Goal: Task Accomplishment & Management: Manage account settings

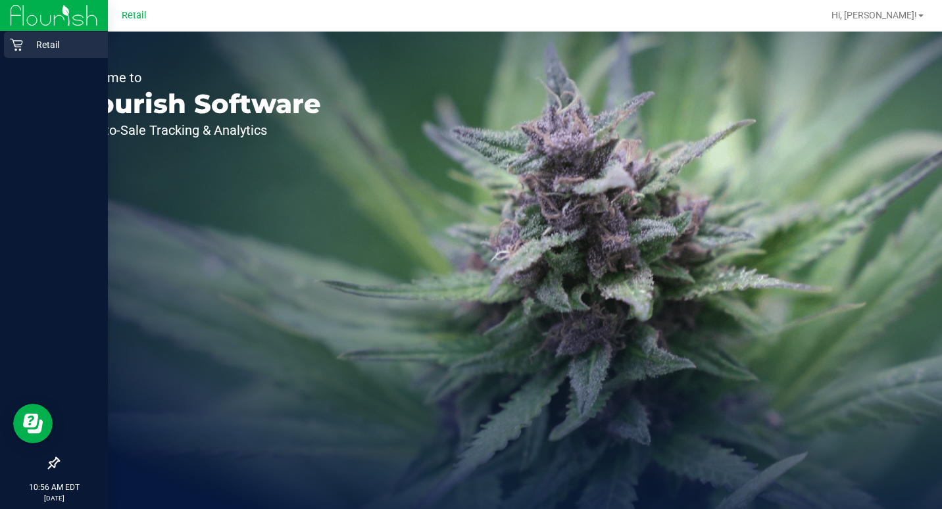
click at [25, 47] on p "Retail" at bounding box center [62, 45] width 79 height 16
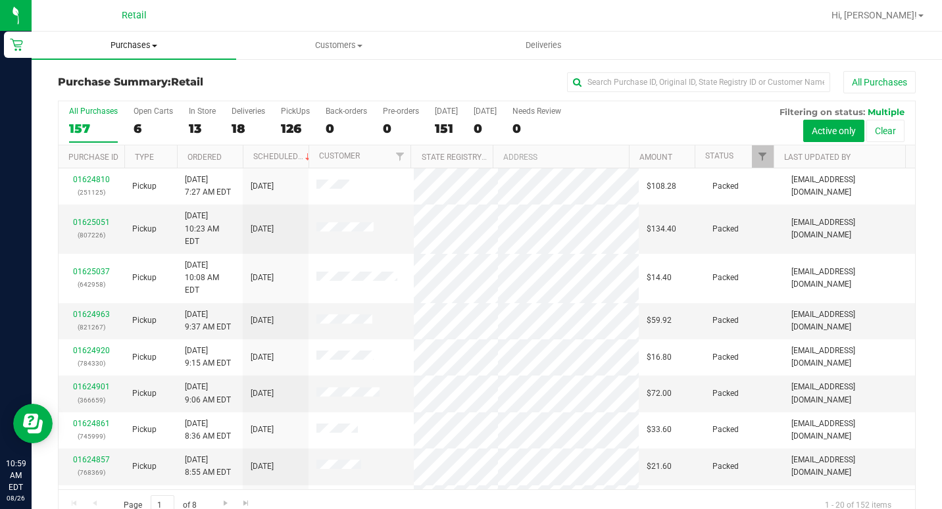
click at [125, 45] on span "Purchases" at bounding box center [134, 45] width 205 height 12
click at [124, 46] on span "Purchases" at bounding box center [134, 45] width 205 height 12
click at [122, 48] on span "Purchases" at bounding box center [134, 45] width 205 height 12
click at [99, 74] on span "Summary of purchases" at bounding box center [99, 79] width 135 height 11
click at [140, 45] on span "Purchases" at bounding box center [134, 45] width 205 height 12
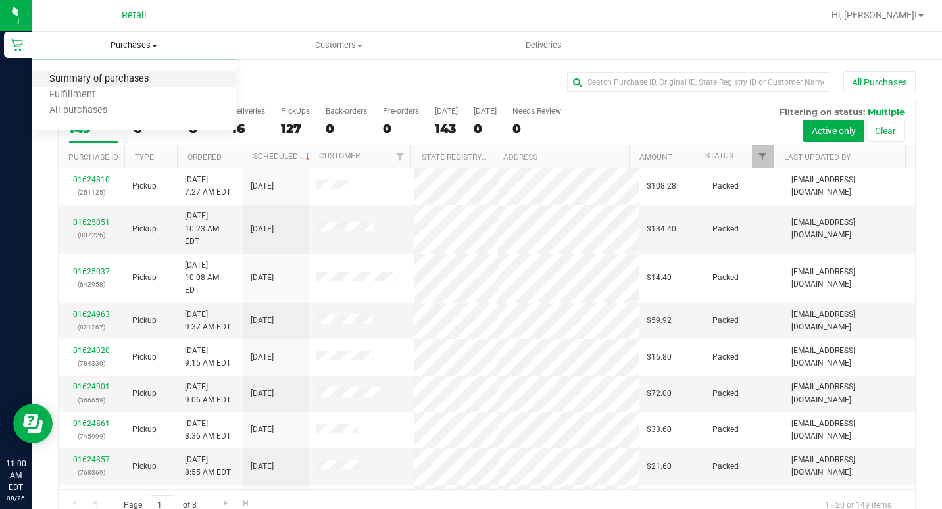
click at [121, 81] on span "Summary of purchases" at bounding box center [99, 79] width 135 height 11
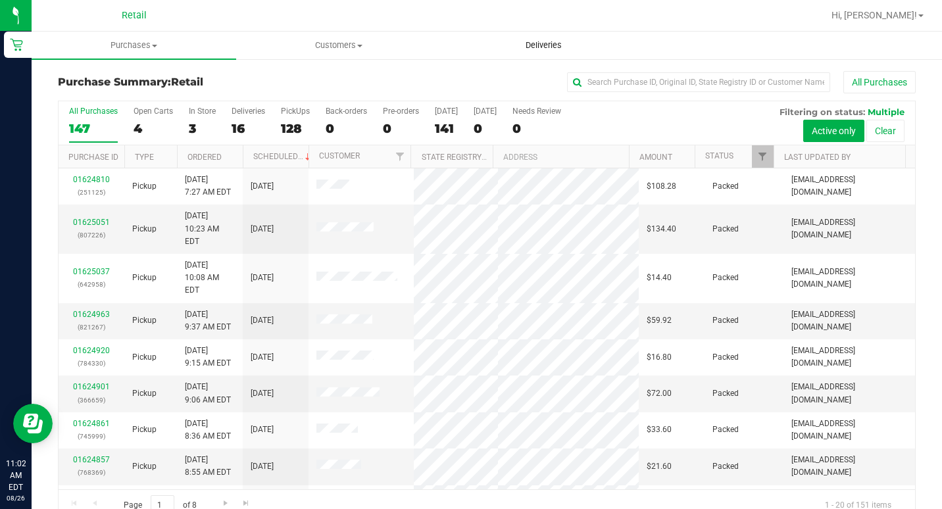
click at [633, 36] on uib-tab-heading "Deliveries" at bounding box center [543, 45] width 203 height 26
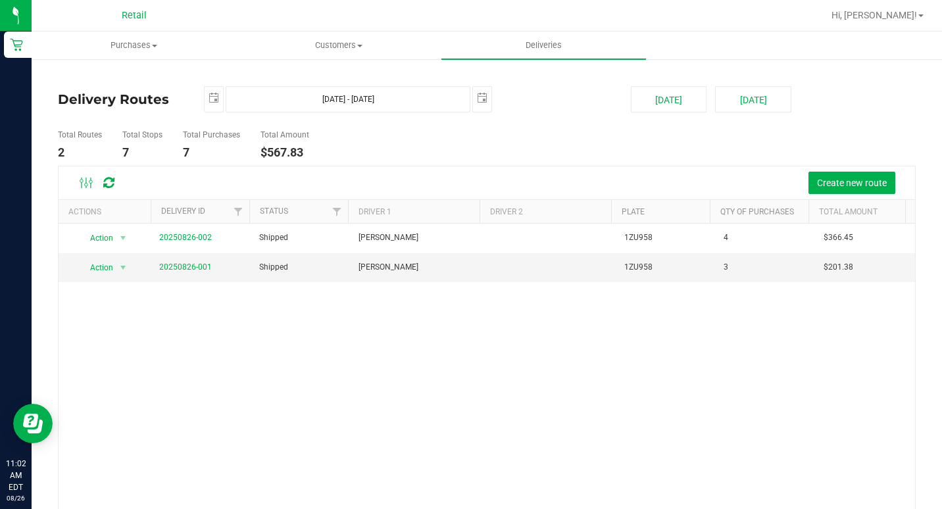
click at [122, 32] on link "Purchases Summary of purchases Fulfillment All purchases" at bounding box center [134, 46] width 205 height 28
click at [124, 68] on ul "Summary of purchases Fulfillment All purchases" at bounding box center [134, 95] width 205 height 71
drag, startPoint x: 449, startPoint y: 393, endPoint x: 430, endPoint y: 398, distance: 20.4
click at [447, 393] on div "Action Action View Delivery 20250826-002 Shipped [PERSON_NAME] 1ZU958 4 $366.45…" at bounding box center [487, 384] width 857 height 321
click at [130, 39] on uib-tab-heading "Purchases Summary of purchases Fulfillment All purchases" at bounding box center [134, 46] width 205 height 28
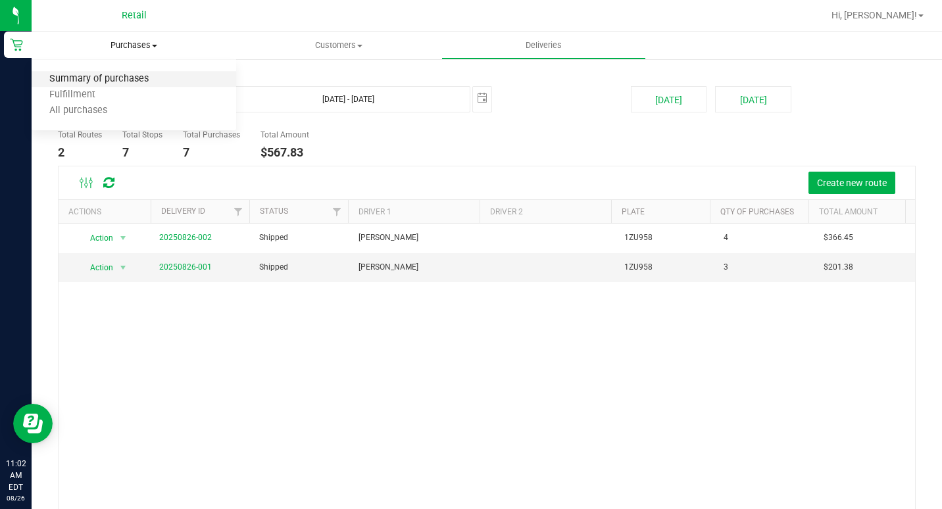
click at [116, 83] on span "Summary of purchases" at bounding box center [99, 79] width 135 height 11
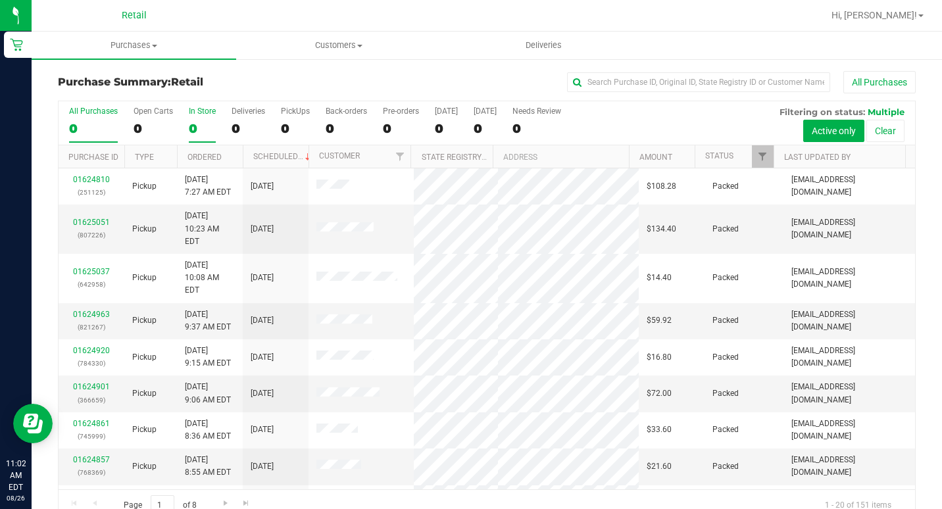
click at [195, 126] on div "0" at bounding box center [202, 128] width 27 height 15
click at [0, 0] on input "In Store 0" at bounding box center [0, 0] width 0 height 0
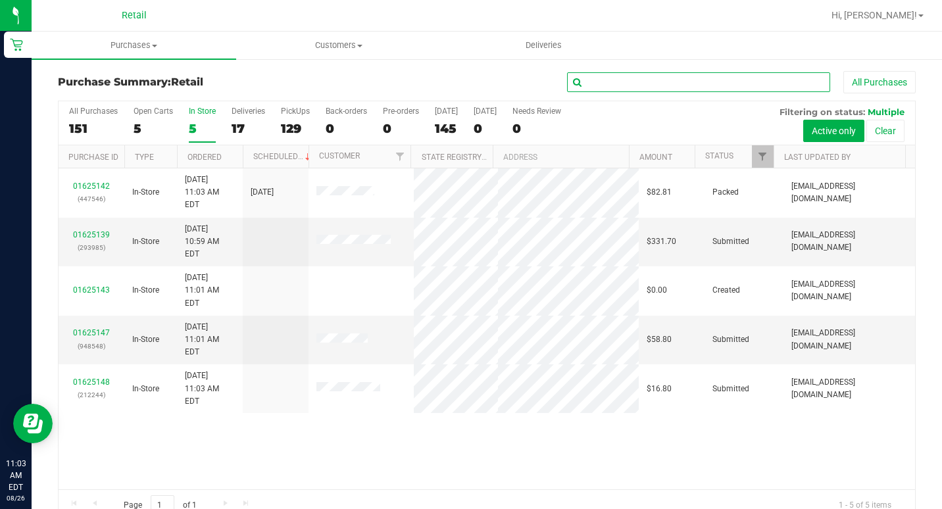
click at [686, 87] on input "text" at bounding box center [698, 82] width 263 height 20
type input "steph"
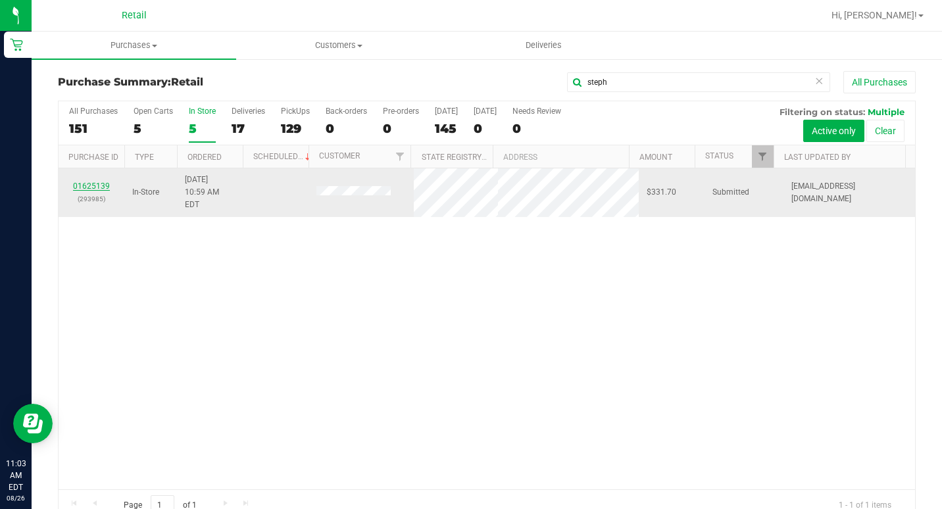
click at [93, 182] on link "01625139" at bounding box center [91, 186] width 37 height 9
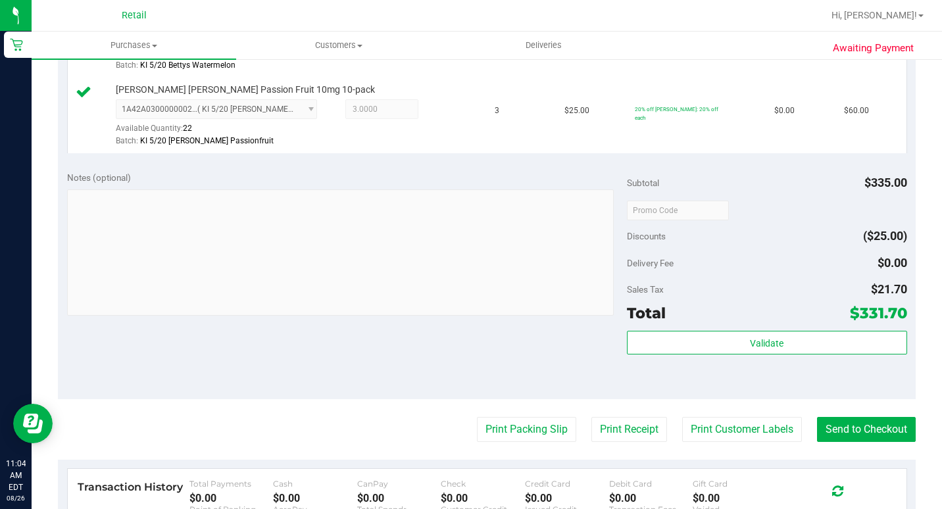
scroll to position [724, 0]
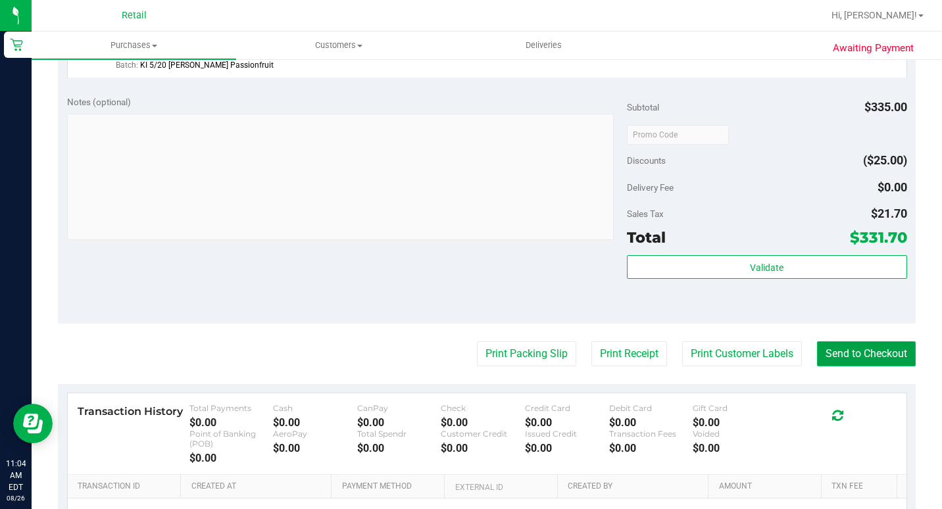
drag, startPoint x: 835, startPoint y: 447, endPoint x: 829, endPoint y: 436, distance: 12.1
click at [835, 366] on button "Send to Checkout" at bounding box center [866, 353] width 99 height 25
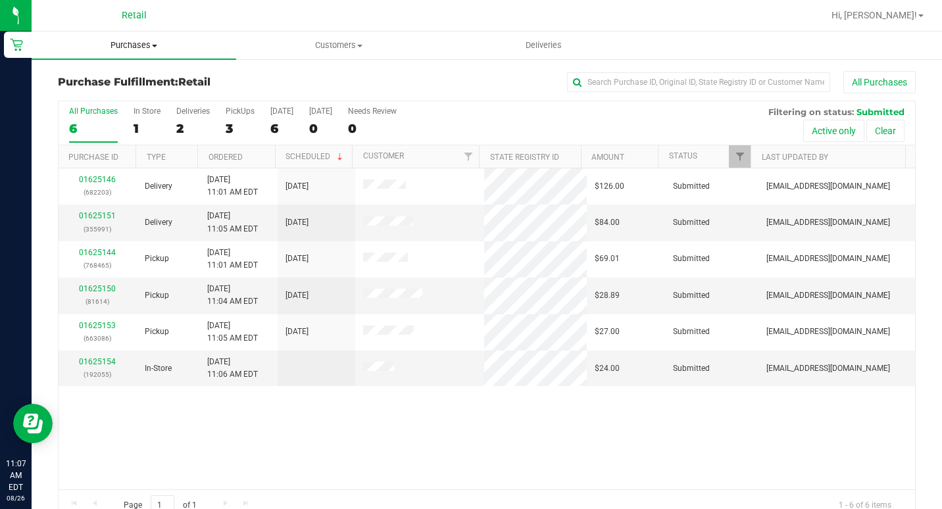
click at [123, 37] on uib-tab-heading "Purchases Summary of purchases Fulfillment All purchases" at bounding box center [134, 46] width 205 height 28
click at [113, 85] on span "Summary of purchases" at bounding box center [99, 79] width 135 height 11
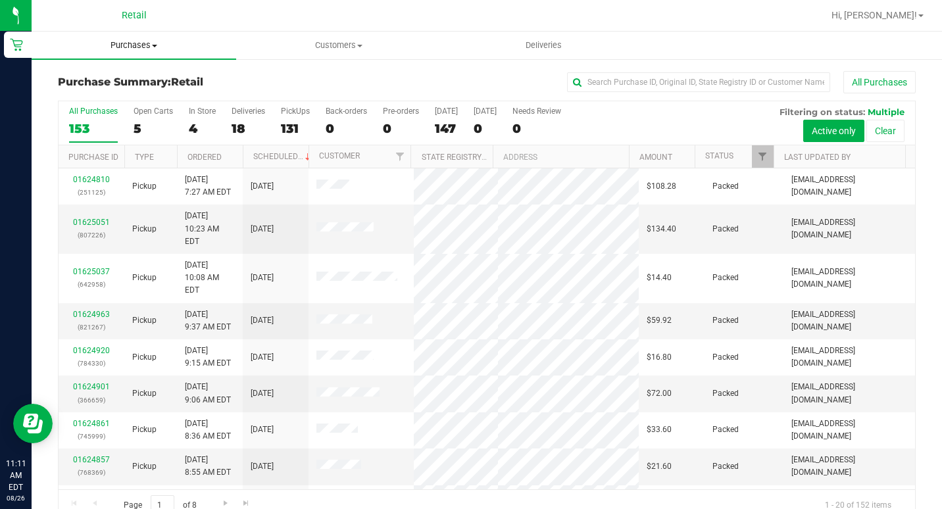
click at [144, 47] on span "Purchases" at bounding box center [134, 45] width 205 height 12
click at [134, 76] on span "Summary of purchases" at bounding box center [99, 79] width 135 height 11
click at [130, 42] on span "Purchases" at bounding box center [134, 45] width 205 height 12
click at [114, 74] on span "Summary of purchases" at bounding box center [99, 79] width 135 height 11
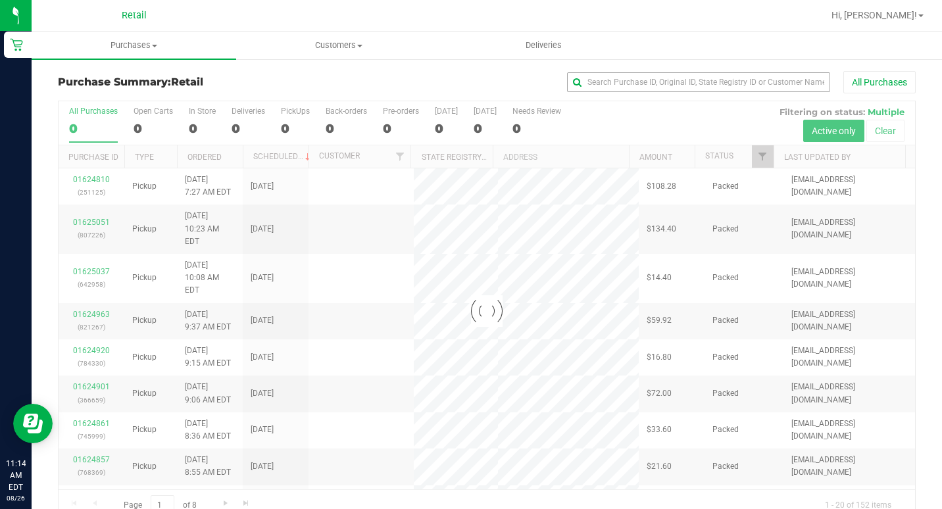
click at [616, 101] on div "Loading... All Purchases 0 Open Carts 0 In Store 0 Deliveries 0 PickUps 0 Back-…" at bounding box center [487, 311] width 858 height 421
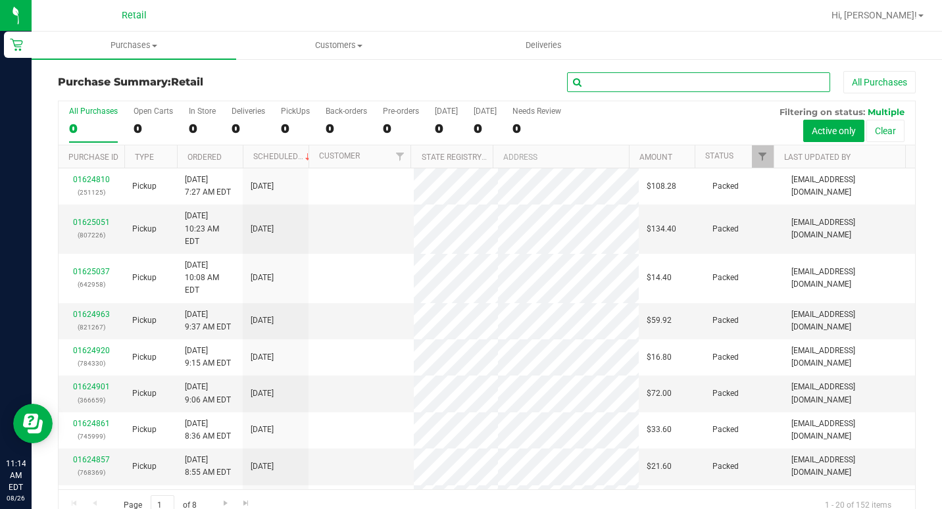
click at [617, 84] on input "text" at bounding box center [698, 82] width 263 height 20
type input "[PERSON_NAME]"
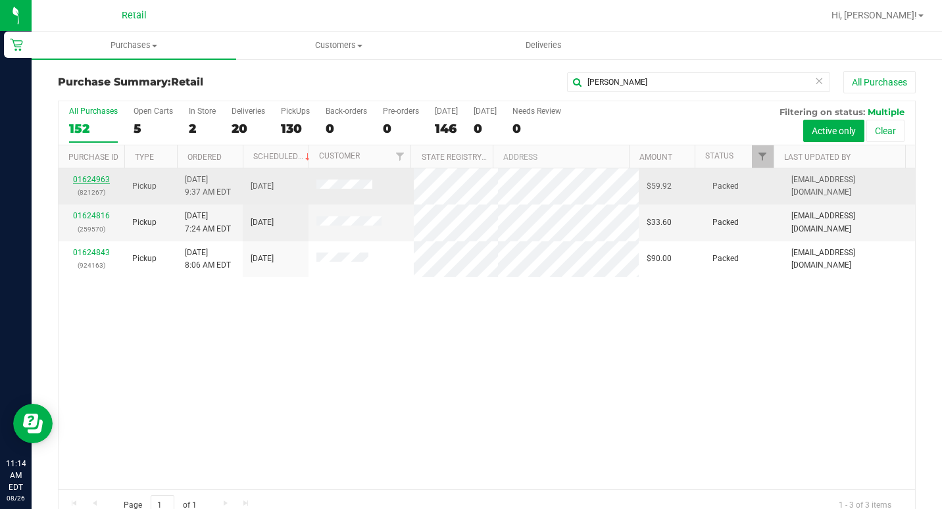
click at [95, 179] on link "01624963" at bounding box center [91, 179] width 37 height 9
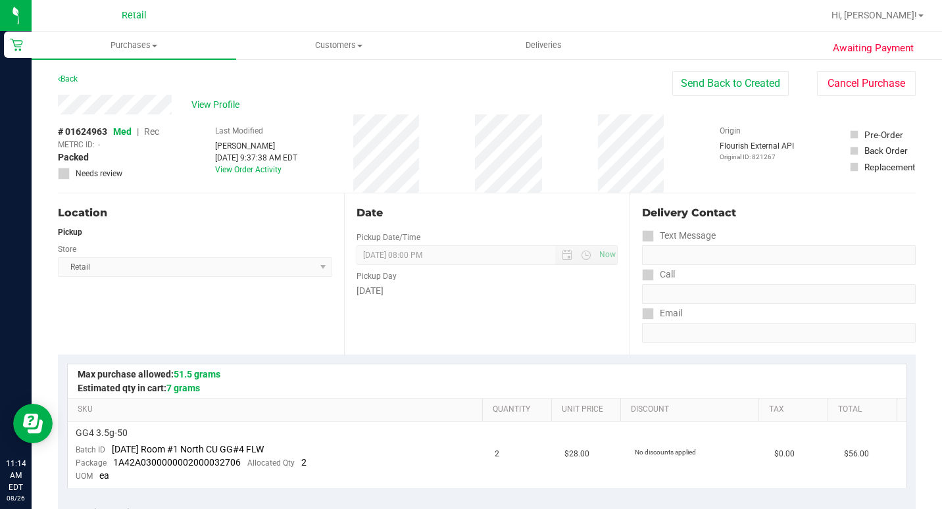
drag, startPoint x: 410, startPoint y: 205, endPoint x: 363, endPoint y: 168, distance: 60.0
click at [363, 168] on div "# 01624963 Med | Rec METRC ID: - Packed Needs review Last Modified [PERSON_NAME…" at bounding box center [487, 153] width 858 height 78
click at [132, 47] on span "Purchases" at bounding box center [134, 45] width 205 height 12
click at [116, 80] on span "Summary of purchases" at bounding box center [99, 79] width 135 height 11
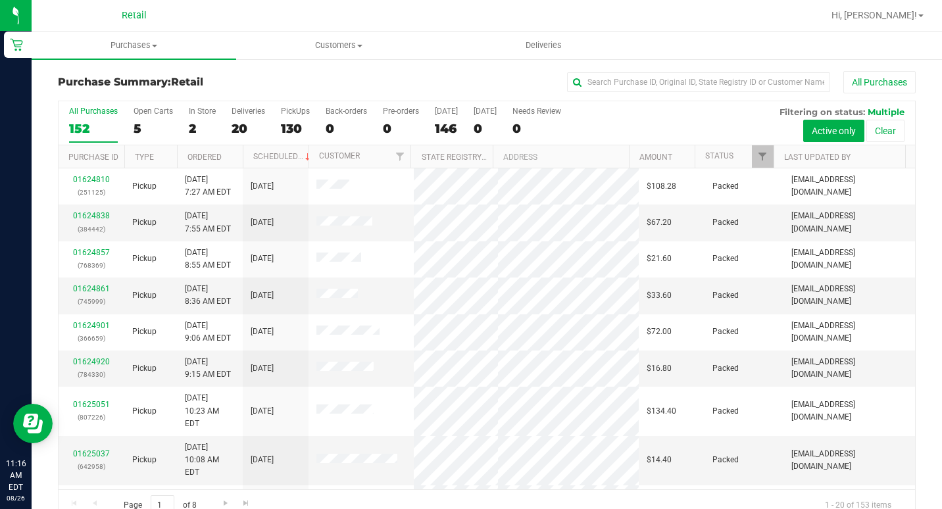
click at [320, 81] on h3 "Purchase Summary: Retail" at bounding box center [201, 82] width 286 height 12
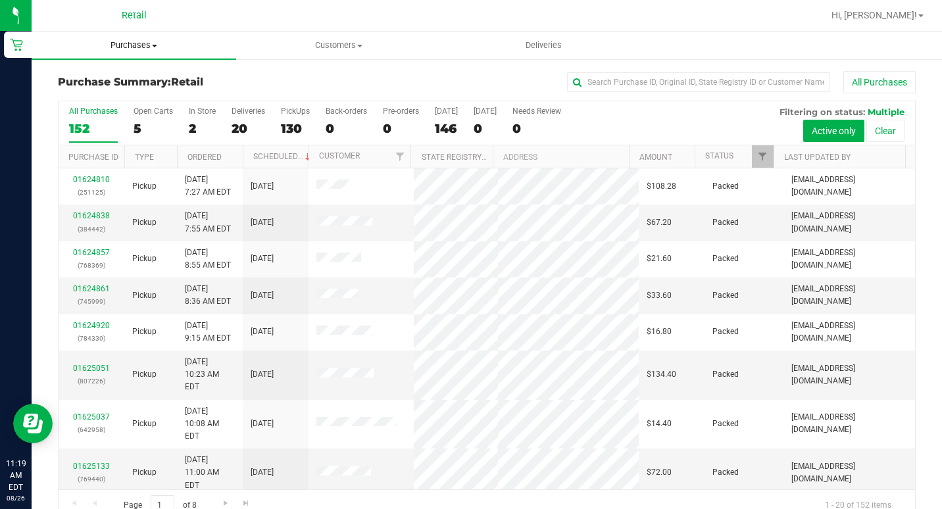
click at [119, 45] on span "Purchases" at bounding box center [134, 45] width 205 height 12
click at [105, 84] on span "Summary of purchases" at bounding box center [99, 79] width 135 height 11
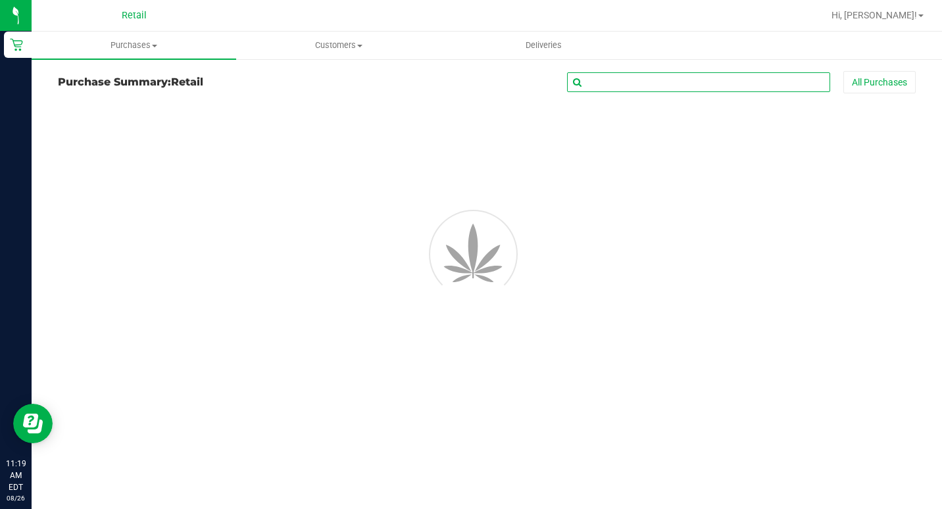
click at [638, 77] on input "text" at bounding box center [698, 82] width 263 height 20
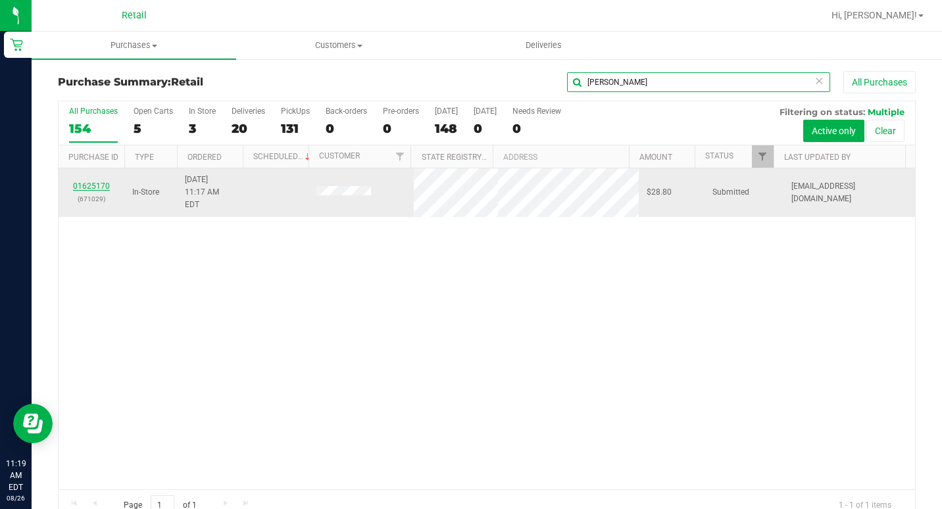
type input "[PERSON_NAME]"
click at [103, 182] on link "01625170" at bounding box center [91, 186] width 37 height 9
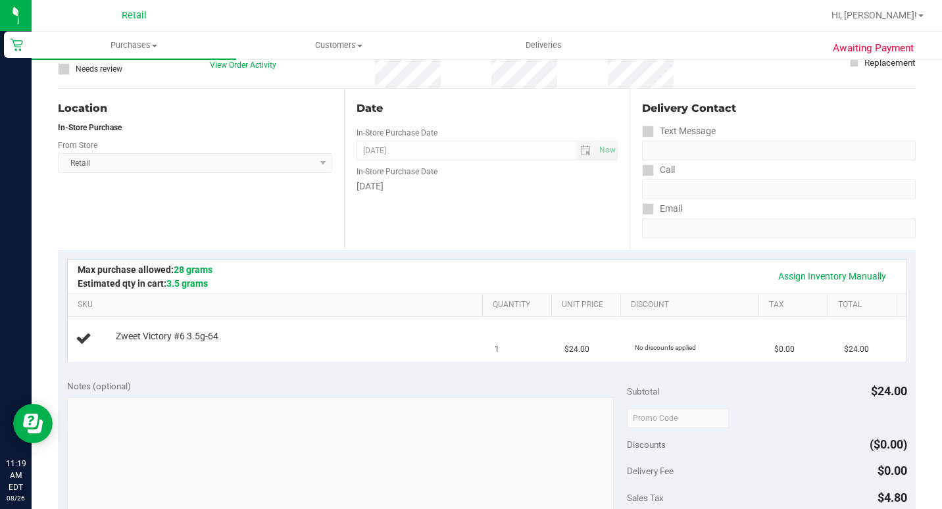
scroll to position [263, 0]
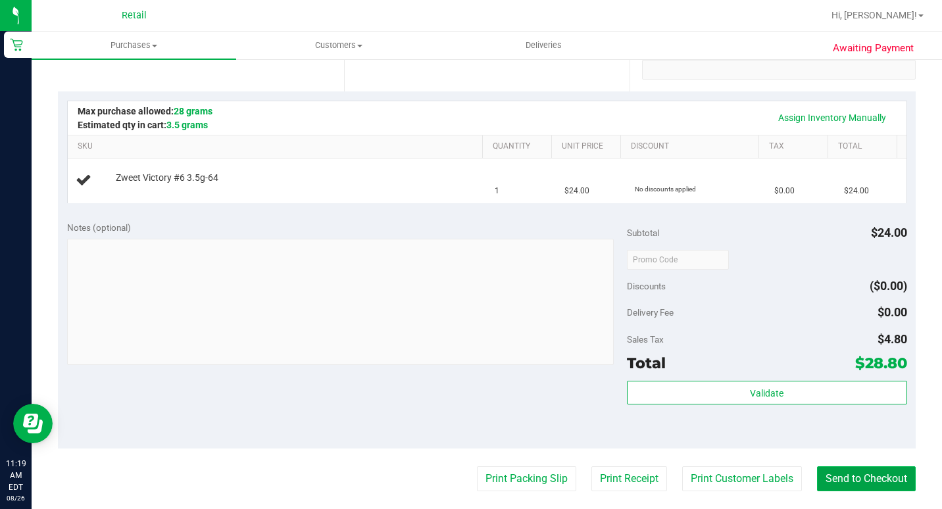
click at [837, 470] on button "Send to Checkout" at bounding box center [866, 479] width 99 height 25
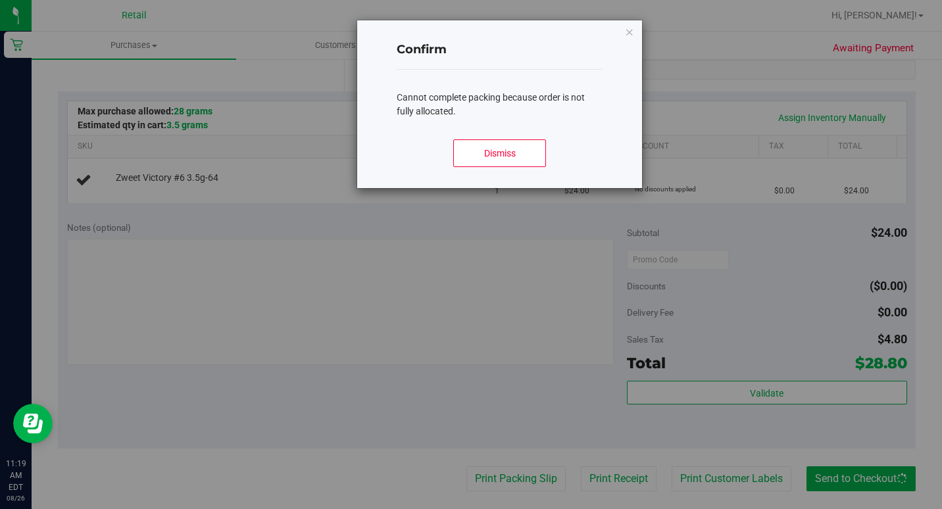
click at [549, 159] on div "Dismiss" at bounding box center [499, 158] width 205 height 59
click at [536, 153] on button "Dismiss" at bounding box center [499, 153] width 92 height 28
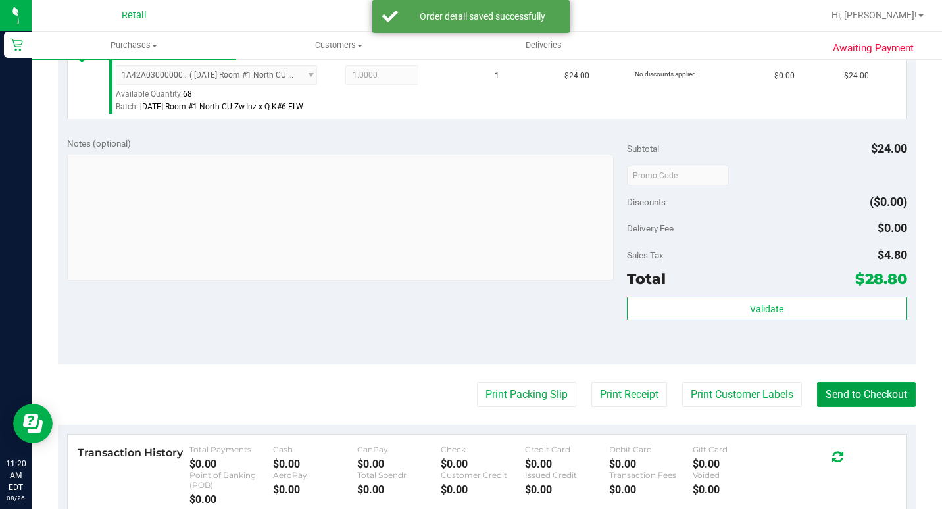
scroll to position [395, 0]
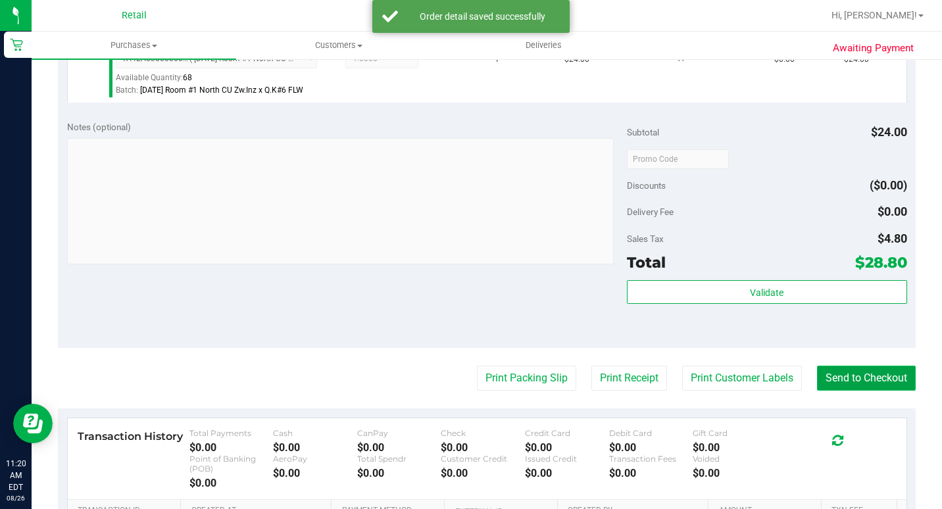
click at [889, 391] on button "Send to Checkout" at bounding box center [866, 378] width 99 height 25
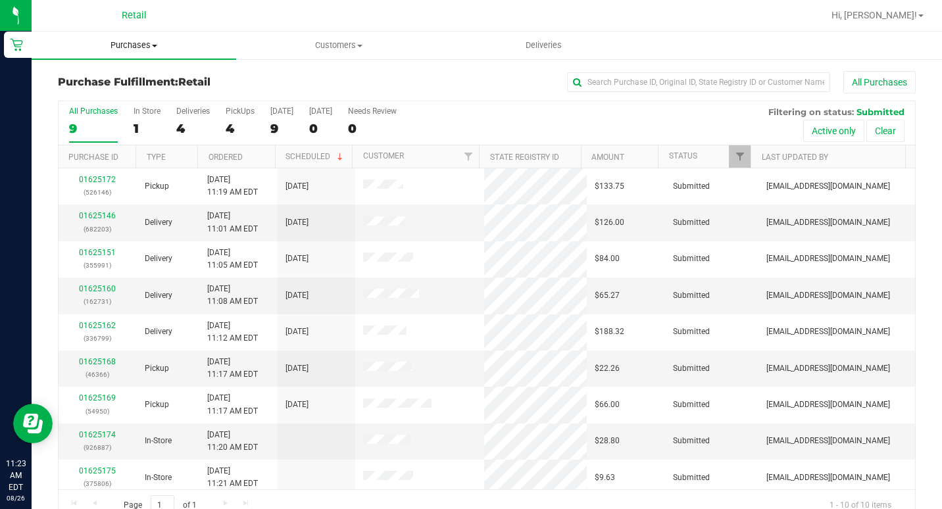
click at [121, 46] on span "Purchases" at bounding box center [134, 45] width 205 height 12
click at [98, 80] on span "Summary of purchases" at bounding box center [99, 79] width 135 height 11
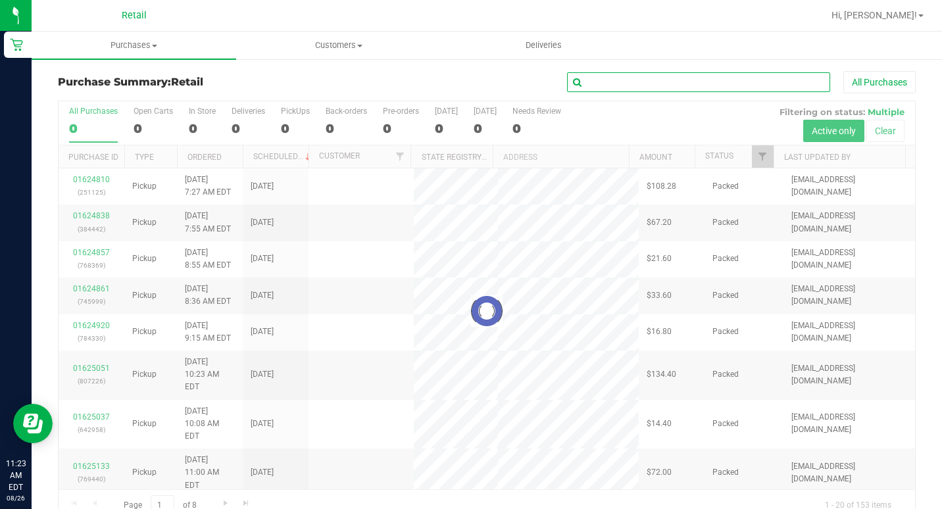
click at [615, 74] on input "text" at bounding box center [698, 82] width 263 height 20
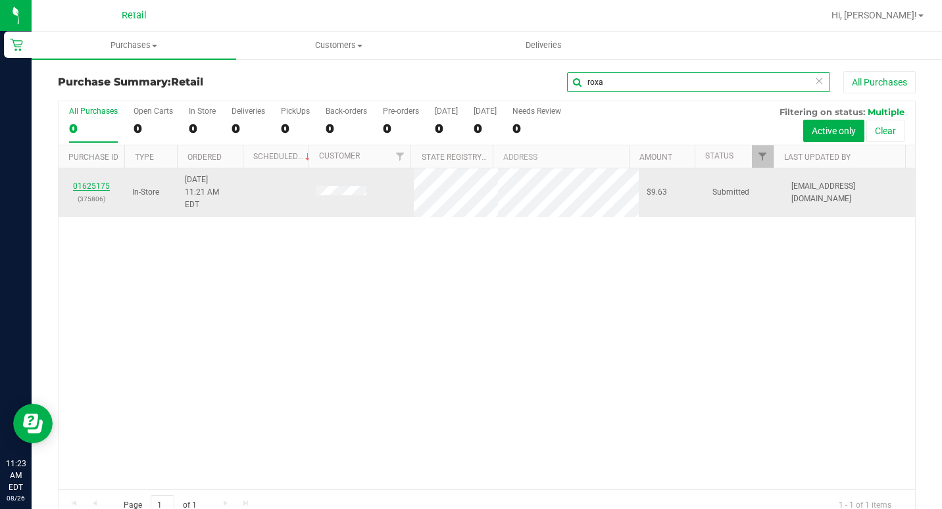
type input "roxa"
click at [86, 182] on link "01625175" at bounding box center [91, 186] width 37 height 9
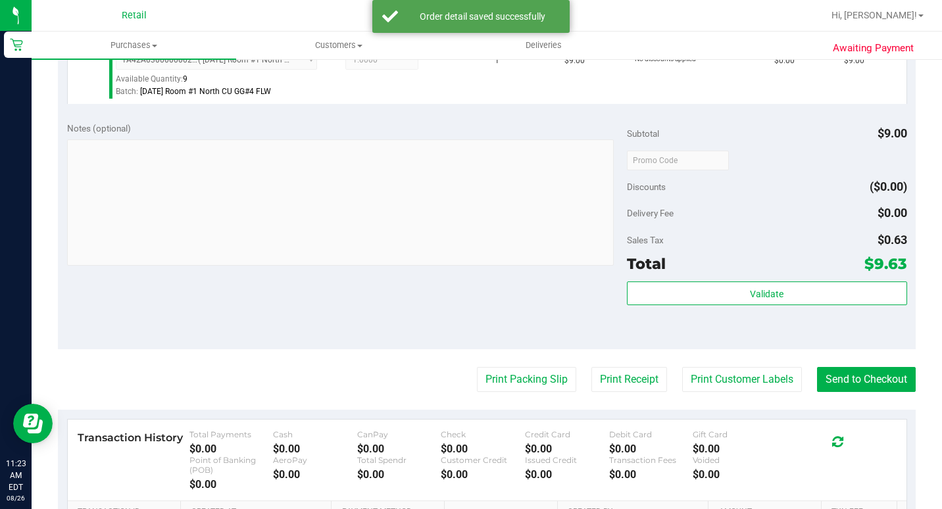
scroll to position [395, 0]
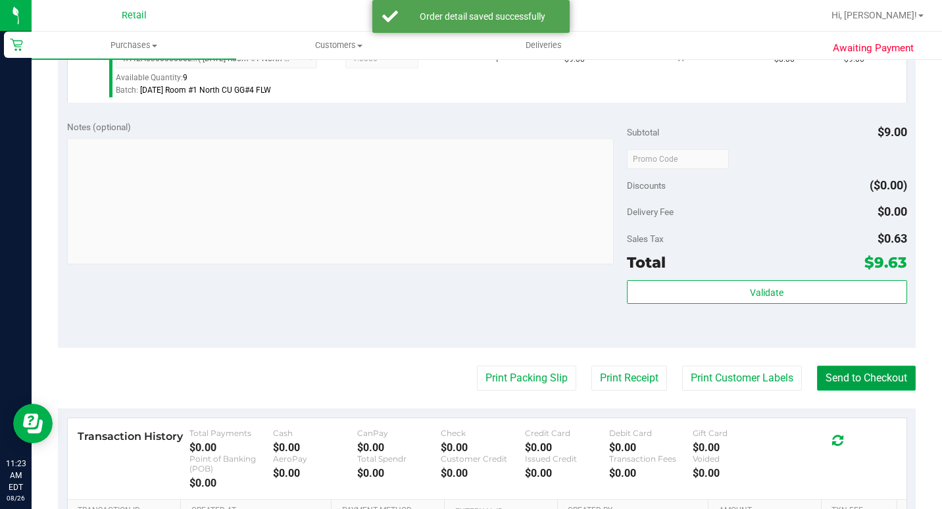
click at [878, 391] on button "Send to Checkout" at bounding box center [866, 378] width 99 height 25
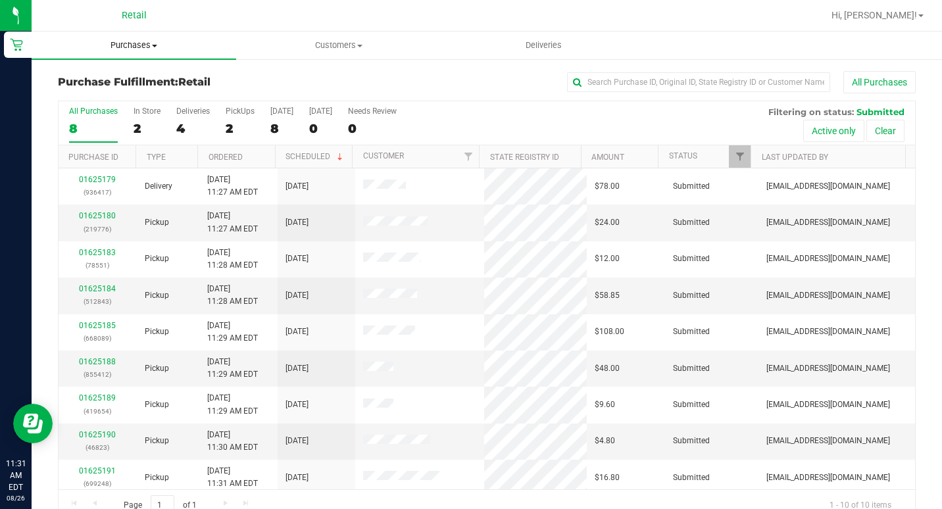
click at [122, 45] on span "Purchases" at bounding box center [134, 45] width 205 height 12
click at [120, 78] on span "Summary of purchases" at bounding box center [99, 79] width 135 height 11
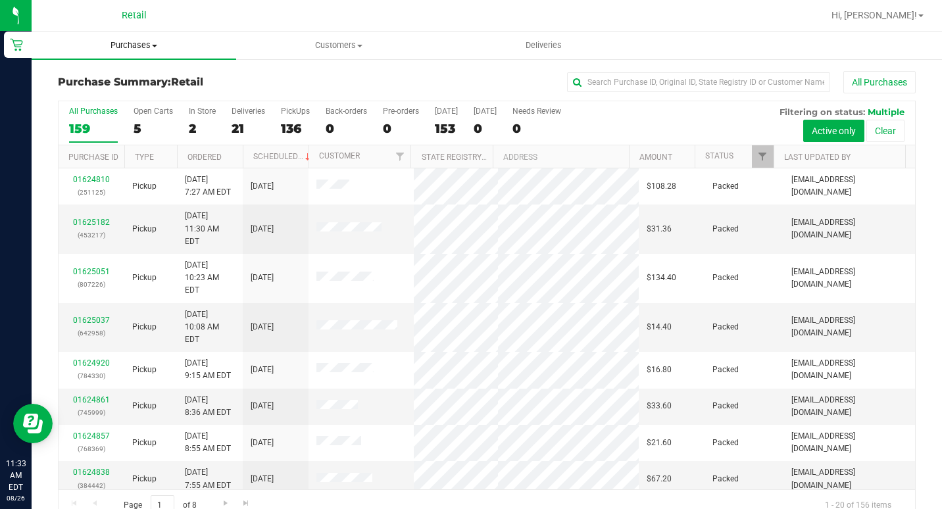
click at [121, 46] on span "Purchases" at bounding box center [134, 45] width 205 height 12
click at [112, 75] on span "Summary of purchases" at bounding box center [99, 79] width 135 height 11
click at [118, 42] on span "Purchases" at bounding box center [134, 45] width 205 height 12
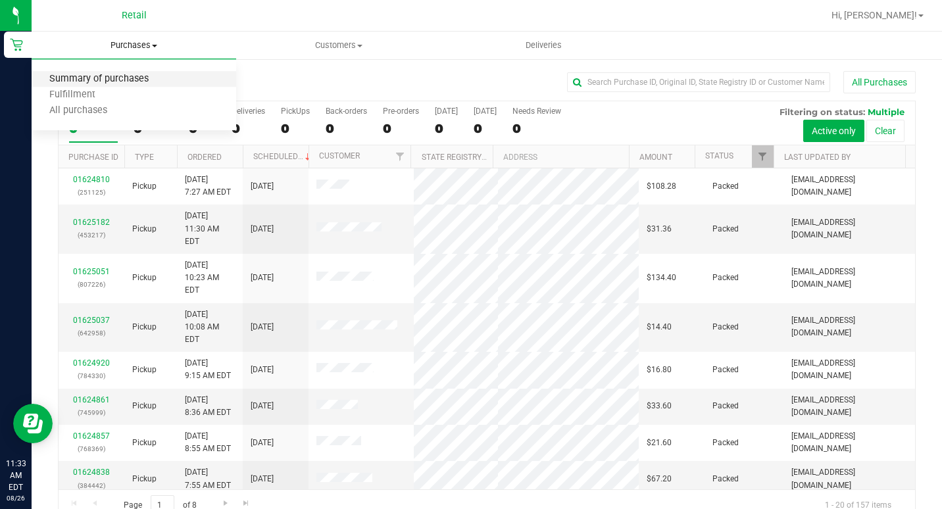
click at [105, 74] on span "Summary of purchases" at bounding box center [99, 79] width 135 height 11
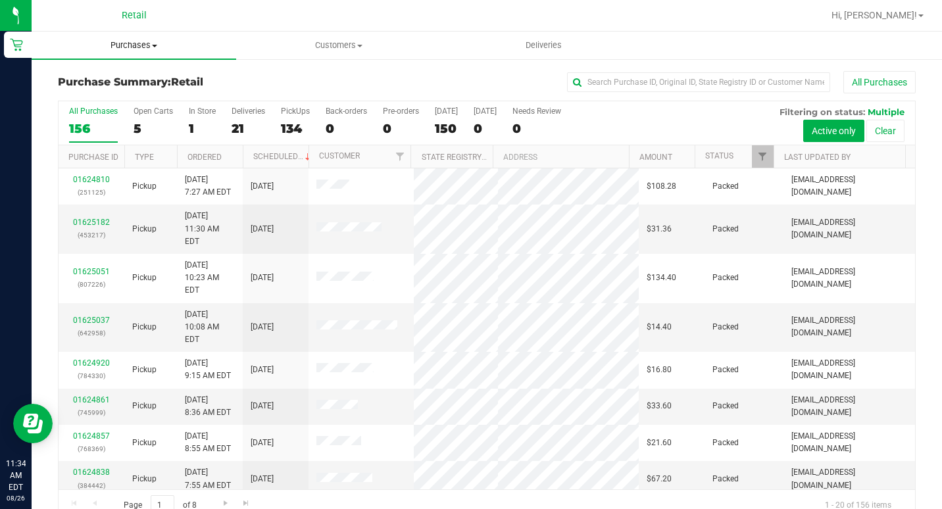
click at [148, 50] on span "Purchases" at bounding box center [134, 45] width 205 height 12
click at [135, 78] on span "Summary of purchases" at bounding box center [99, 79] width 135 height 11
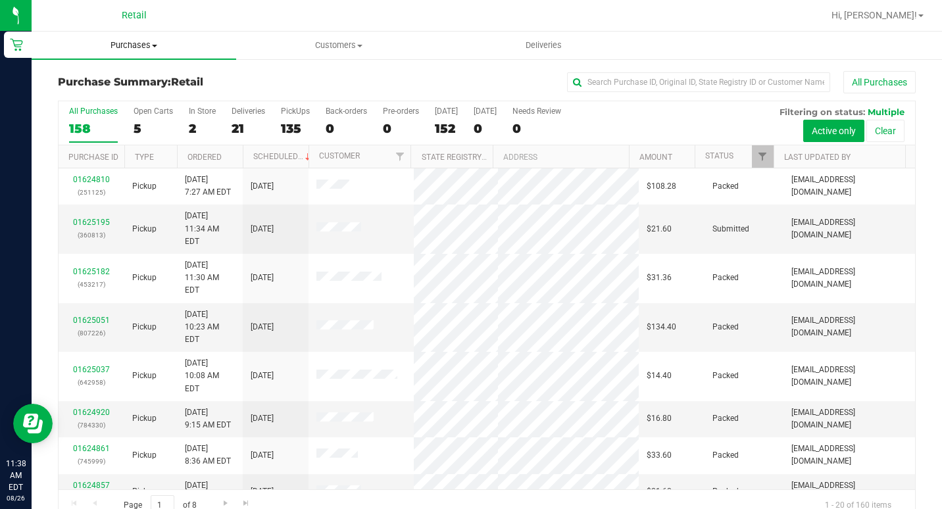
click at [126, 38] on uib-tab-heading "Purchases Summary of purchases Fulfillment All purchases" at bounding box center [134, 46] width 205 height 28
click at [122, 78] on span "Summary of purchases" at bounding box center [99, 79] width 135 height 11
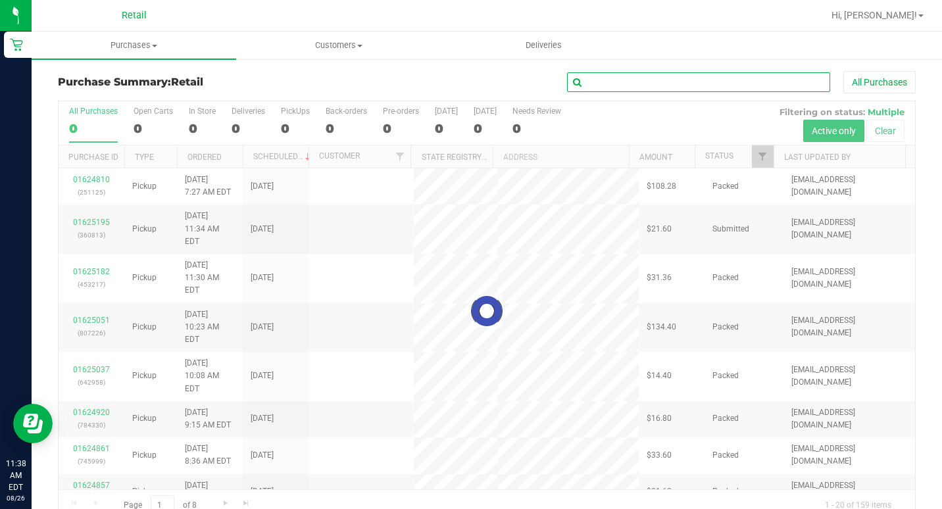
click at [632, 77] on input "text" at bounding box center [698, 82] width 263 height 20
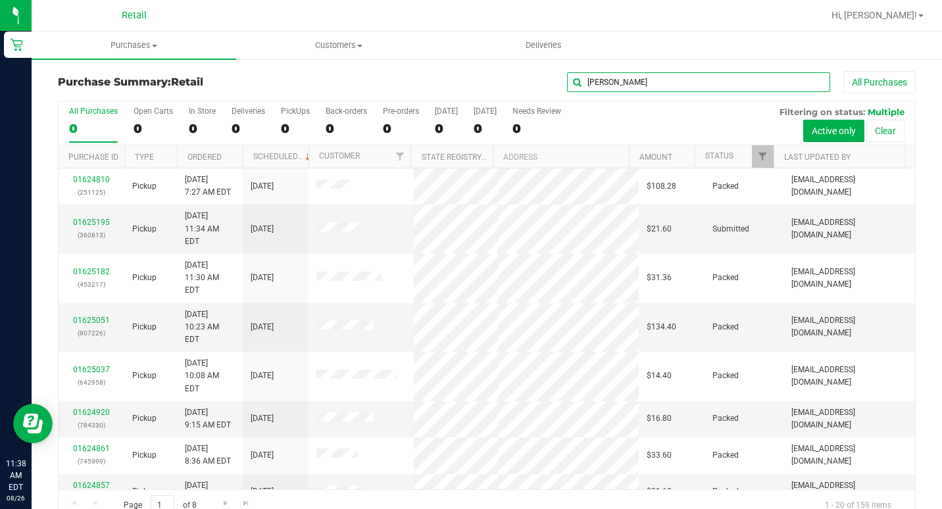
type input "[PERSON_NAME]"
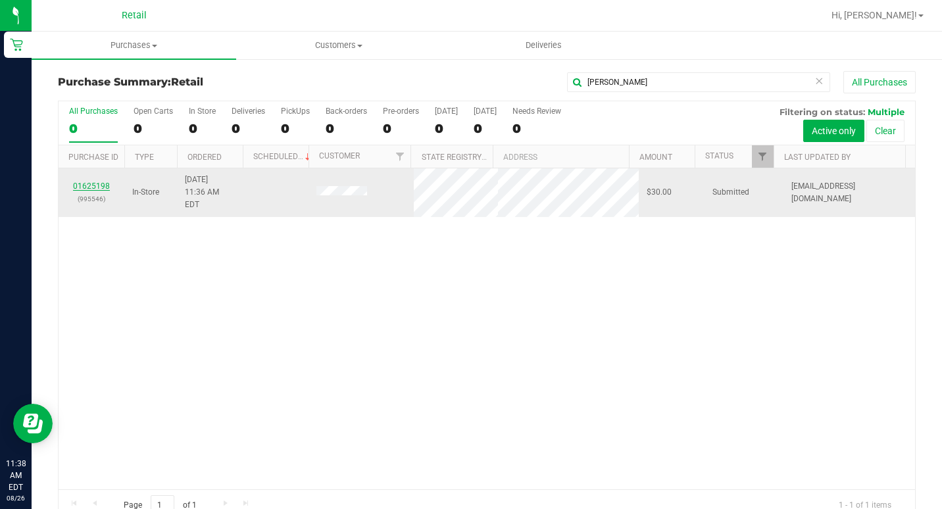
click at [105, 183] on link "01625198" at bounding box center [91, 186] width 37 height 9
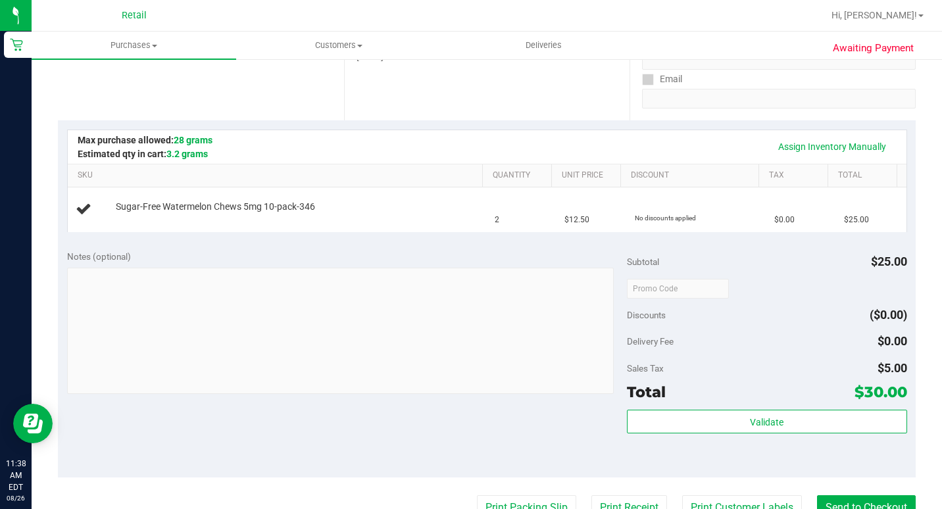
scroll to position [329, 0]
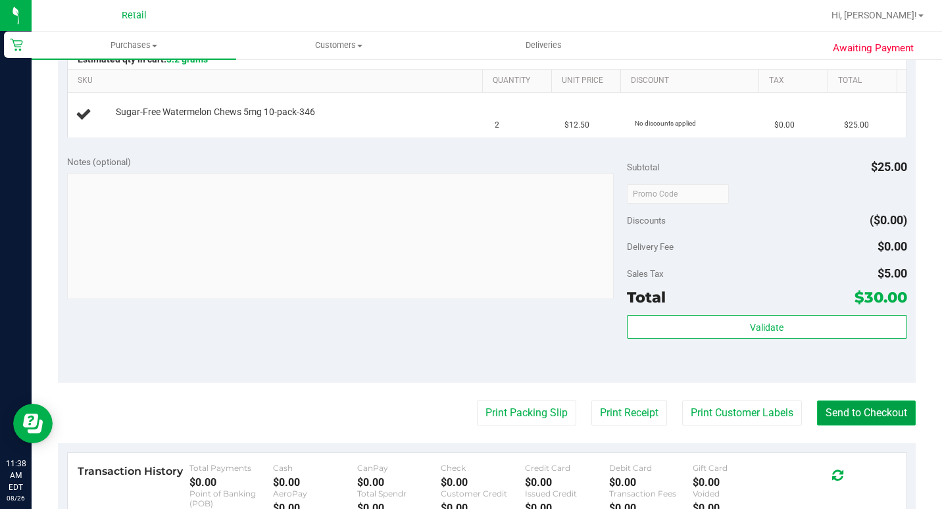
click at [832, 407] on button "Send to Checkout" at bounding box center [866, 413] width 99 height 25
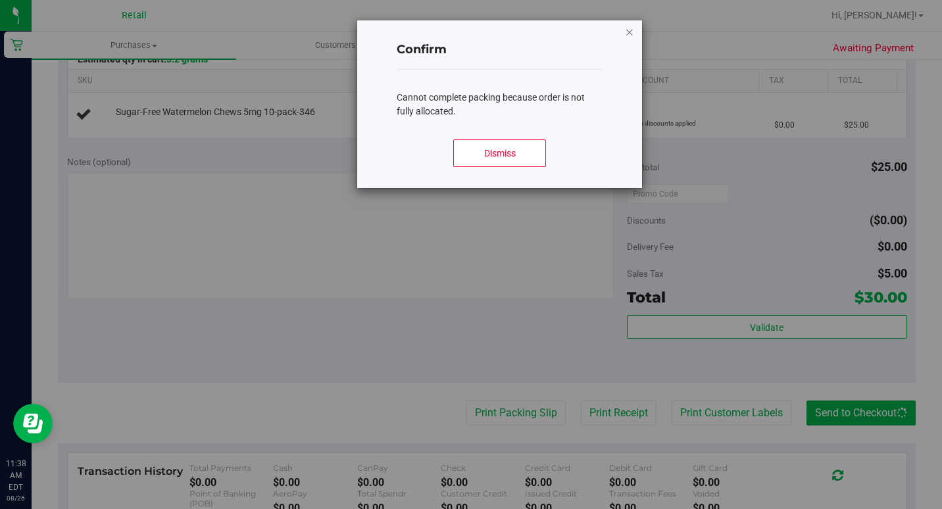
click at [633, 25] on icon "Close modal" at bounding box center [629, 32] width 9 height 16
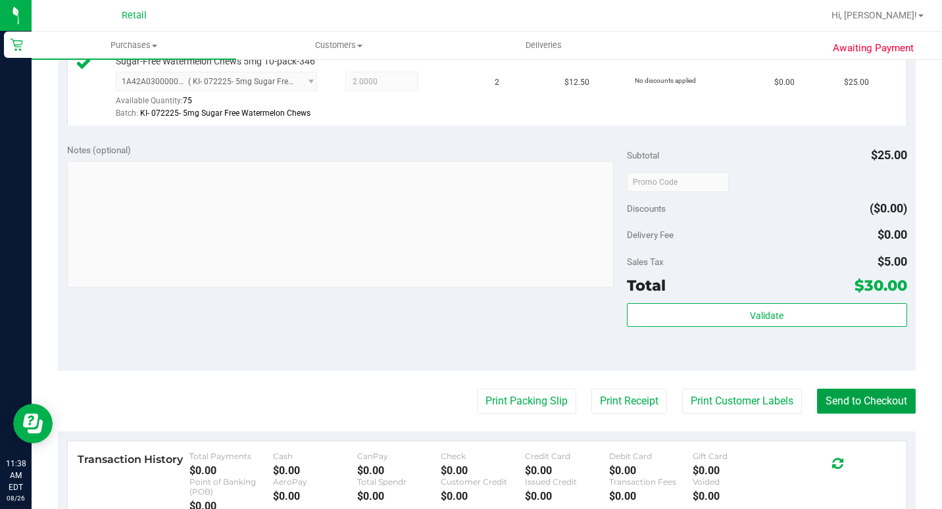
scroll to position [395, 0]
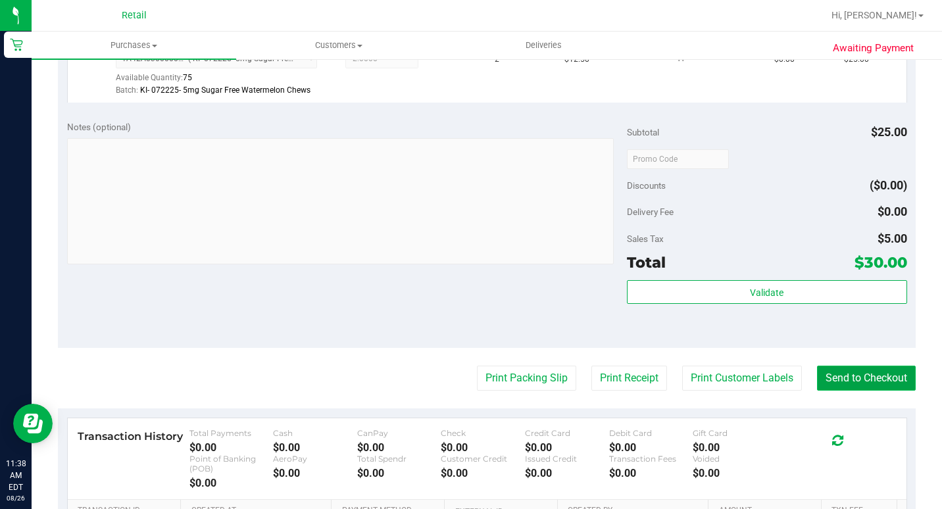
click at [834, 391] on button "Send to Checkout" at bounding box center [866, 378] width 99 height 25
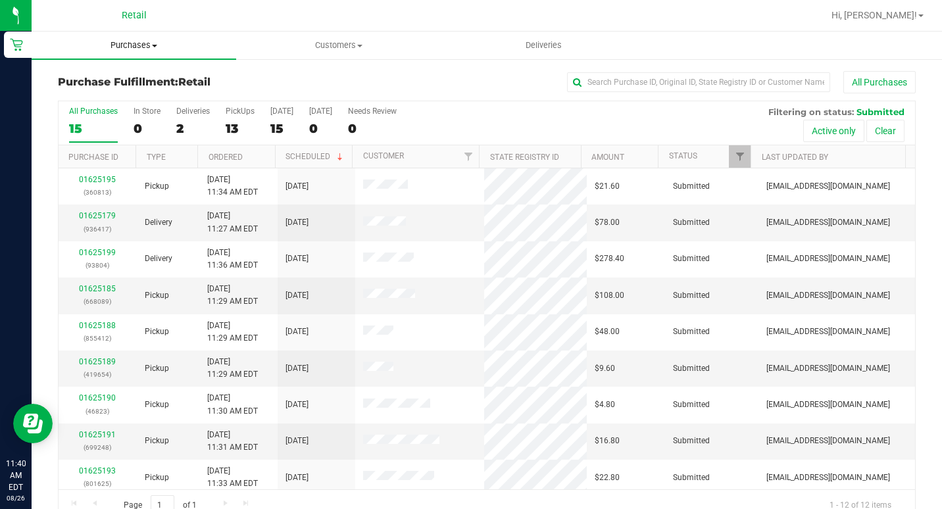
click at [118, 42] on span "Purchases" at bounding box center [134, 45] width 205 height 12
click at [99, 79] on span "Summary of purchases" at bounding box center [99, 79] width 135 height 11
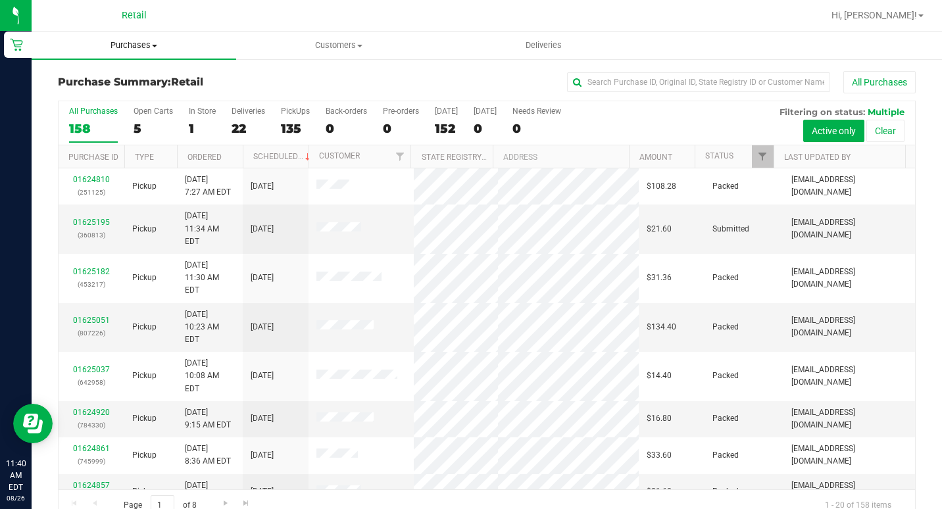
click at [137, 45] on span "Purchases" at bounding box center [134, 45] width 205 height 12
click at [125, 70] on ul "Summary of purchases Fulfillment All purchases" at bounding box center [134, 95] width 205 height 71
click at [136, 39] on uib-tab-heading "Purchases Summary of purchases Fulfillment All purchases" at bounding box center [134, 46] width 205 height 28
click at [114, 76] on span "Summary of purchases" at bounding box center [99, 79] width 135 height 11
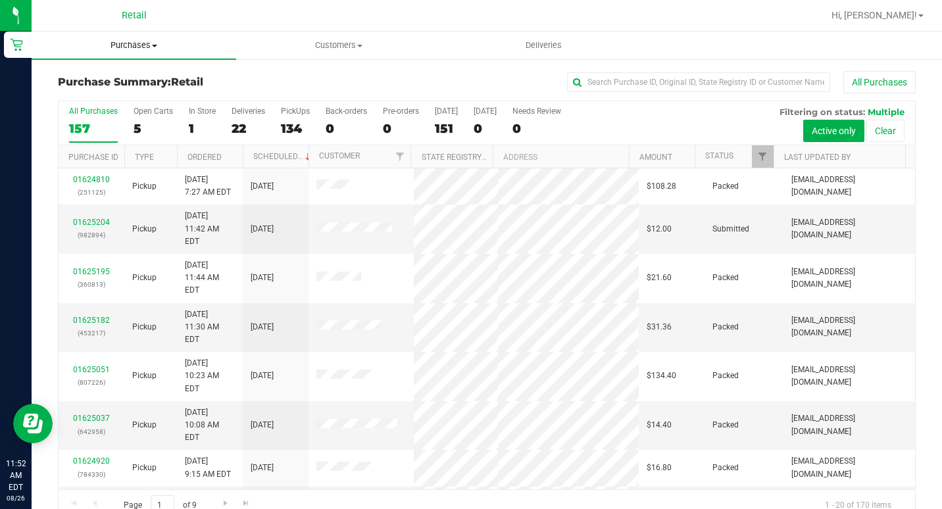
click at [145, 37] on uib-tab-heading "Purchases Summary of purchases Fulfillment All purchases" at bounding box center [134, 46] width 205 height 28
click at [138, 77] on span "Summary of purchases" at bounding box center [99, 79] width 135 height 11
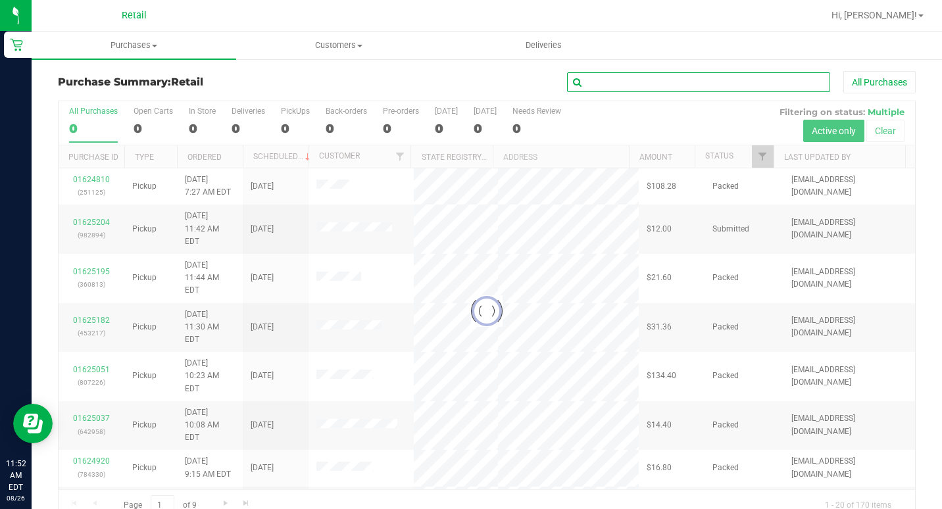
click at [630, 75] on input "text" at bounding box center [698, 82] width 263 height 20
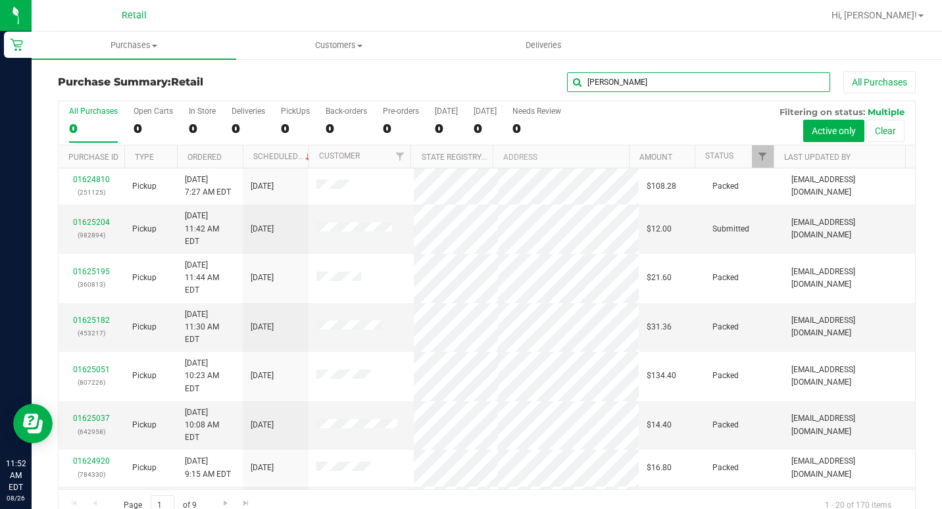
type input "[PERSON_NAME]"
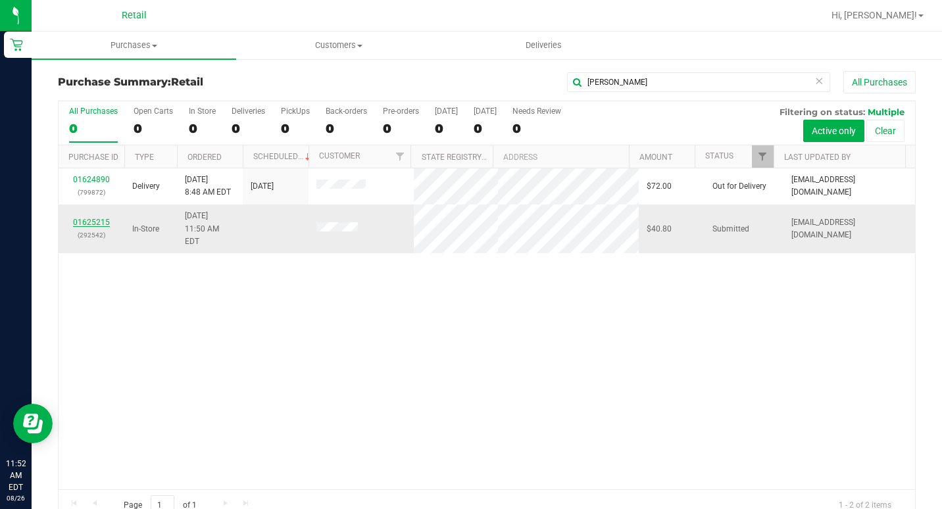
click at [97, 218] on link "01625215" at bounding box center [91, 222] width 37 height 9
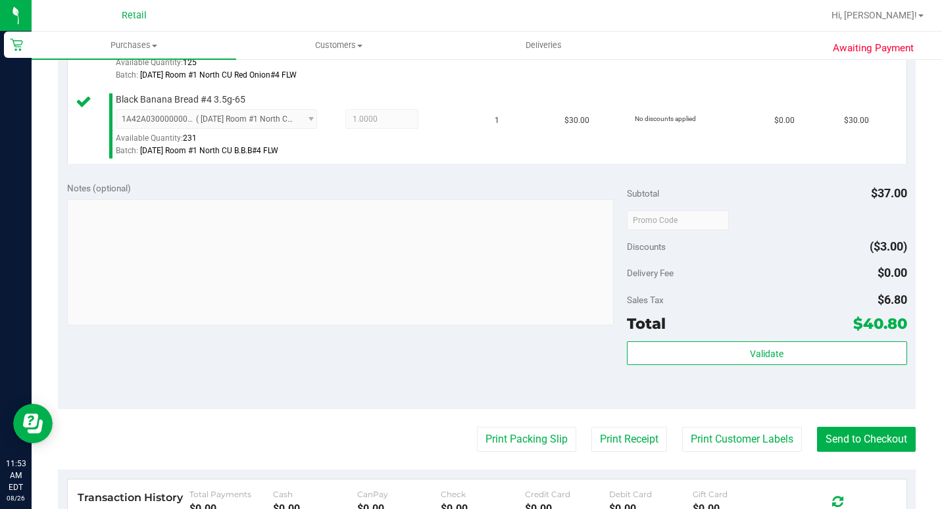
scroll to position [526, 0]
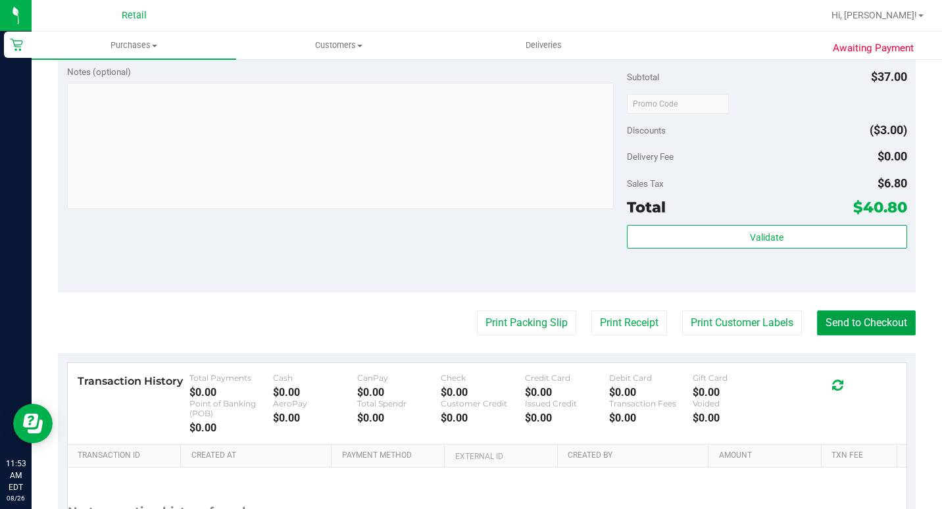
click at [827, 336] on button "Send to Checkout" at bounding box center [866, 323] width 99 height 25
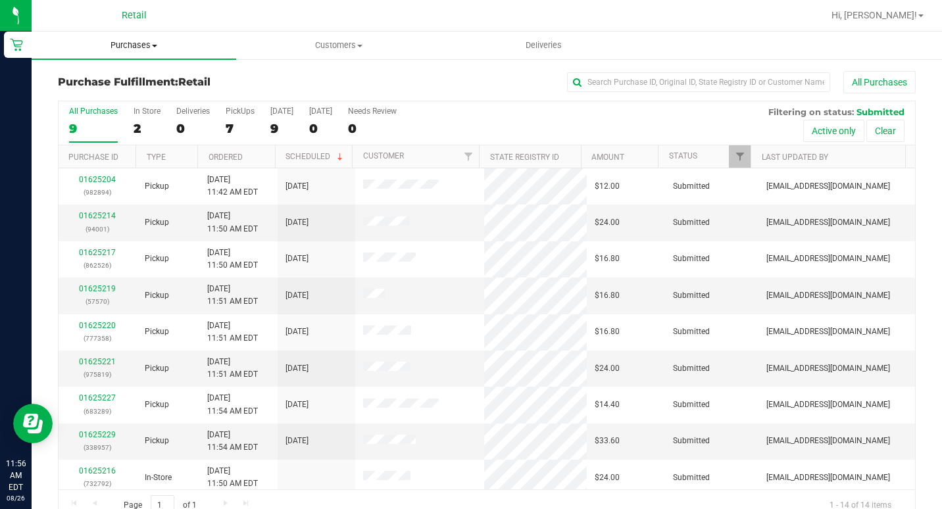
click at [134, 49] on span "Purchases" at bounding box center [134, 45] width 205 height 12
click at [139, 74] on span "Summary of purchases" at bounding box center [99, 79] width 135 height 11
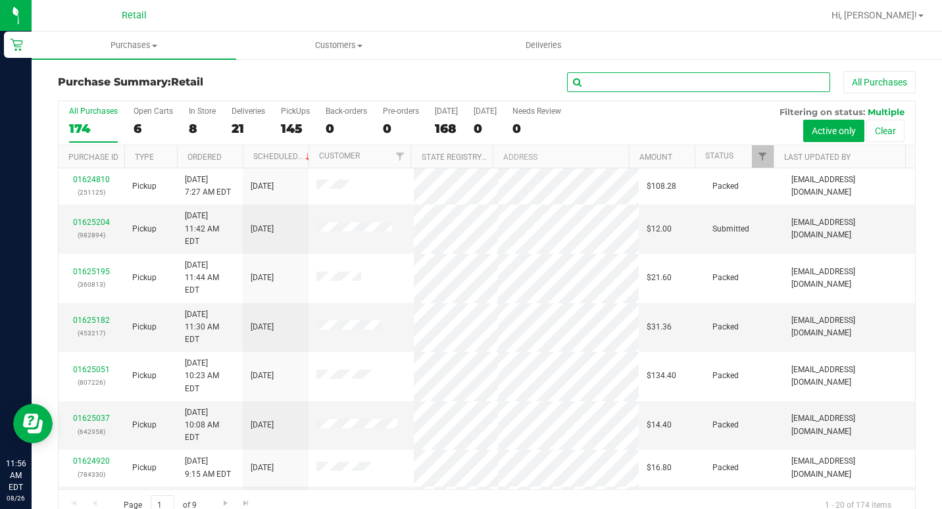
click at [597, 81] on input "text" at bounding box center [698, 82] width 263 height 20
type input "[PERSON_NAME]"
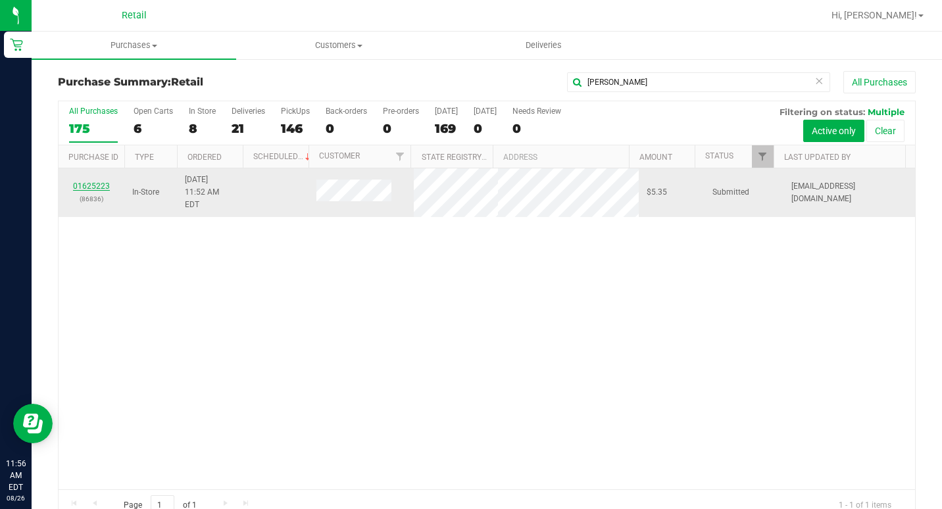
click at [86, 183] on link "01625223" at bounding box center [91, 186] width 37 height 9
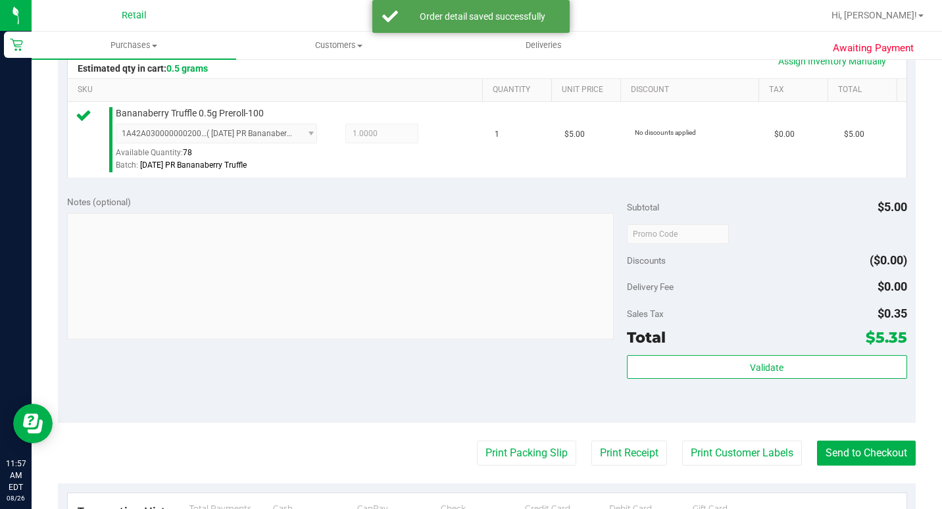
scroll to position [395, 0]
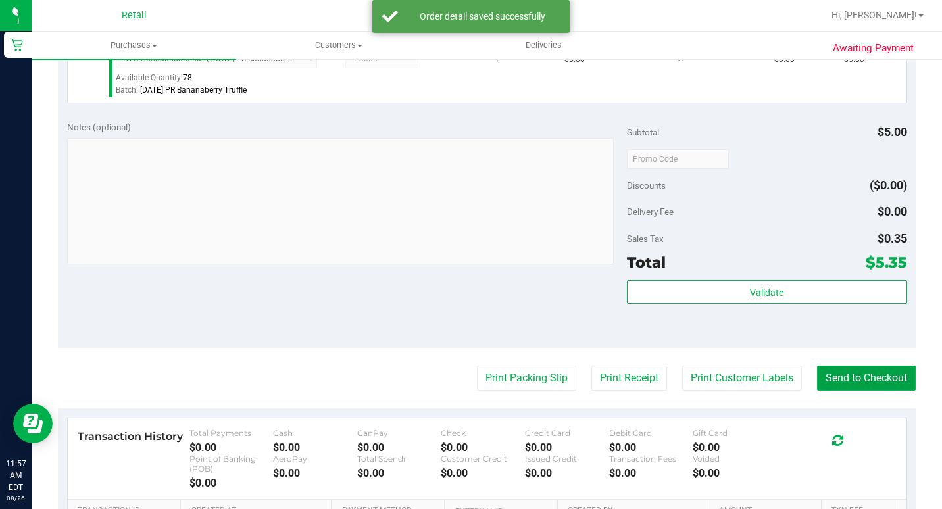
click at [865, 391] on button "Send to Checkout" at bounding box center [866, 378] width 99 height 25
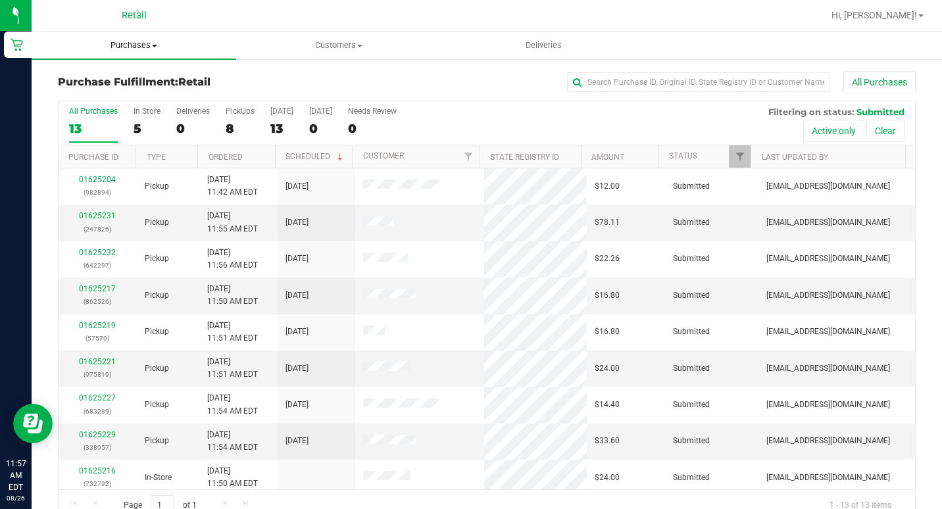
click at [132, 53] on uib-tab-heading "Purchases Summary of purchases Fulfillment All purchases" at bounding box center [134, 46] width 205 height 28
click at [118, 72] on li "Summary of purchases" at bounding box center [134, 80] width 205 height 16
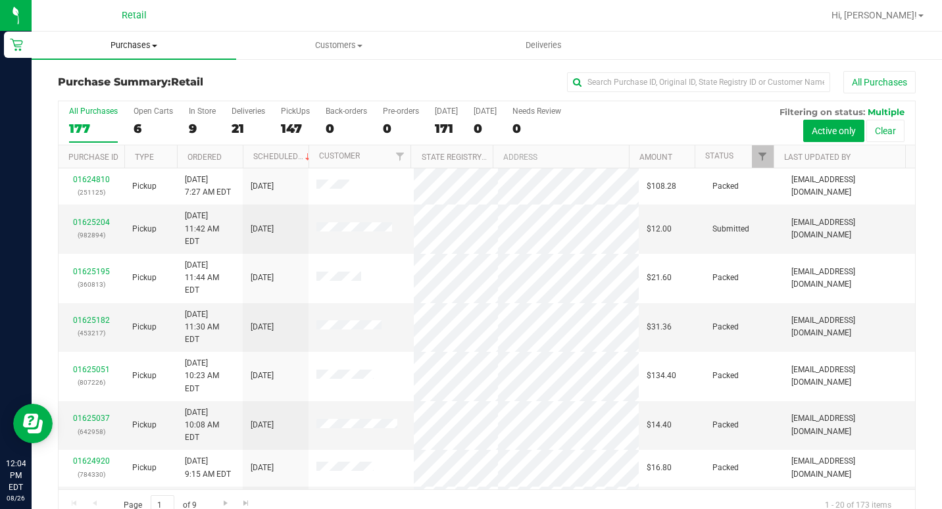
click at [122, 48] on span "Purchases" at bounding box center [134, 45] width 205 height 12
click at [101, 84] on span "Summary of purchases" at bounding box center [99, 79] width 135 height 11
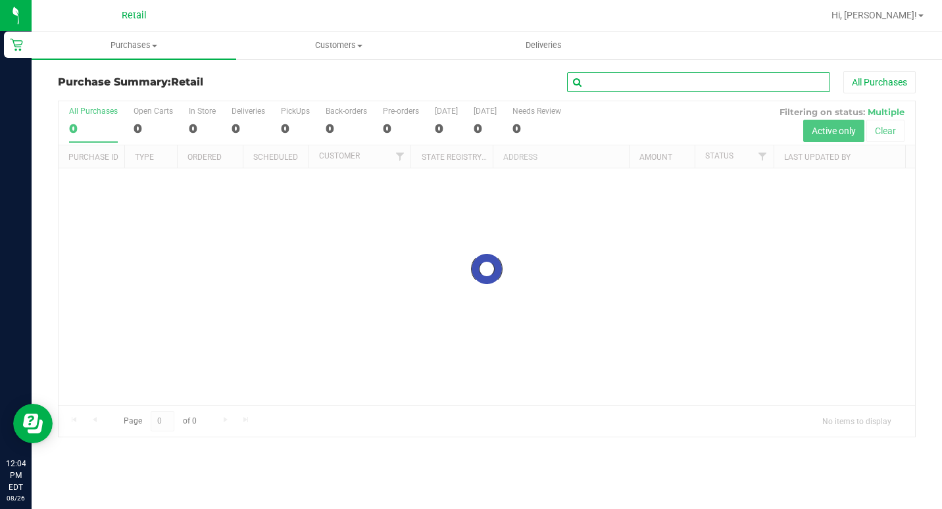
click at [594, 91] on input "text" at bounding box center [698, 82] width 263 height 20
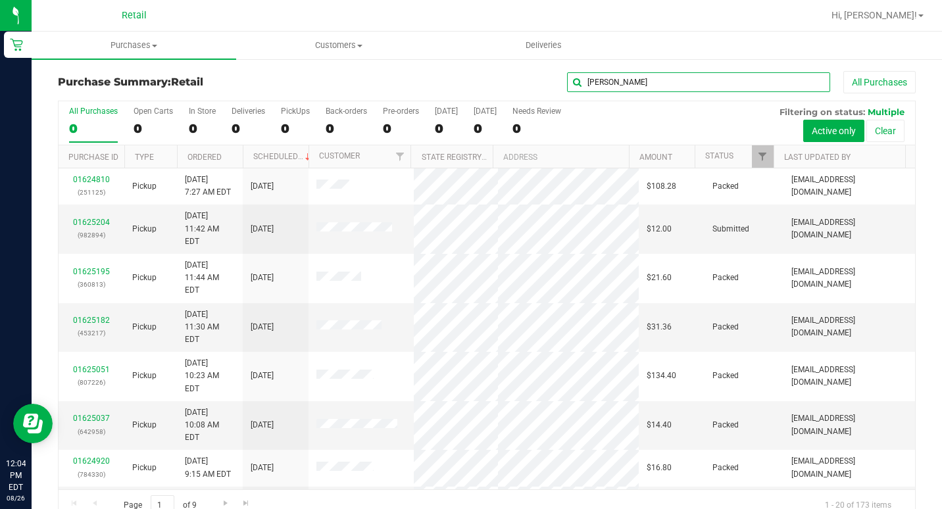
type input "[PERSON_NAME]"
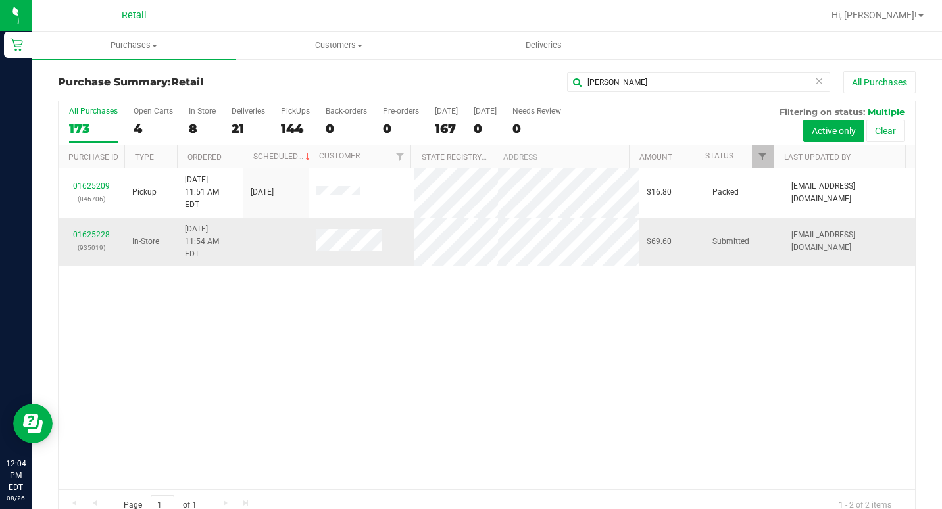
click at [88, 230] on link "01625228" at bounding box center [91, 234] width 37 height 9
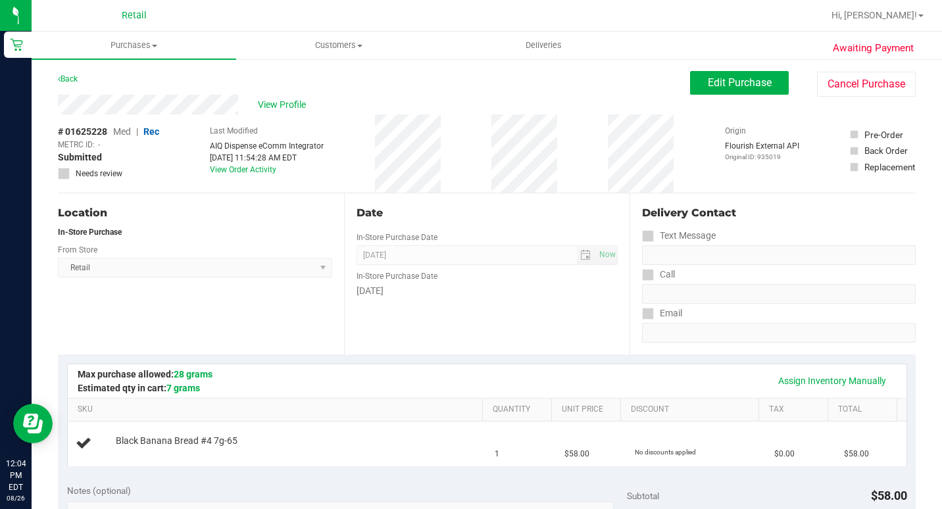
click at [451, 157] on div "# 01625228 Med | Rec METRC ID: - Submitted Needs review Last Modified AIQ Dispe…" at bounding box center [487, 153] width 858 height 78
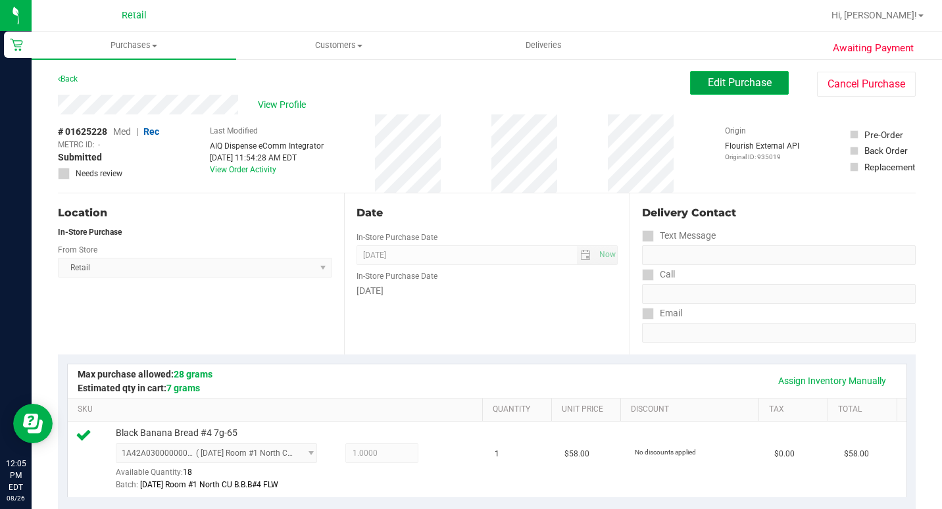
click at [746, 89] on button "Edit Purchase" at bounding box center [739, 83] width 99 height 24
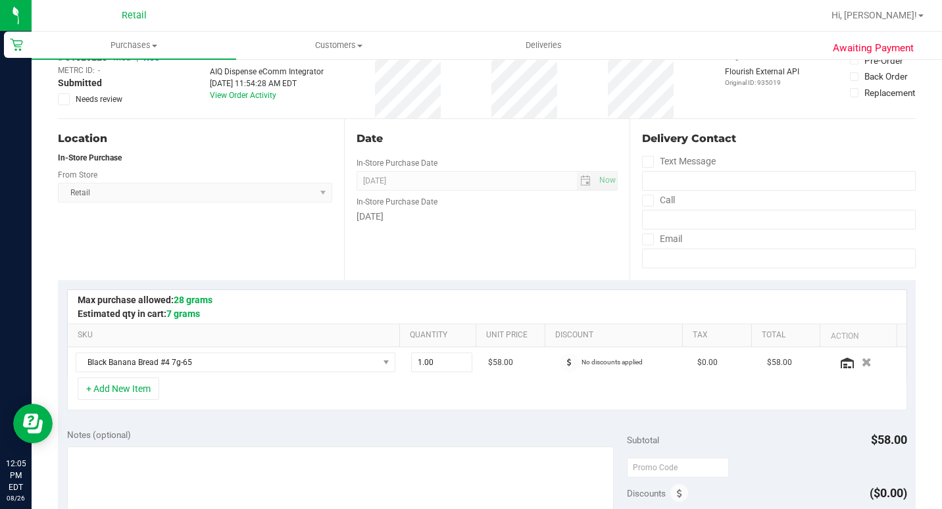
scroll to position [197, 0]
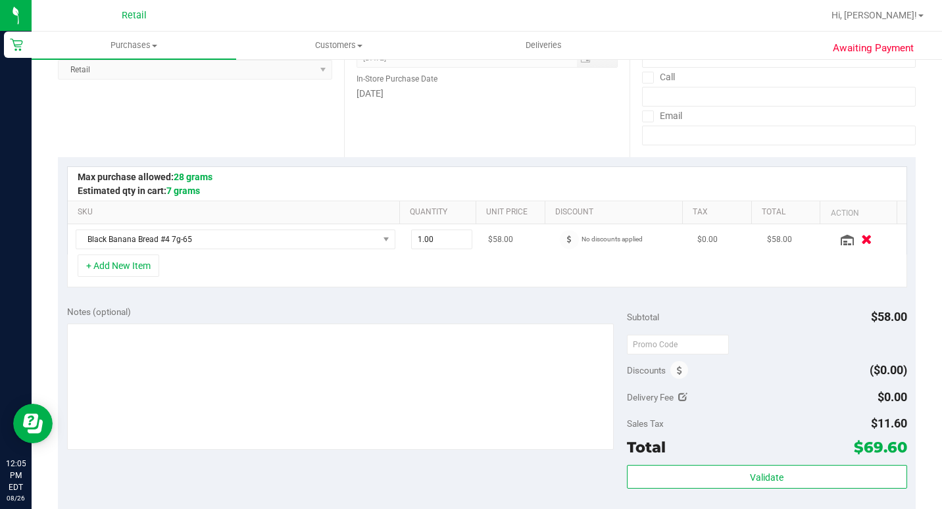
click at [845, 245] on div at bounding box center [868, 239] width 62 height 13
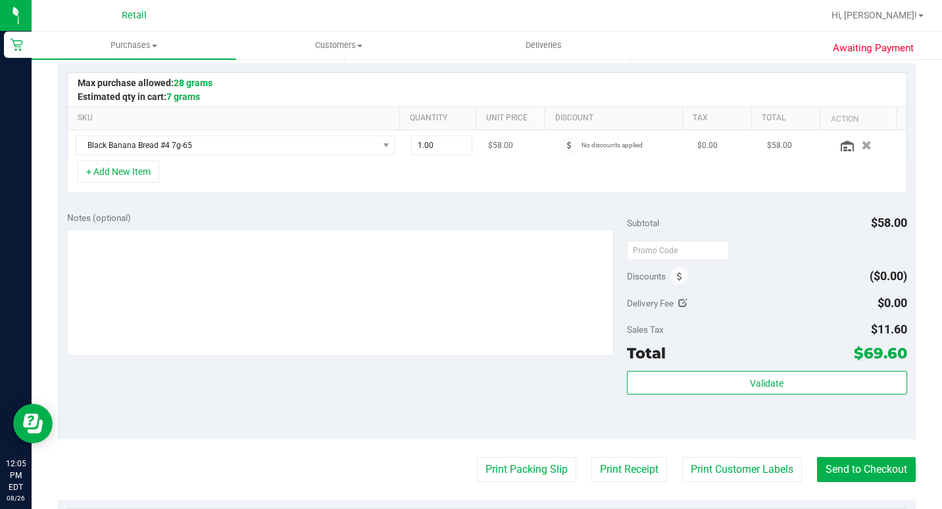
scroll to position [329, 0]
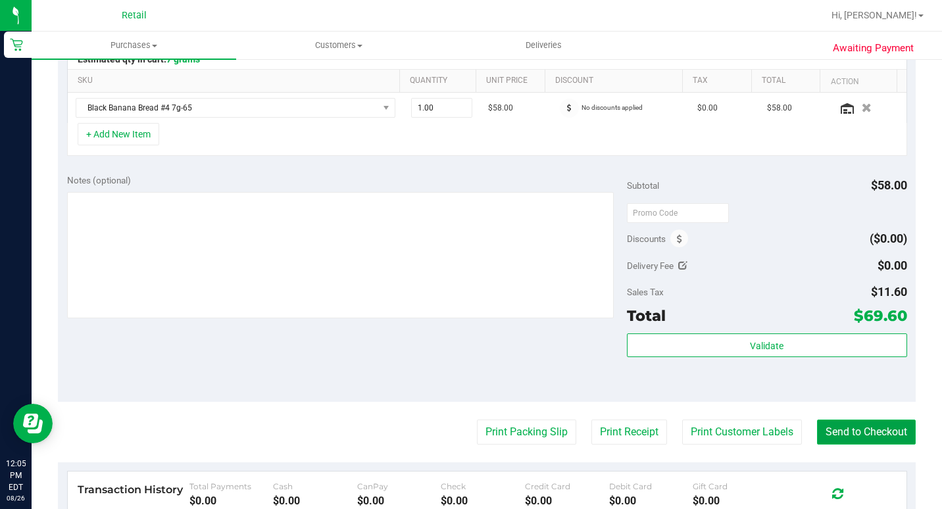
click at [836, 420] on button "Send to Checkout" at bounding box center [866, 432] width 99 height 25
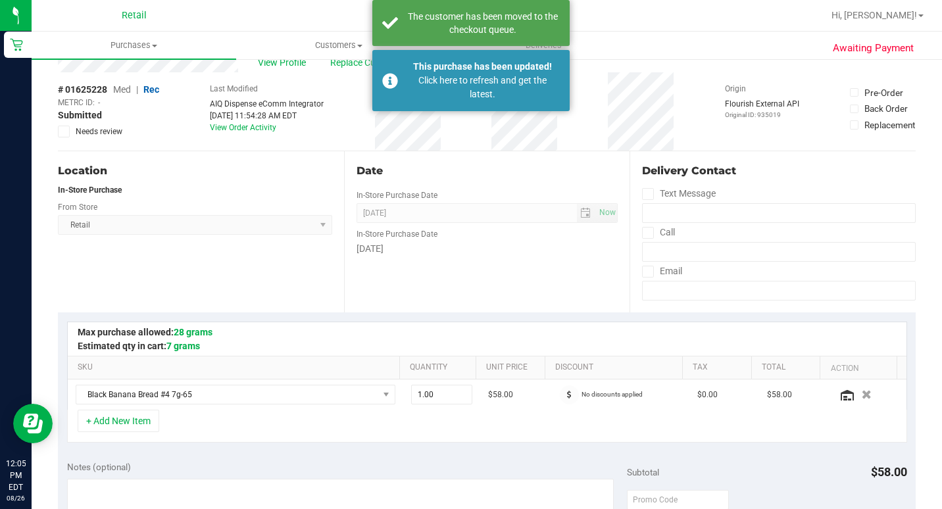
scroll to position [0, 0]
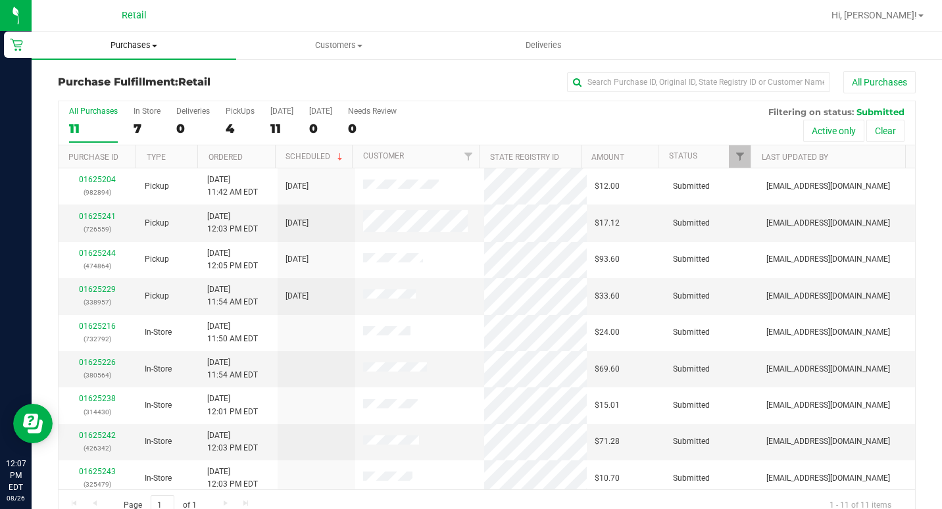
click at [111, 56] on uib-tab-heading "Purchases Summary of purchases Fulfillment All purchases" at bounding box center [134, 46] width 205 height 28
click at [99, 84] on span "Summary of purchases" at bounding box center [99, 79] width 135 height 11
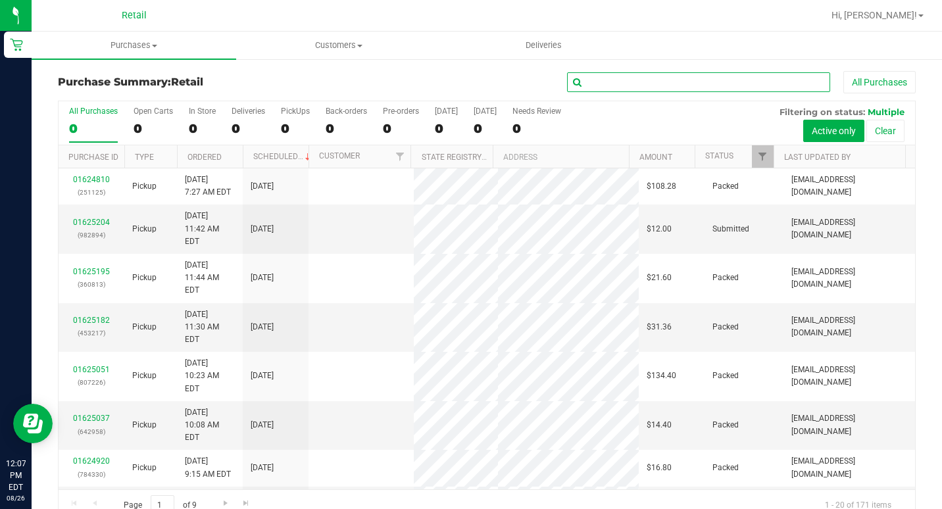
click at [630, 86] on input "text" at bounding box center [698, 82] width 263 height 20
type input "[PERSON_NAME]"
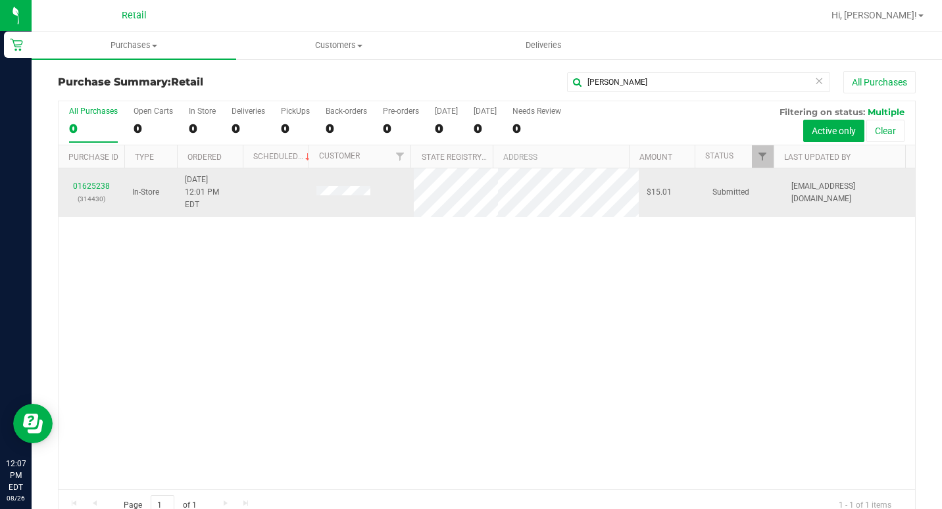
click at [88, 180] on div "01625238 (314430)" at bounding box center [91, 192] width 50 height 25
click at [89, 182] on link "01625238" at bounding box center [91, 186] width 37 height 9
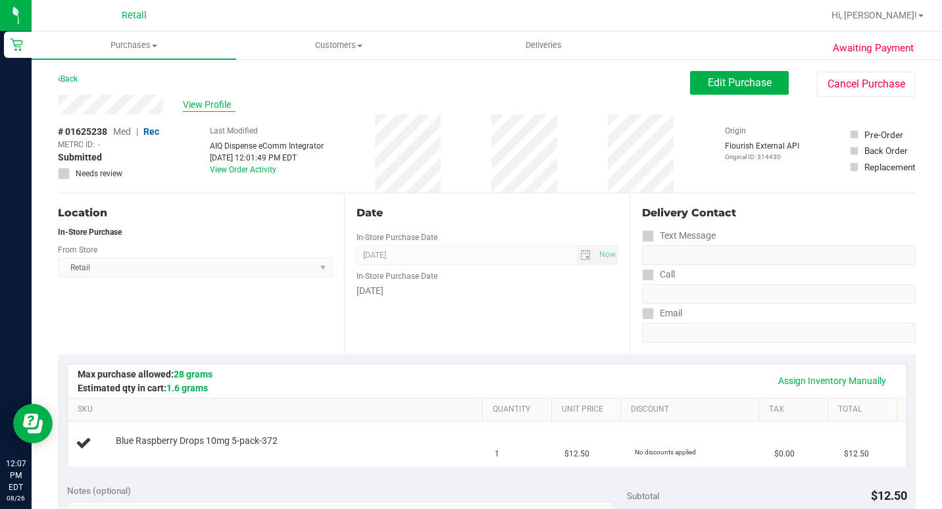
click at [218, 98] on span "View Profile" at bounding box center [209, 105] width 53 height 14
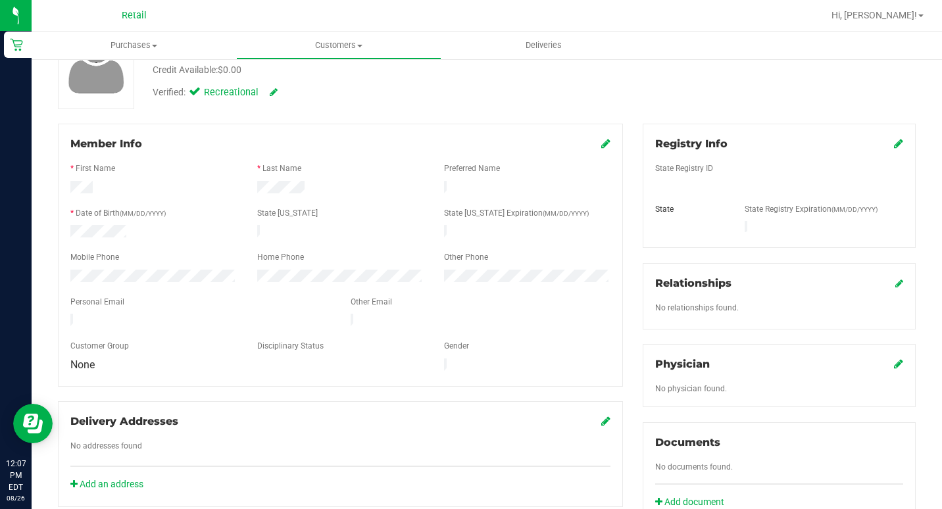
scroll to position [132, 0]
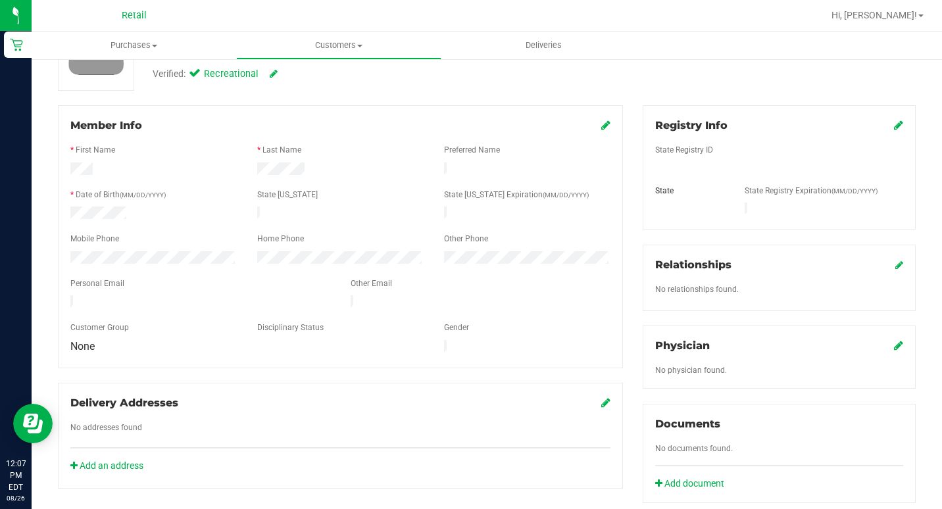
click at [603, 130] on icon at bounding box center [605, 125] width 9 height 11
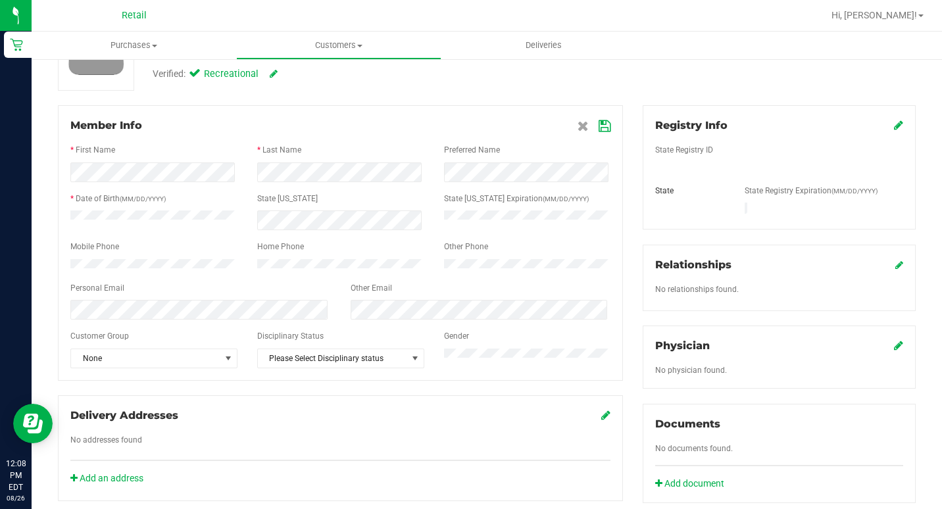
click at [230, 203] on div "* Date of Birth (MM/DD/YYYY)" at bounding box center [154, 200] width 187 height 15
click at [602, 122] on icon at bounding box center [605, 126] width 12 height 11
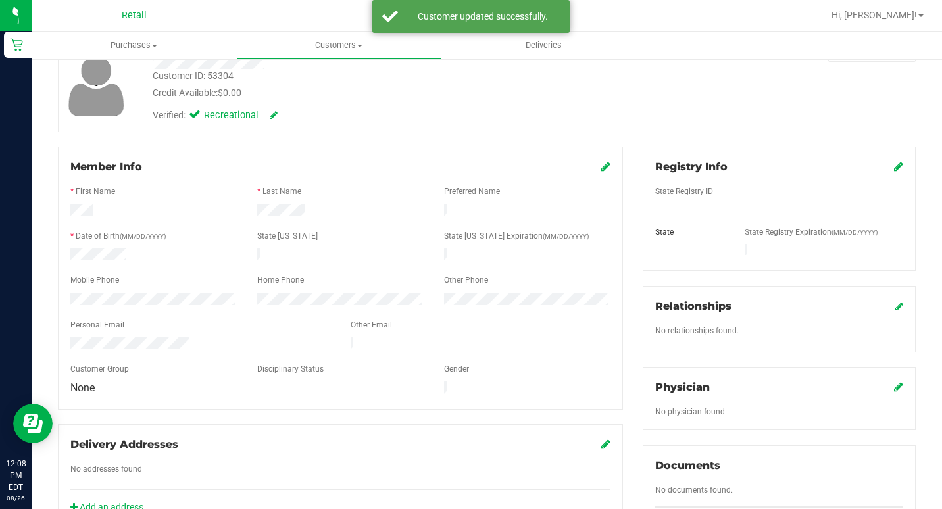
scroll to position [0, 0]
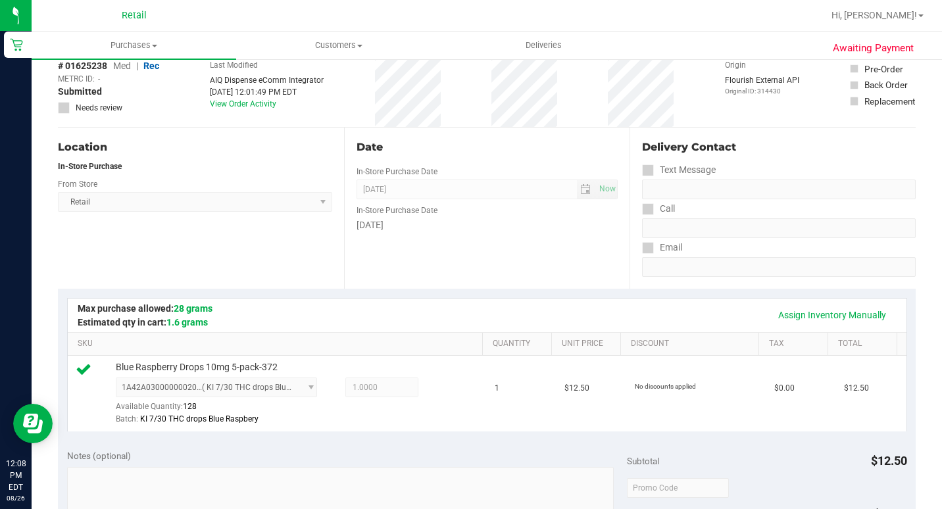
scroll to position [395, 0]
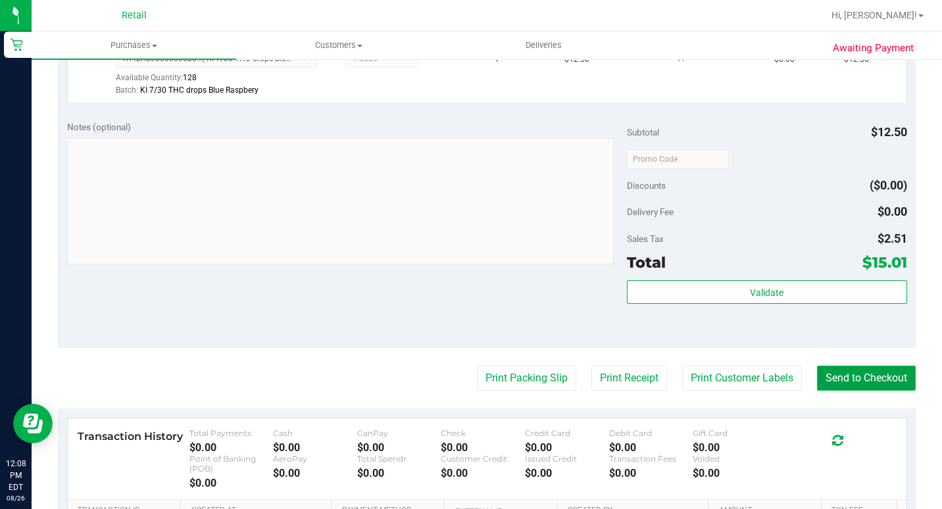
click at [866, 391] on button "Send to Checkout" at bounding box center [866, 378] width 99 height 25
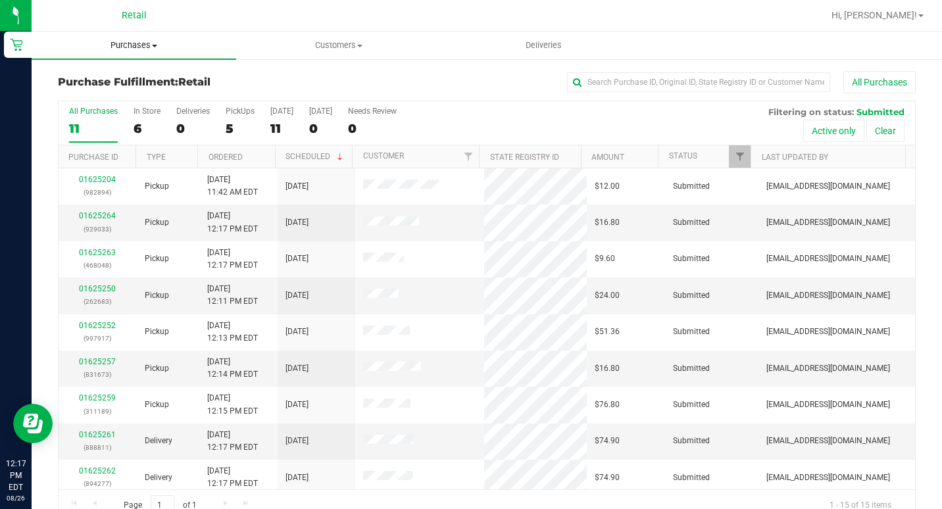
click at [142, 37] on uib-tab-heading "Purchases Summary of purchases Fulfillment All purchases" at bounding box center [134, 46] width 205 height 28
click at [114, 82] on span "Summary of purchases" at bounding box center [99, 79] width 135 height 11
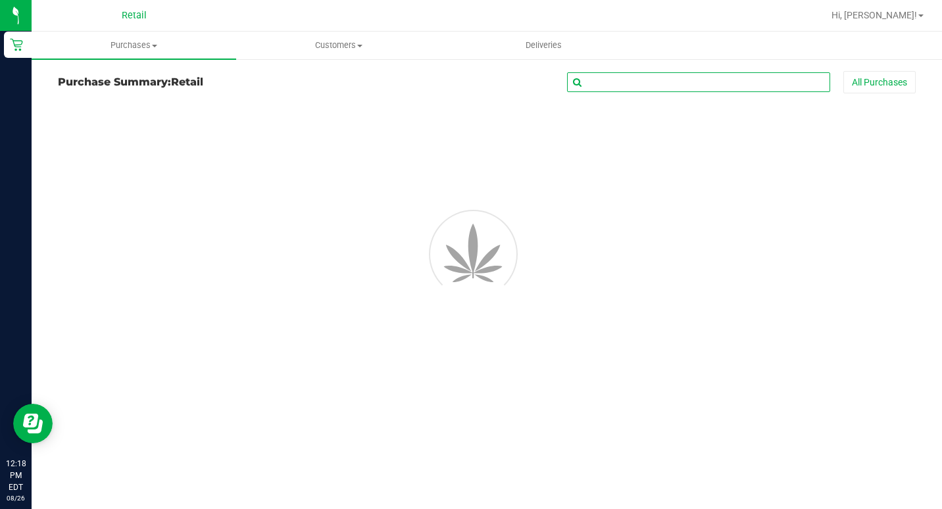
click at [635, 86] on input "text" at bounding box center [698, 82] width 263 height 20
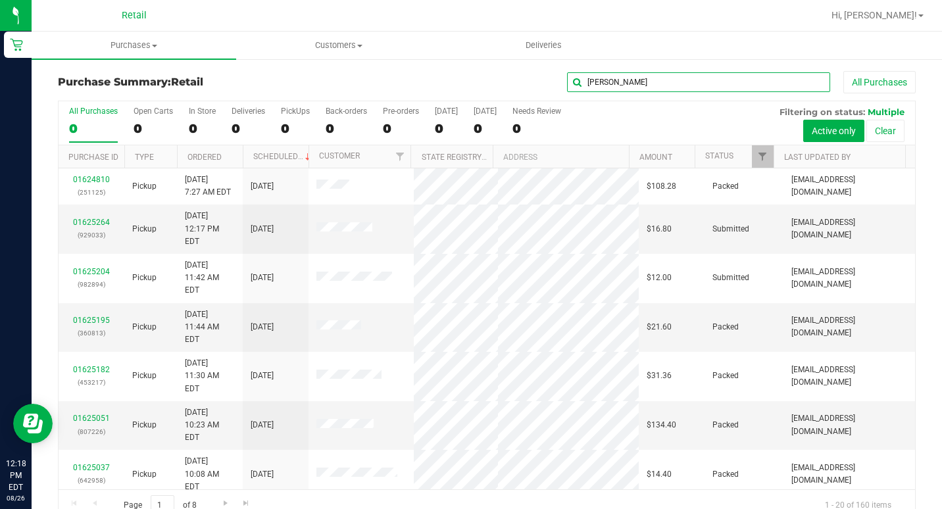
type input "[PERSON_NAME]"
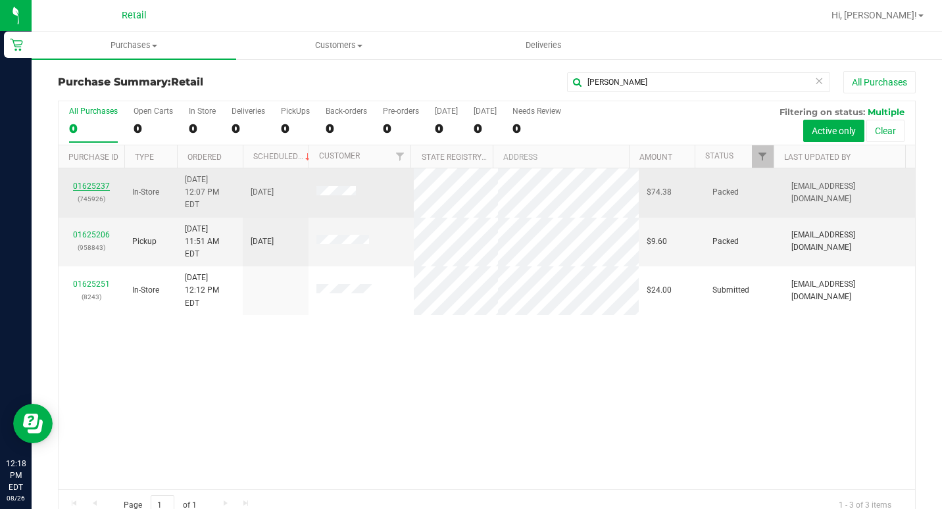
click at [98, 182] on link "01625237" at bounding box center [91, 186] width 37 height 9
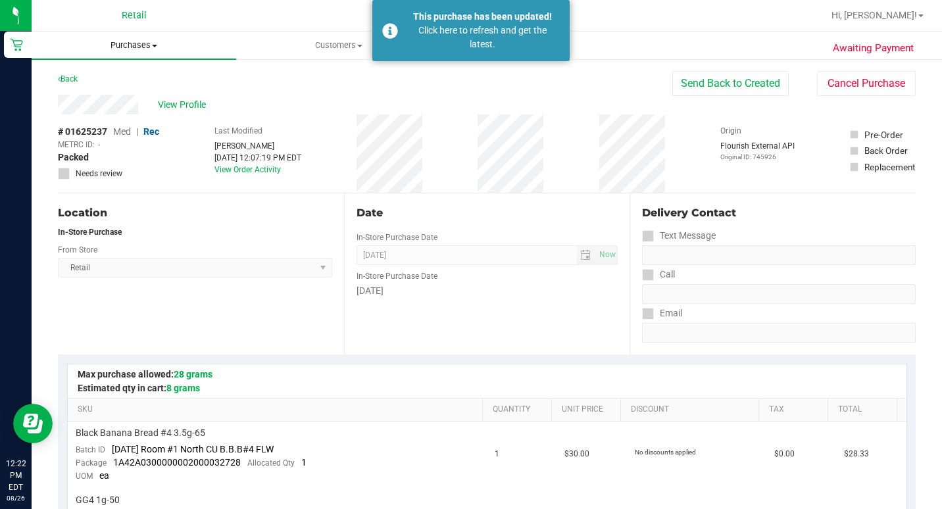
click at [115, 49] on span "Purchases" at bounding box center [134, 45] width 205 height 12
click at [109, 82] on span "Summary of purchases" at bounding box center [99, 79] width 135 height 11
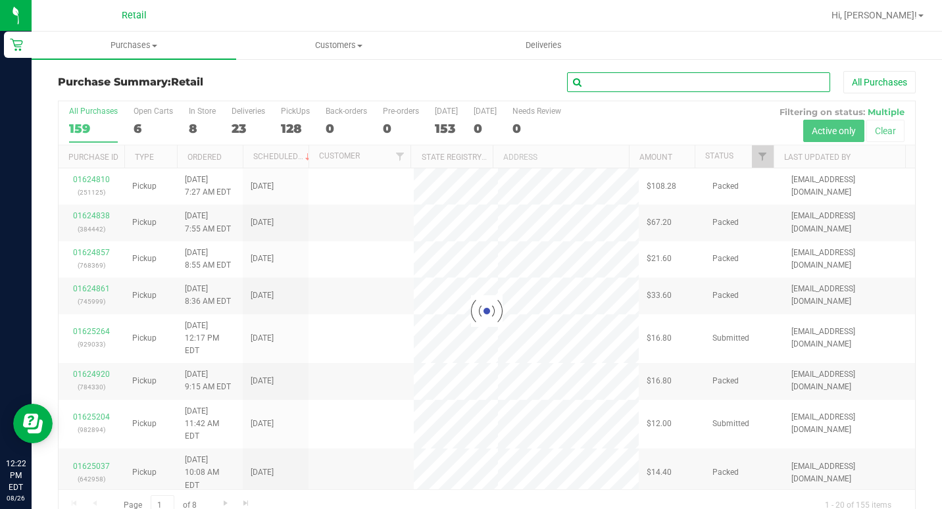
click at [728, 91] on input "text" at bounding box center [698, 82] width 263 height 20
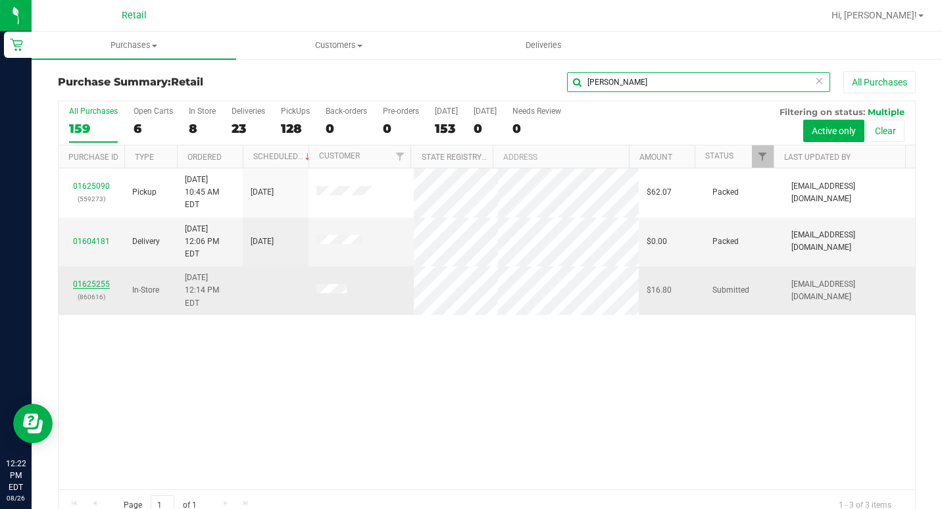
type input "[PERSON_NAME]"
click at [103, 280] on link "01625255" at bounding box center [91, 284] width 37 height 9
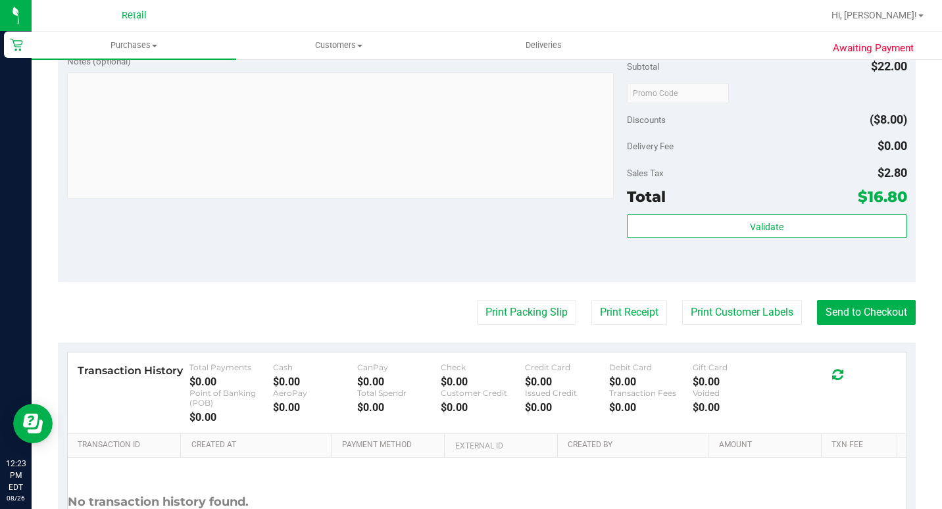
scroll to position [526, 0]
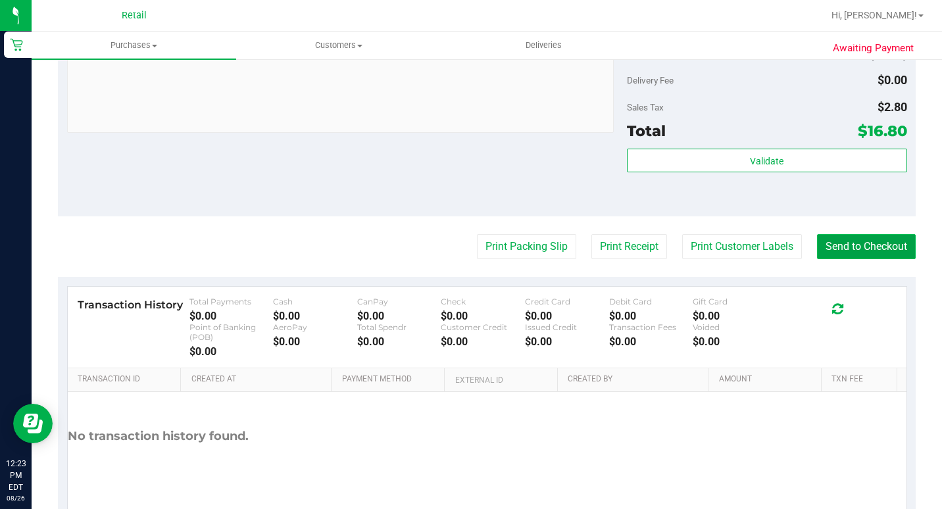
click at [854, 259] on button "Send to Checkout" at bounding box center [866, 246] width 99 height 25
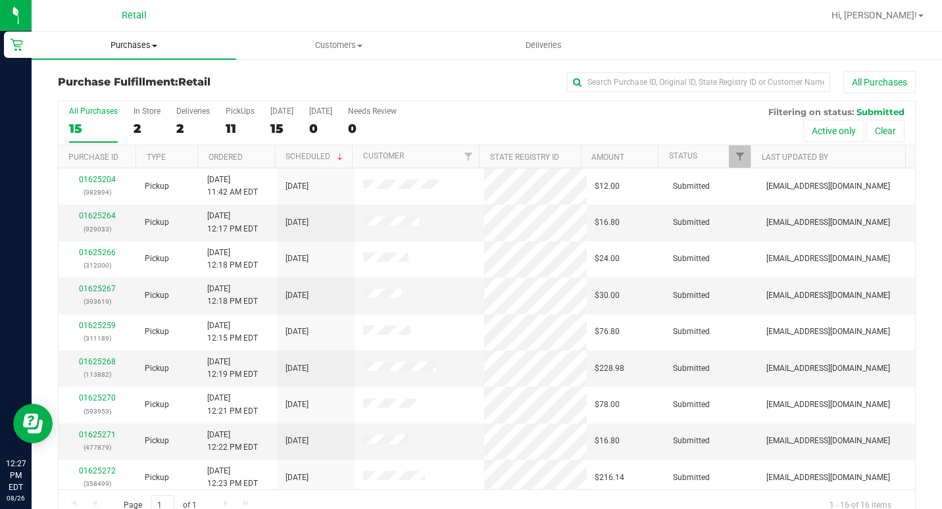
click at [136, 44] on span "Purchases" at bounding box center [134, 45] width 205 height 12
click at [138, 82] on span "Summary of purchases" at bounding box center [99, 79] width 135 height 11
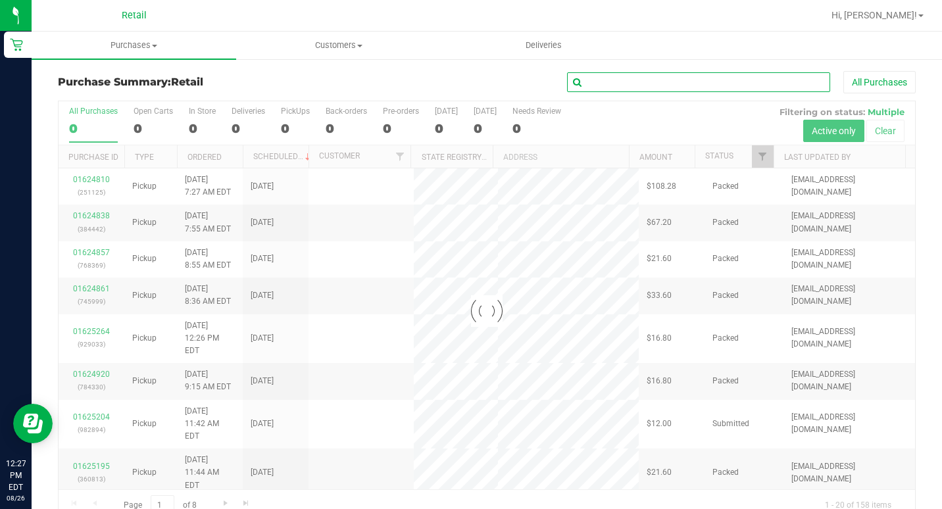
click at [647, 85] on input "text" at bounding box center [698, 82] width 263 height 20
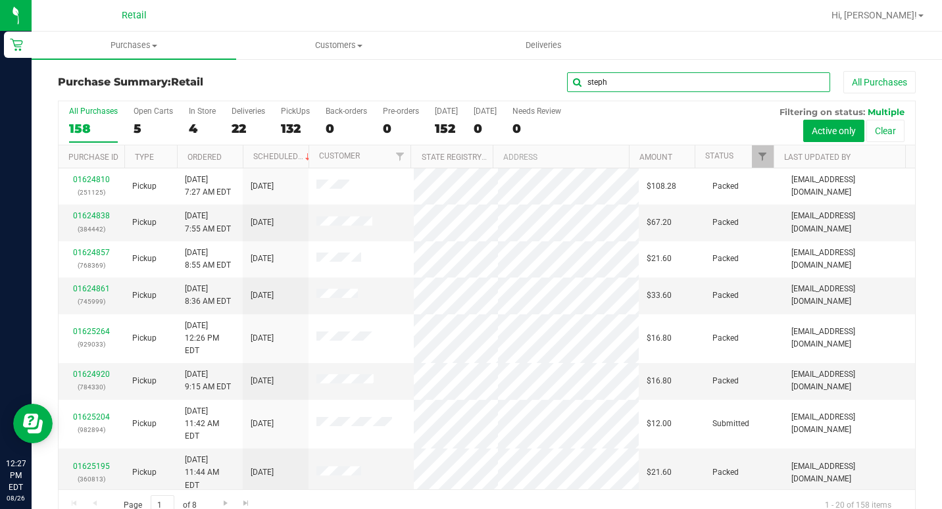
type input "steph"
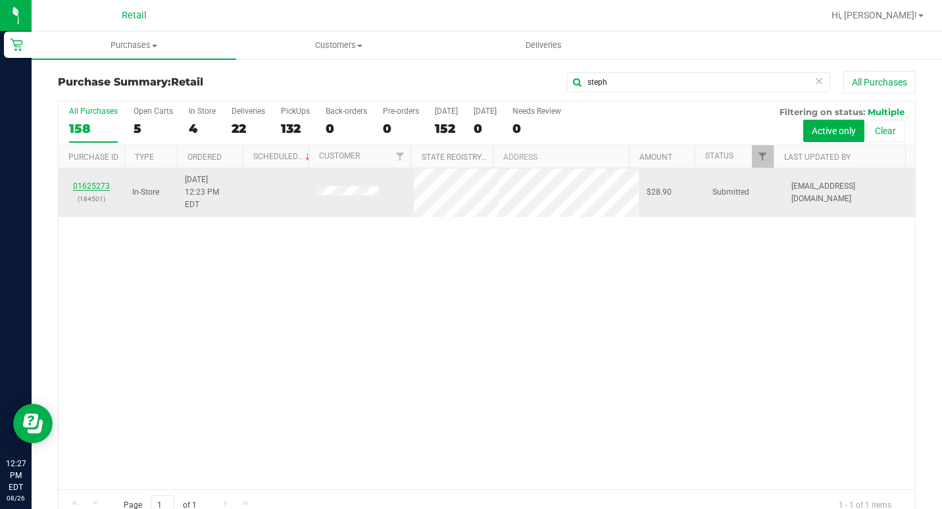
click at [94, 182] on link "01625273" at bounding box center [91, 186] width 37 height 9
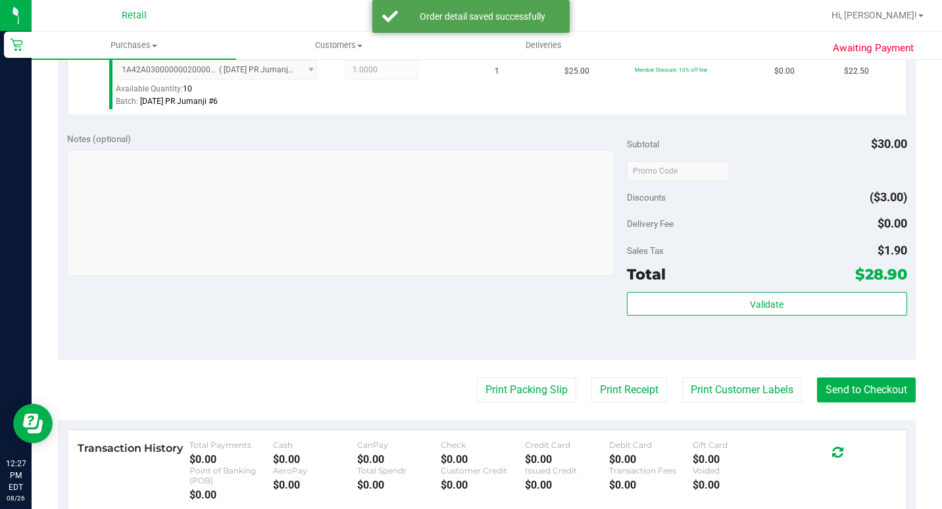
scroll to position [461, 0]
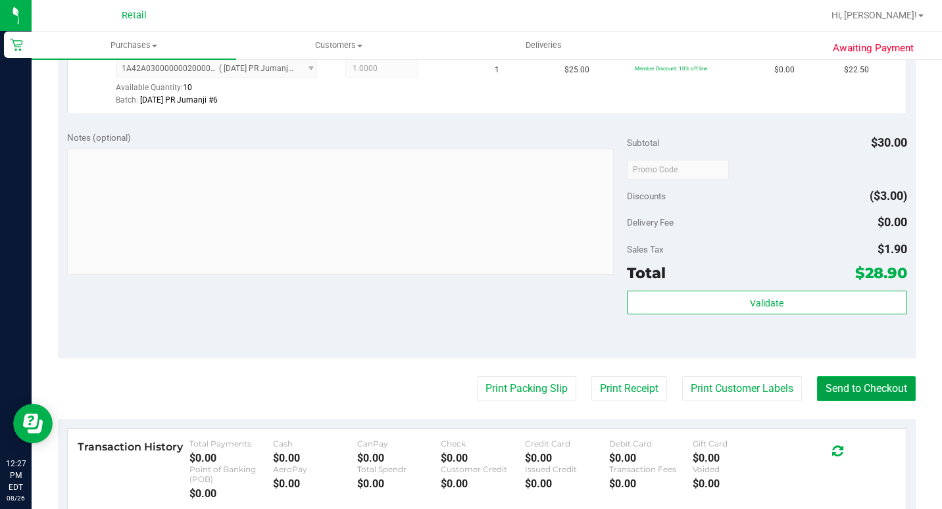
drag, startPoint x: 865, startPoint y: 432, endPoint x: 857, endPoint y: 435, distance: 7.7
click at [865, 401] on button "Send to Checkout" at bounding box center [866, 388] width 99 height 25
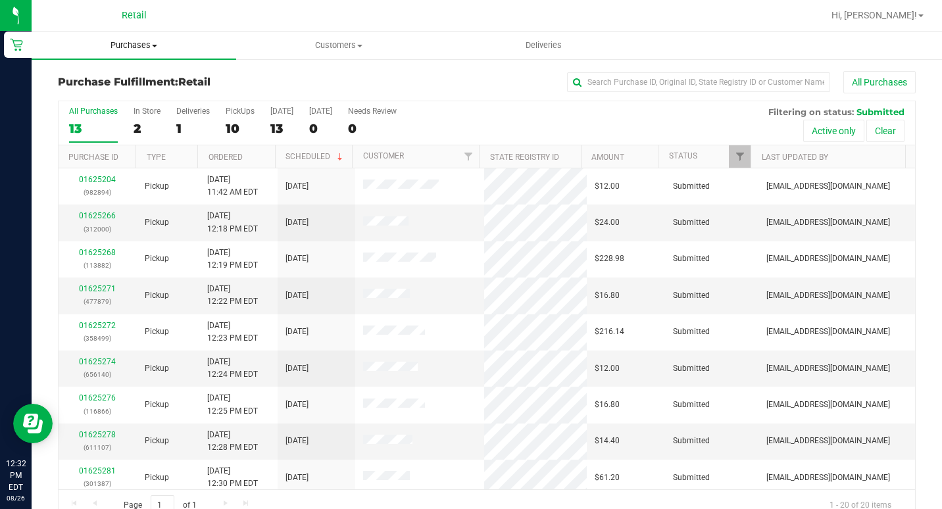
click at [114, 47] on span "Purchases" at bounding box center [134, 45] width 205 height 12
click at [97, 70] on ul "Summary of purchases Fulfillment All purchases" at bounding box center [134, 95] width 205 height 71
click at [111, 51] on uib-tab-heading "Purchases Summary of purchases Fulfillment All purchases" at bounding box center [134, 46] width 205 height 28
click at [168, 82] on li "Summary of purchases" at bounding box center [134, 80] width 205 height 16
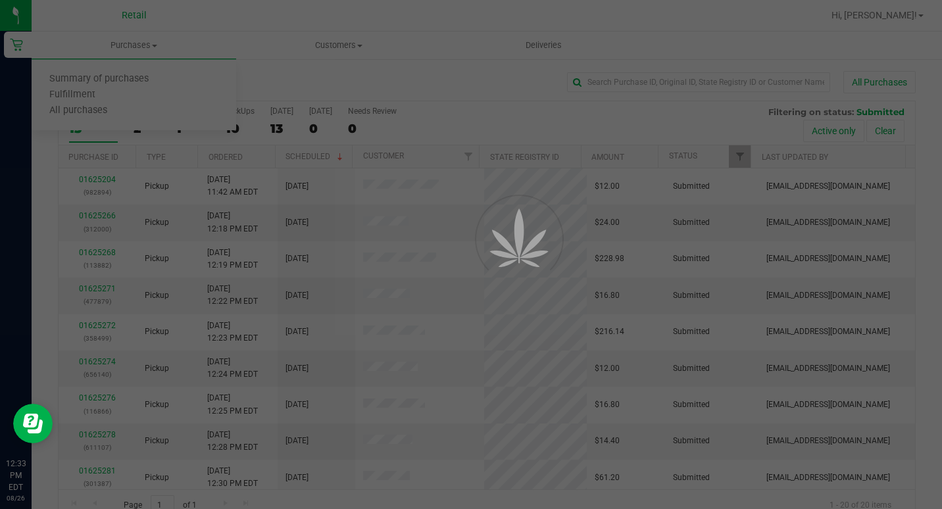
click at [615, 82] on div at bounding box center [471, 254] width 942 height 509
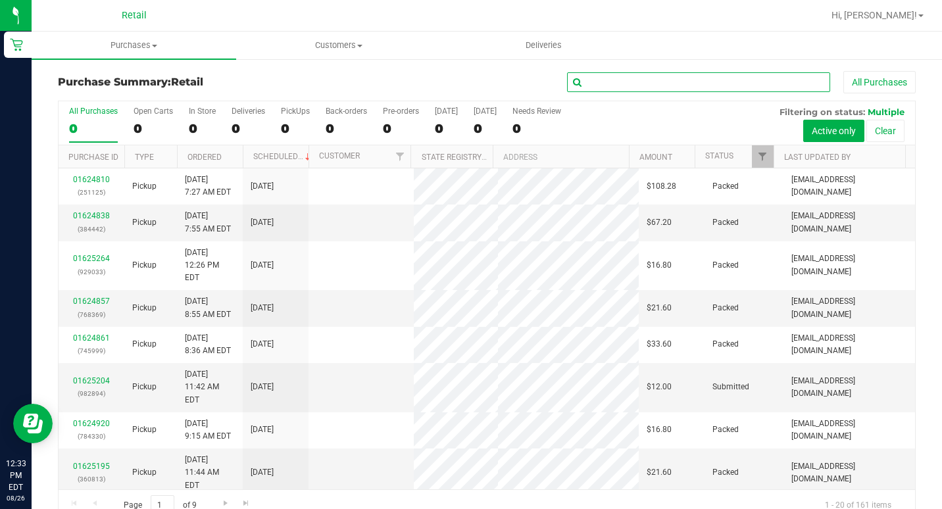
click at [615, 82] on input "text" at bounding box center [698, 82] width 263 height 20
type input "alth"
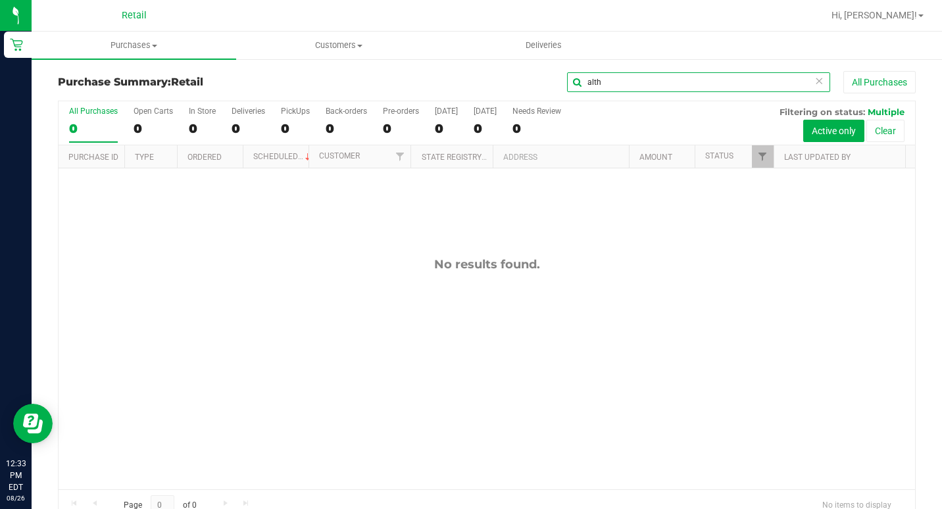
drag, startPoint x: 606, startPoint y: 80, endPoint x: 449, endPoint y: 61, distance: 158.5
click at [606, 80] on input "alth" at bounding box center [698, 82] width 263 height 20
click at [127, 49] on span "Purchases" at bounding box center [134, 45] width 205 height 12
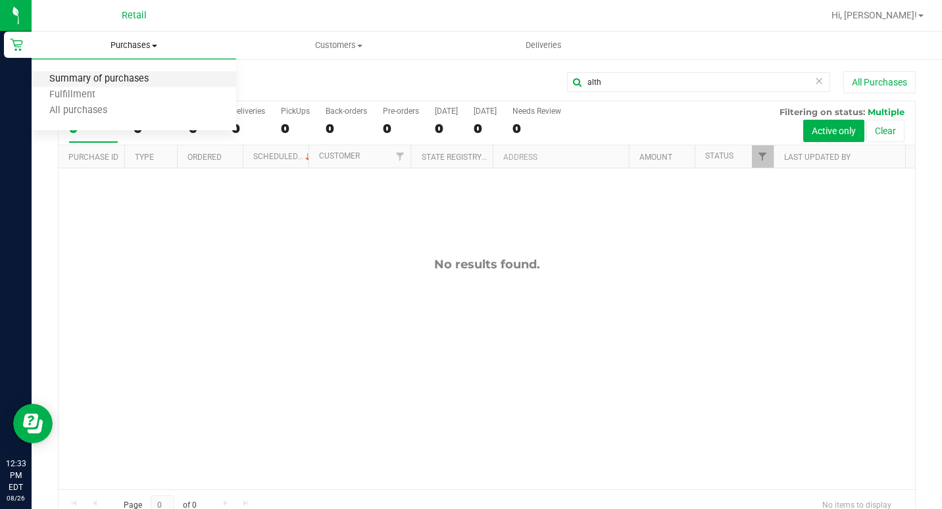
click at [120, 78] on span "Summary of purchases" at bounding box center [99, 79] width 135 height 11
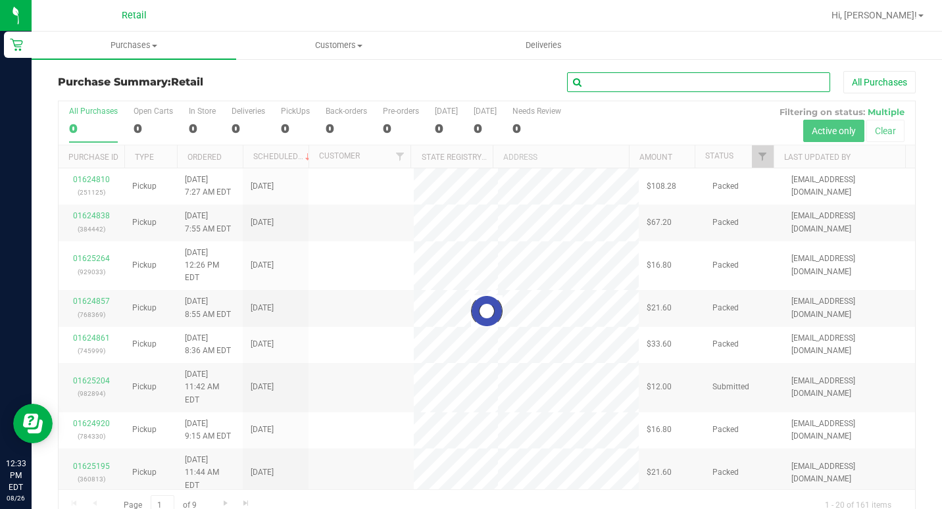
click at [617, 79] on input "text" at bounding box center [698, 82] width 263 height 20
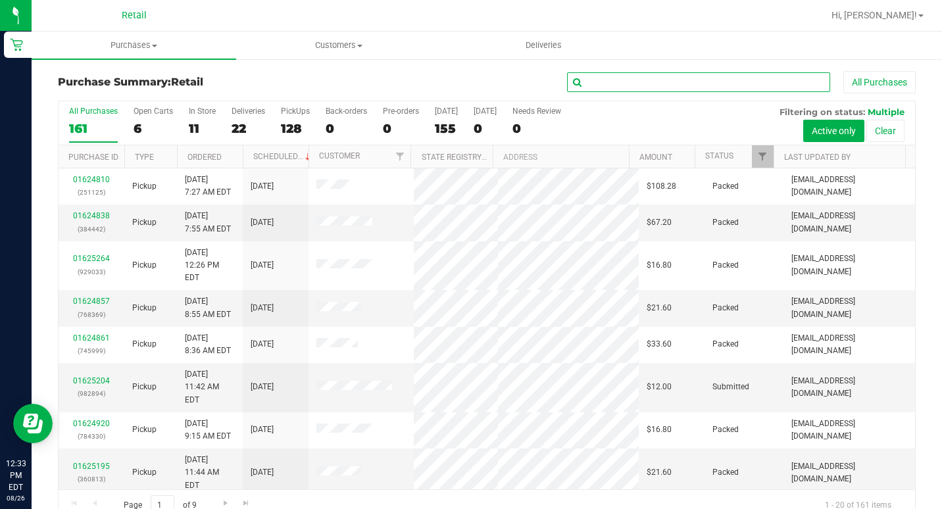
click at [617, 79] on input "text" at bounding box center [698, 82] width 263 height 20
type input "[PERSON_NAME]"
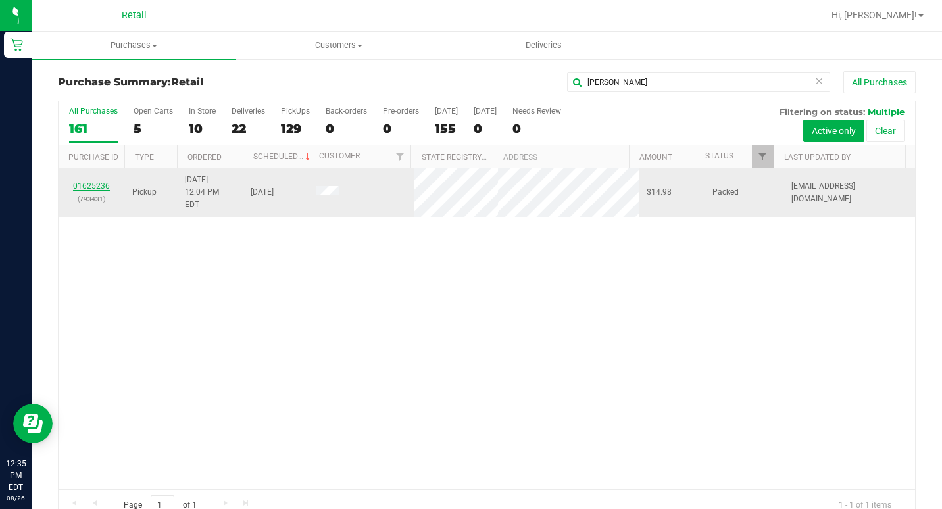
click at [95, 182] on link "01625236" at bounding box center [91, 186] width 37 height 9
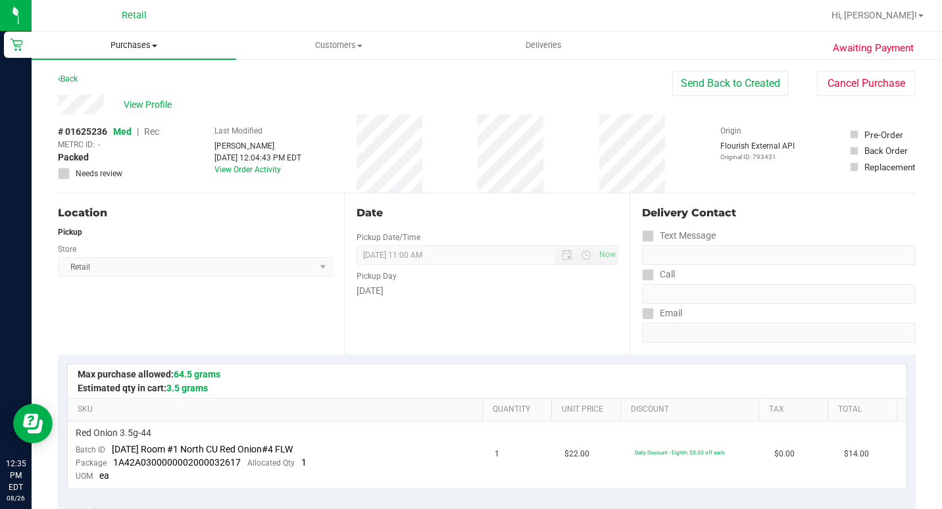
click at [128, 43] on span "Purchases" at bounding box center [134, 45] width 205 height 12
click at [174, 192] on div "# 01625236 Med | Rec METRC ID: - Packed Needs review Last Modified [PERSON_NAME…" at bounding box center [487, 153] width 858 height 78
click at [104, 46] on span "Purchases" at bounding box center [134, 45] width 205 height 12
click at [112, 72] on li "Summary of purchases" at bounding box center [134, 80] width 205 height 16
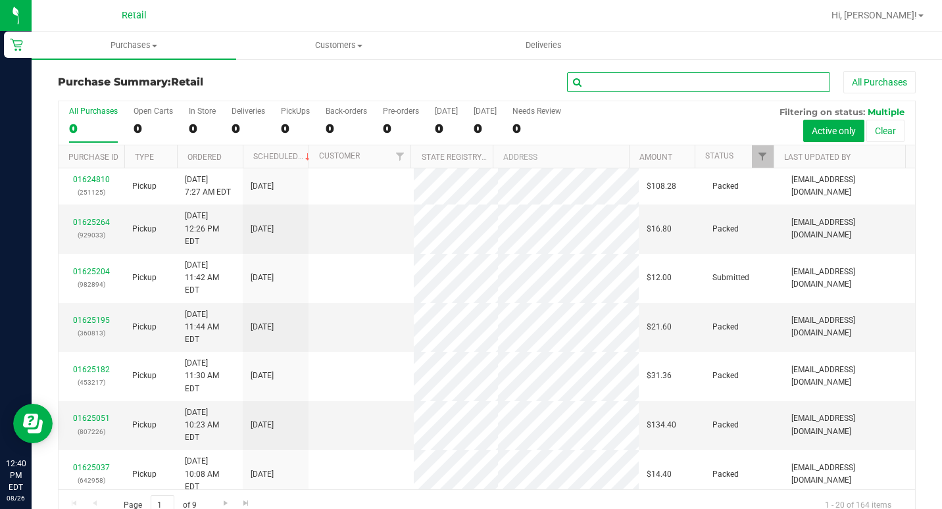
click at [649, 91] on input "text" at bounding box center [698, 82] width 263 height 20
type input "[PERSON_NAME]"
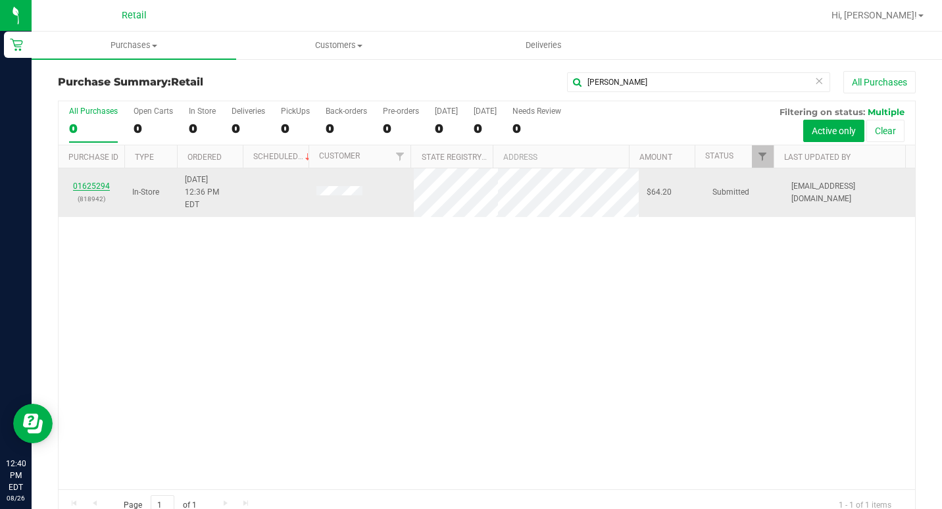
click at [105, 182] on link "01625294" at bounding box center [91, 186] width 37 height 9
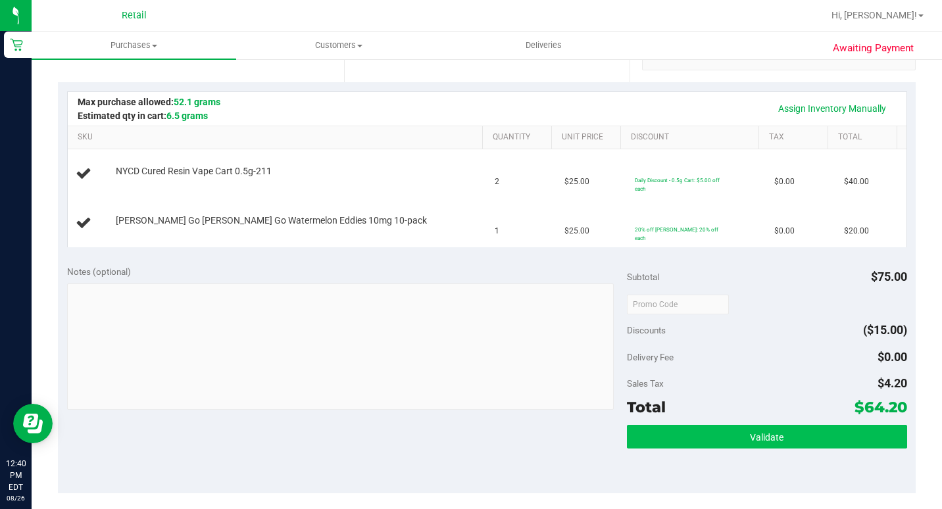
scroll to position [329, 0]
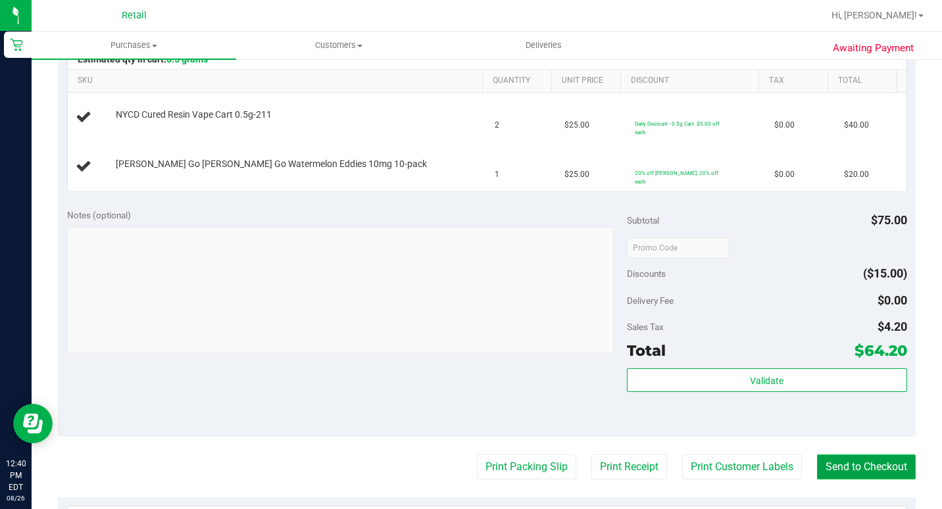
click at [822, 461] on button "Send to Checkout" at bounding box center [866, 467] width 99 height 25
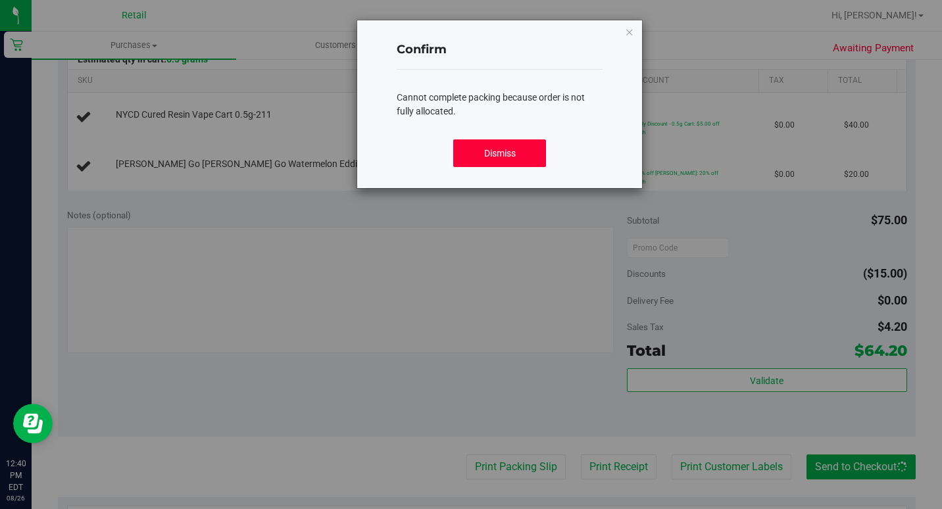
click at [524, 150] on button "Dismiss" at bounding box center [499, 153] width 92 height 28
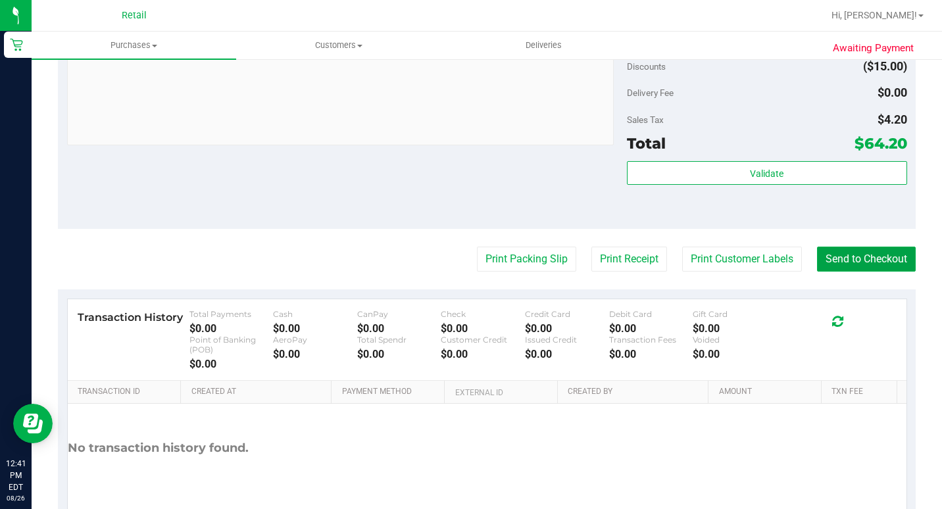
scroll to position [592, 0]
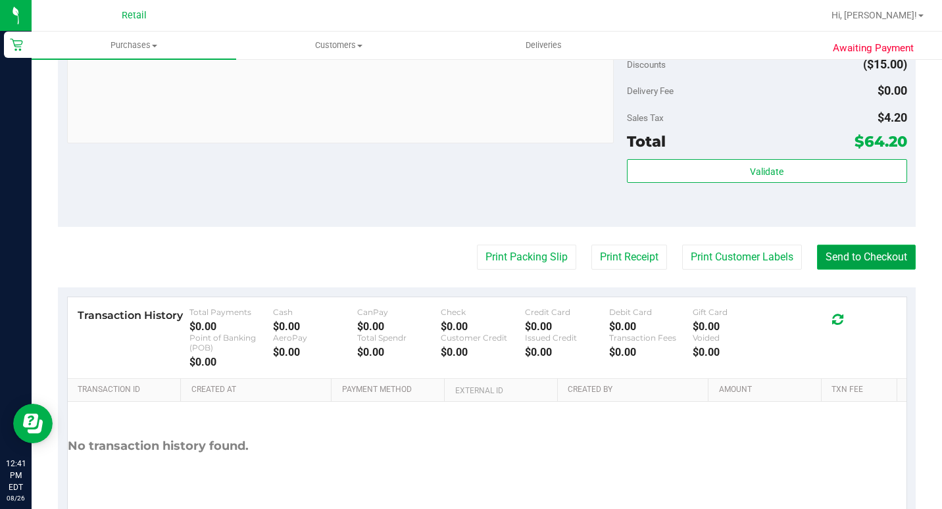
drag, startPoint x: 841, startPoint y: 281, endPoint x: 842, endPoint y: 295, distance: 13.9
click at [841, 270] on button "Send to Checkout" at bounding box center [866, 257] width 99 height 25
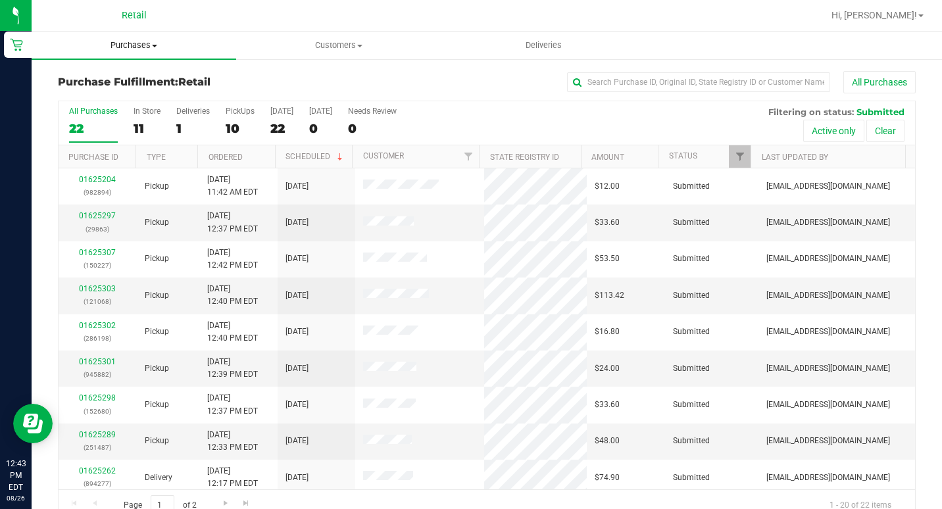
click at [132, 43] on span "Purchases" at bounding box center [134, 45] width 205 height 12
click at [124, 76] on span "Summary of purchases" at bounding box center [99, 79] width 135 height 11
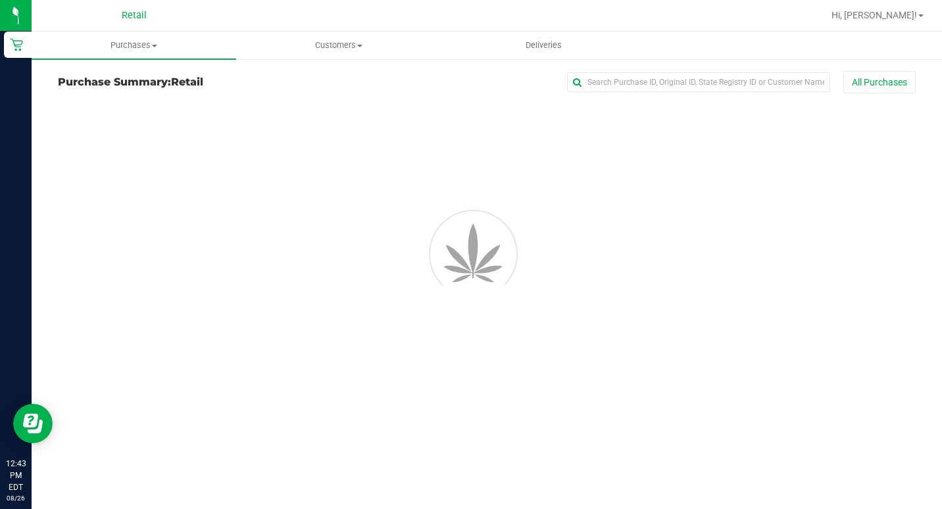
click at [597, 86] on input "text" at bounding box center [698, 82] width 263 height 20
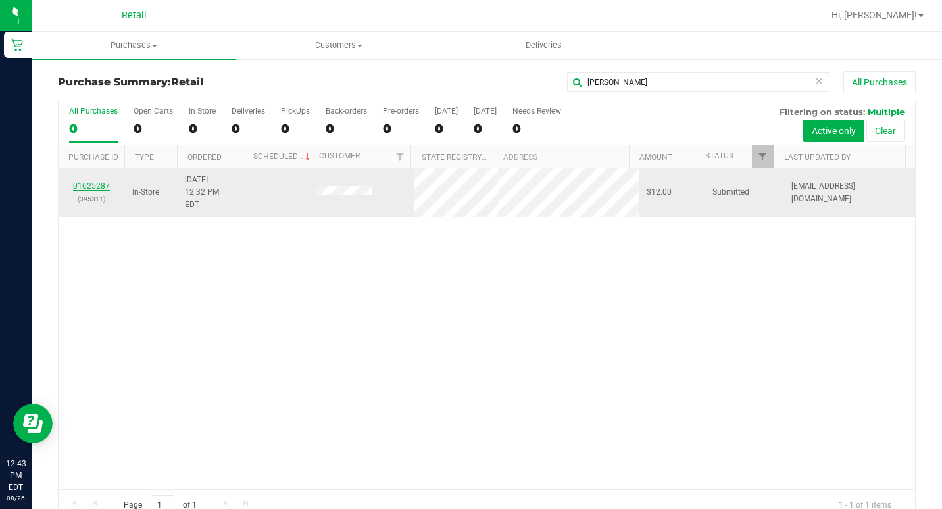
type input "[PERSON_NAME]"
click at [78, 182] on link "01625287" at bounding box center [91, 186] width 37 height 9
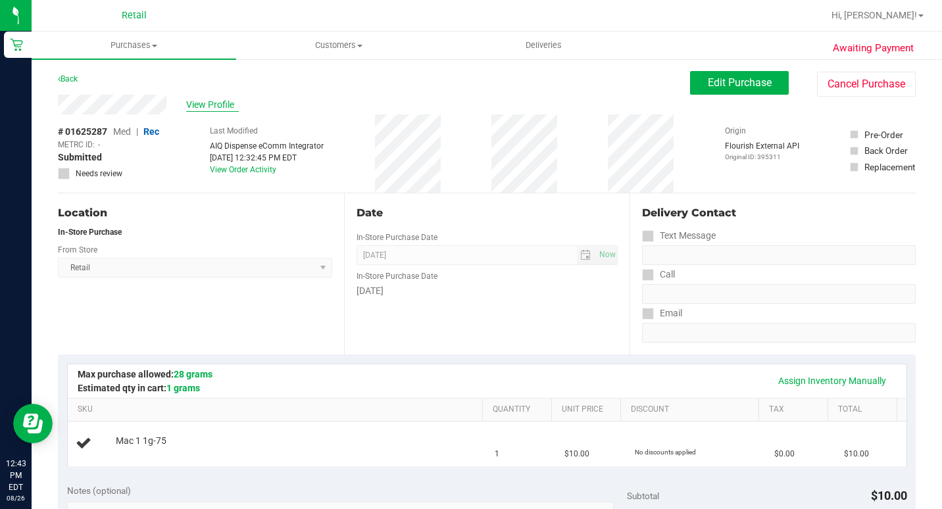
click at [220, 99] on span "View Profile" at bounding box center [212, 105] width 53 height 14
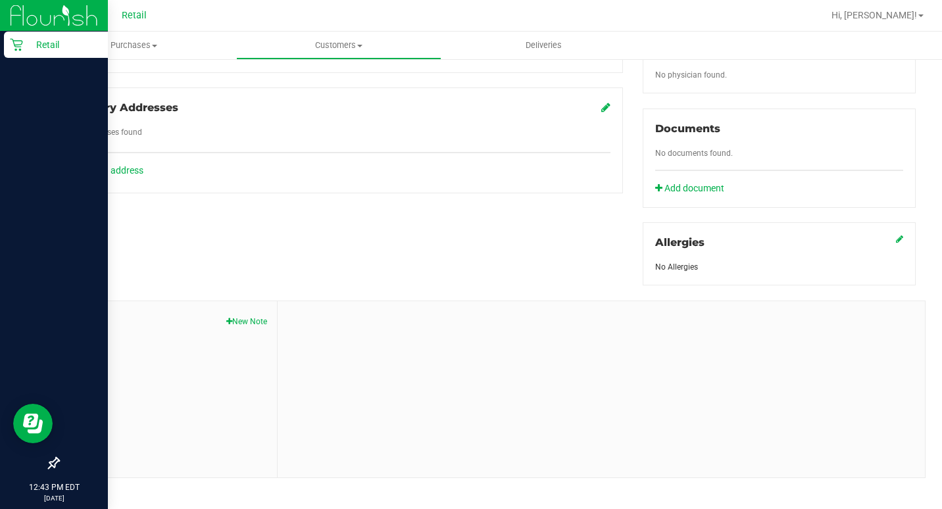
scroll to position [98, 0]
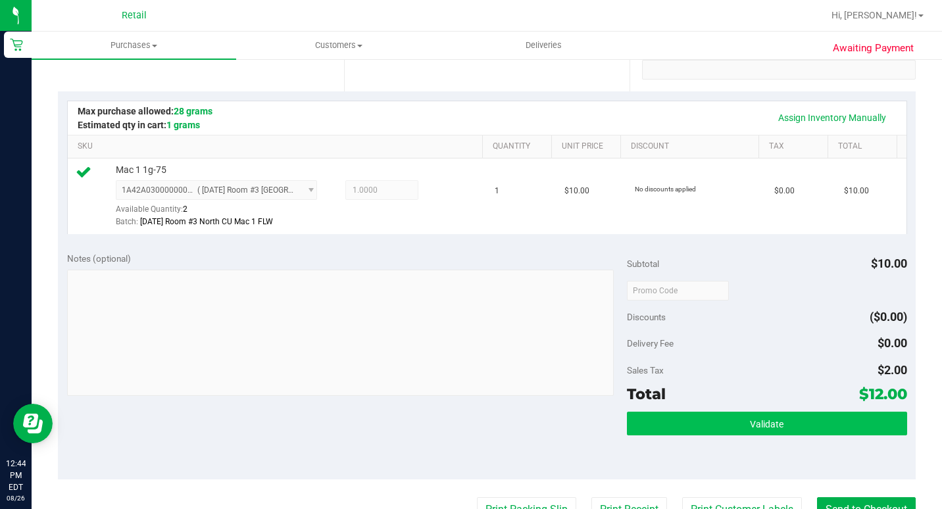
scroll to position [329, 0]
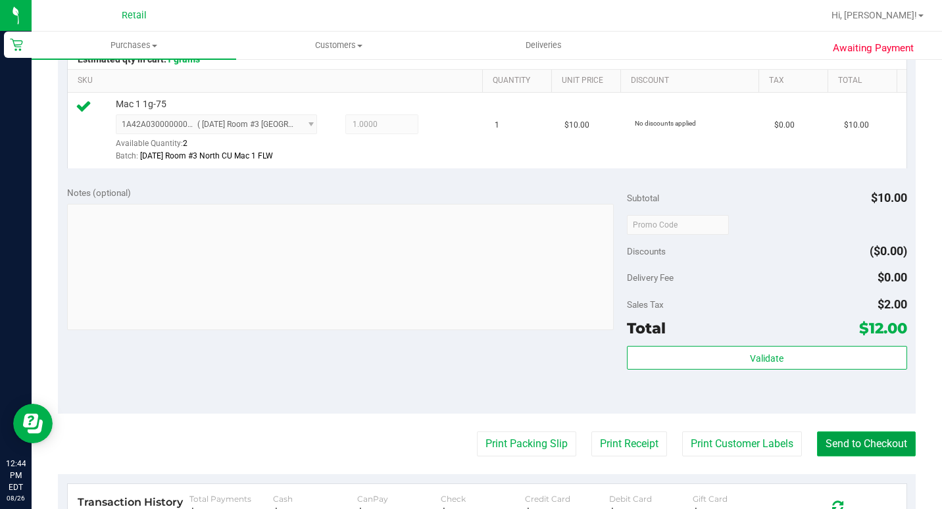
click at [838, 457] on button "Send to Checkout" at bounding box center [866, 444] width 99 height 25
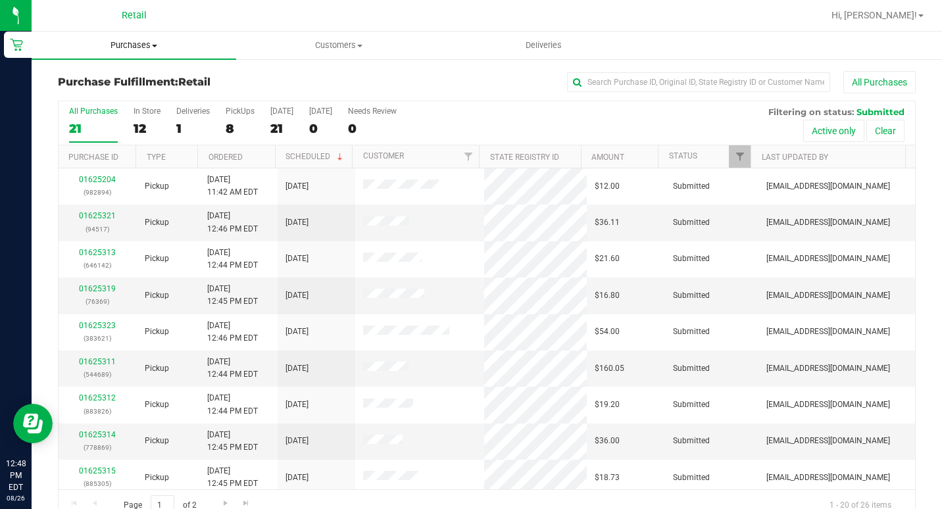
click at [120, 50] on span "Purchases" at bounding box center [134, 45] width 205 height 12
click at [116, 76] on span "Summary of purchases" at bounding box center [99, 79] width 135 height 11
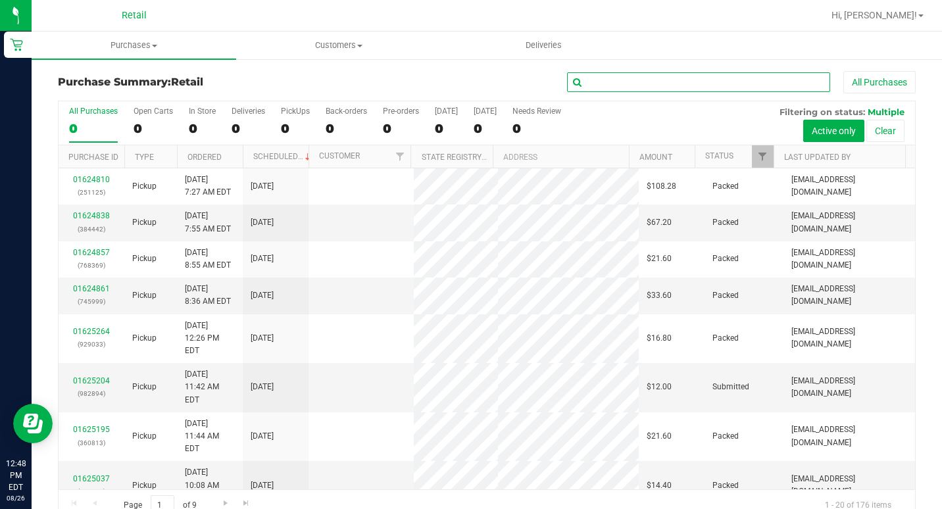
click at [629, 86] on input "text" at bounding box center [698, 82] width 263 height 20
click at [629, 79] on input "text" at bounding box center [698, 82] width 263 height 20
type input "[PERSON_NAME]"
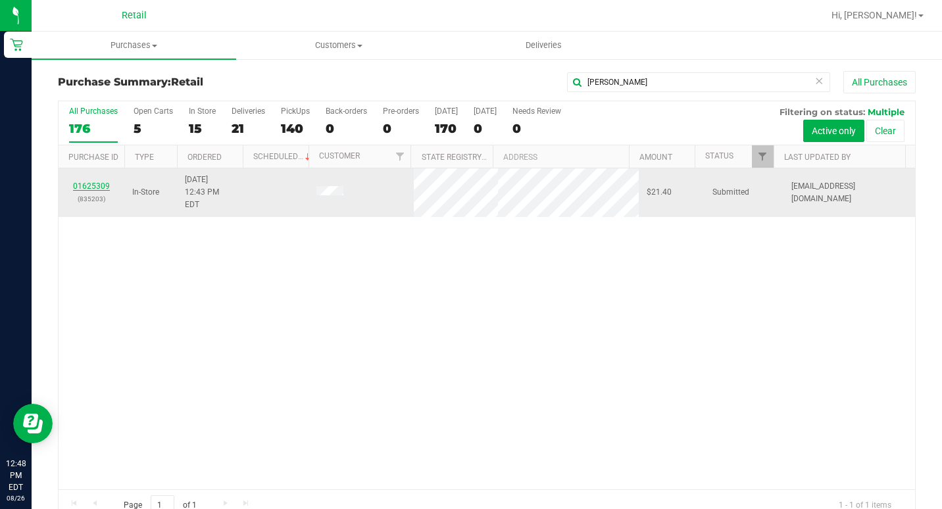
click at [80, 182] on link "01625309" at bounding box center [91, 186] width 37 height 9
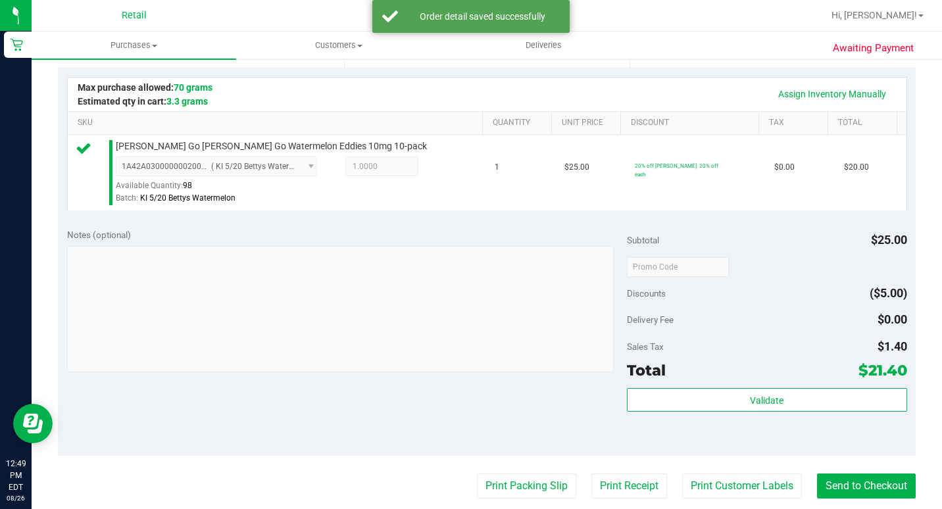
scroll to position [329, 0]
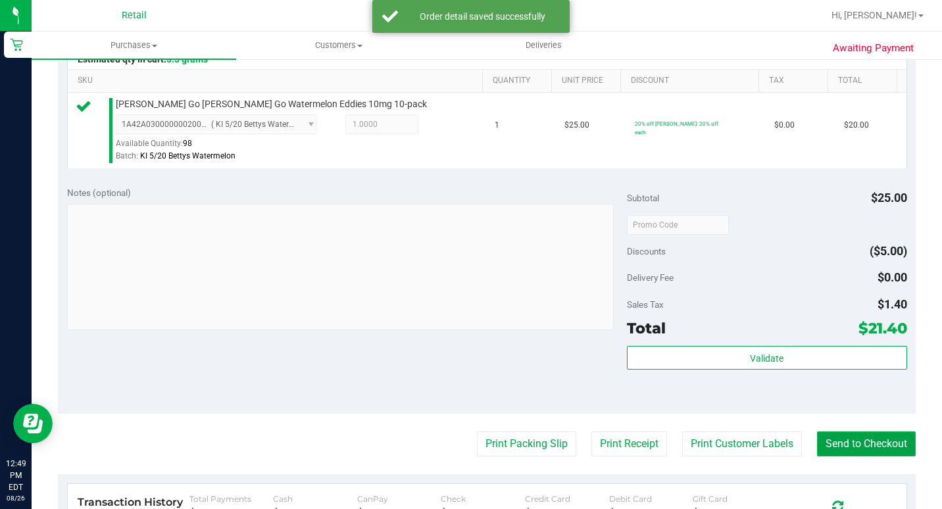
click at [857, 457] on button "Send to Checkout" at bounding box center [866, 444] width 99 height 25
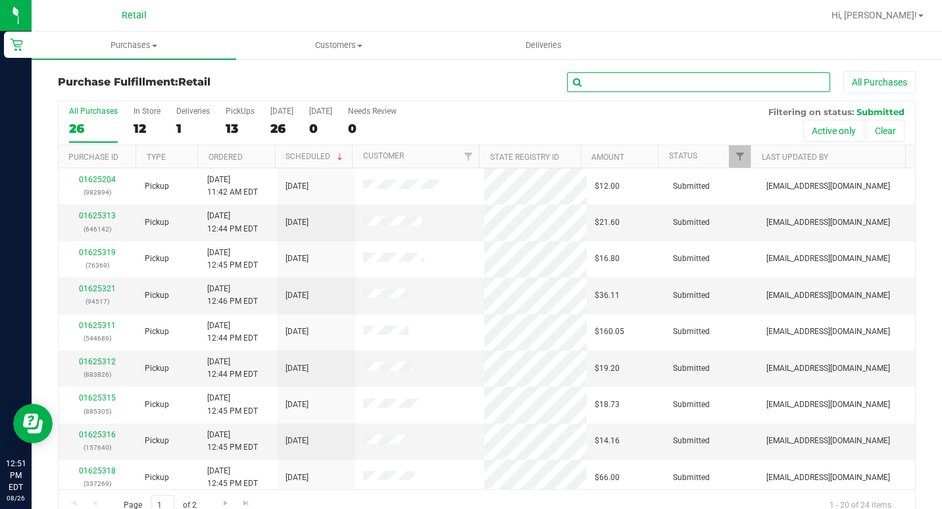
click at [667, 81] on input "text" at bounding box center [698, 82] width 263 height 20
type input "[PERSON_NAME]"
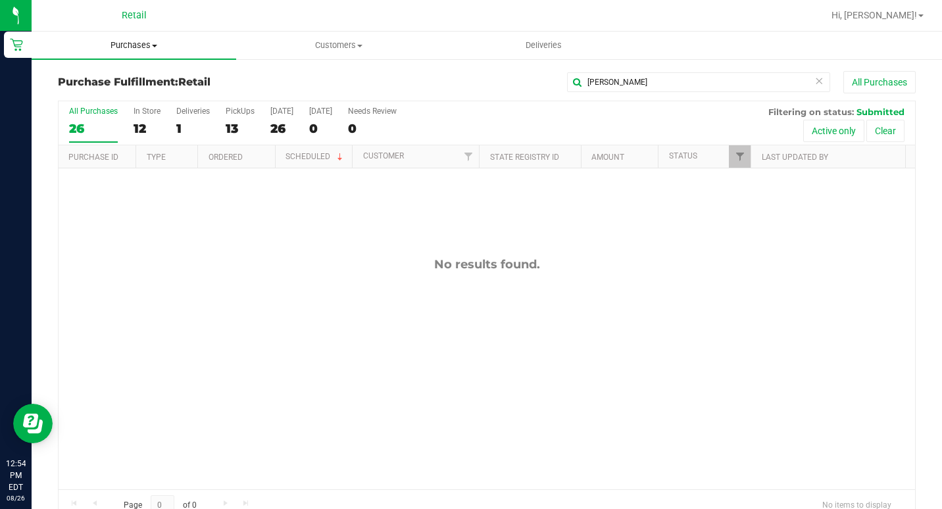
click at [126, 32] on uib-tab-heading "Purchases Summary of purchases Fulfillment All purchases" at bounding box center [134, 46] width 205 height 28
click at [129, 45] on span "Purchases" at bounding box center [134, 45] width 205 height 12
click at [128, 47] on span "Purchases" at bounding box center [134, 45] width 205 height 12
click at [124, 72] on li "Summary of purchases" at bounding box center [134, 80] width 205 height 16
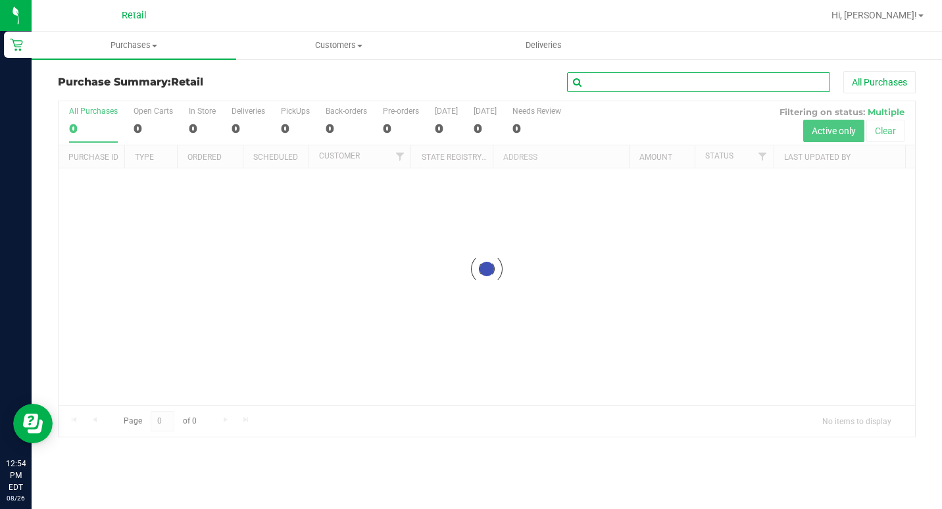
click at [607, 86] on input "text" at bounding box center [698, 82] width 263 height 20
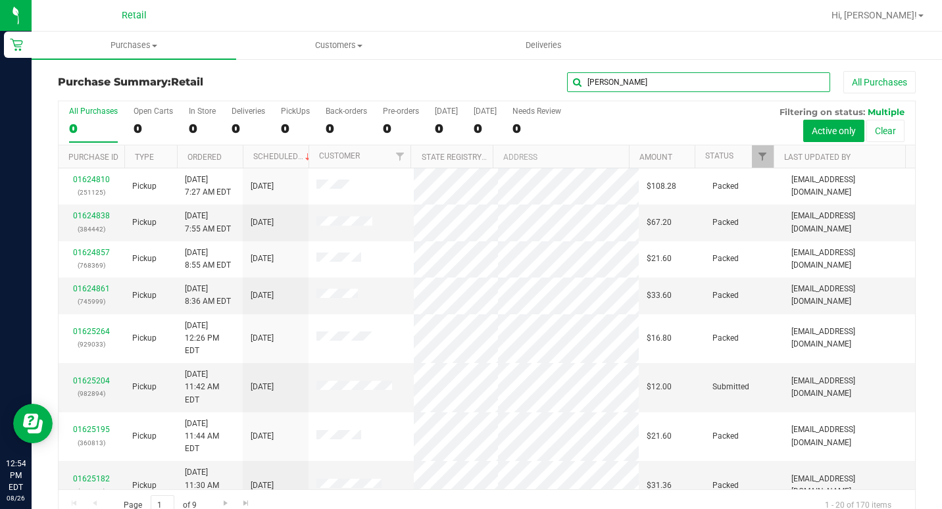
type input "[PERSON_NAME]"
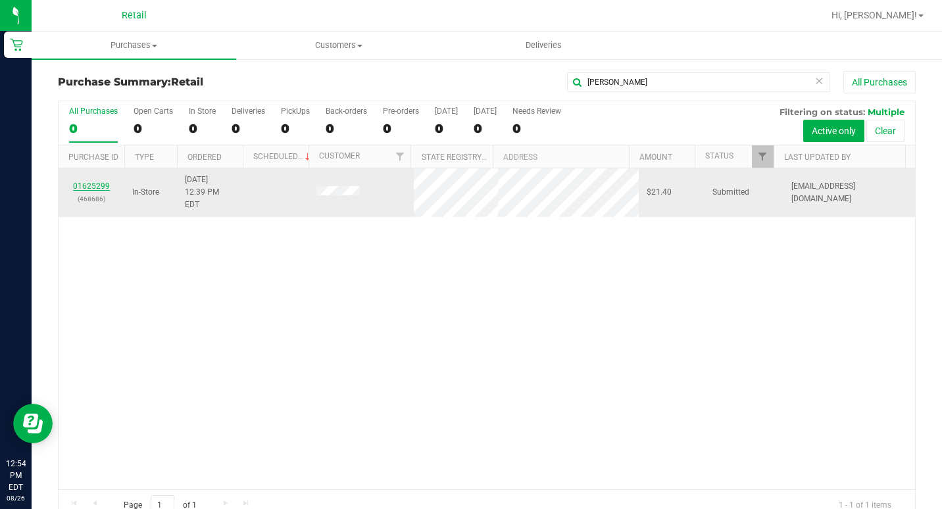
click at [107, 182] on link "01625299" at bounding box center [91, 186] width 37 height 9
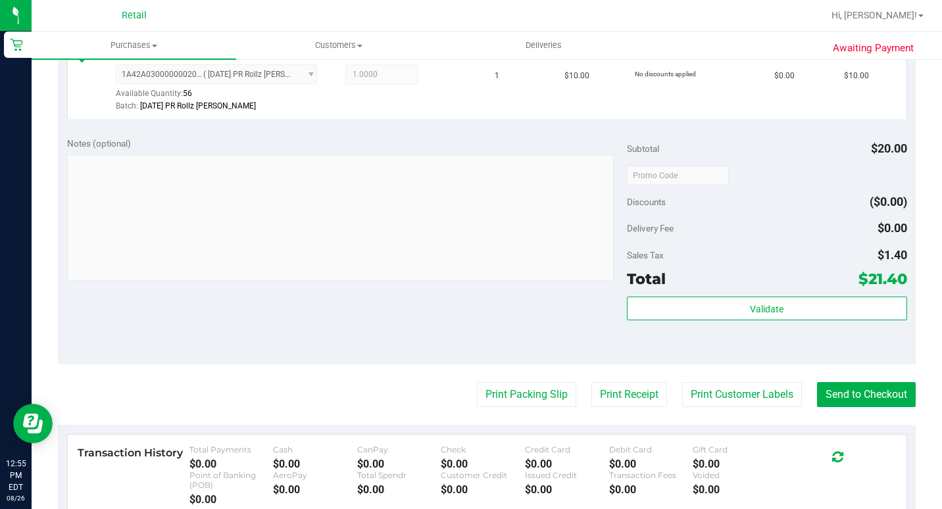
scroll to position [461, 0]
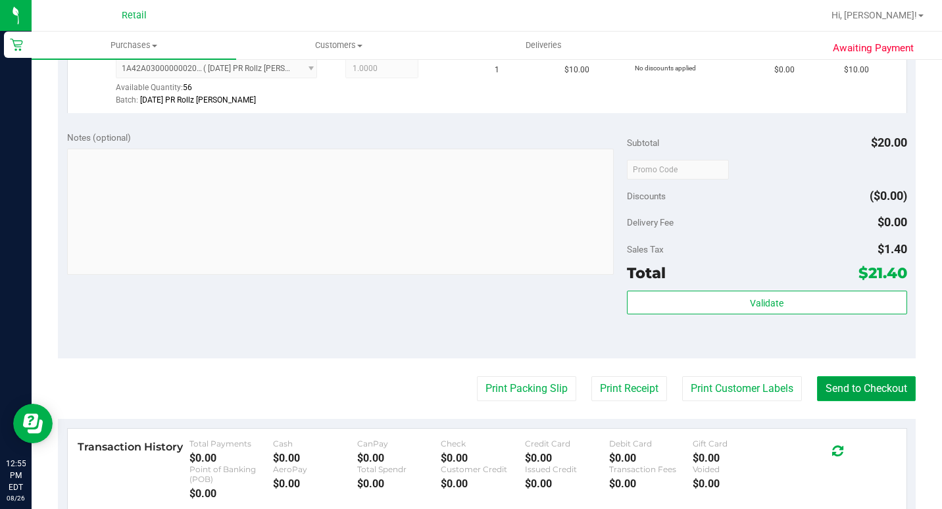
drag, startPoint x: 858, startPoint y: 423, endPoint x: 834, endPoint y: 416, distance: 24.6
click at [858, 401] on button "Send to Checkout" at bounding box center [866, 388] width 99 height 25
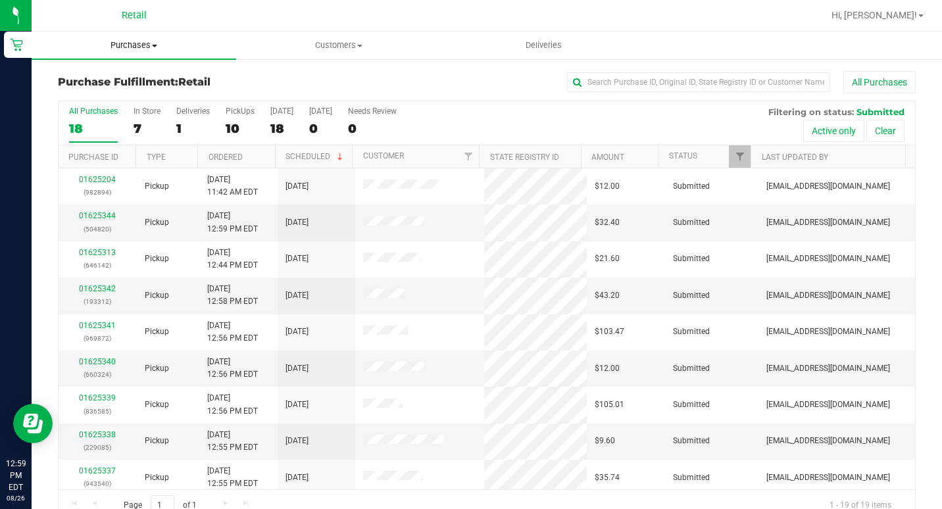
drag, startPoint x: 126, startPoint y: 43, endPoint x: 118, endPoint y: 52, distance: 12.6
click at [126, 43] on span "Purchases" at bounding box center [134, 45] width 205 height 12
click at [99, 84] on span "Summary of purchases" at bounding box center [99, 79] width 135 height 11
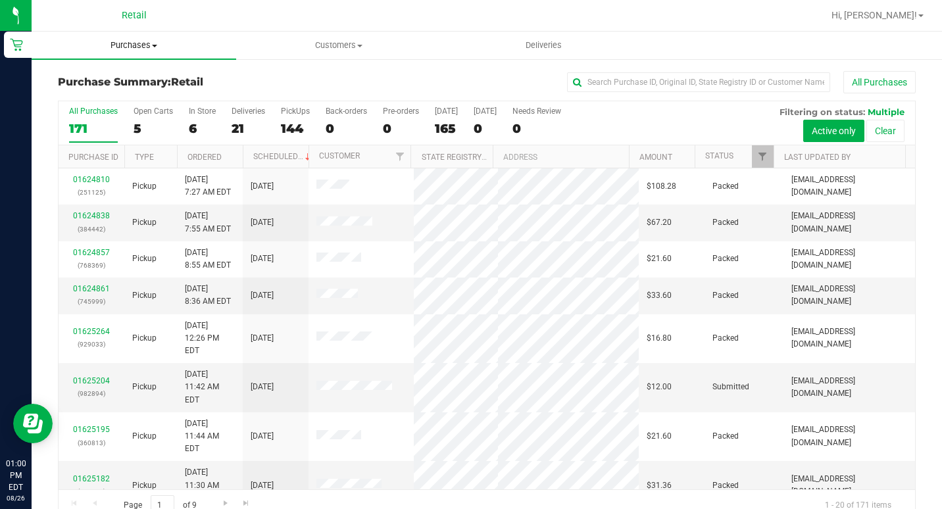
click at [133, 41] on span "Purchases" at bounding box center [134, 45] width 205 height 12
click at [117, 84] on span "Summary of purchases" at bounding box center [99, 79] width 135 height 11
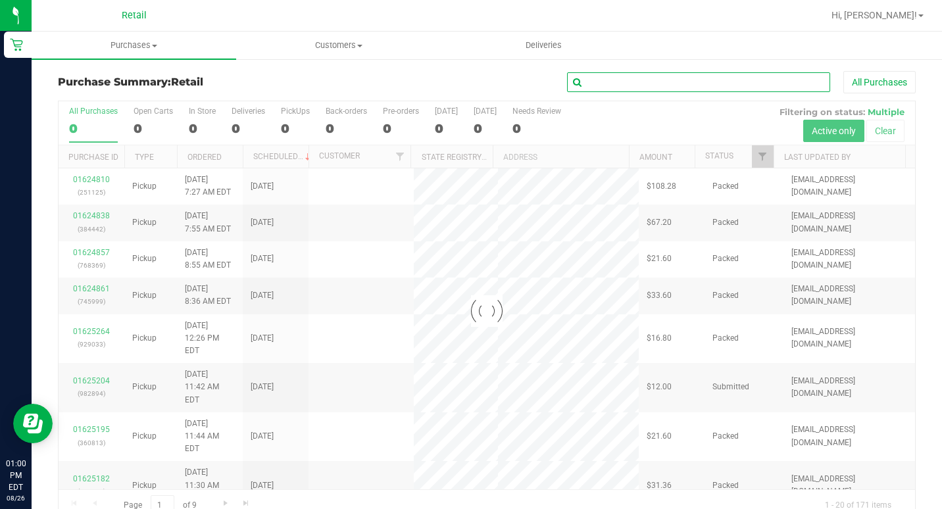
click at [662, 82] on input "text" at bounding box center [698, 82] width 263 height 20
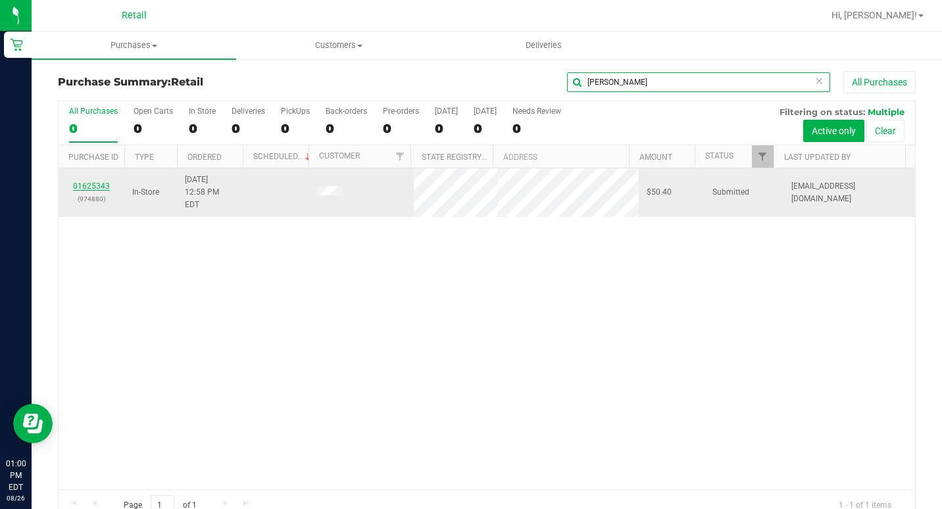
type input "[PERSON_NAME]"
click at [80, 182] on link "01625343" at bounding box center [91, 186] width 37 height 9
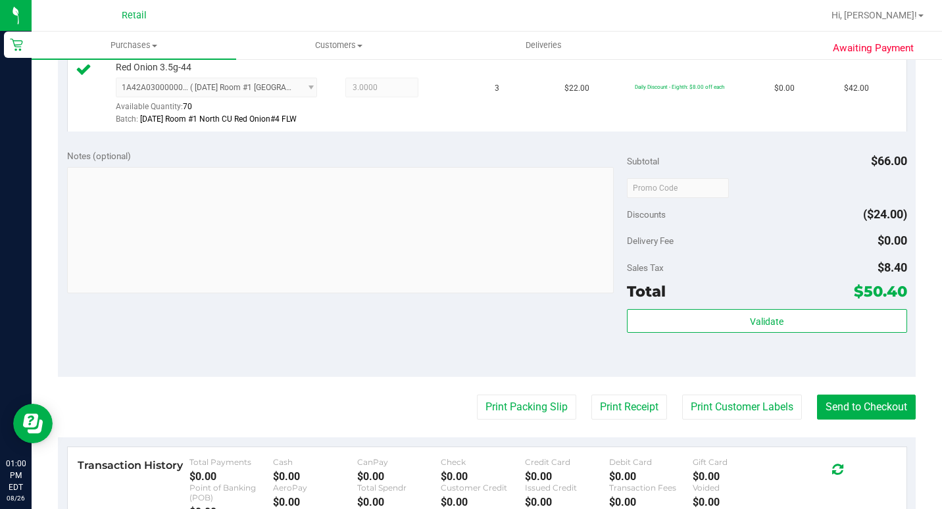
scroll to position [461, 0]
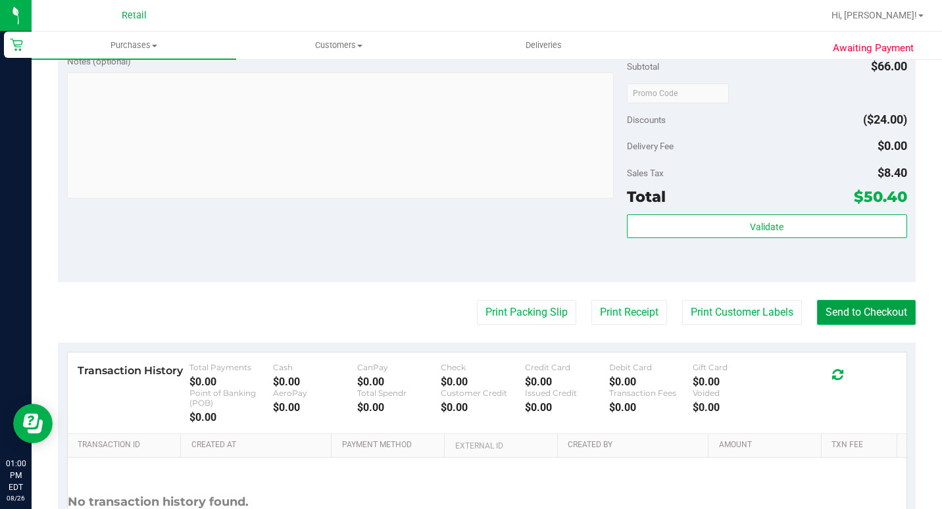
click at [840, 325] on button "Send to Checkout" at bounding box center [866, 312] width 99 height 25
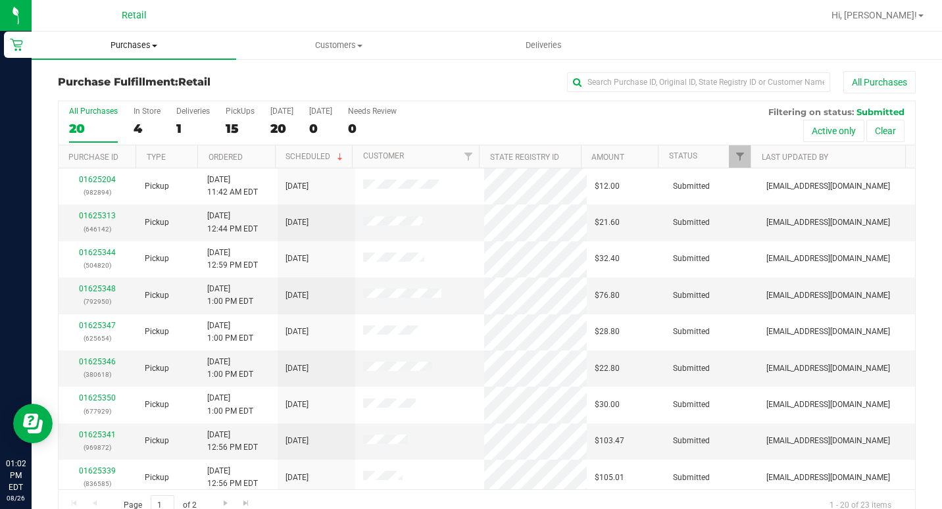
click at [108, 41] on span "Purchases" at bounding box center [134, 45] width 205 height 12
click at [107, 72] on li "Summary of purchases" at bounding box center [134, 80] width 205 height 16
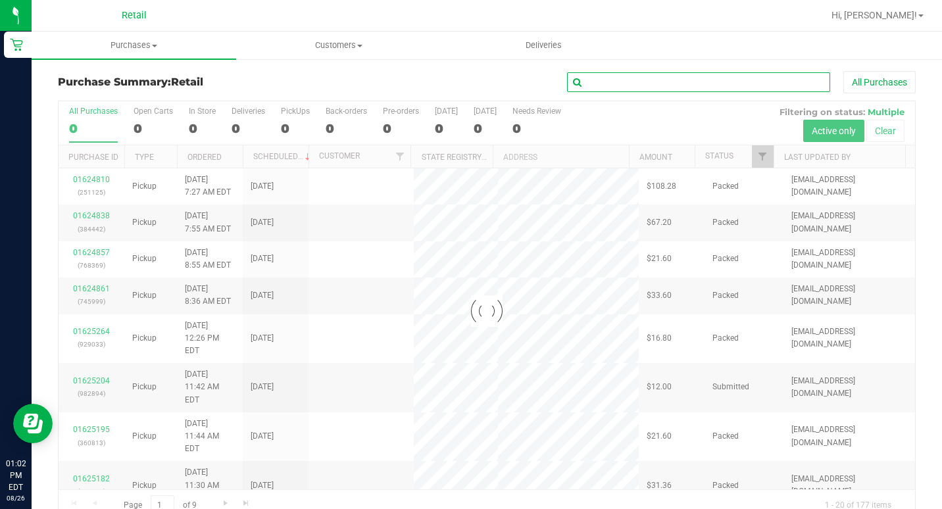
click at [628, 78] on input "text" at bounding box center [698, 82] width 263 height 20
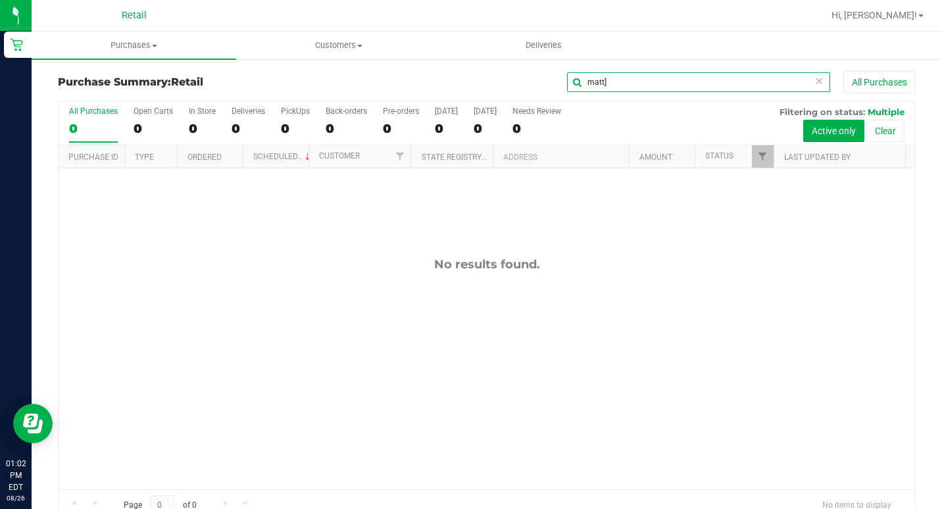
type input "matt"
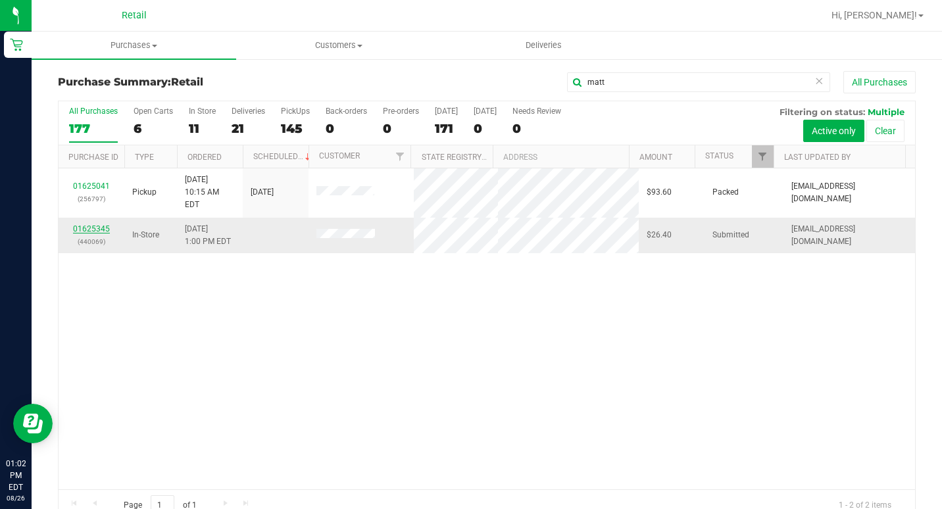
click at [95, 224] on link "01625345" at bounding box center [91, 228] width 37 height 9
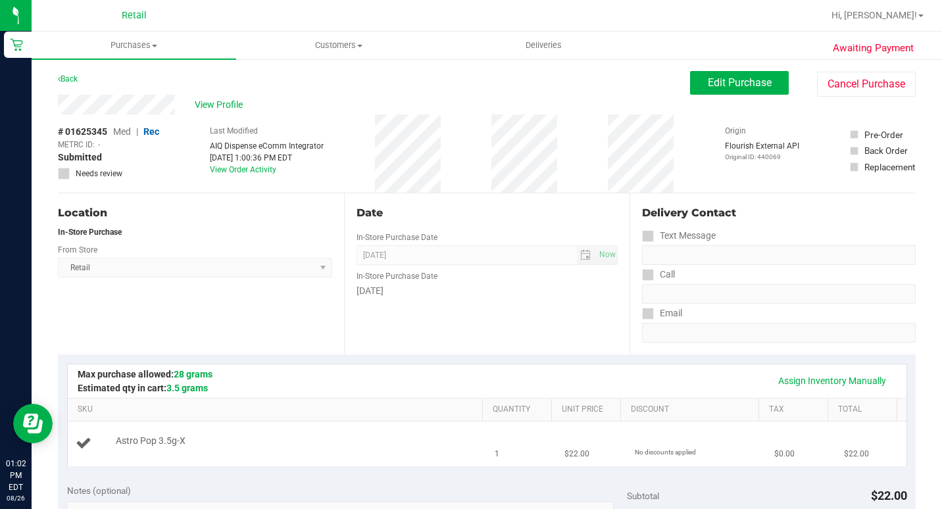
click at [412, 424] on td "Astro Pop 3.5g-X" at bounding box center [278, 444] width 420 height 44
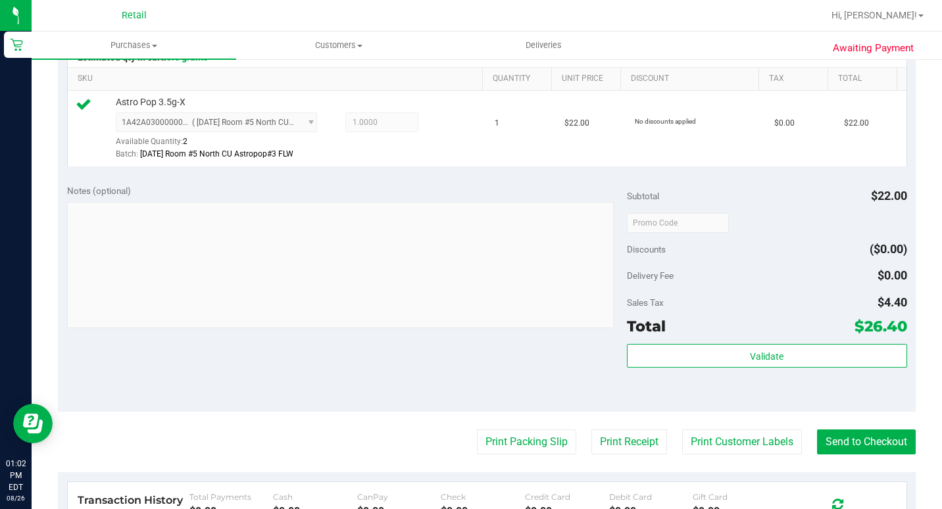
scroll to position [461, 0]
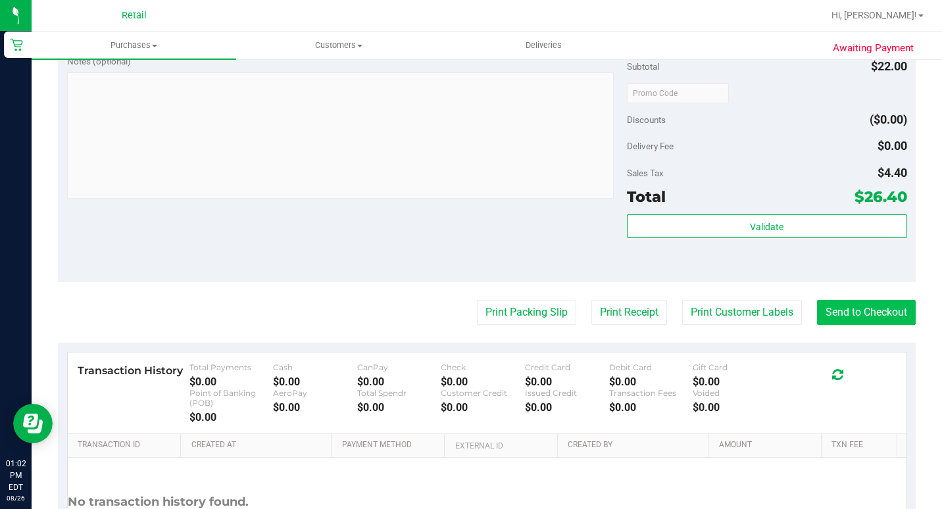
drag, startPoint x: 862, startPoint y: 343, endPoint x: 866, endPoint y: 338, distance: 7.1
click at [862, 343] on purchase-details "Back Edit Purchase Cancel Purchase View Profile # 01625345 Med | Rec METRC ID: …" at bounding box center [487, 104] width 858 height 988
click at [874, 325] on button "Send to Checkout" at bounding box center [866, 312] width 99 height 25
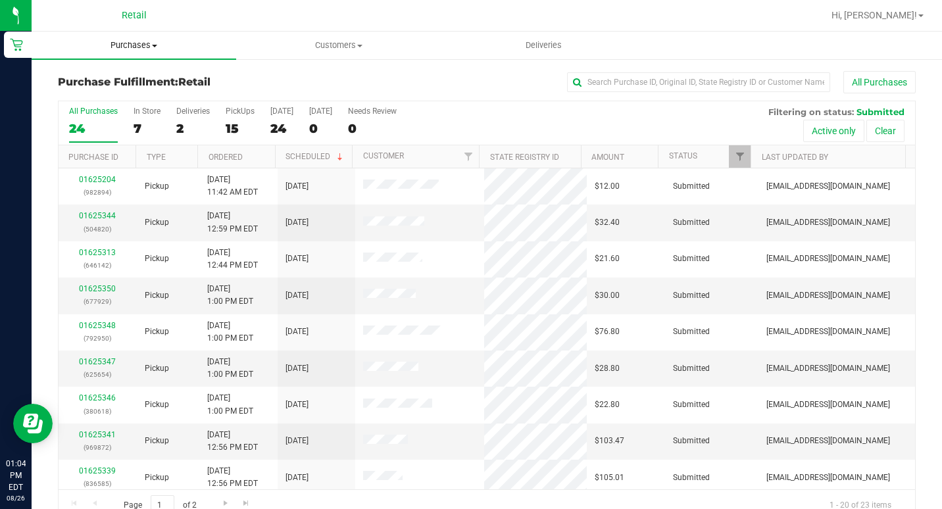
click at [114, 41] on span "Purchases" at bounding box center [134, 45] width 205 height 12
click at [112, 79] on span "Summary of purchases" at bounding box center [99, 79] width 135 height 11
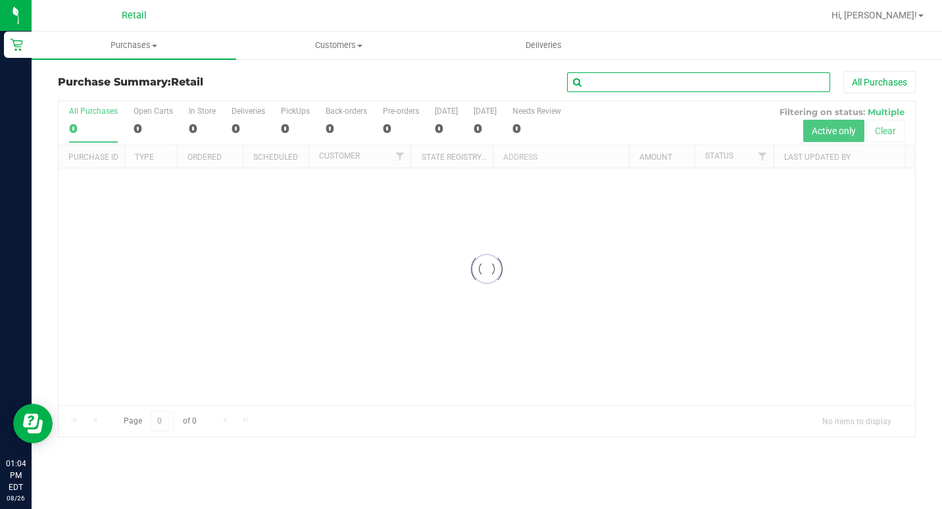
click at [615, 80] on input "text" at bounding box center [698, 82] width 263 height 20
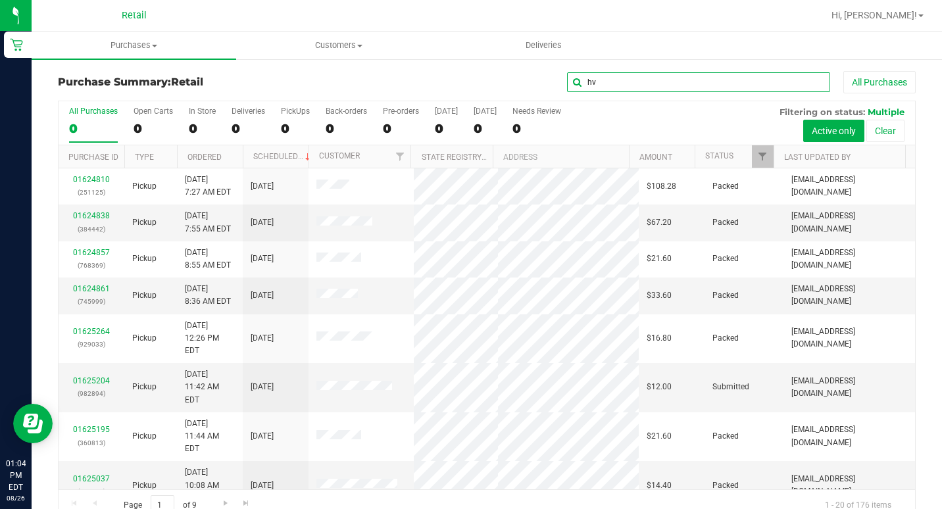
type input "hv"
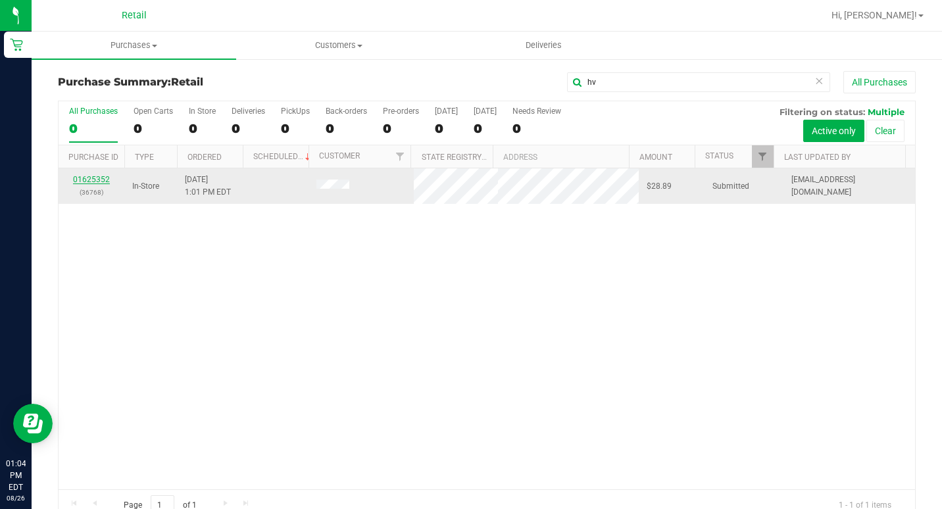
click at [82, 182] on link "01625352" at bounding box center [91, 179] width 37 height 9
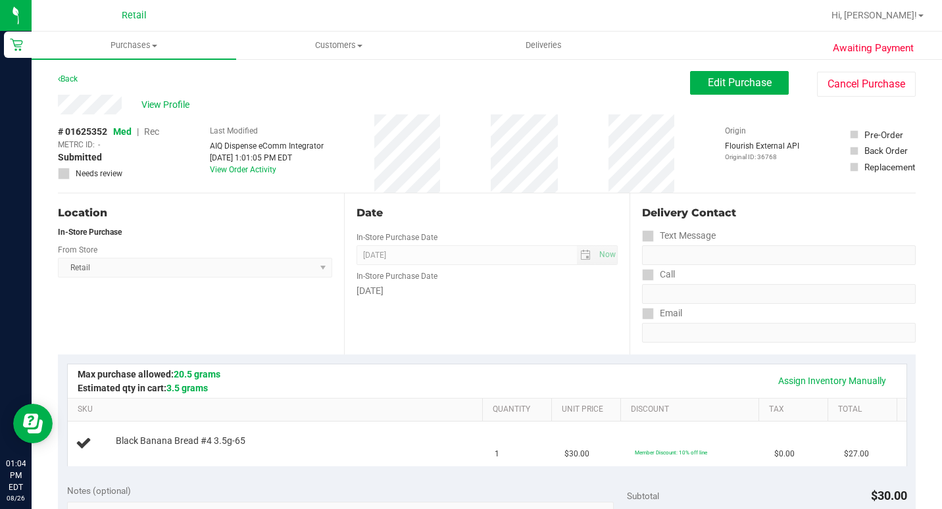
click at [439, 144] on div "# 01625352 Med | Rec METRC ID: - Submitted Needs review Last Modified AIQ Dispe…" at bounding box center [487, 153] width 858 height 78
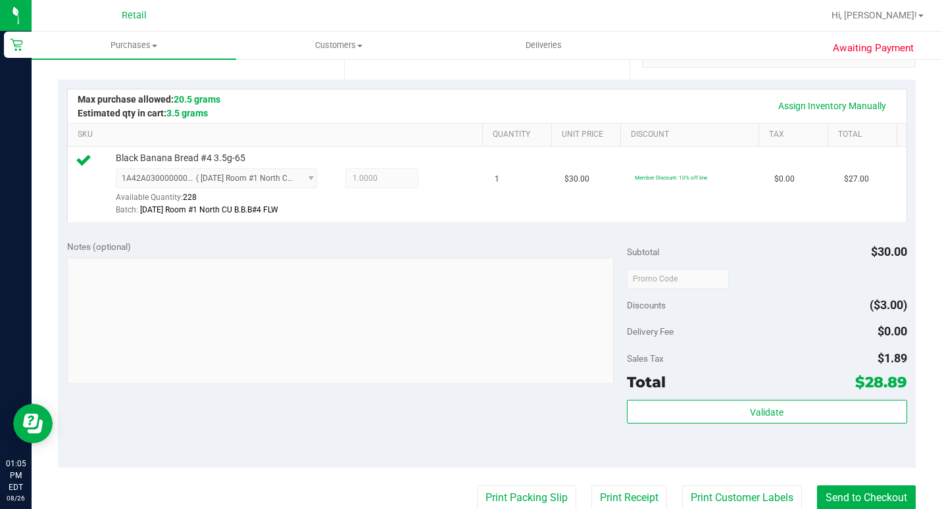
scroll to position [395, 0]
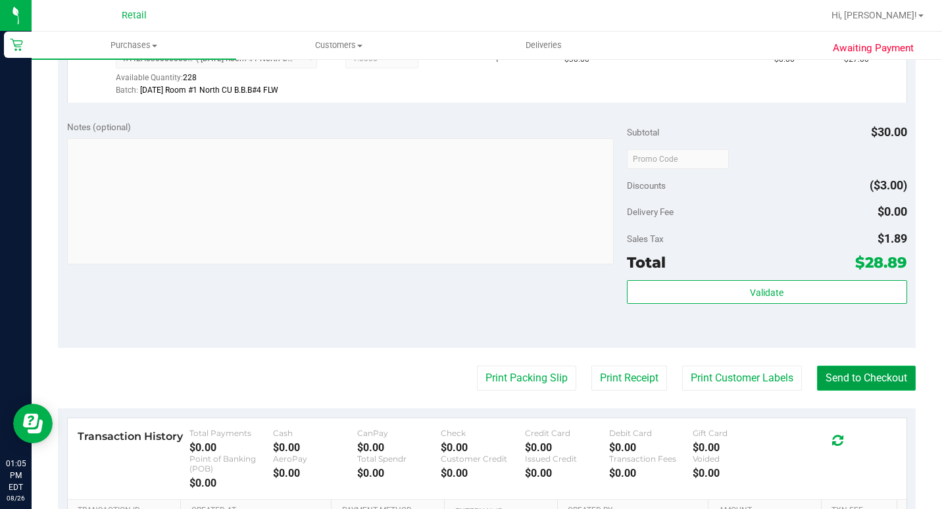
click at [899, 391] on button "Send to Checkout" at bounding box center [866, 378] width 99 height 25
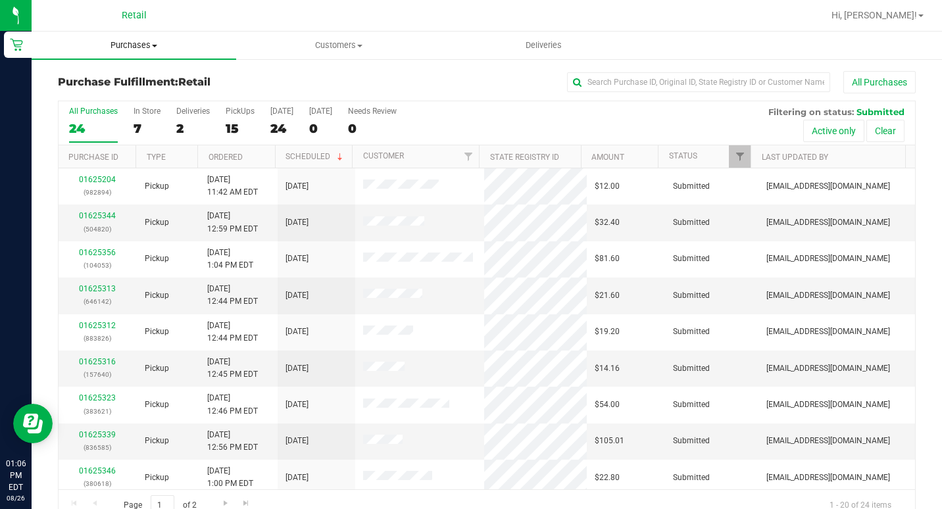
click at [102, 41] on span "Purchases" at bounding box center [134, 45] width 205 height 12
click at [86, 82] on span "Summary of purchases" at bounding box center [99, 79] width 135 height 11
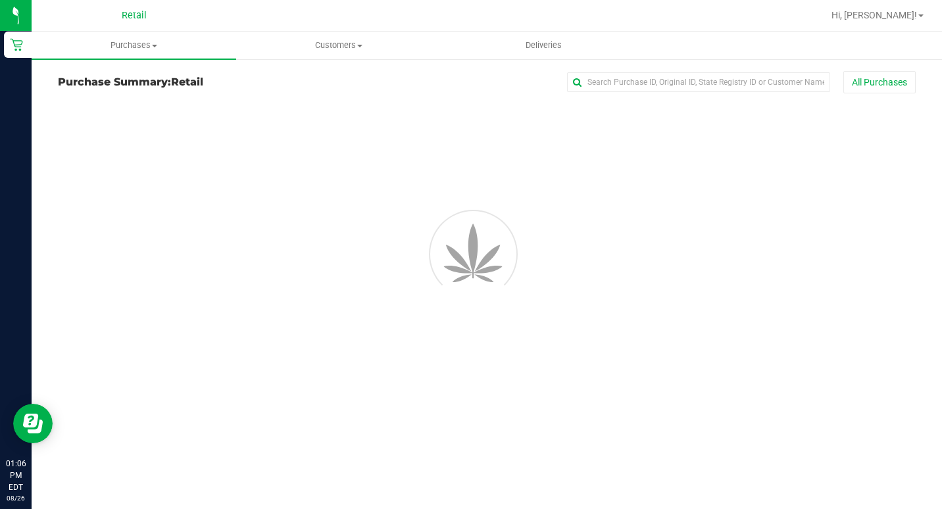
click at [597, 71] on div "All Purchases" at bounding box center [630, 82] width 572 height 22
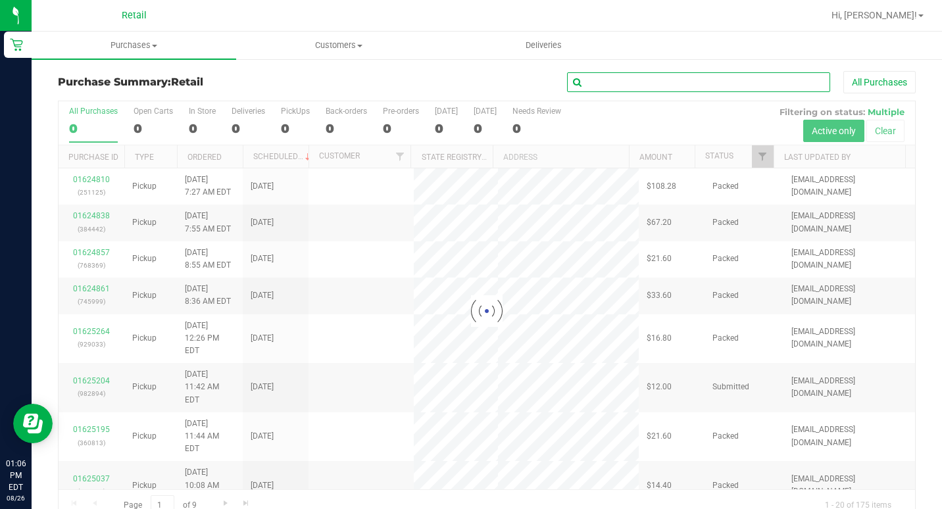
click at [599, 80] on input "text" at bounding box center [698, 82] width 263 height 20
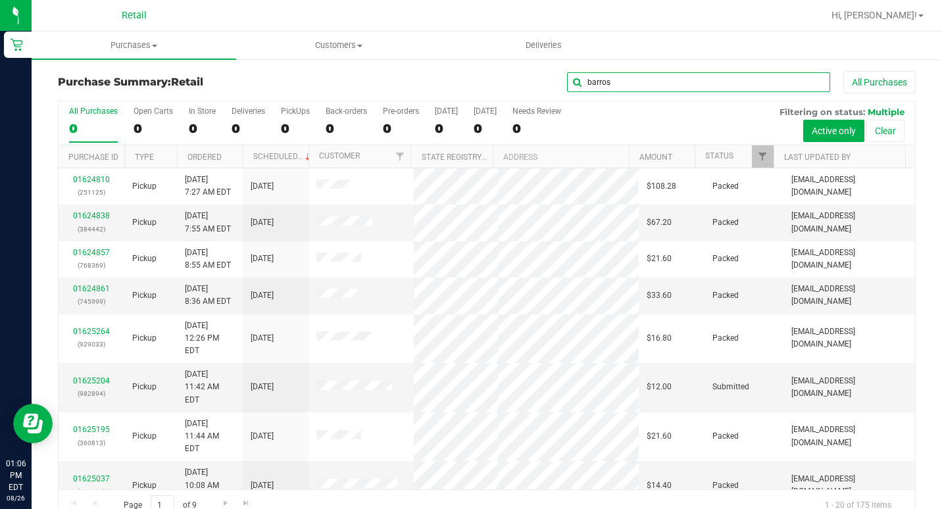
type input "barros"
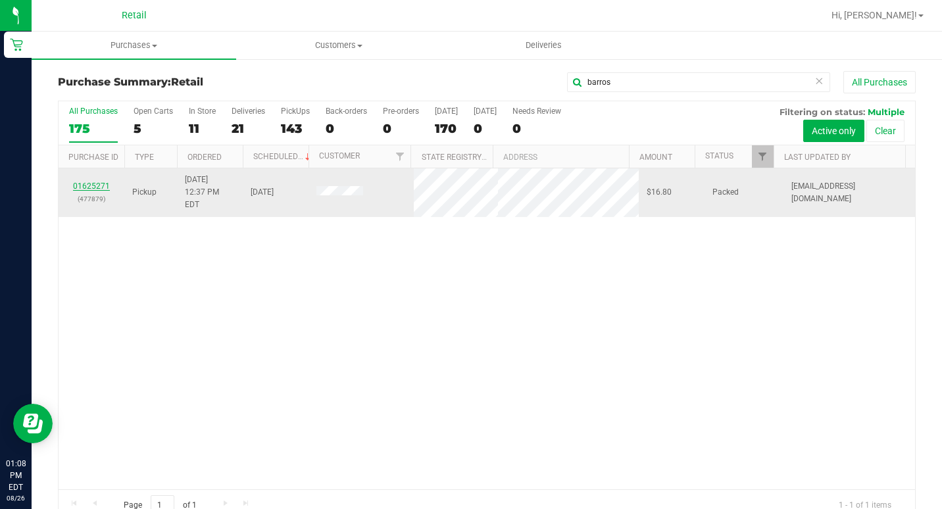
click at [89, 182] on link "01625271" at bounding box center [91, 186] width 37 height 9
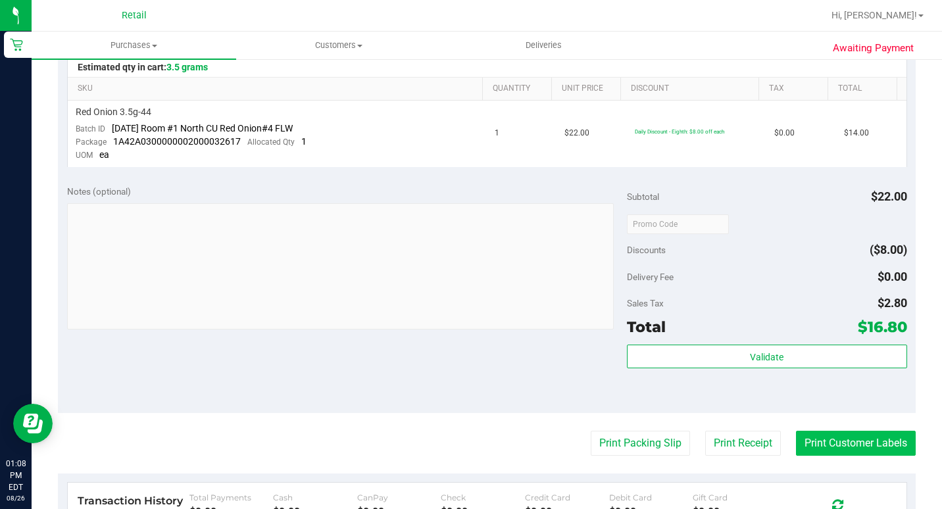
scroll to position [395, 0]
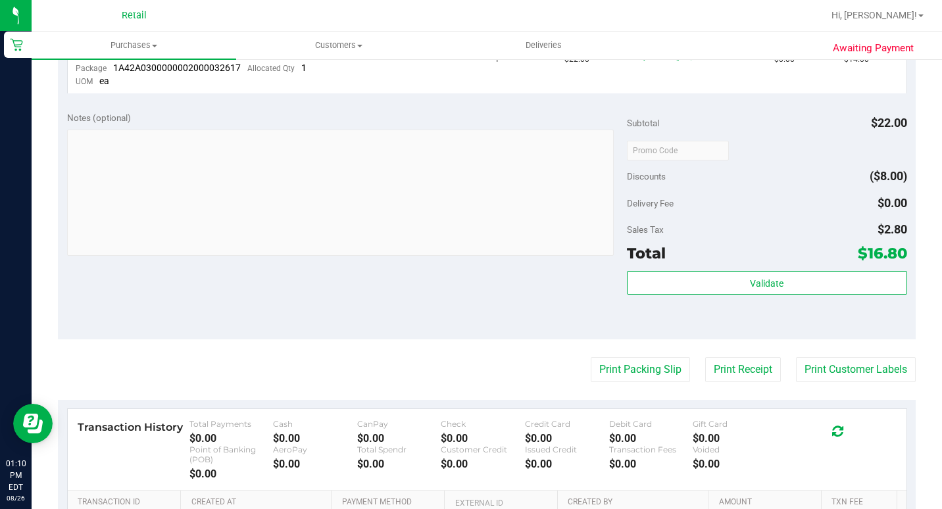
click at [124, 14] on span "Retail" at bounding box center [134, 16] width 25 height 12
click at [124, 53] on uib-tab-heading "Purchases Summary of purchases Fulfillment All purchases" at bounding box center [134, 46] width 205 height 28
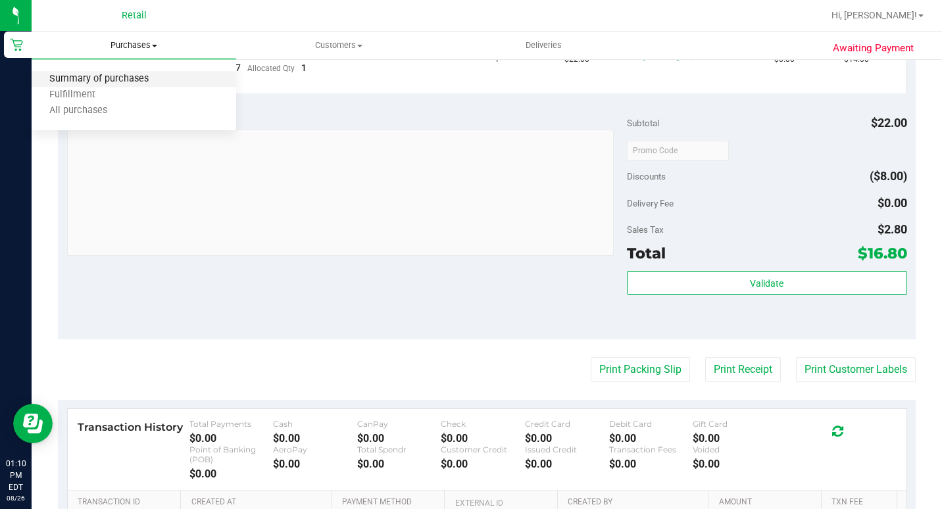
click at [113, 74] on span "Summary of purchases" at bounding box center [99, 79] width 135 height 11
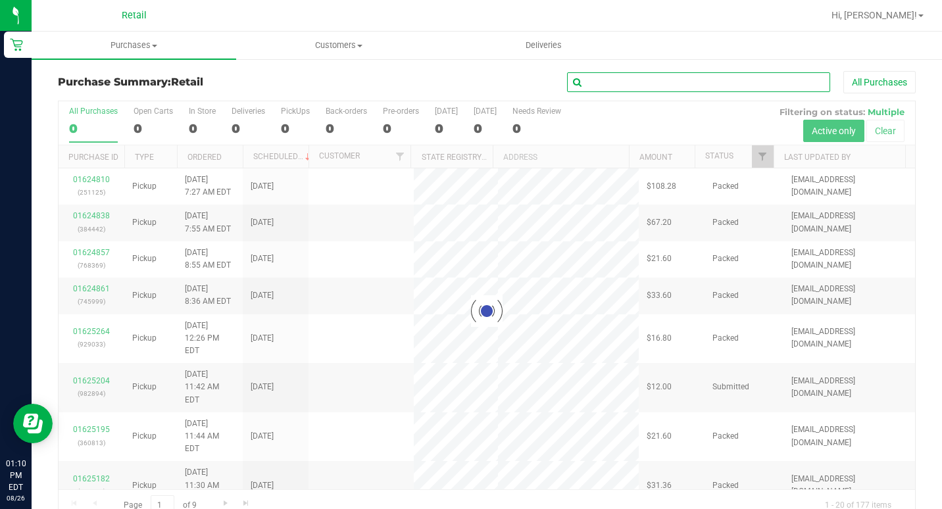
click at [690, 73] on input "text" at bounding box center [698, 82] width 263 height 20
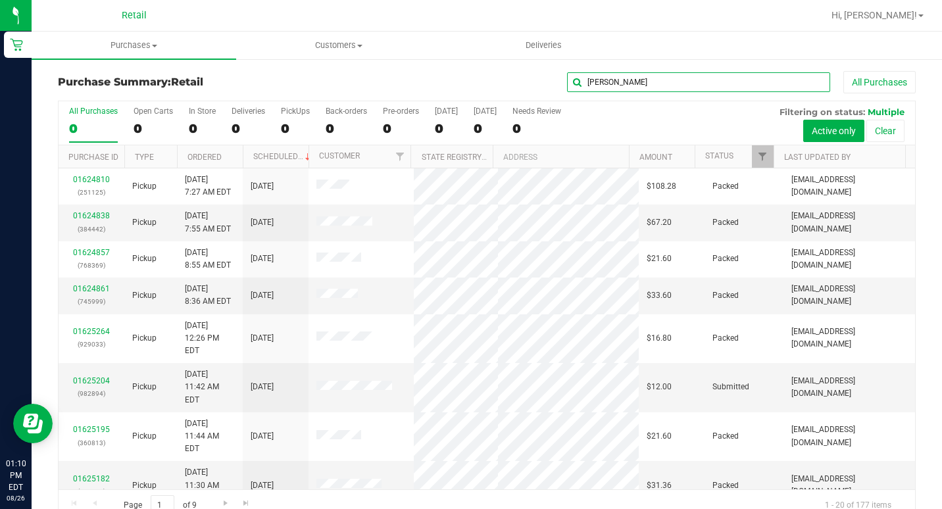
type input "[PERSON_NAME]"
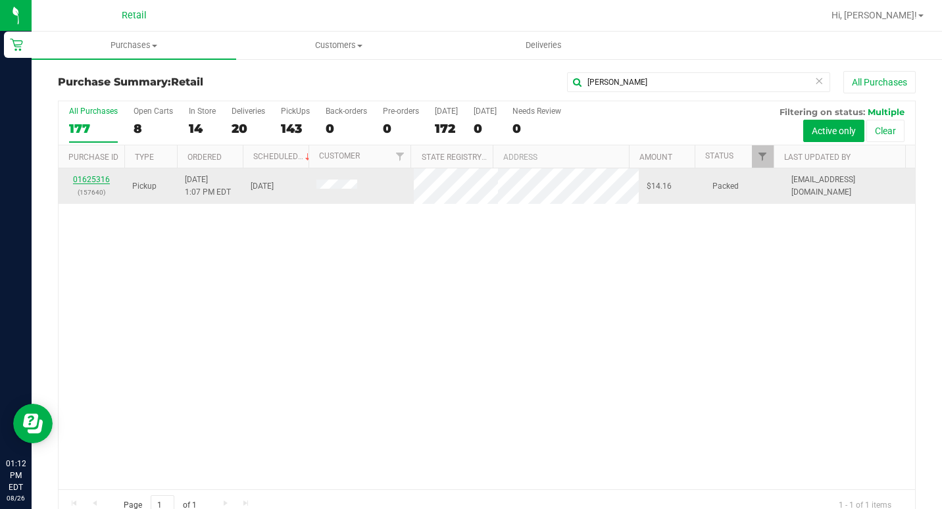
click at [103, 182] on link "01625316" at bounding box center [91, 179] width 37 height 9
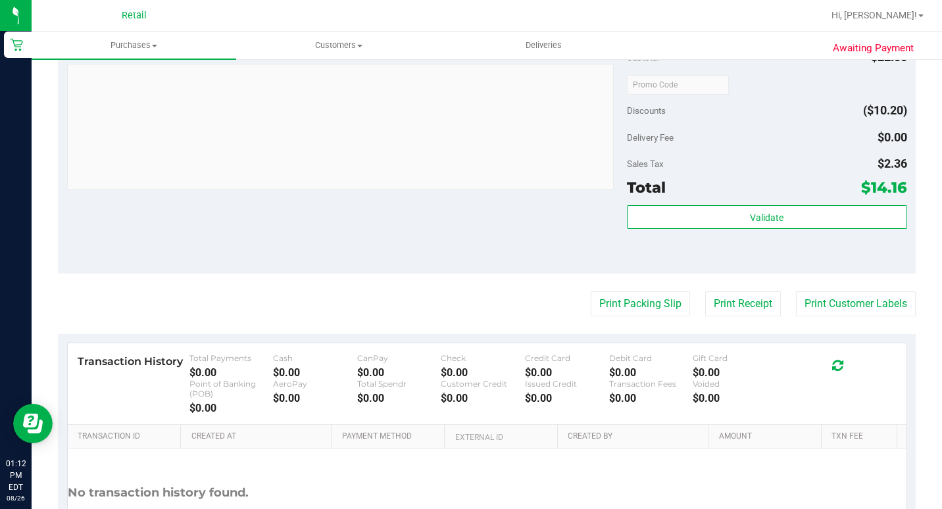
scroll to position [197, 0]
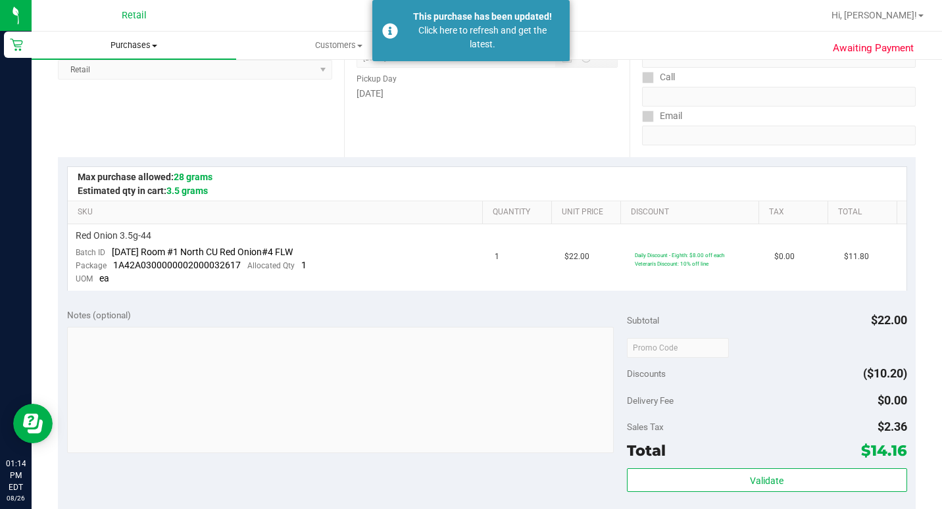
click at [144, 44] on span "Purchases" at bounding box center [134, 45] width 205 height 12
click at [126, 80] on span "Summary of purchases" at bounding box center [99, 79] width 135 height 11
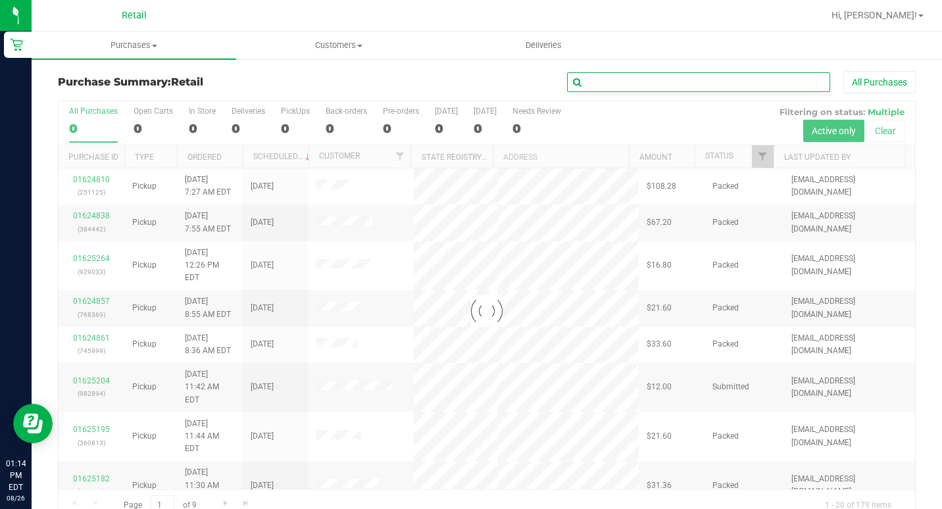
click at [688, 91] on input "text" at bounding box center [698, 82] width 263 height 20
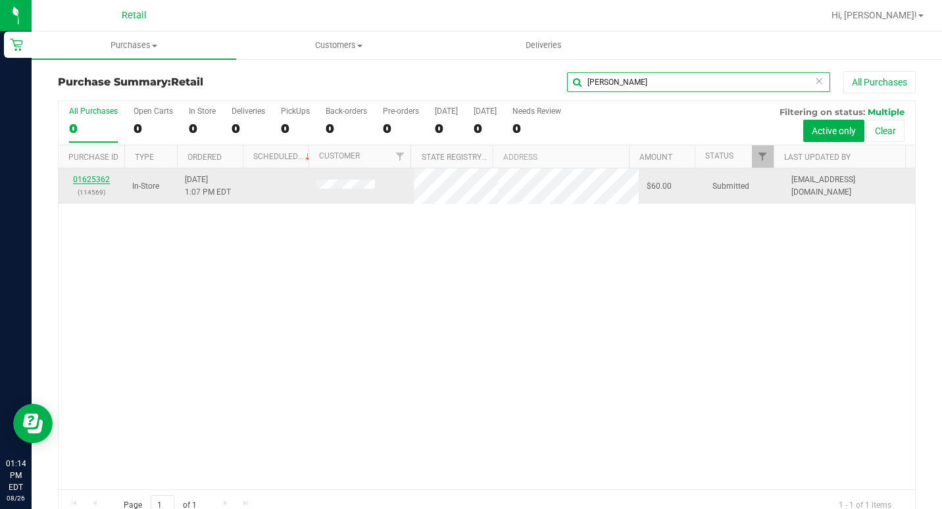
type input "[PERSON_NAME]"
click at [93, 182] on link "01625362" at bounding box center [91, 179] width 37 height 9
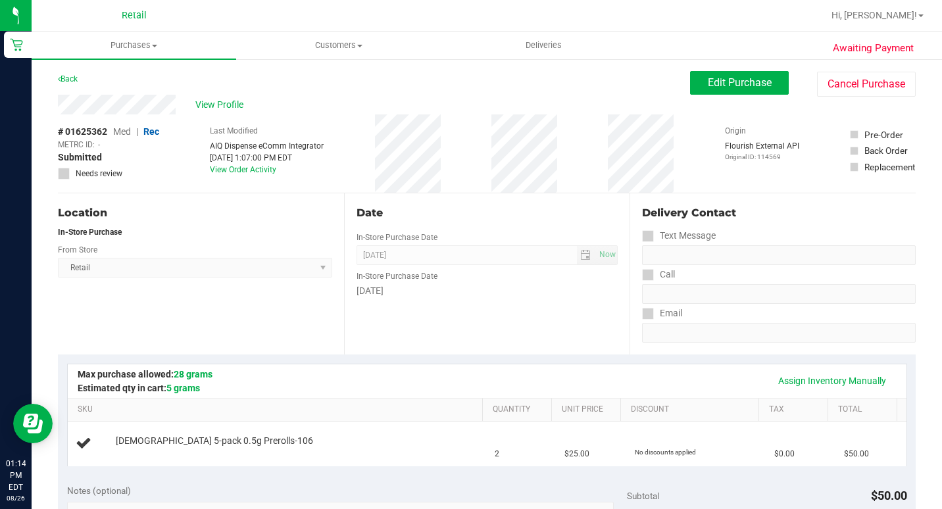
click at [386, 144] on div "# 01625362 Med | Rec METRC ID: - Submitted Needs review Last Modified AIQ Dispe…" at bounding box center [487, 153] width 858 height 78
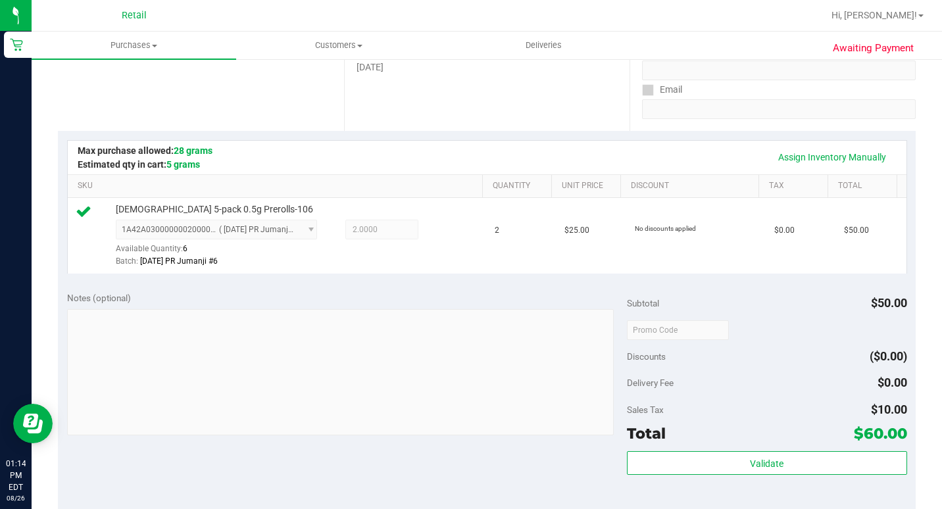
scroll to position [395, 0]
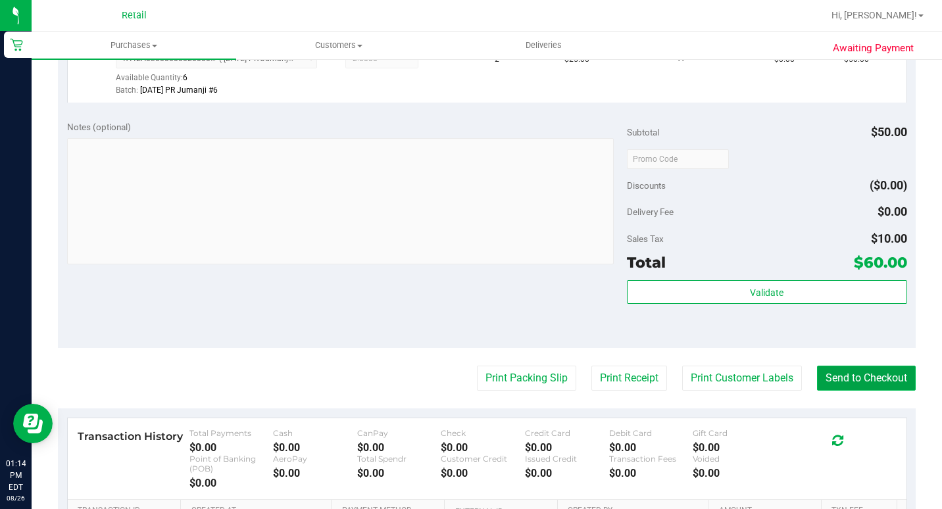
click at [874, 391] on button "Send to Checkout" at bounding box center [866, 378] width 99 height 25
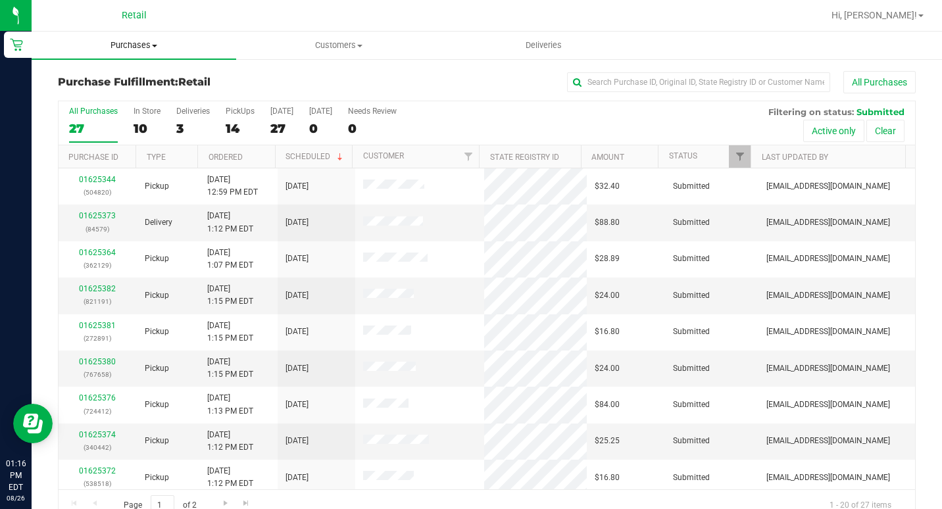
click at [139, 42] on span "Purchases" at bounding box center [134, 45] width 205 height 12
click at [127, 78] on span "Summary of purchases" at bounding box center [99, 79] width 135 height 11
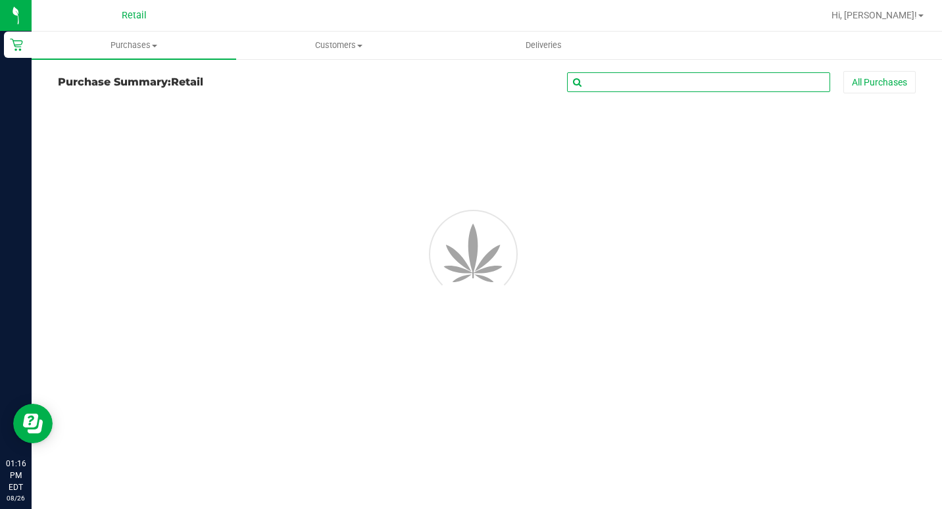
click at [646, 90] on input "text" at bounding box center [698, 82] width 263 height 20
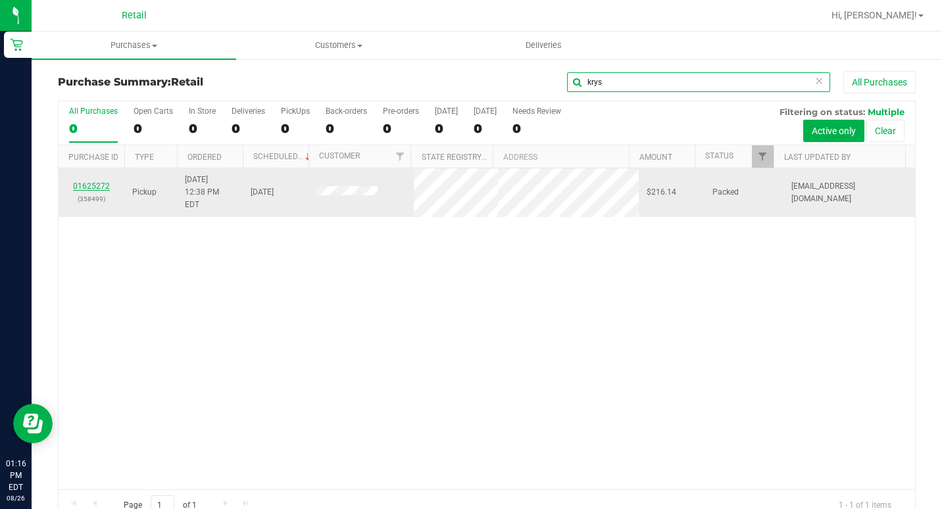
type input "krys"
click at [95, 182] on link "01625272" at bounding box center [91, 186] width 37 height 9
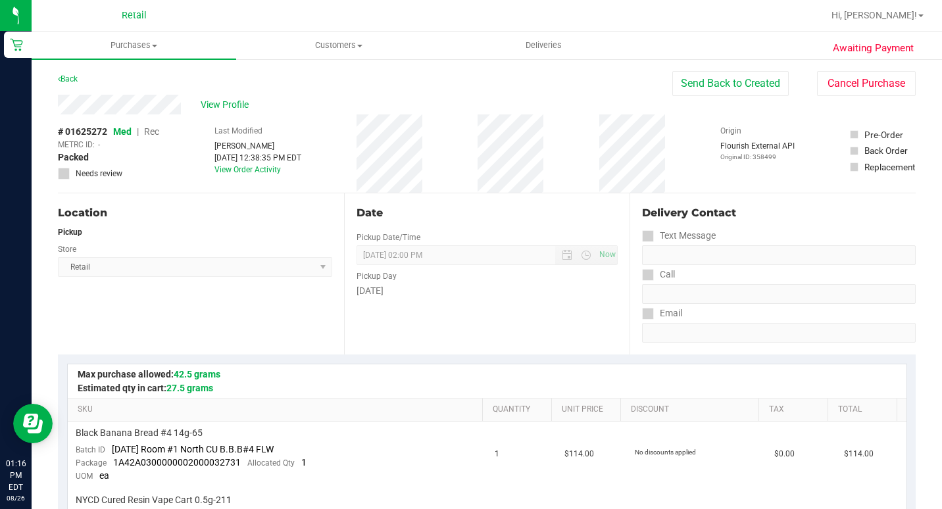
drag, startPoint x: 456, startPoint y: 134, endPoint x: 565, endPoint y: 153, distance: 110.2
click at [565, 153] on div "# 01625272 Med | Rec METRC ID: - Packed Needs review Last Modified [PERSON_NAME…" at bounding box center [487, 153] width 858 height 78
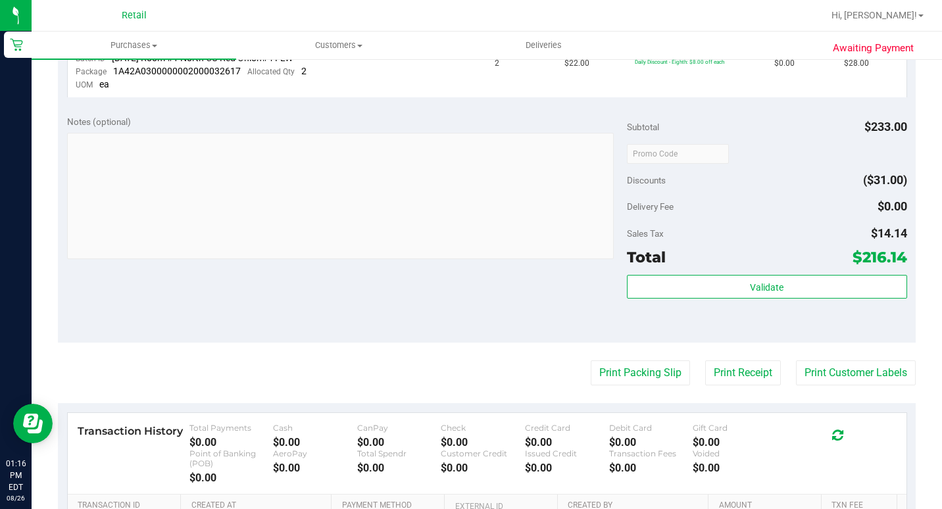
scroll to position [263, 0]
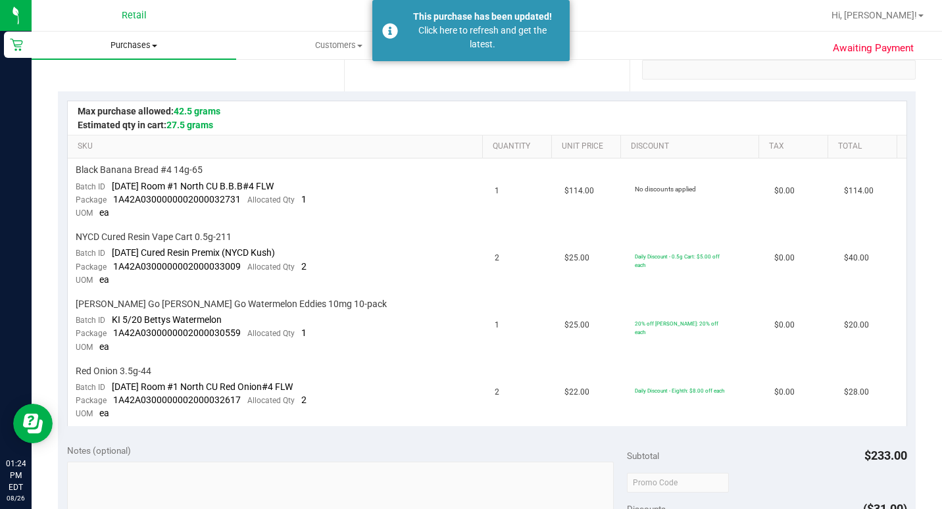
click at [108, 55] on uib-tab-heading "Purchases Summary of purchases Fulfillment All purchases" at bounding box center [134, 46] width 205 height 28
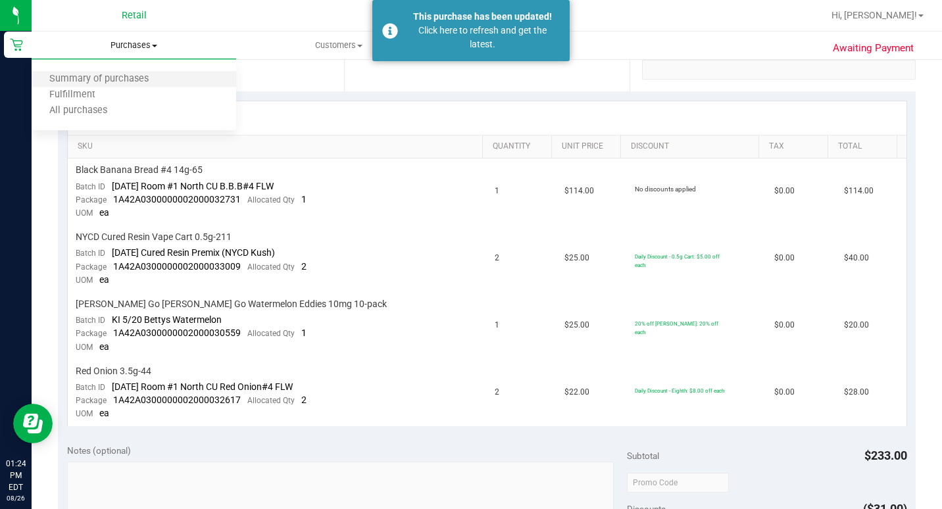
click at [105, 72] on li "Summary of purchases" at bounding box center [134, 80] width 205 height 16
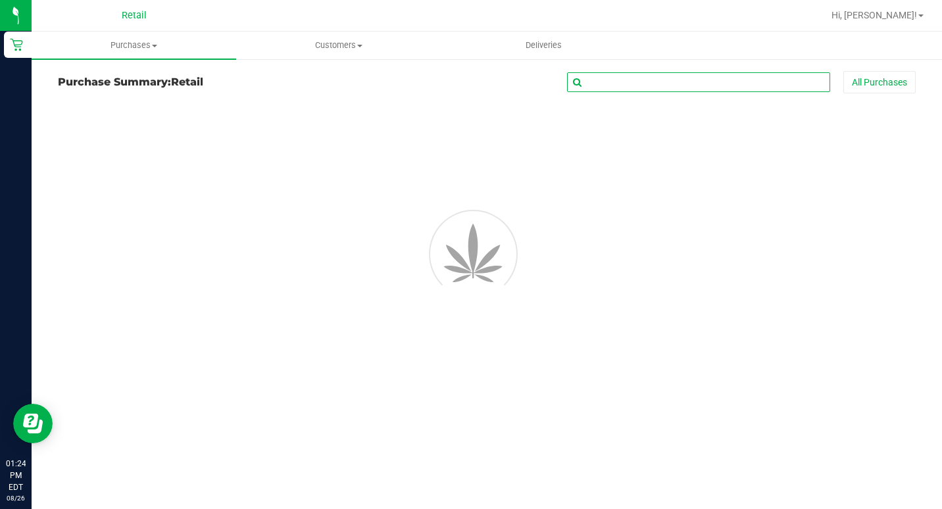
click at [686, 81] on input "text" at bounding box center [698, 82] width 263 height 20
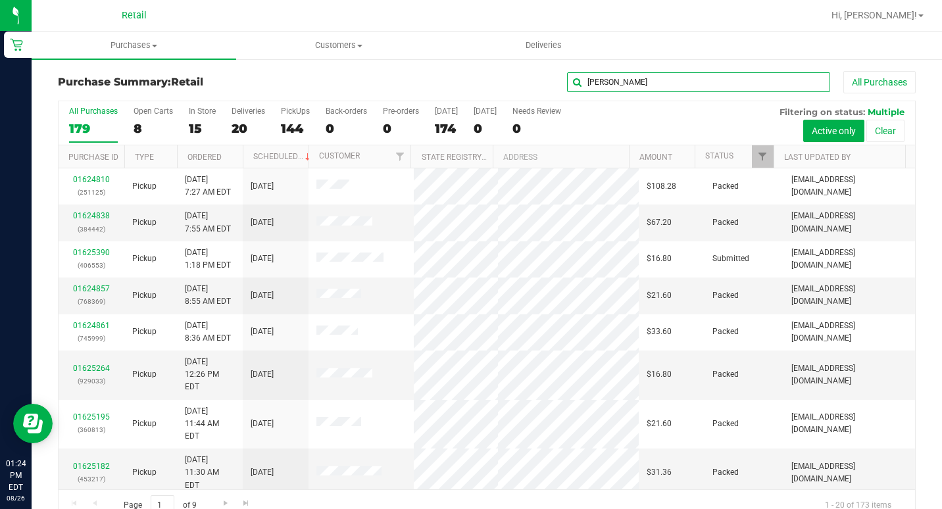
type input "[PERSON_NAME]"
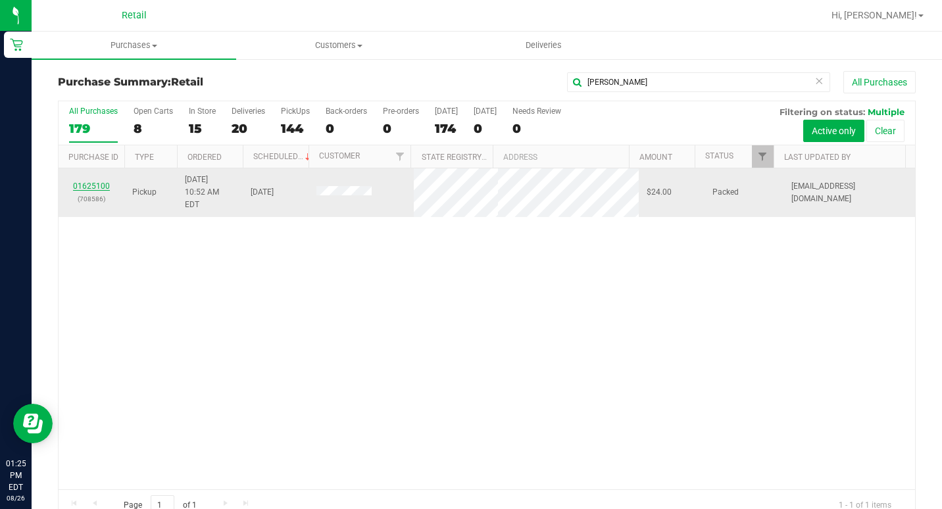
click at [88, 182] on link "01625100" at bounding box center [91, 186] width 37 height 9
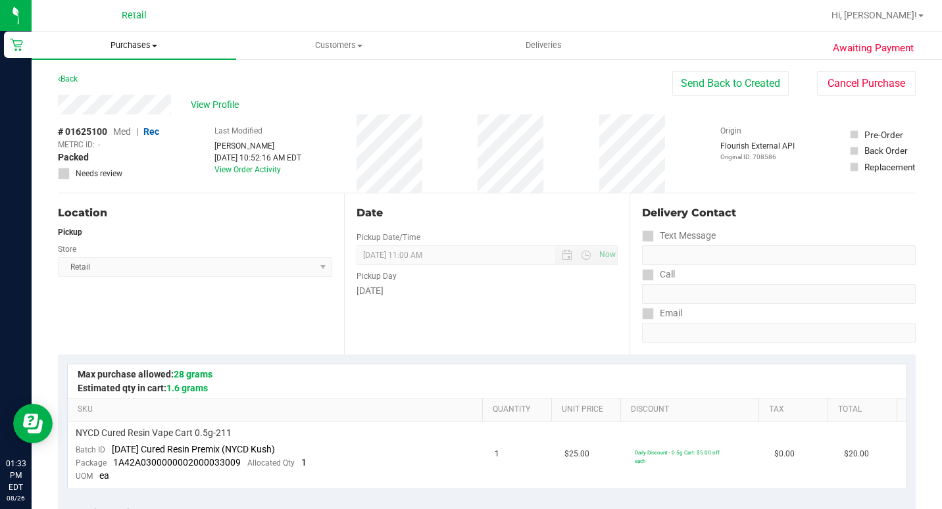
click at [116, 45] on span "Purchases" at bounding box center [134, 45] width 205 height 12
click at [124, 84] on span "Summary of purchases" at bounding box center [99, 79] width 135 height 11
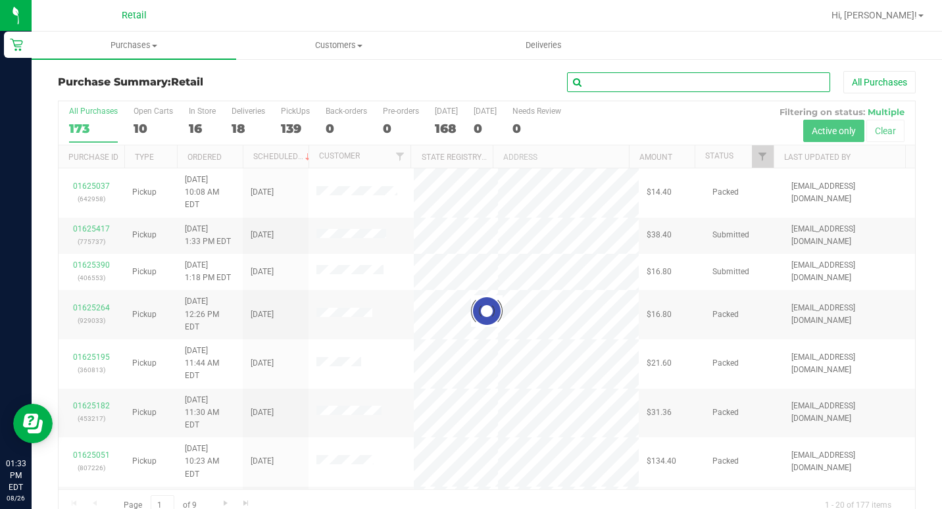
click at [642, 82] on input "text" at bounding box center [698, 82] width 263 height 20
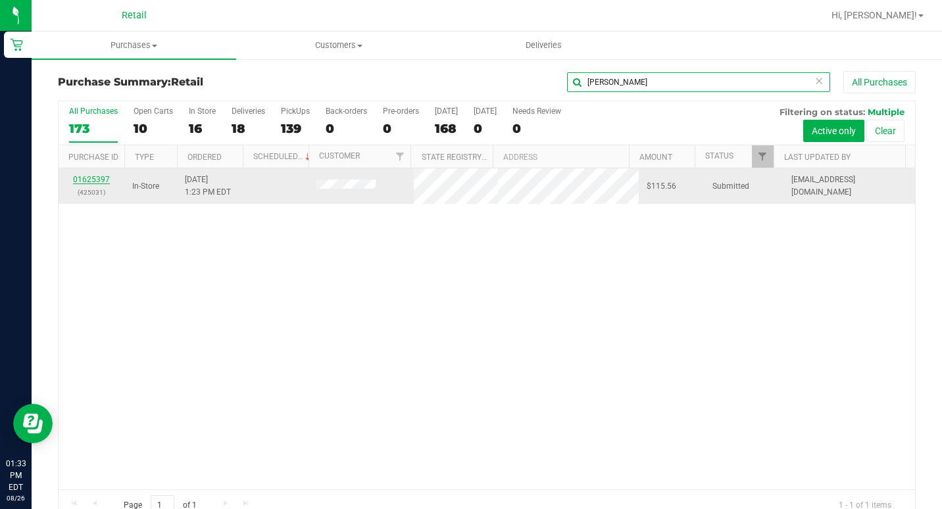
type input "[PERSON_NAME]"
click at [105, 180] on link "01625397" at bounding box center [91, 179] width 37 height 9
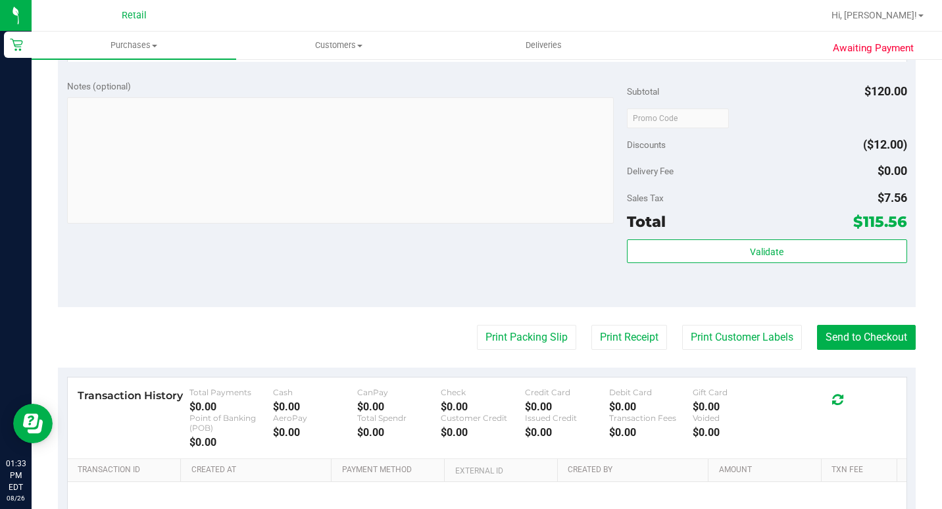
scroll to position [526, 0]
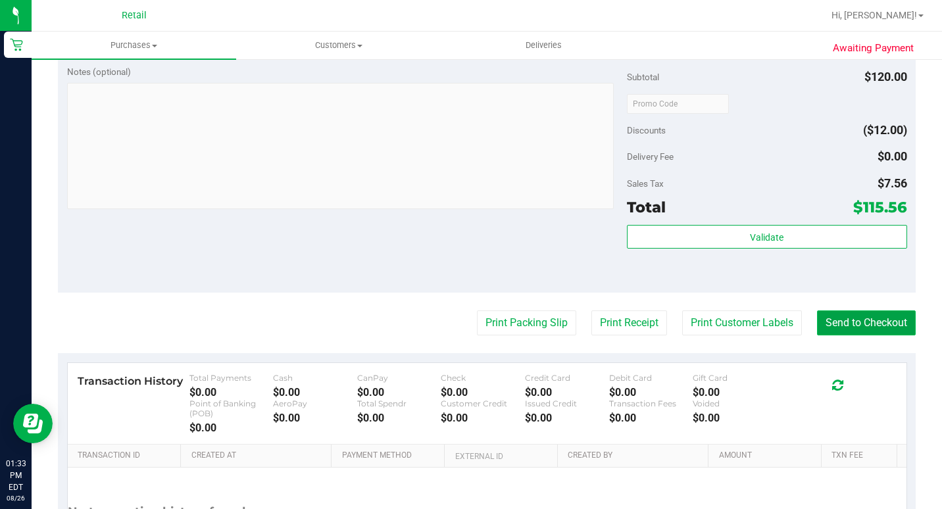
click at [861, 336] on button "Send to Checkout" at bounding box center [866, 323] width 99 height 25
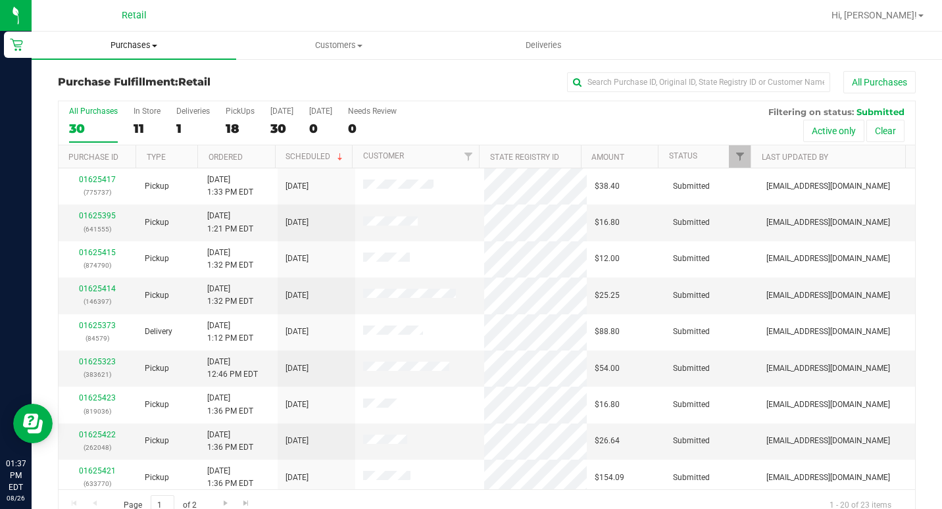
drag, startPoint x: 123, startPoint y: 42, endPoint x: 129, endPoint y: 53, distance: 12.1
click at [123, 42] on span "Purchases" at bounding box center [134, 45] width 205 height 12
click at [131, 82] on span "Summary of purchases" at bounding box center [99, 79] width 135 height 11
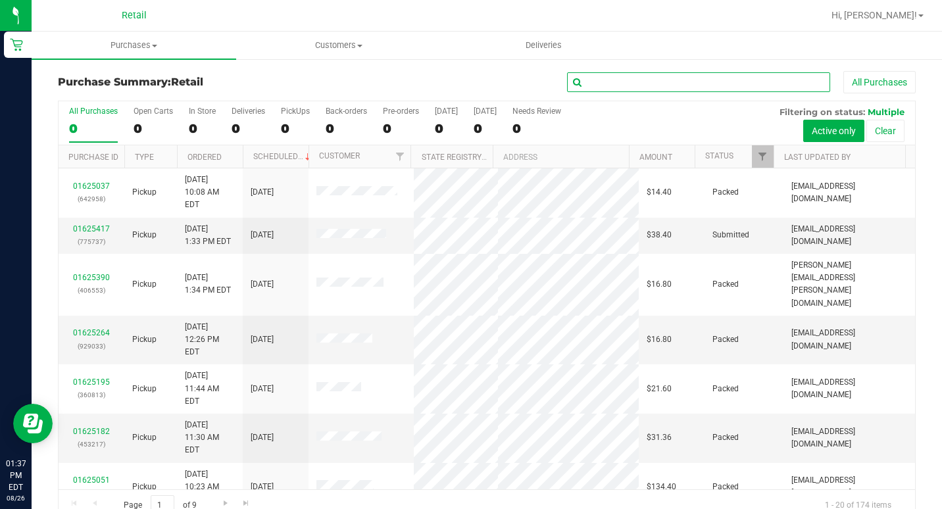
click at [652, 84] on input "text" at bounding box center [698, 82] width 263 height 20
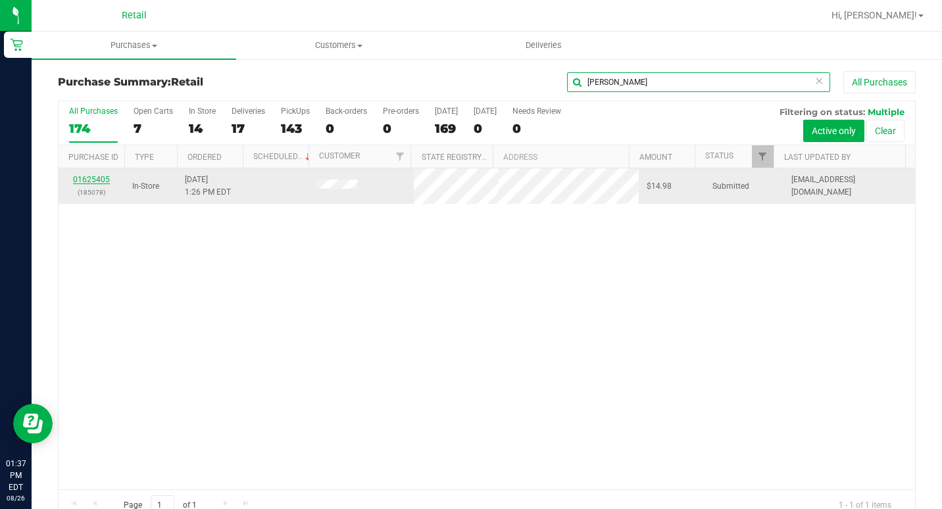
type input "[PERSON_NAME]"
click at [105, 178] on link "01625405" at bounding box center [91, 179] width 37 height 9
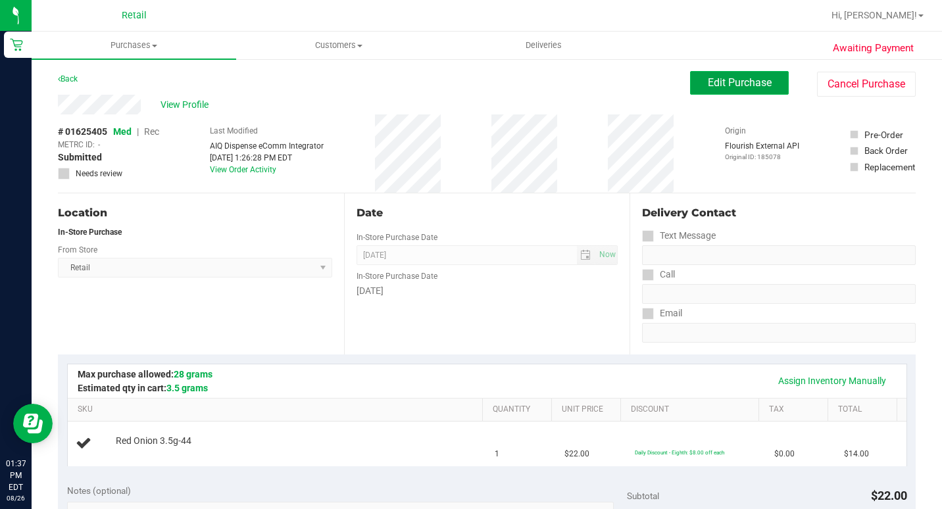
click at [740, 88] on span "Edit Purchase" at bounding box center [740, 82] width 64 height 13
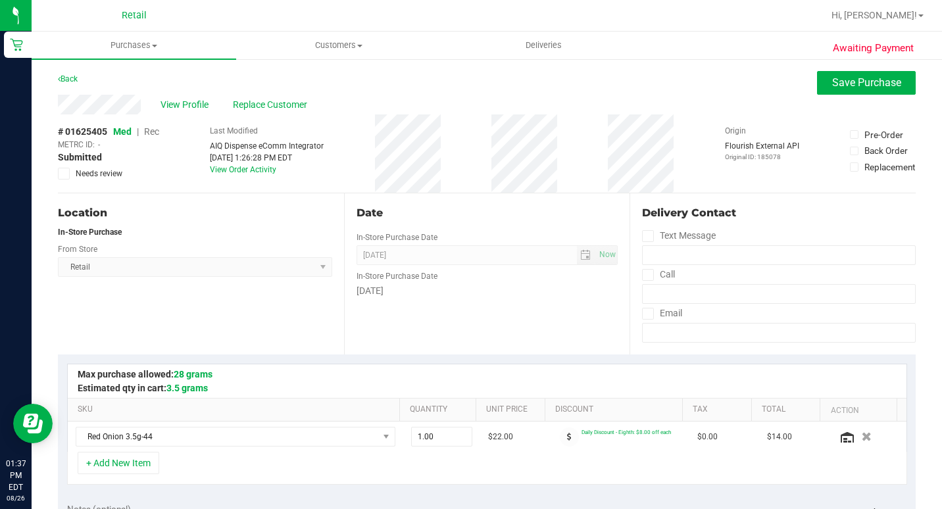
drag, startPoint x: 156, startPoint y: 132, endPoint x: 482, endPoint y: 138, distance: 326.4
click at [155, 133] on span "Rec" at bounding box center [151, 131] width 15 height 11
click at [850, 88] on span "Save Purchase" at bounding box center [866, 82] width 69 height 13
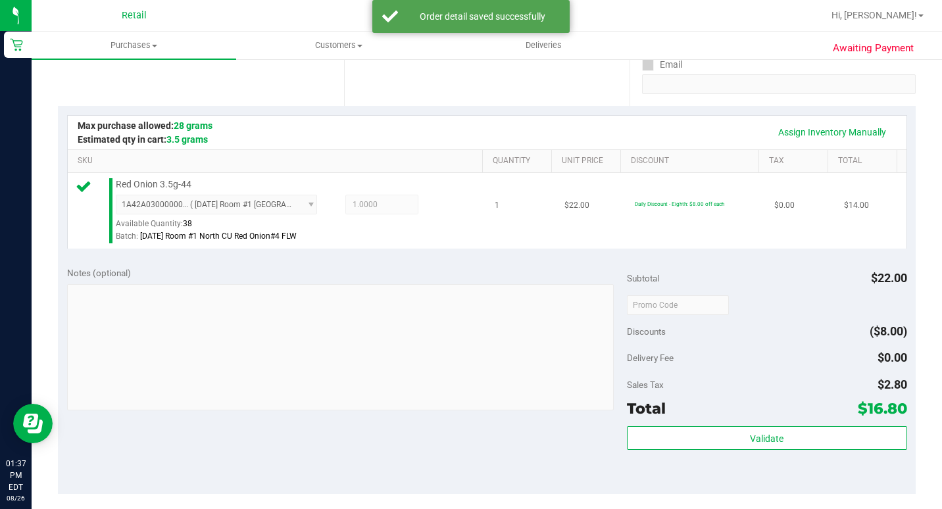
scroll to position [329, 0]
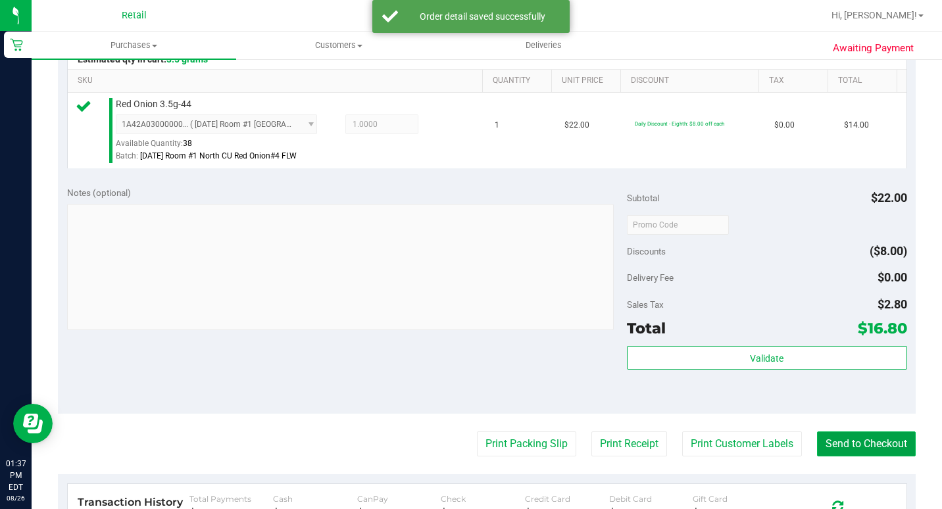
click at [859, 457] on button "Send to Checkout" at bounding box center [866, 444] width 99 height 25
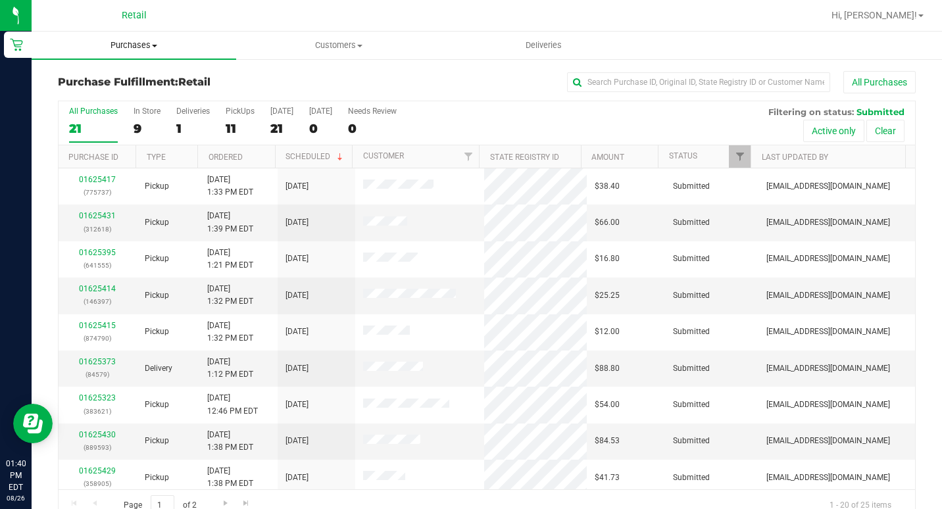
click at [120, 53] on uib-tab-heading "Purchases Summary of purchases Fulfillment All purchases" at bounding box center [134, 46] width 205 height 28
click at [111, 78] on span "Summary of purchases" at bounding box center [99, 79] width 135 height 11
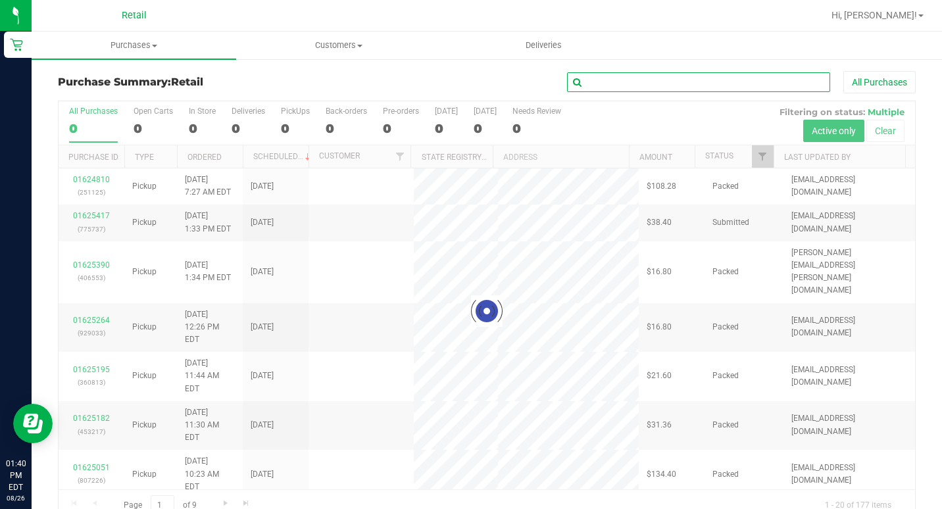
click at [674, 88] on input "text" at bounding box center [698, 82] width 263 height 20
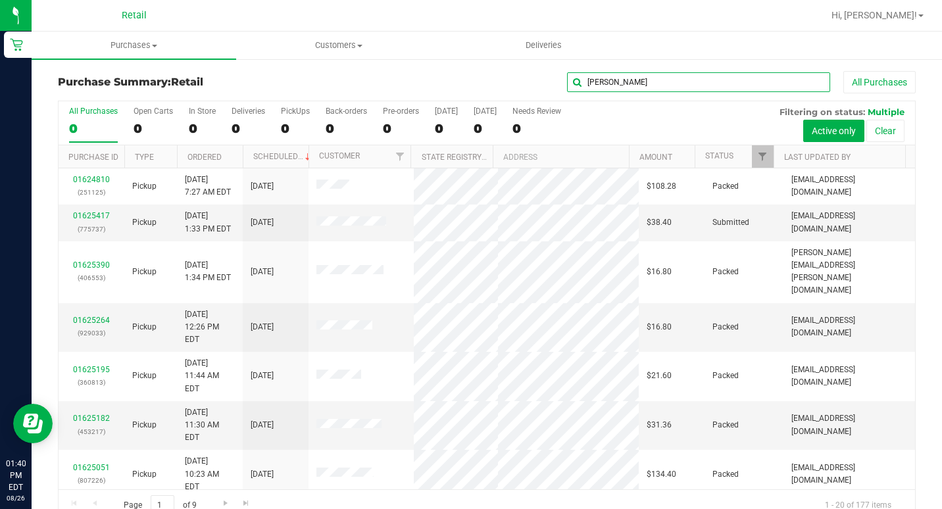
type input "[PERSON_NAME]"
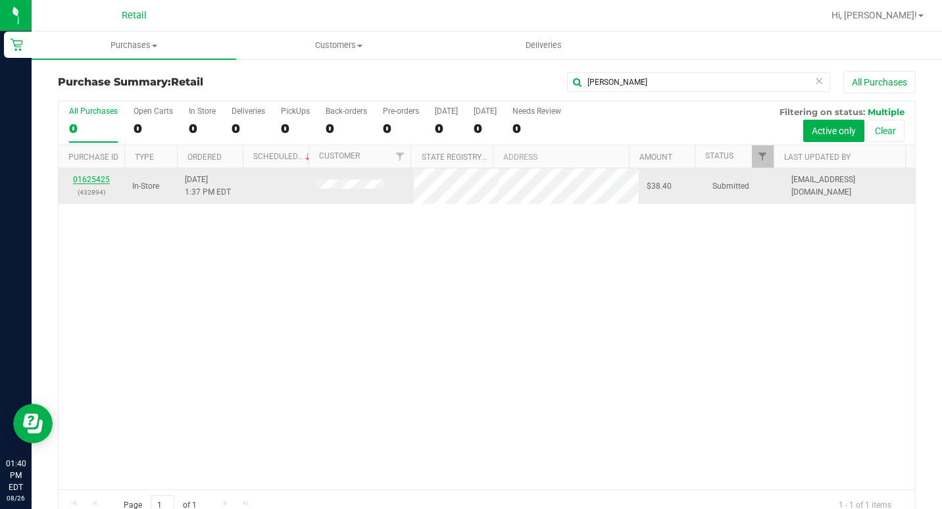
click at [102, 182] on link "01625425" at bounding box center [91, 179] width 37 height 9
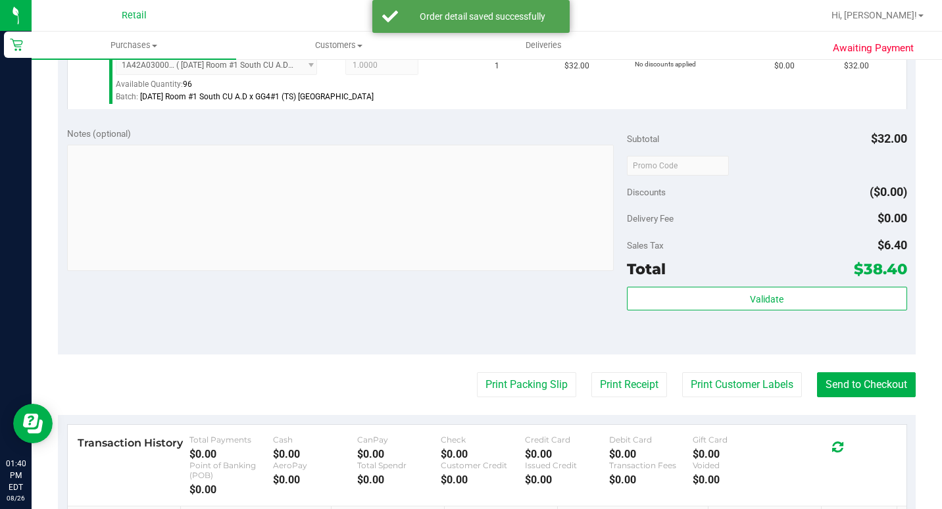
scroll to position [395, 0]
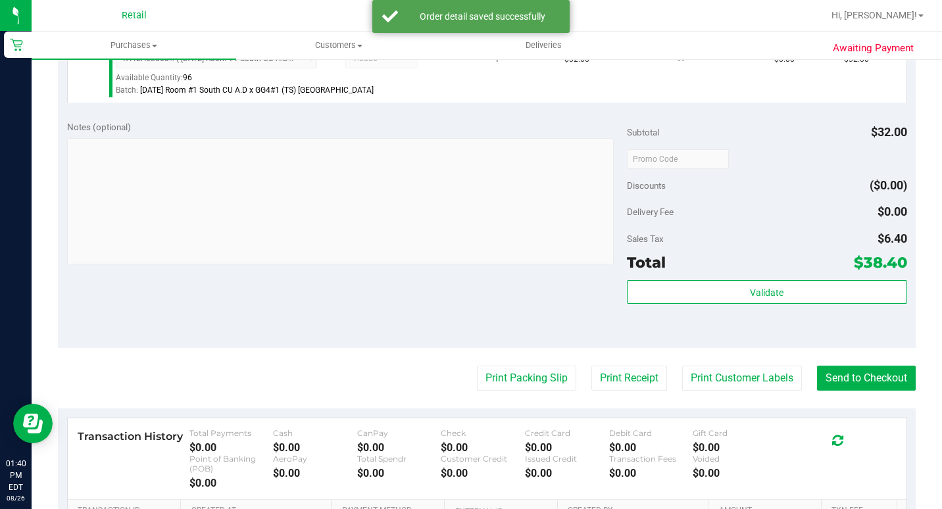
click at [834, 409] on purchase-details "Back Edit Purchase Cancel Purchase View Profile # 01625425 Med | Rec METRC ID: …" at bounding box center [487, 170] width 858 height 988
click at [834, 391] on button "Send to Checkout" at bounding box center [866, 378] width 99 height 25
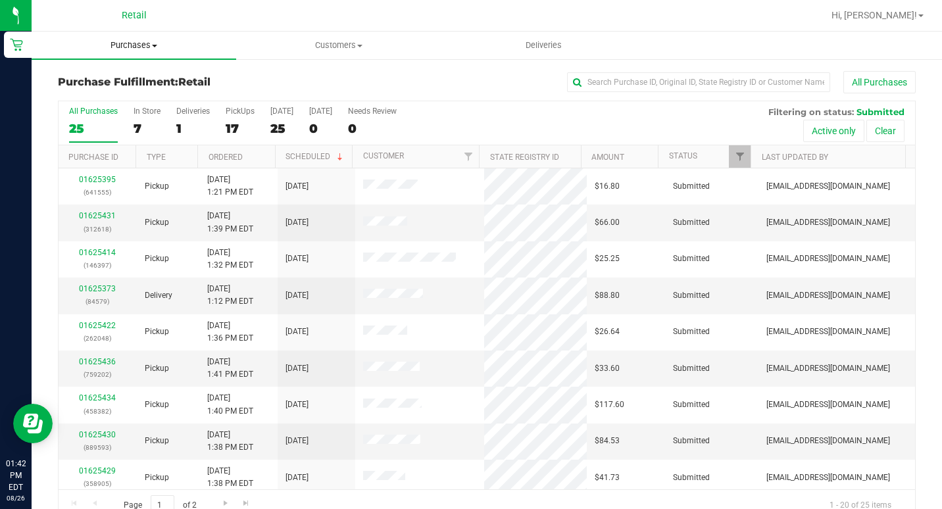
click at [132, 42] on span "Purchases" at bounding box center [134, 45] width 205 height 12
click at [122, 80] on span "Summary of purchases" at bounding box center [99, 79] width 135 height 11
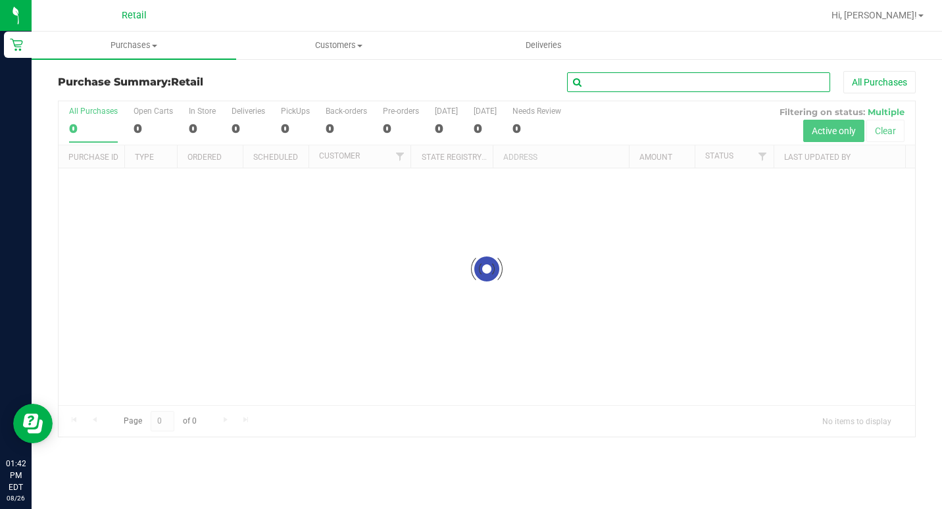
click at [682, 84] on input "text" at bounding box center [698, 82] width 263 height 20
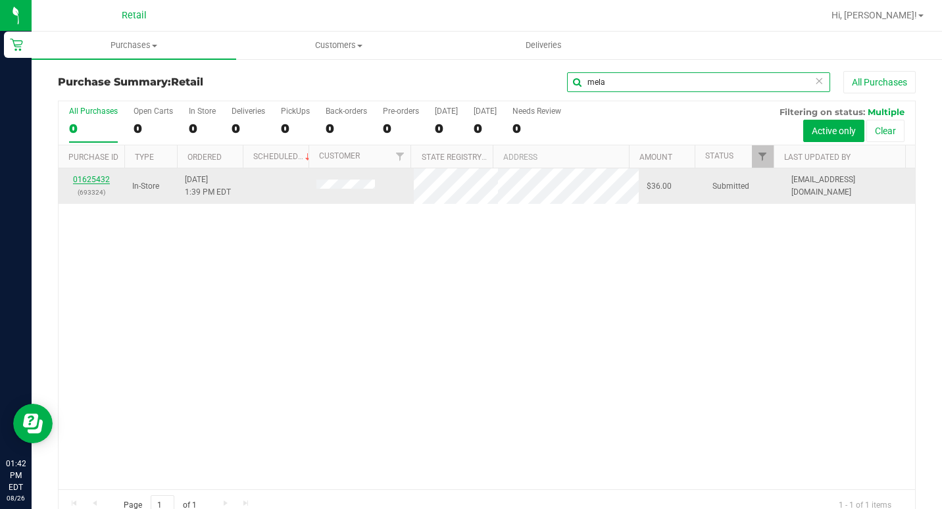
type input "mela"
click at [100, 180] on link "01625432" at bounding box center [91, 179] width 37 height 9
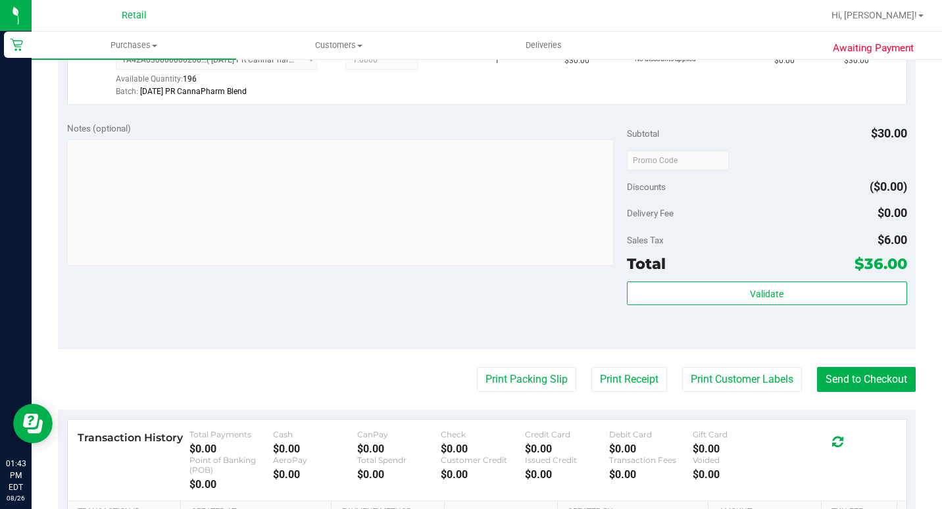
scroll to position [395, 0]
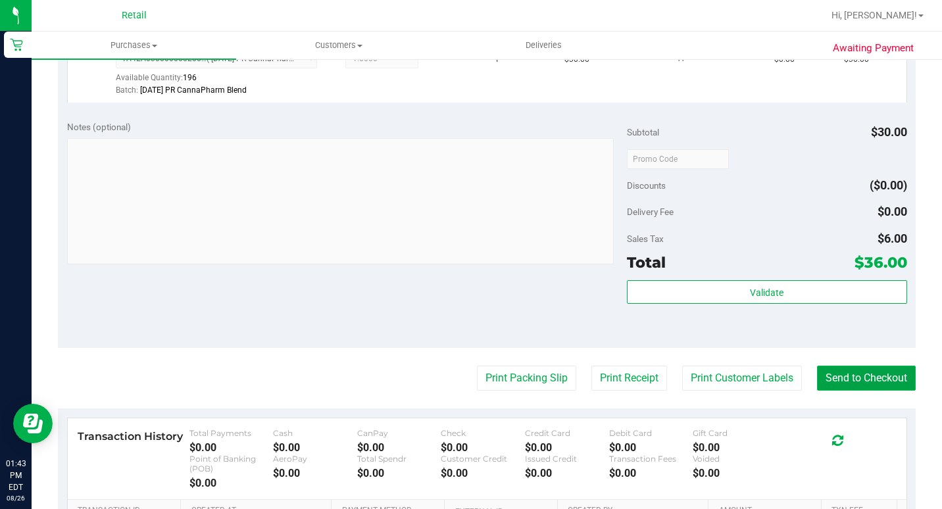
click at [850, 388] on button "Send to Checkout" at bounding box center [866, 378] width 99 height 25
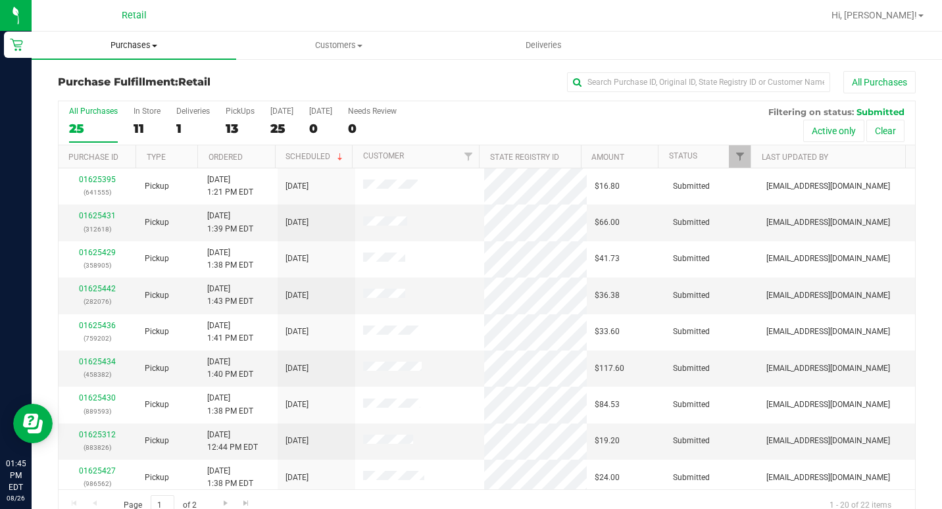
click at [126, 44] on span "Purchases" at bounding box center [134, 45] width 205 height 12
click at [117, 80] on span "Summary of purchases" at bounding box center [99, 79] width 135 height 11
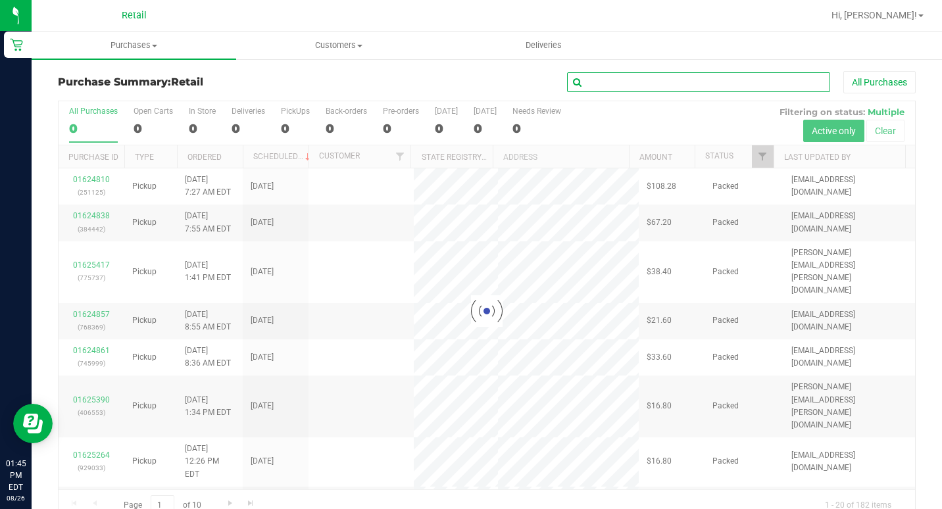
click at [593, 81] on input "text" at bounding box center [698, 82] width 263 height 20
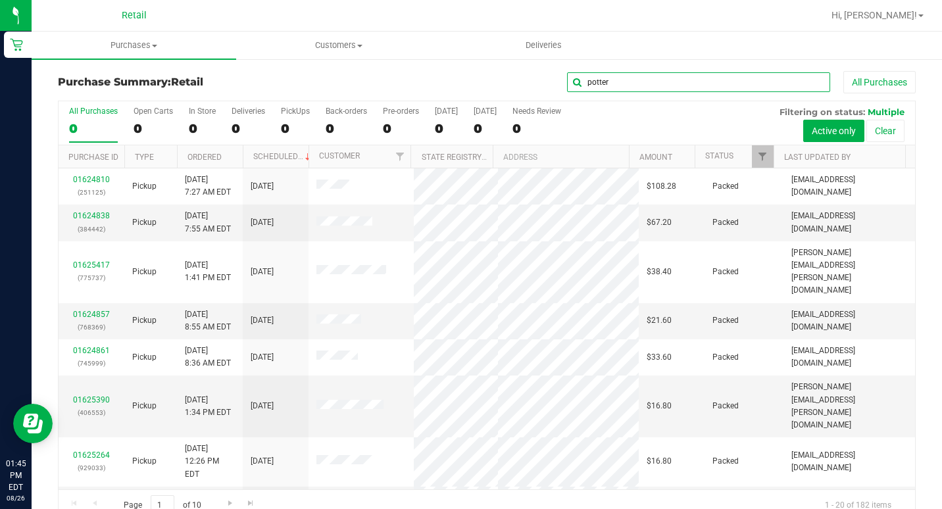
type input "potter"
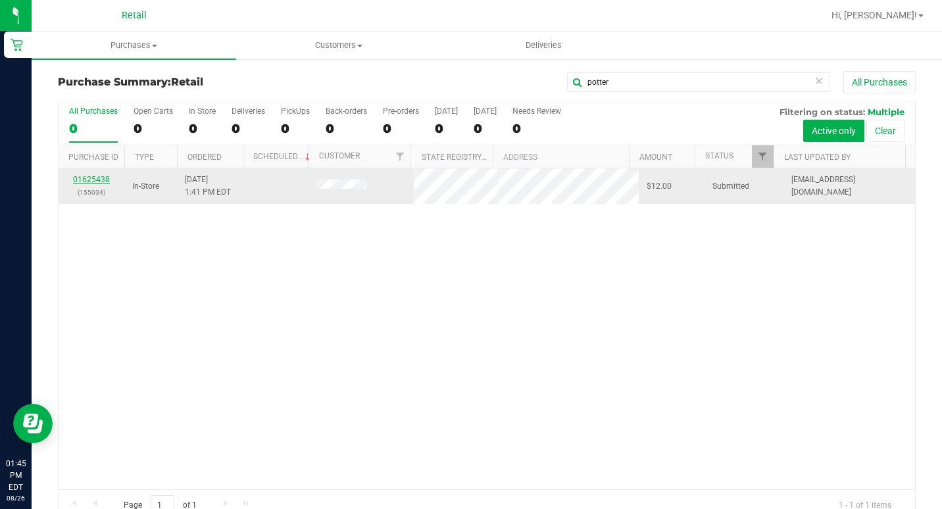
click at [89, 181] on link "01625438" at bounding box center [91, 179] width 37 height 9
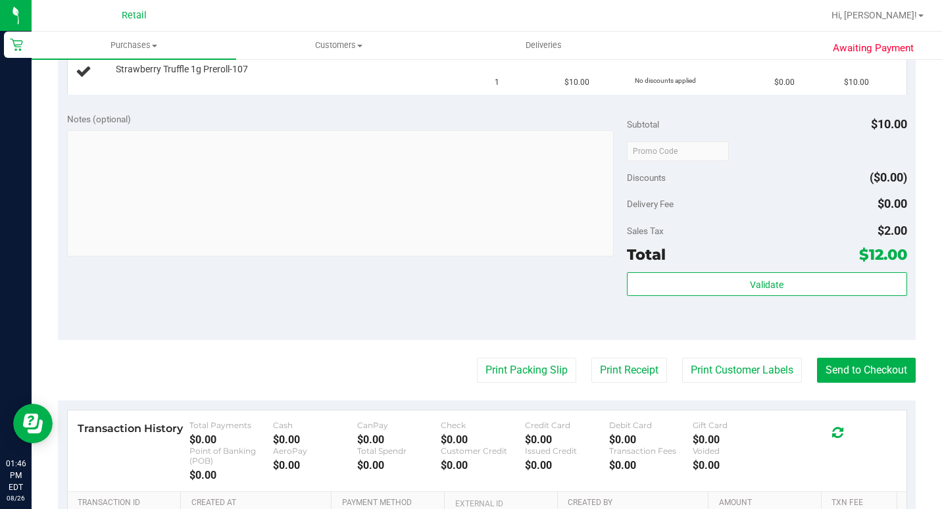
scroll to position [395, 0]
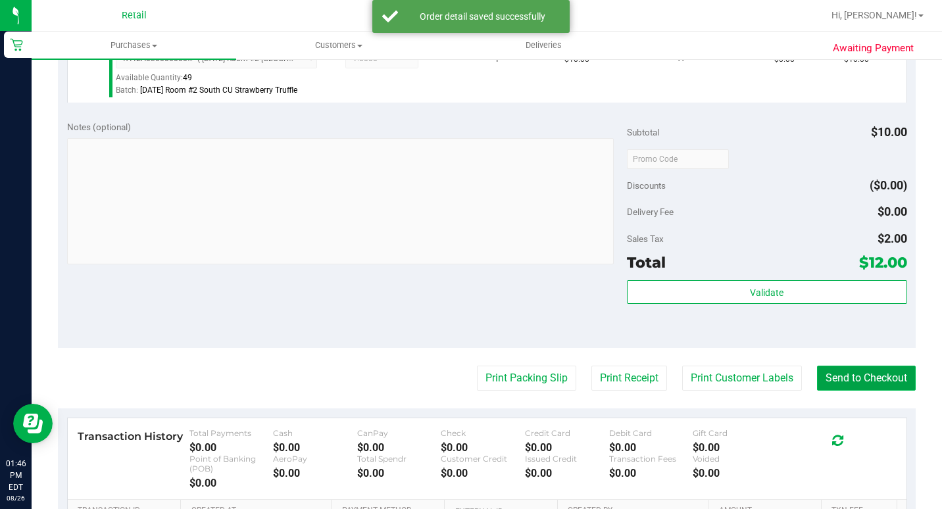
click at [861, 391] on button "Send to Checkout" at bounding box center [866, 378] width 99 height 25
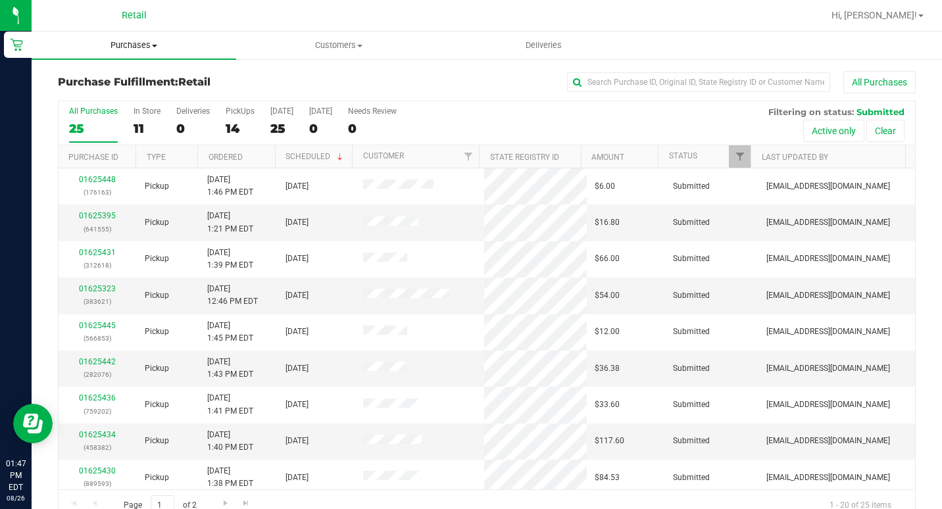
click at [119, 44] on span "Purchases" at bounding box center [134, 45] width 205 height 12
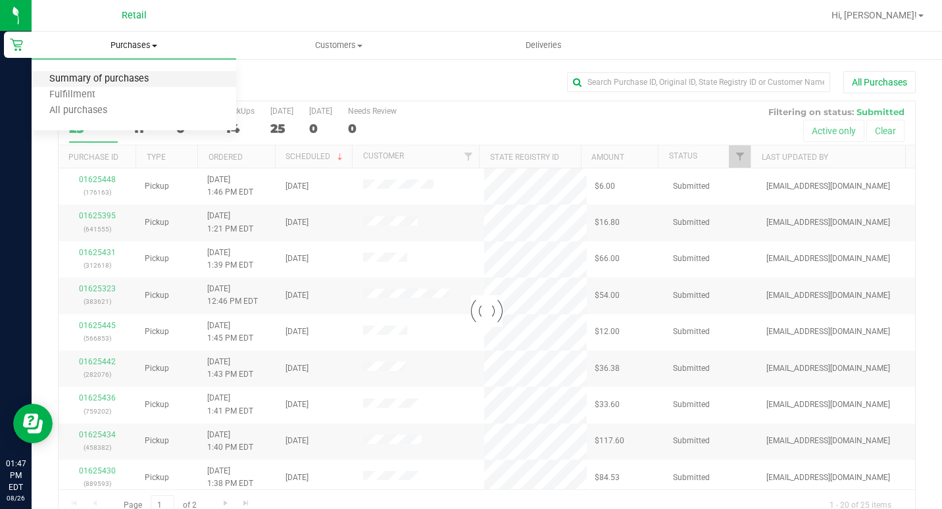
click at [111, 74] on span "Summary of purchases" at bounding box center [99, 79] width 135 height 11
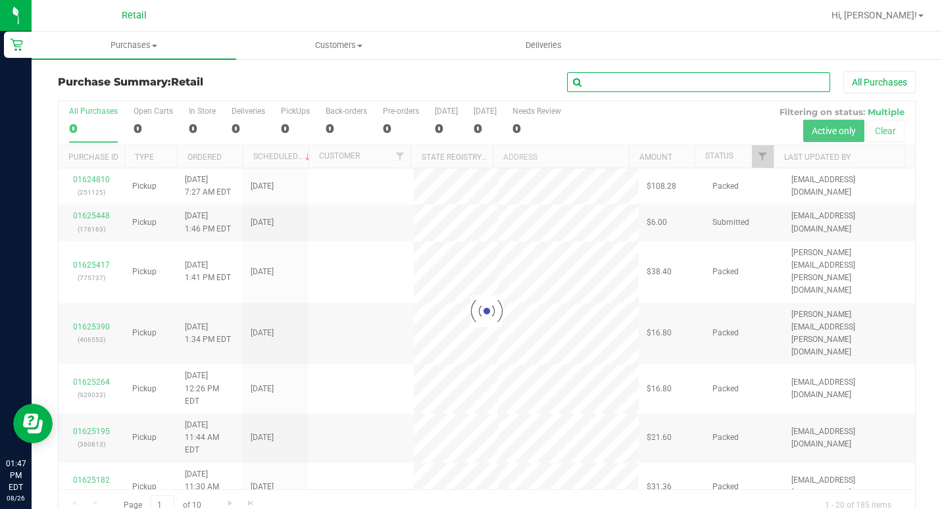
click at [680, 81] on input "text" at bounding box center [698, 82] width 263 height 20
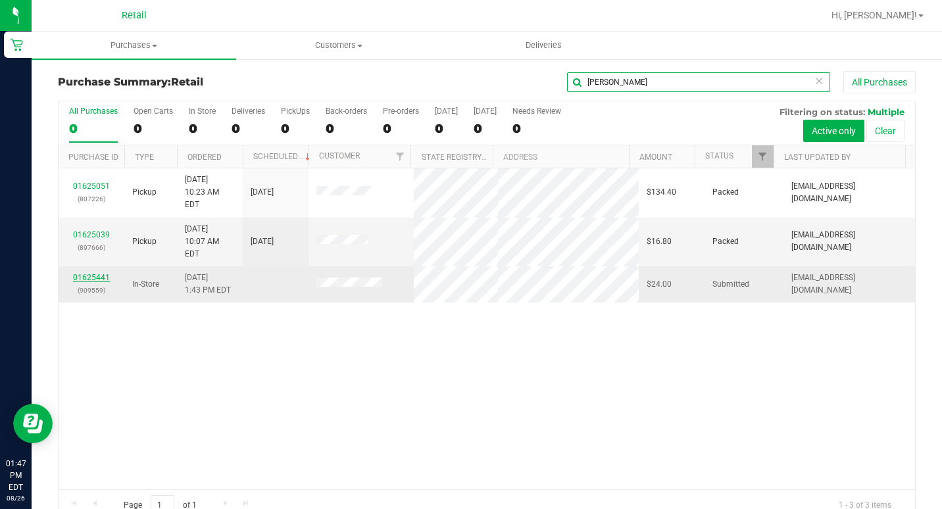
type input "[PERSON_NAME]"
click at [91, 273] on link "01625441" at bounding box center [91, 277] width 37 height 9
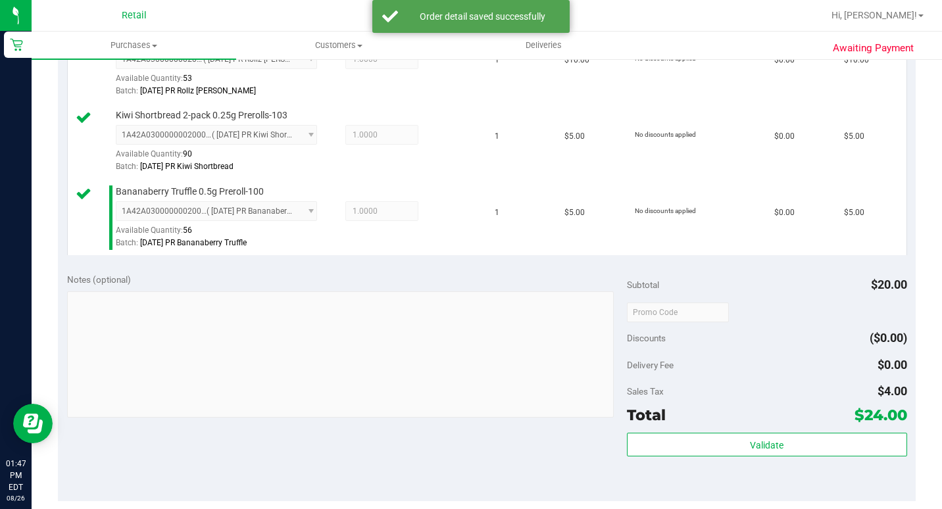
scroll to position [553, 0]
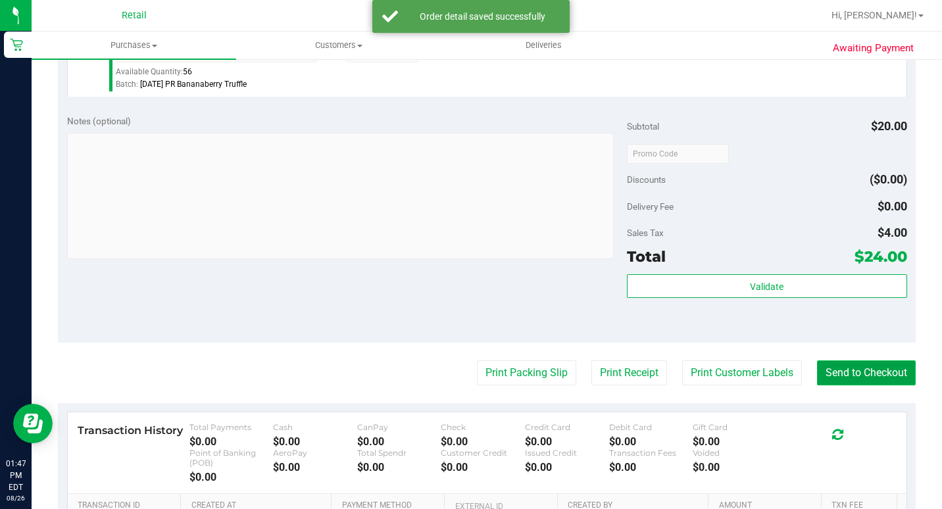
click at [851, 386] on button "Send to Checkout" at bounding box center [866, 373] width 99 height 25
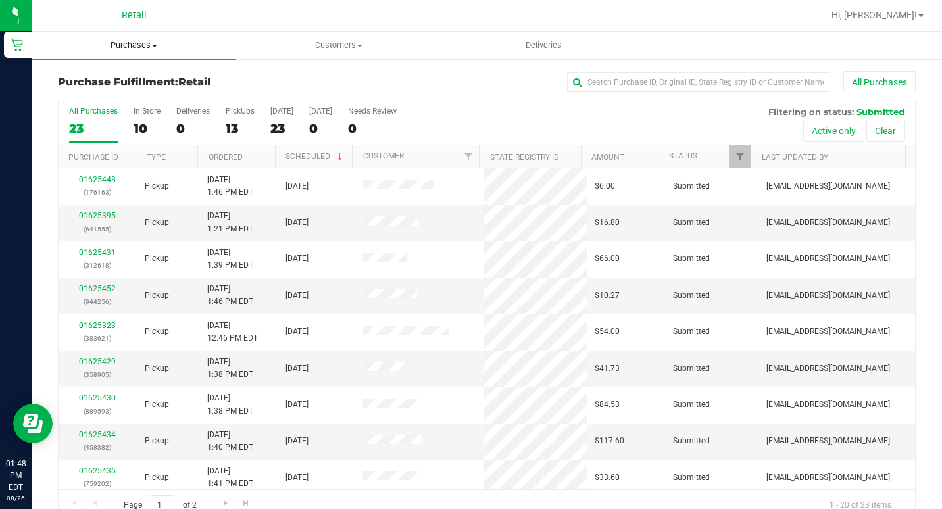
click at [115, 37] on uib-tab-heading "Purchases Summary of purchases Fulfillment All purchases" at bounding box center [134, 46] width 205 height 28
click at [97, 77] on span "Summary of purchases" at bounding box center [99, 79] width 135 height 11
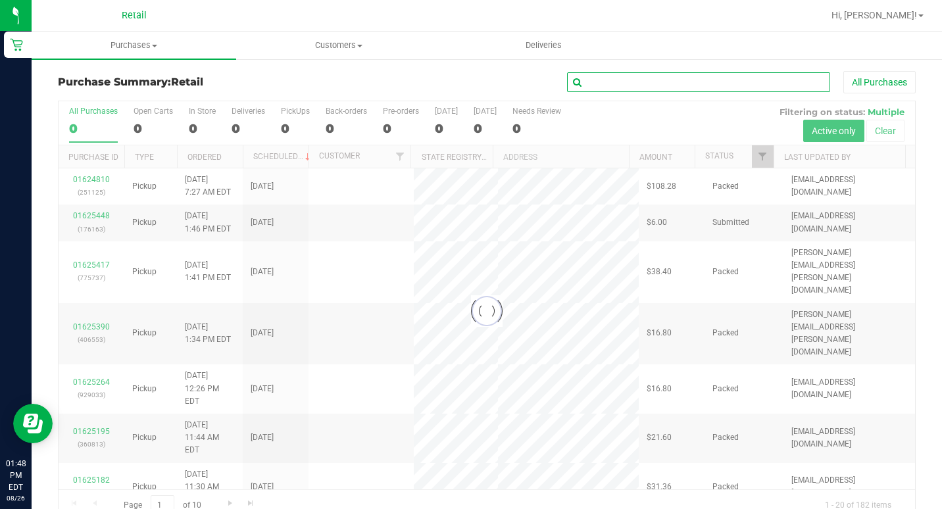
click at [592, 86] on input "text" at bounding box center [698, 82] width 263 height 20
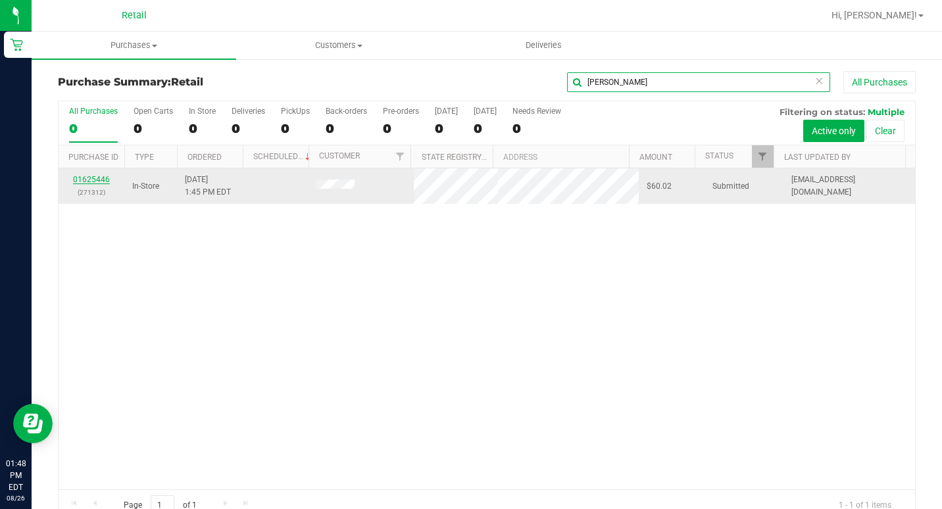
type input "[PERSON_NAME]"
click at [103, 178] on link "01625446" at bounding box center [91, 179] width 37 height 9
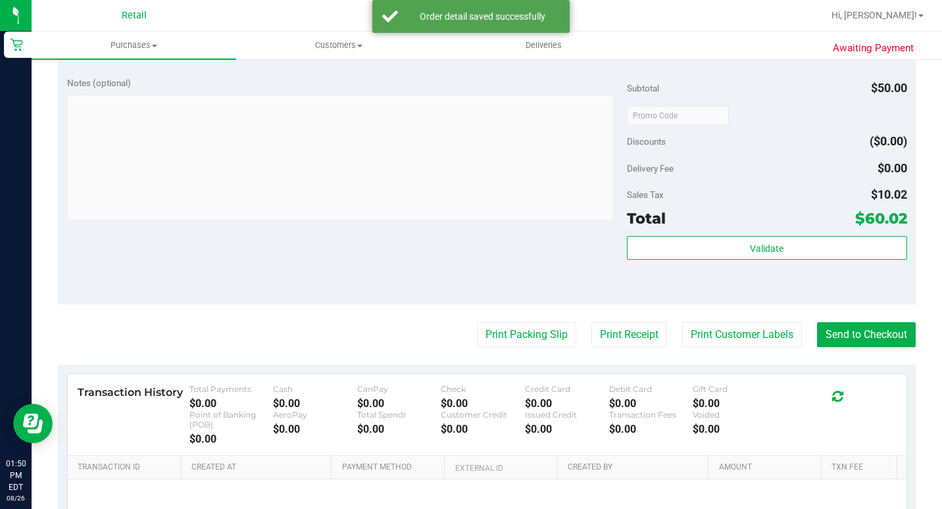
scroll to position [592, 0]
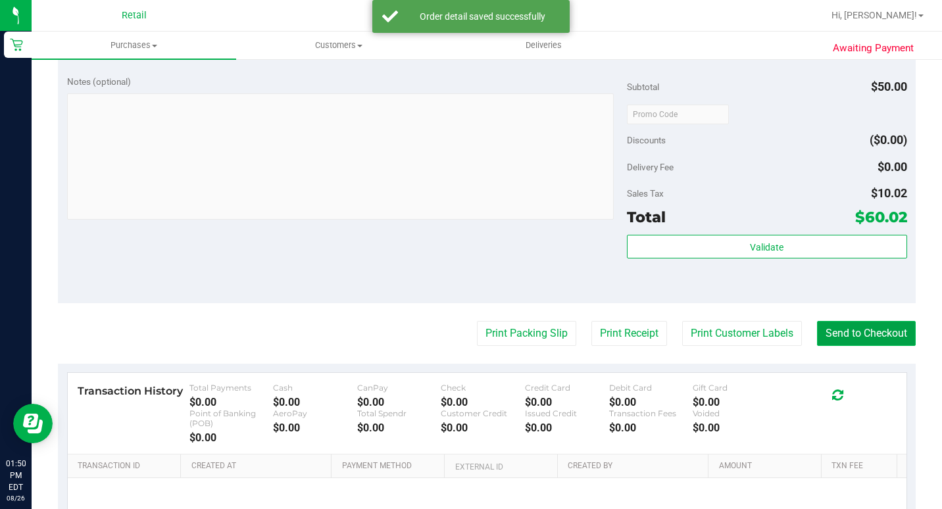
click at [866, 346] on button "Send to Checkout" at bounding box center [866, 333] width 99 height 25
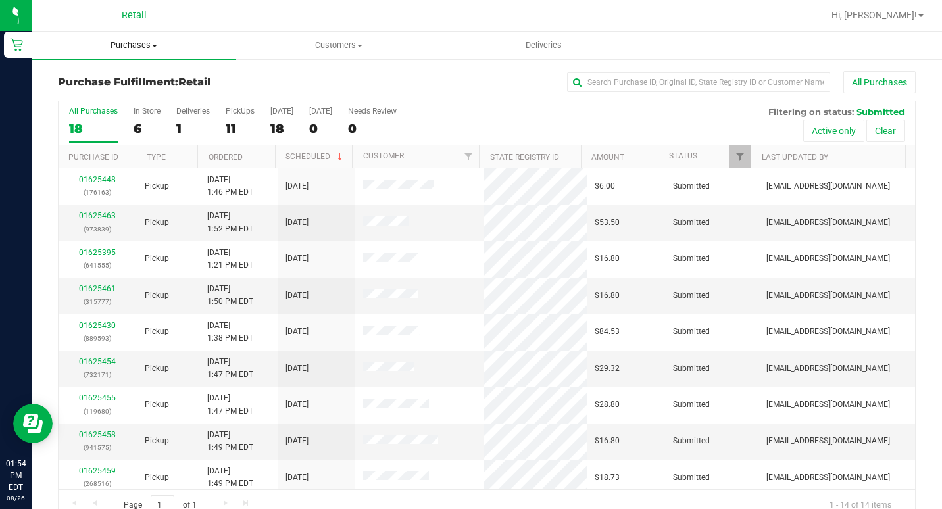
click at [153, 42] on span "Purchases" at bounding box center [134, 45] width 205 height 12
click at [142, 76] on span "Summary of purchases" at bounding box center [99, 79] width 135 height 11
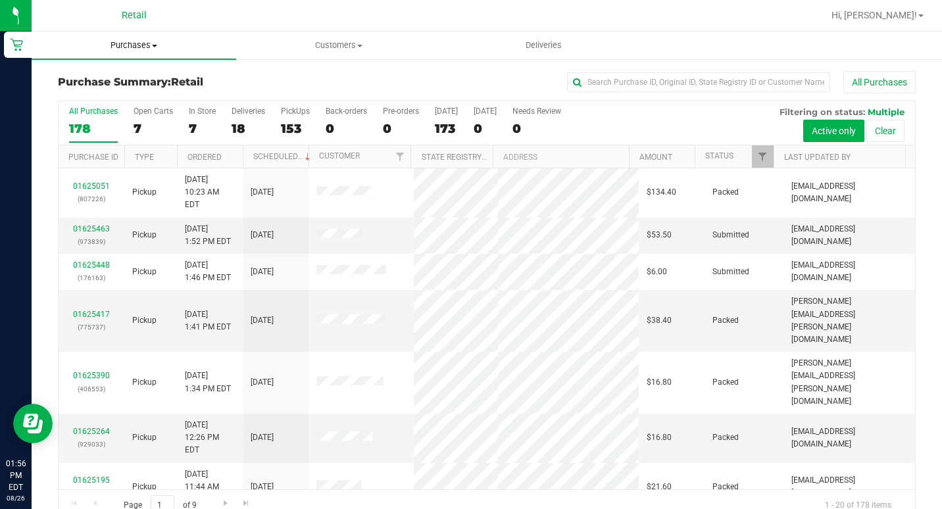
click at [118, 45] on span "Purchases" at bounding box center [134, 45] width 205 height 12
click at [100, 85] on span "Summary of purchases" at bounding box center [99, 79] width 135 height 11
click at [124, 45] on span "Purchases" at bounding box center [134, 45] width 205 height 12
click at [112, 72] on li "Summary of purchases" at bounding box center [134, 80] width 205 height 16
click at [193, 130] on div "0" at bounding box center [202, 128] width 27 height 15
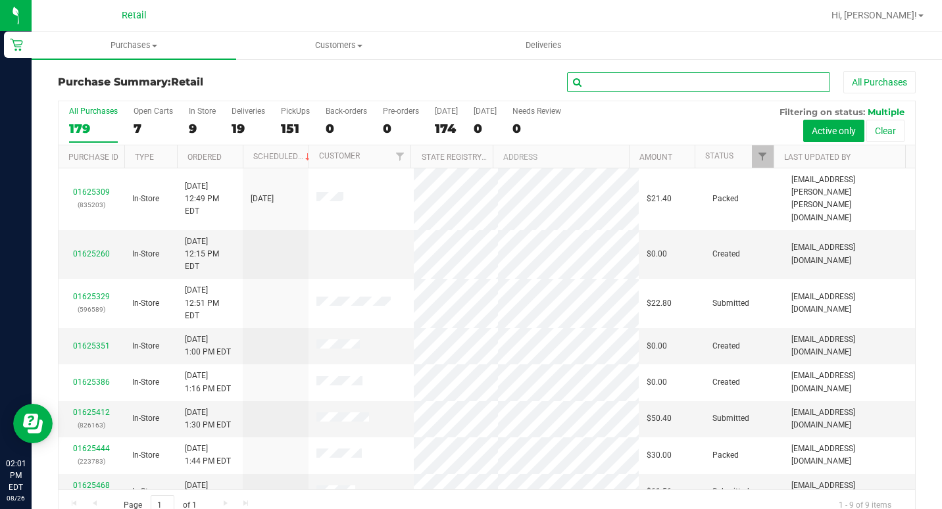
click at [734, 76] on input "text" at bounding box center [698, 82] width 263 height 20
type input "yesen"
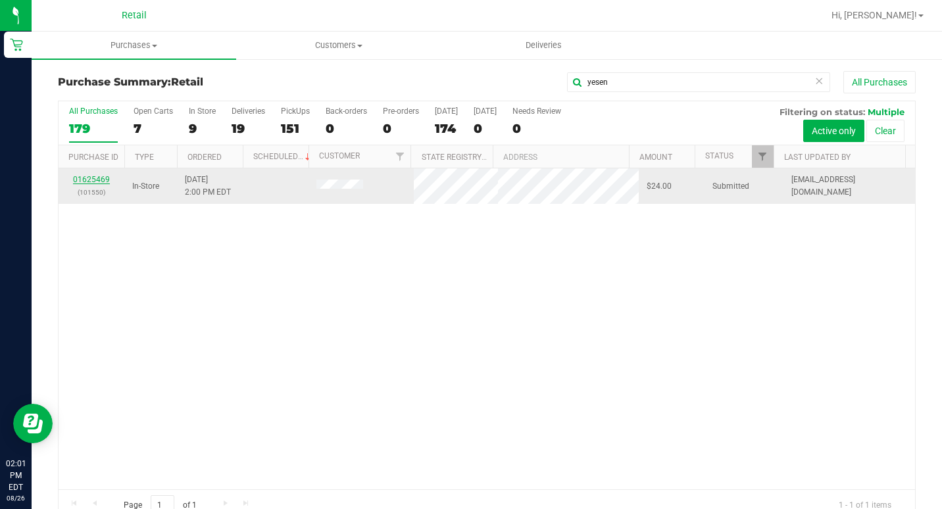
click at [93, 178] on link "01625469" at bounding box center [91, 179] width 37 height 9
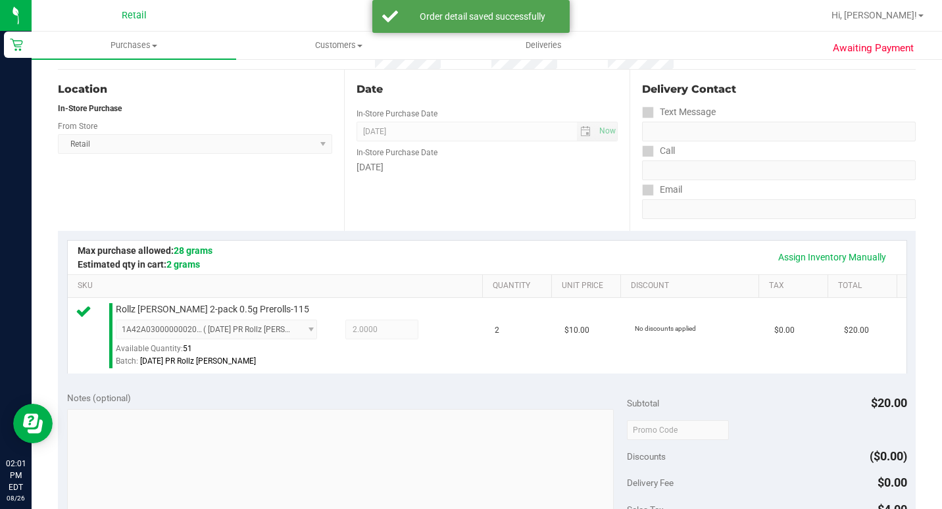
scroll to position [329, 0]
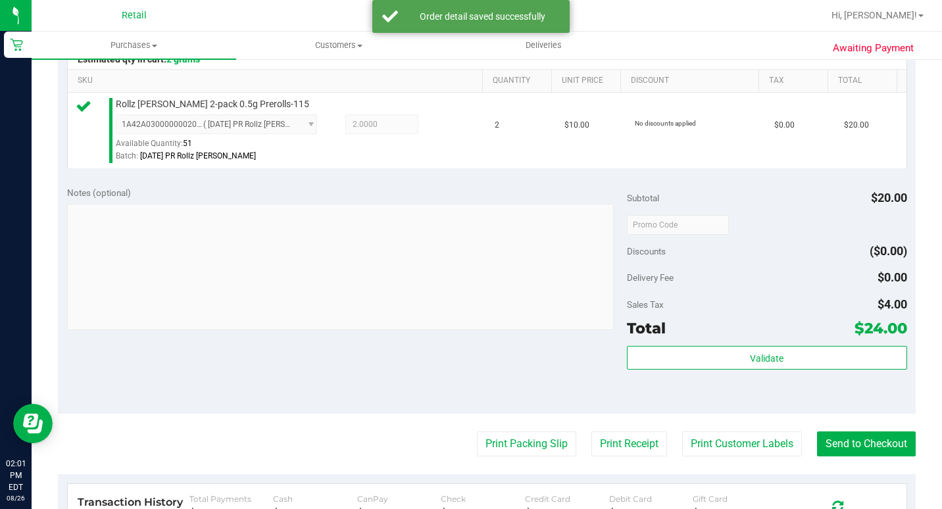
click at [851, 476] on purchase-details "Back Edit Purchase Cancel Purchase View Profile # 01625469 Med | Rec METRC ID: …" at bounding box center [487, 236] width 858 height 988
click at [851, 457] on button "Send to Checkout" at bounding box center [866, 444] width 99 height 25
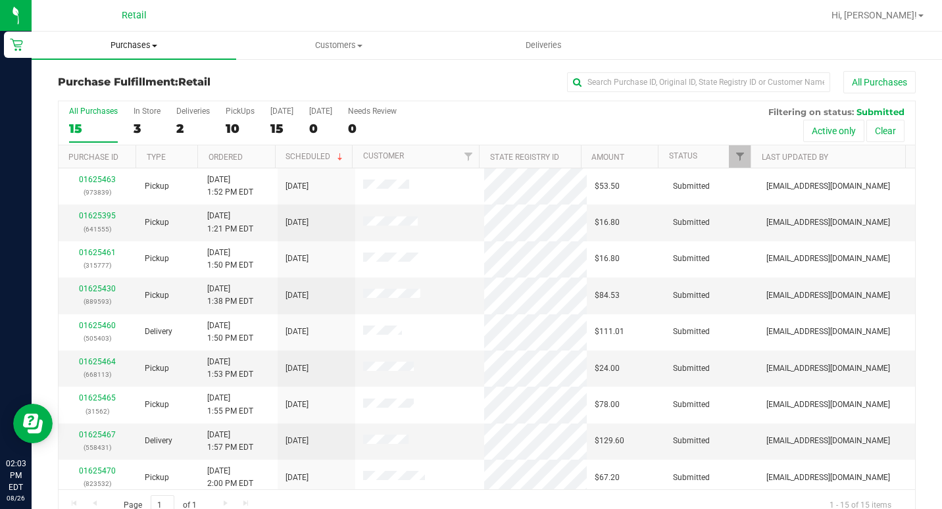
click at [108, 43] on span "Purchases" at bounding box center [134, 45] width 205 height 12
click at [143, 72] on li "Summary of purchases" at bounding box center [134, 80] width 205 height 16
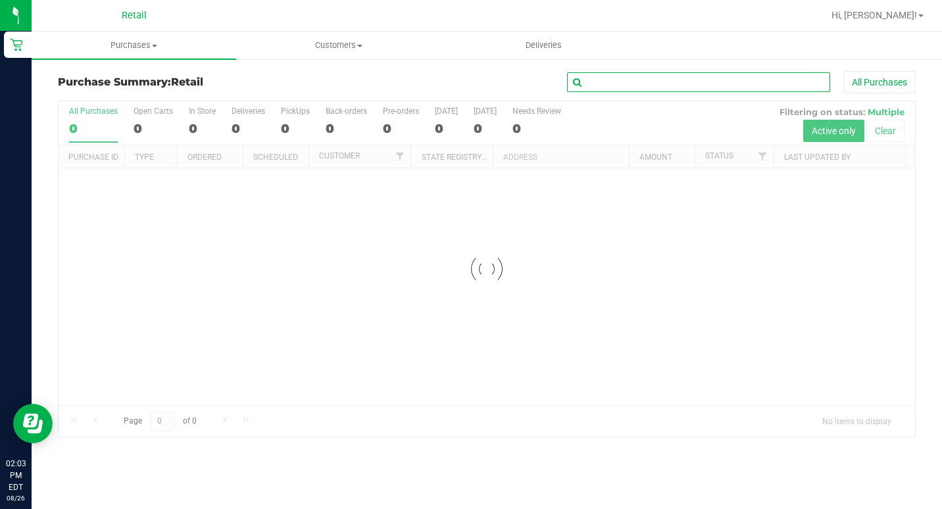
click at [631, 86] on input "text" at bounding box center [698, 82] width 263 height 20
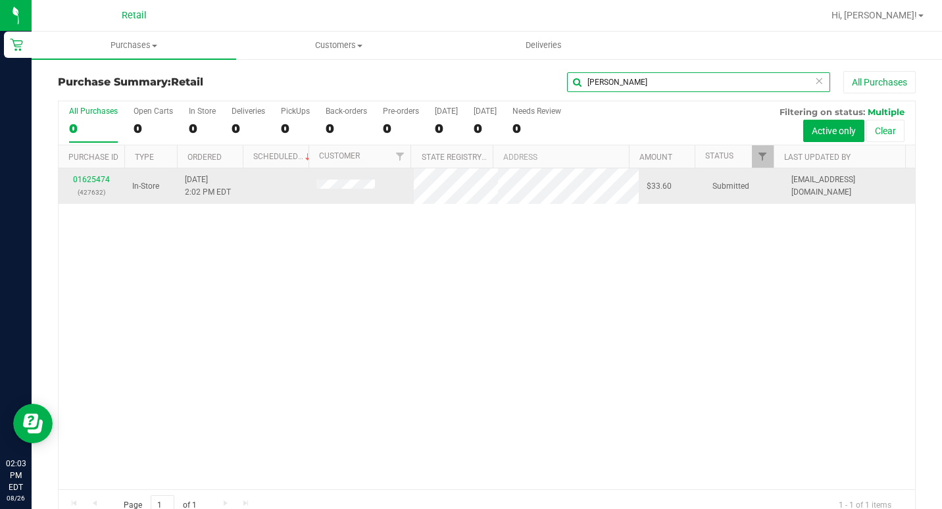
type input "[PERSON_NAME]"
click at [103, 184] on div "01625474 (427632)" at bounding box center [91, 186] width 50 height 25
click at [107, 180] on link "01625474" at bounding box center [91, 179] width 37 height 9
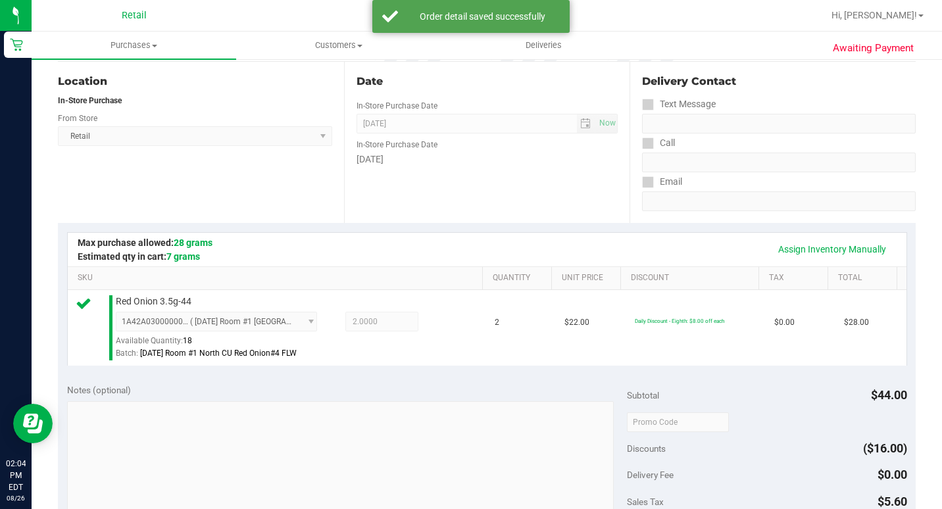
scroll to position [329, 0]
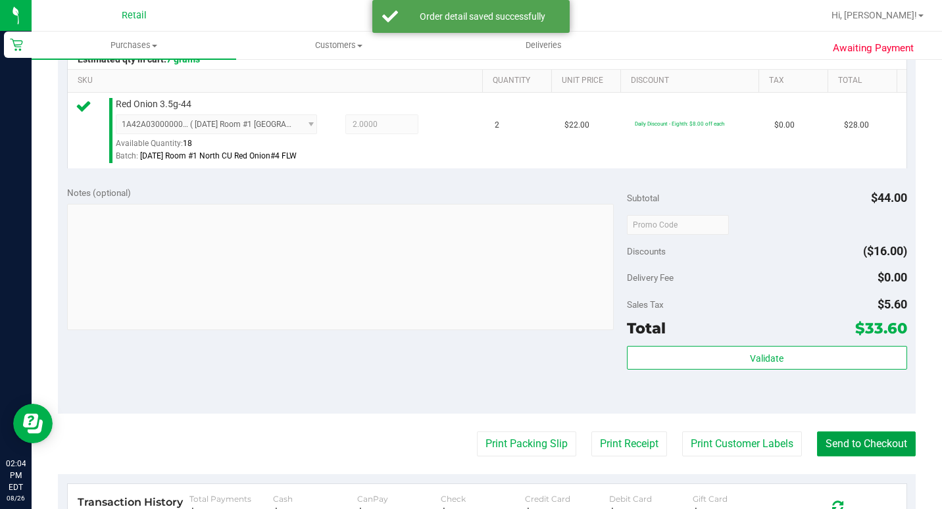
drag, startPoint x: 886, startPoint y: 465, endPoint x: 692, endPoint y: 345, distance: 228.1
click at [885, 457] on button "Send to Checkout" at bounding box center [866, 444] width 99 height 25
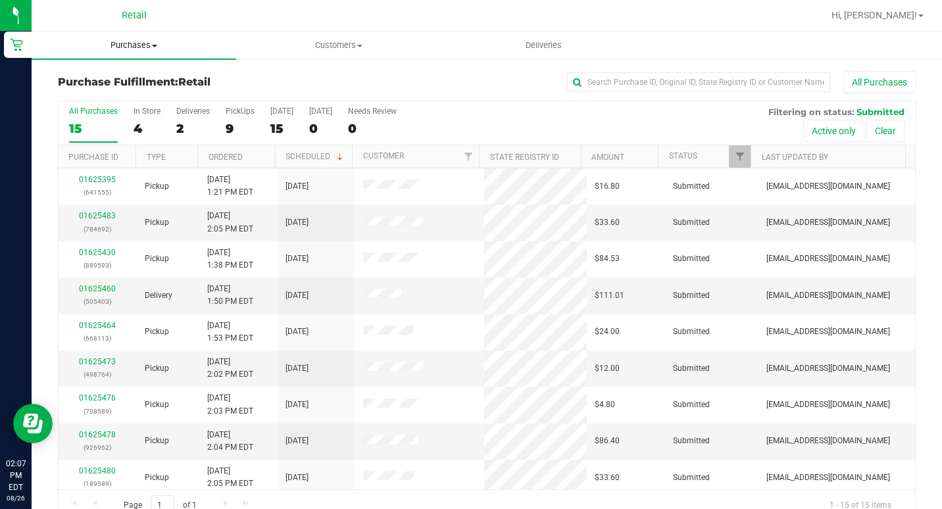
click at [127, 45] on span "Purchases" at bounding box center [134, 45] width 205 height 12
click at [119, 82] on span "Summary of purchases" at bounding box center [99, 79] width 135 height 11
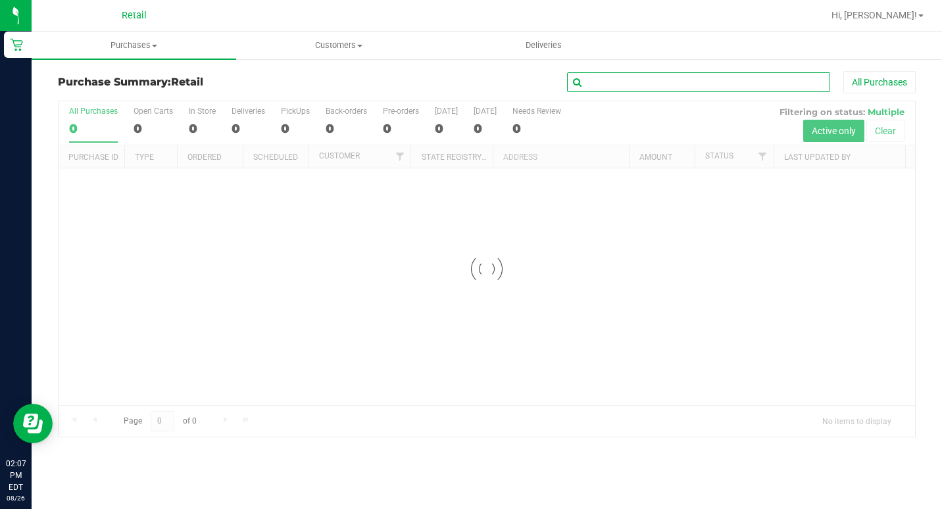
click at [684, 79] on input "text" at bounding box center [698, 82] width 263 height 20
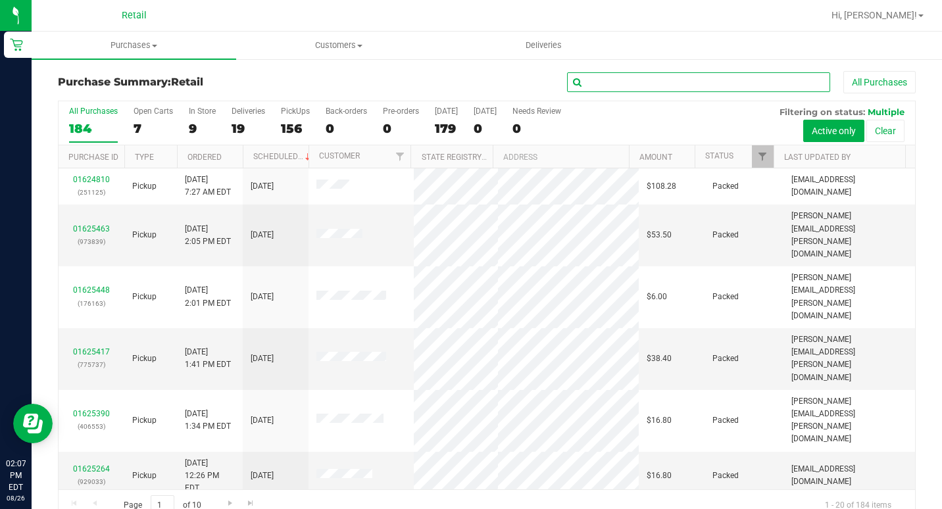
click at [597, 88] on input "text" at bounding box center [698, 82] width 263 height 20
type input "[PERSON_NAME]"
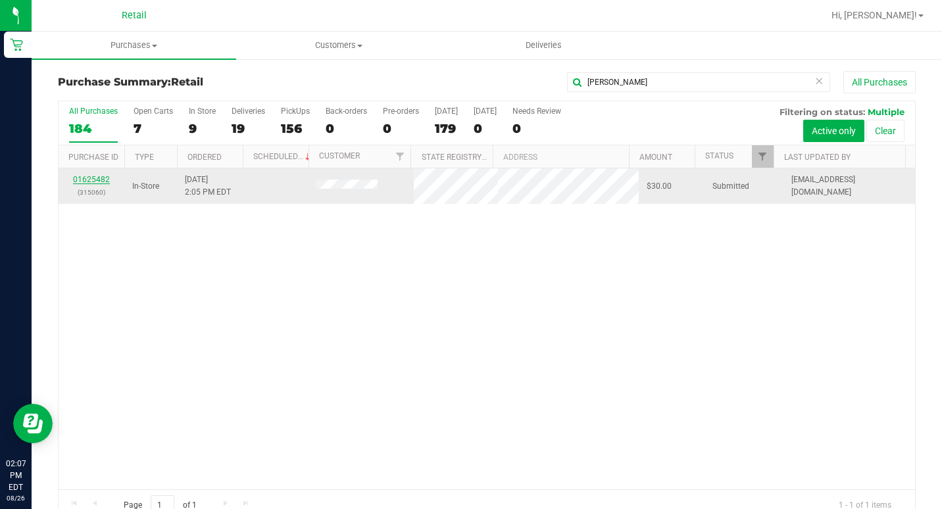
click at [99, 178] on link "01625482" at bounding box center [91, 179] width 37 height 9
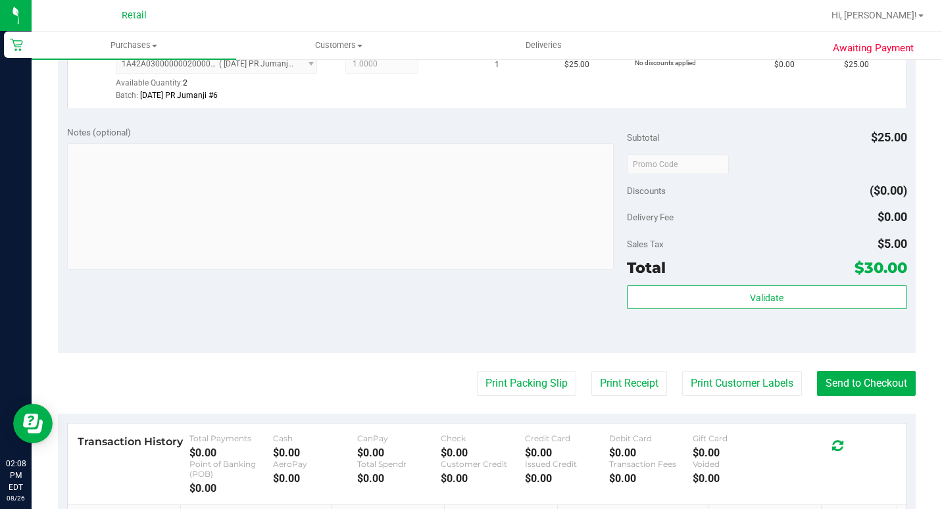
scroll to position [395, 0]
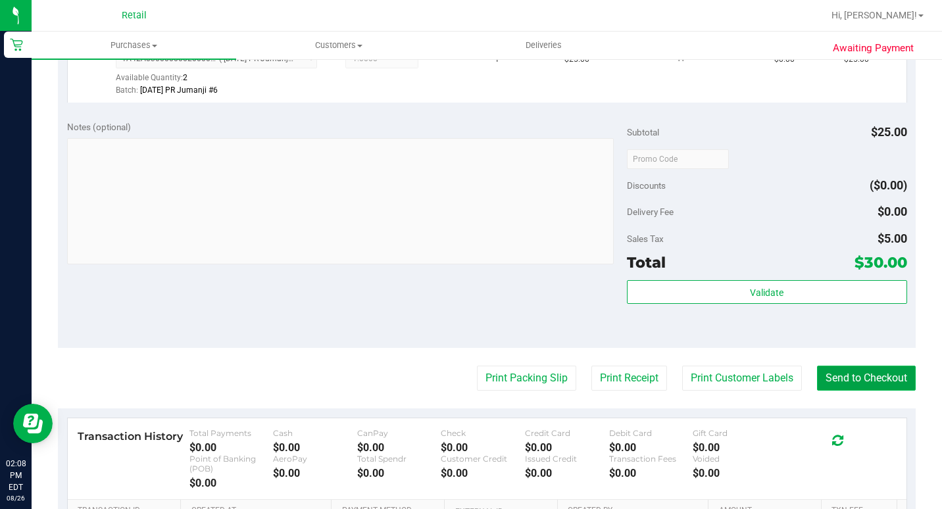
click at [880, 391] on button "Send to Checkout" at bounding box center [866, 378] width 99 height 25
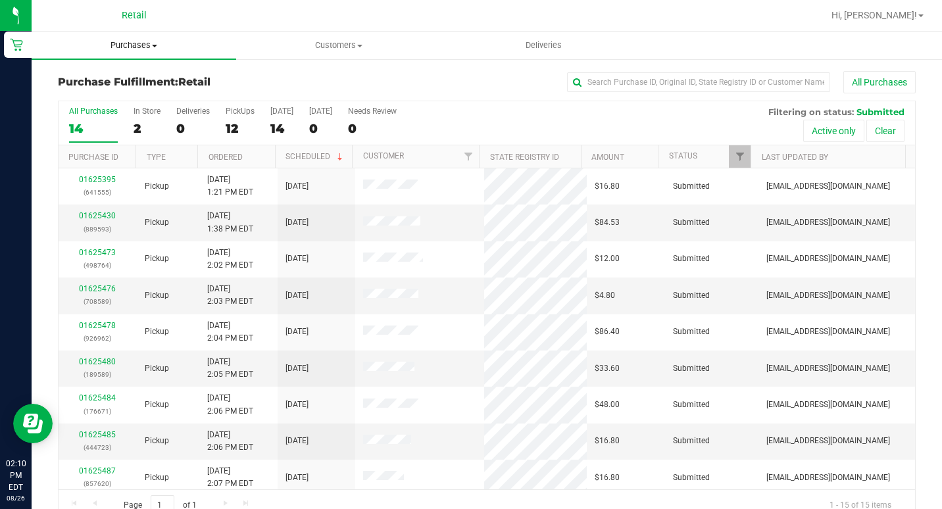
click at [109, 43] on span "Purchases" at bounding box center [134, 45] width 205 height 12
click at [108, 75] on span "Summary of purchases" at bounding box center [99, 79] width 135 height 11
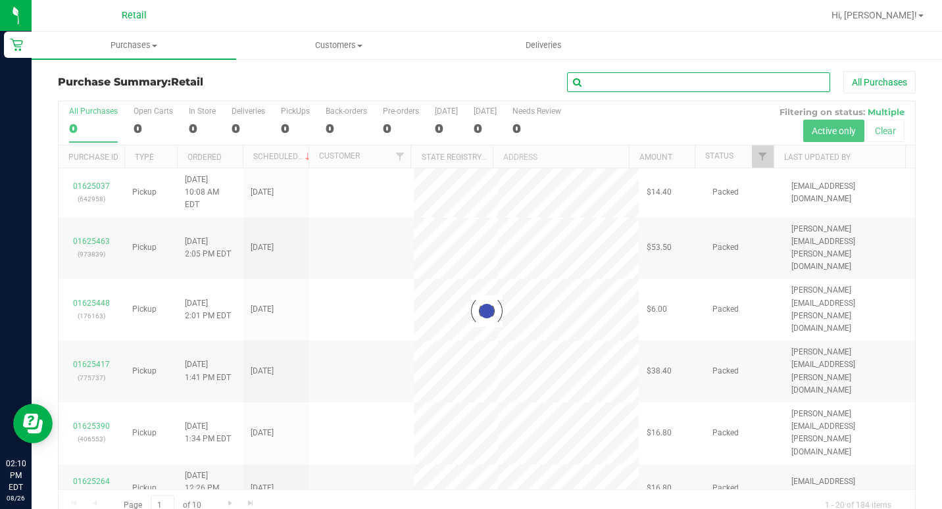
click at [613, 89] on input "text" at bounding box center [698, 82] width 263 height 20
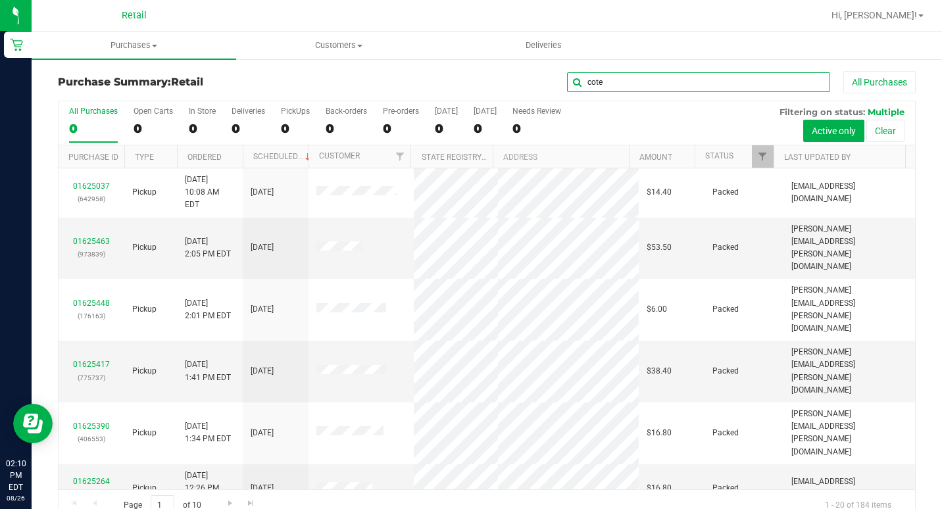
type input "cote"
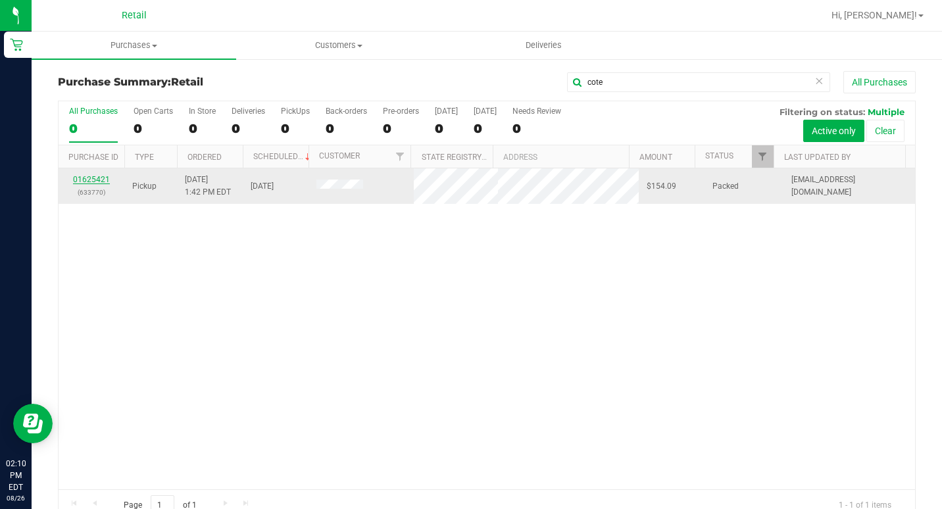
click at [88, 177] on link "01625421" at bounding box center [91, 179] width 37 height 9
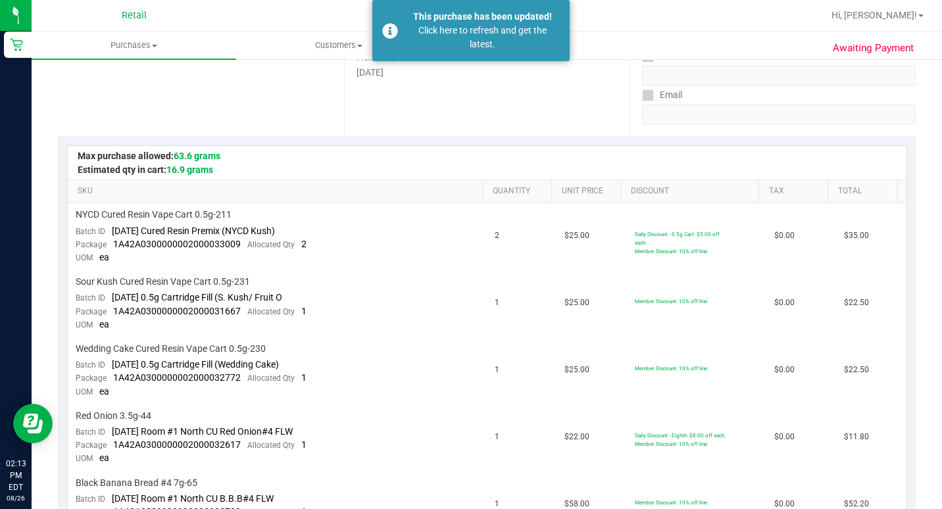
scroll to position [132, 0]
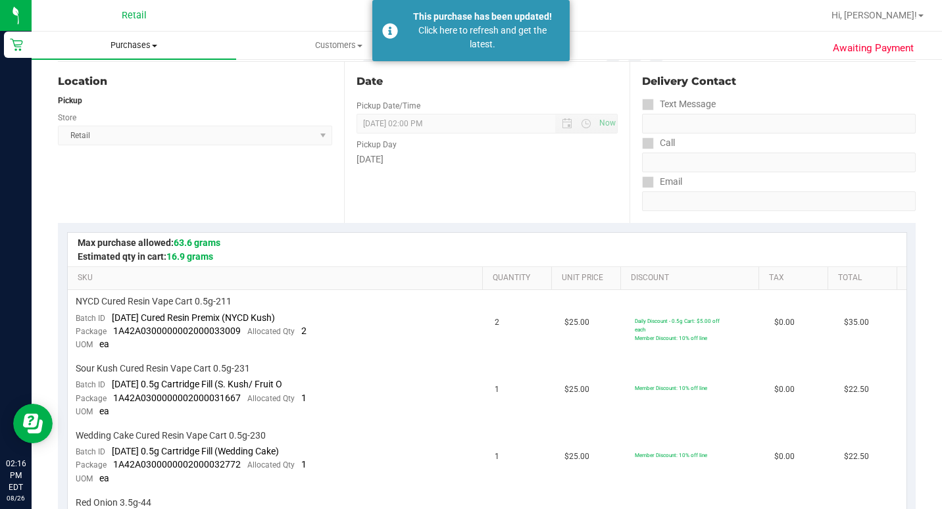
click at [120, 44] on span "Purchases" at bounding box center [134, 45] width 205 height 12
click at [118, 78] on span "Summary of purchases" at bounding box center [99, 79] width 135 height 11
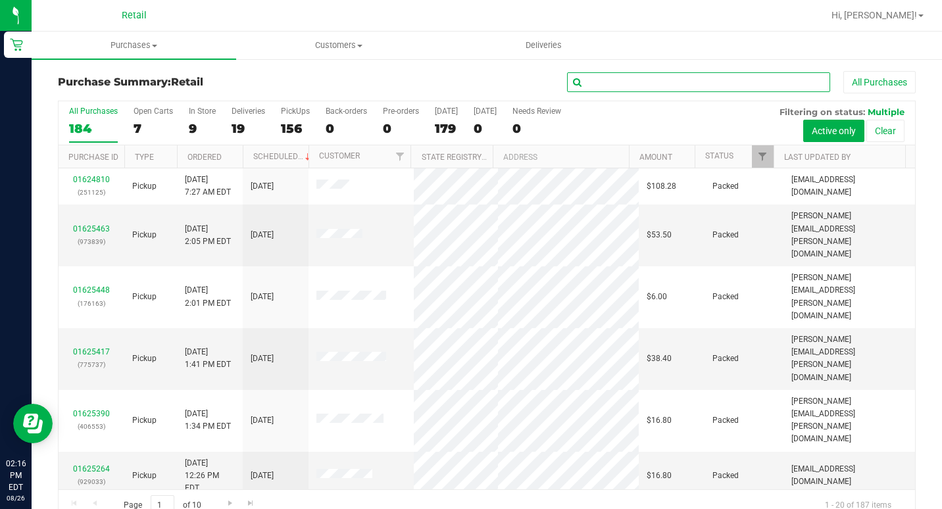
click at [671, 89] on input "text" at bounding box center [698, 82] width 263 height 20
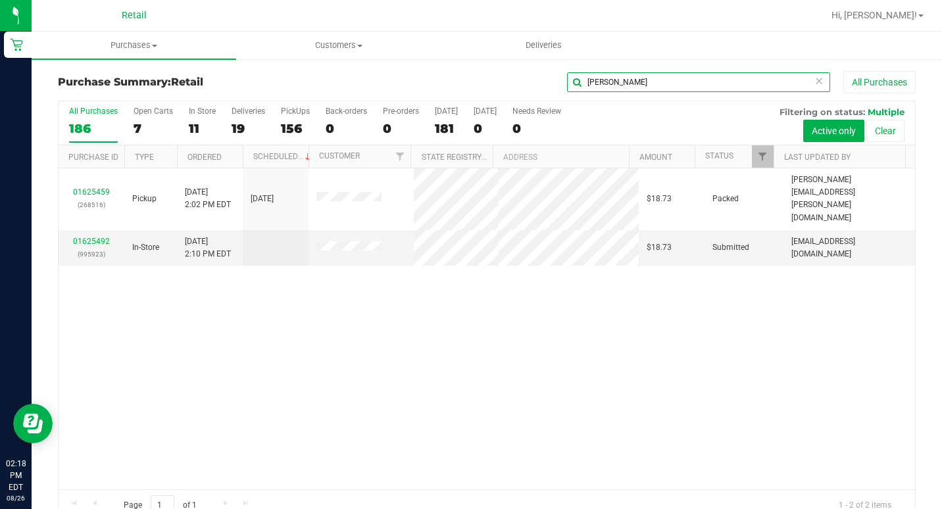
type input "[PERSON_NAME]"
click at [464, 307] on div "01625459 (268516) Pickup [DATE] 2:02 PM EDT 8/26/2025 $18.73 Packed [PERSON_NAM…" at bounding box center [487, 328] width 857 height 321
drag, startPoint x: 622, startPoint y: 222, endPoint x: 510, endPoint y: 283, distance: 128.1
click at [510, 283] on div "01625459 (268516) Pickup [DATE] 2:02 PM EDT 8/26/2025 $18.73 Packed [PERSON_NAM…" at bounding box center [487, 328] width 857 height 321
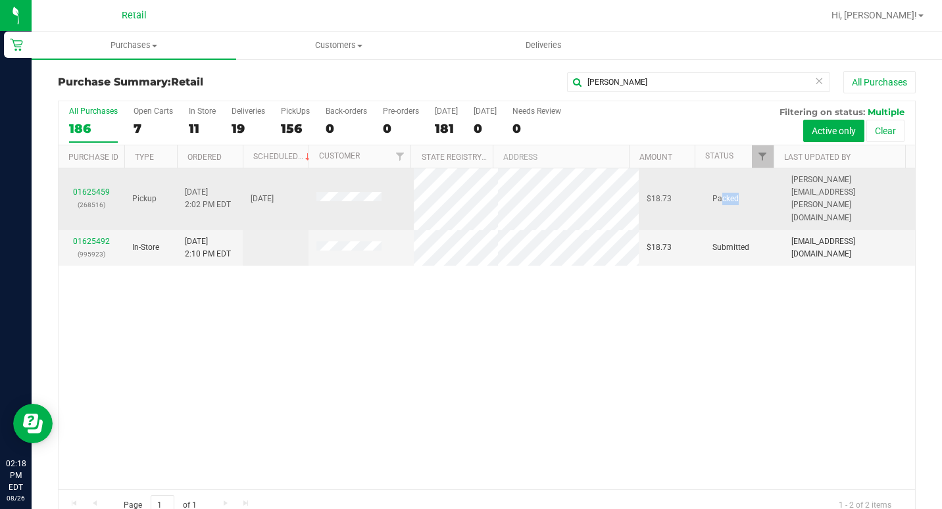
drag, startPoint x: 703, startPoint y: 187, endPoint x: 722, endPoint y: 191, distance: 19.6
click at [722, 191] on td "Packed" at bounding box center [744, 199] width 79 height 62
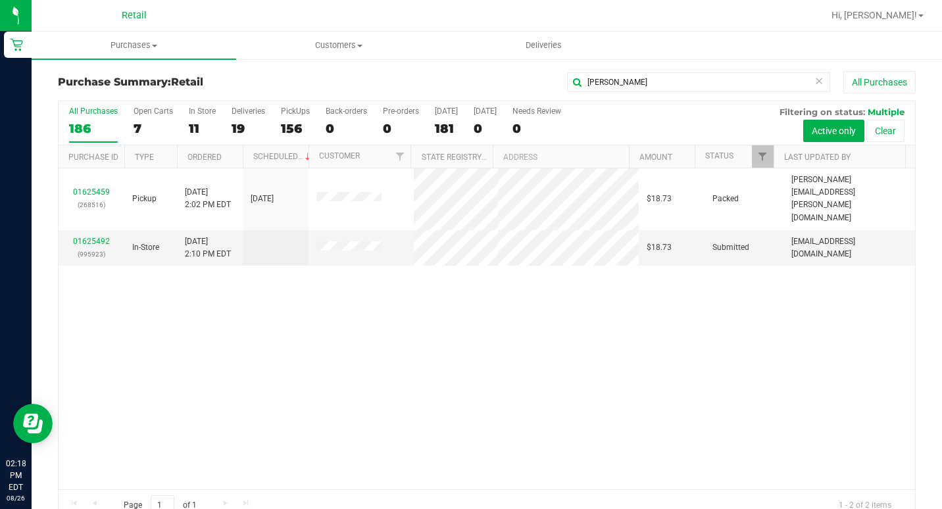
drag, startPoint x: 722, startPoint y: 191, endPoint x: 614, endPoint y: 275, distance: 136.5
click at [625, 280] on div "01625459 (268516) Pickup [DATE] 2:02 PM EDT 8/26/2025 $18.73 Packed [PERSON_NAM…" at bounding box center [487, 328] width 857 height 321
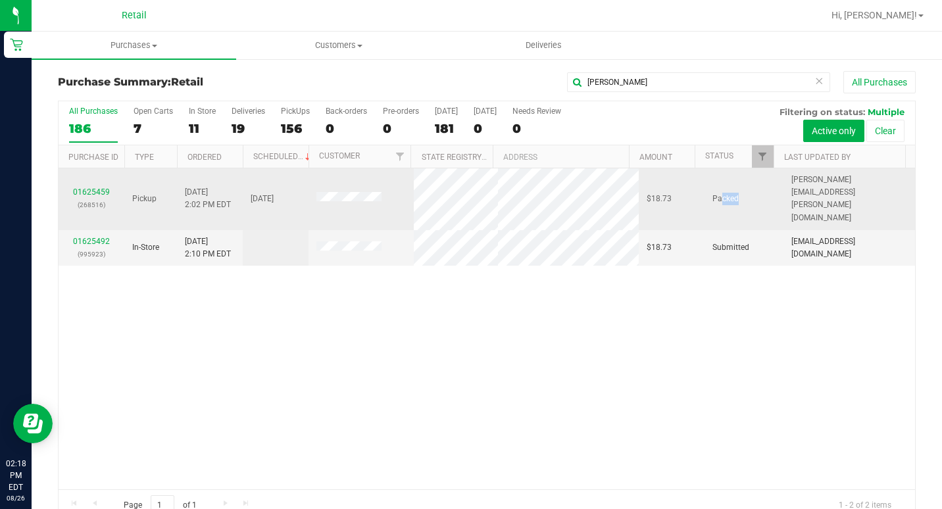
drag, startPoint x: 701, startPoint y: 191, endPoint x: 731, endPoint y: 190, distance: 30.3
click at [731, 190] on td "Packed" at bounding box center [744, 199] width 79 height 62
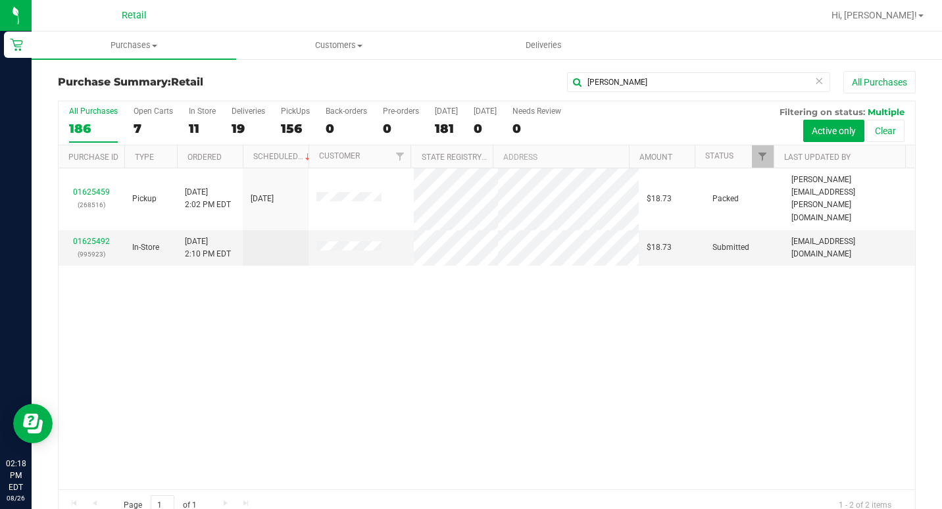
drag, startPoint x: 731, startPoint y: 190, endPoint x: 627, endPoint y: 361, distance: 200.2
click at [627, 361] on div "01625459 (268516) Pickup [DATE] 2:02 PM EDT 8/26/2025 $18.73 Packed [PERSON_NAM…" at bounding box center [487, 328] width 857 height 321
click at [124, 46] on span "Purchases" at bounding box center [134, 45] width 205 height 12
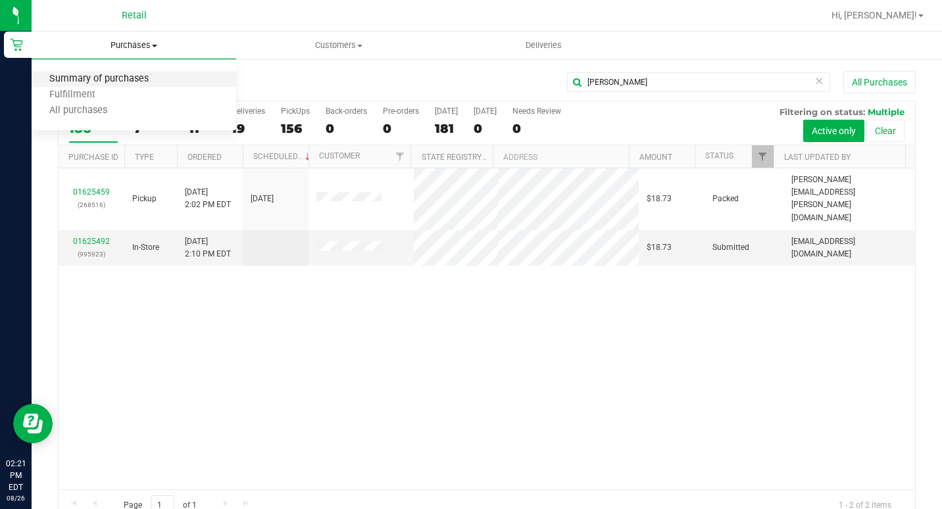
click at [126, 74] on span "Summary of purchases" at bounding box center [99, 79] width 135 height 11
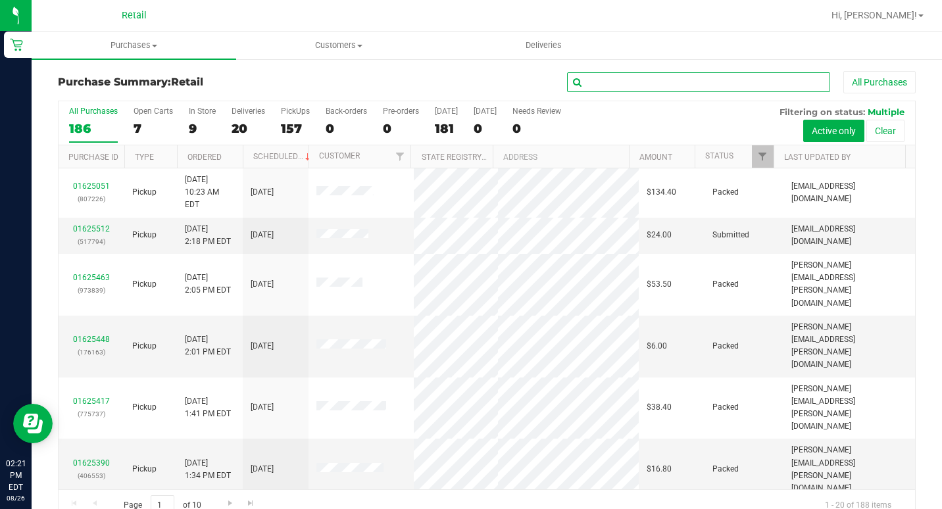
click at [603, 82] on input "text" at bounding box center [698, 82] width 263 height 20
type input "[PERSON_NAME]"
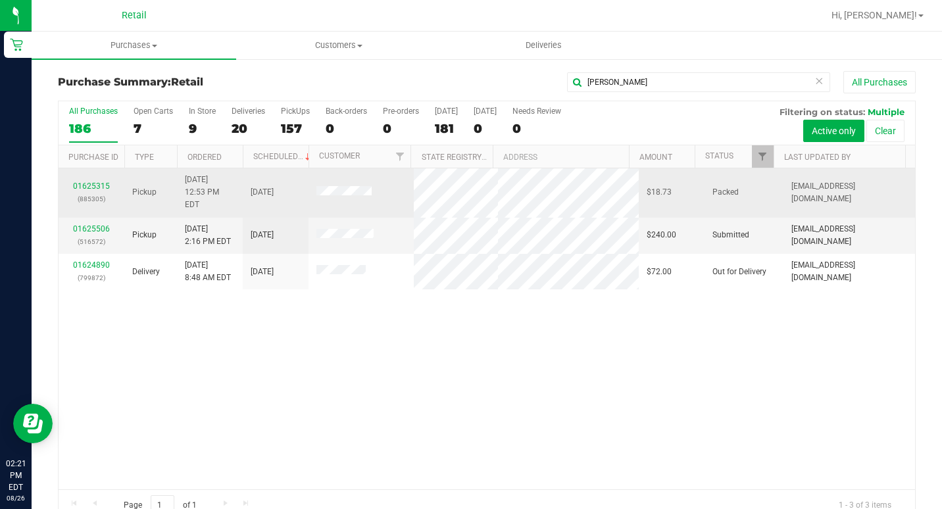
click at [88, 180] on td "01625315 (885305)" at bounding box center [92, 192] width 66 height 49
click at [88, 182] on link "01625315" at bounding box center [91, 186] width 37 height 9
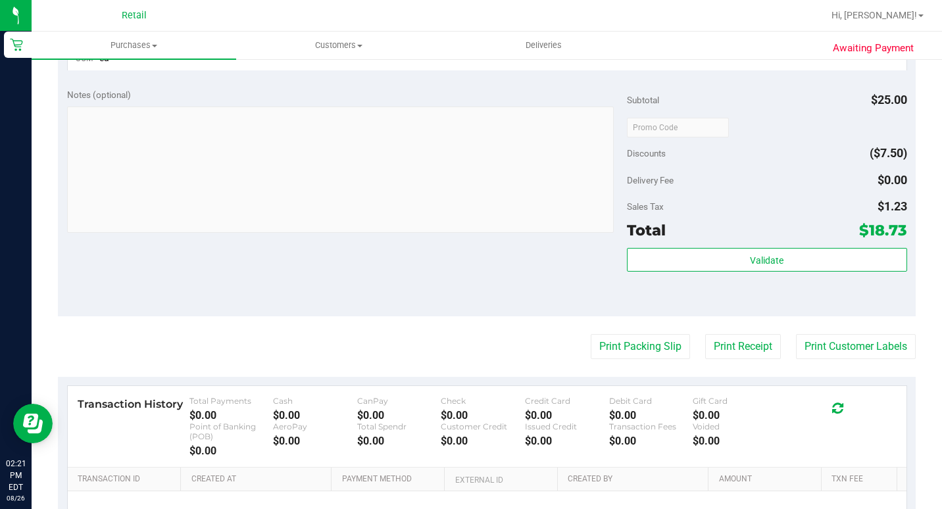
scroll to position [395, 0]
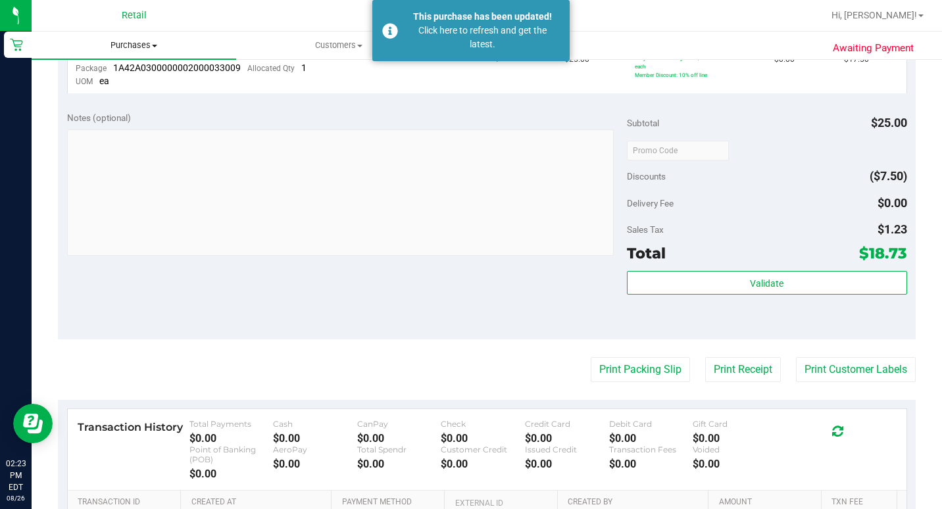
click at [125, 54] on uib-tab-heading "Purchases Summary of purchases Fulfillment All purchases" at bounding box center [134, 46] width 205 height 28
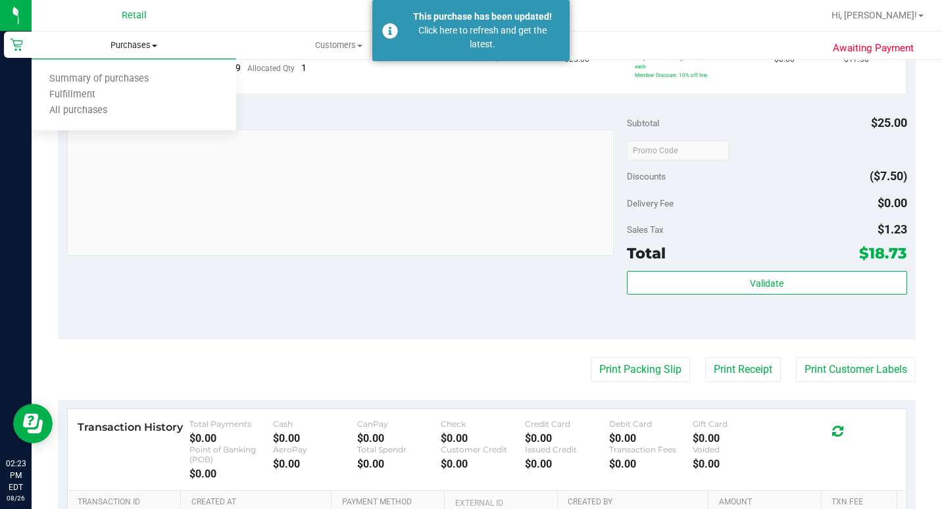
click at [123, 66] on ul "Summary of purchases Fulfillment All purchases" at bounding box center [134, 95] width 205 height 71
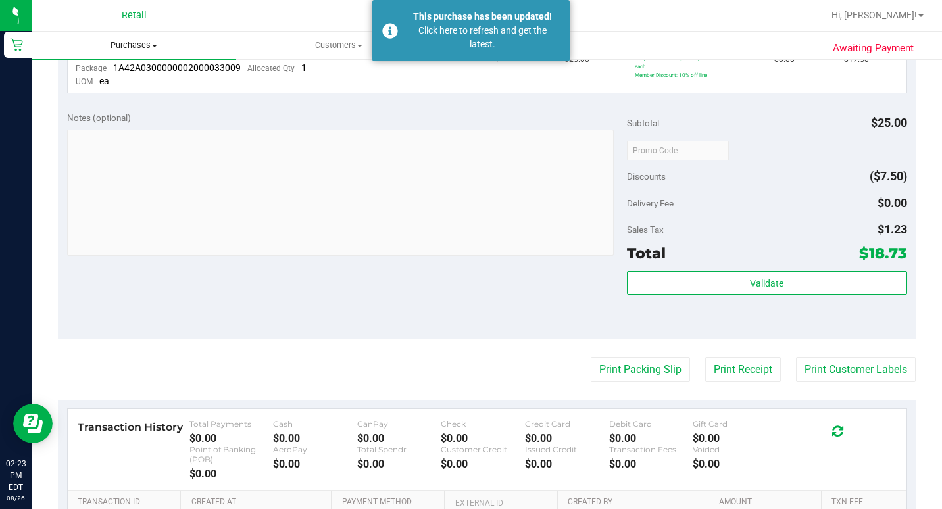
click at [125, 48] on span "Purchases" at bounding box center [134, 45] width 205 height 12
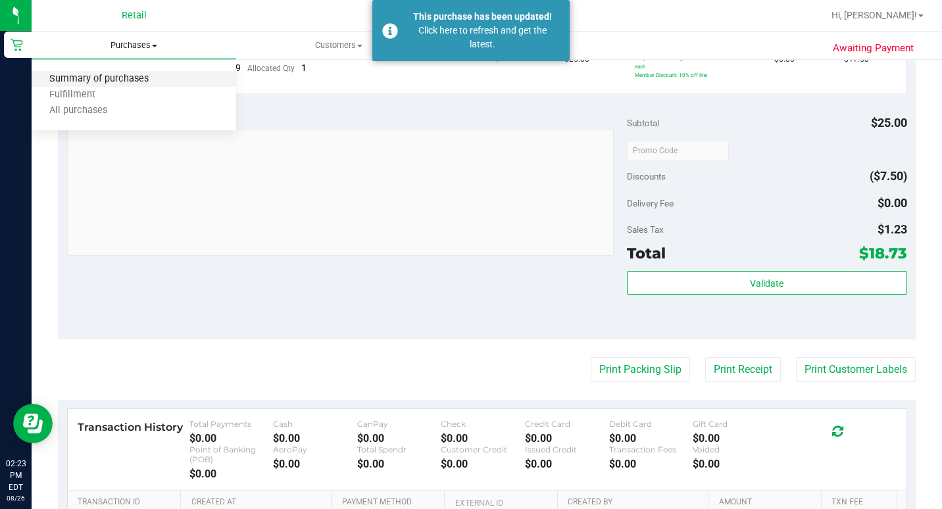
click at [116, 78] on span "Summary of purchases" at bounding box center [99, 79] width 135 height 11
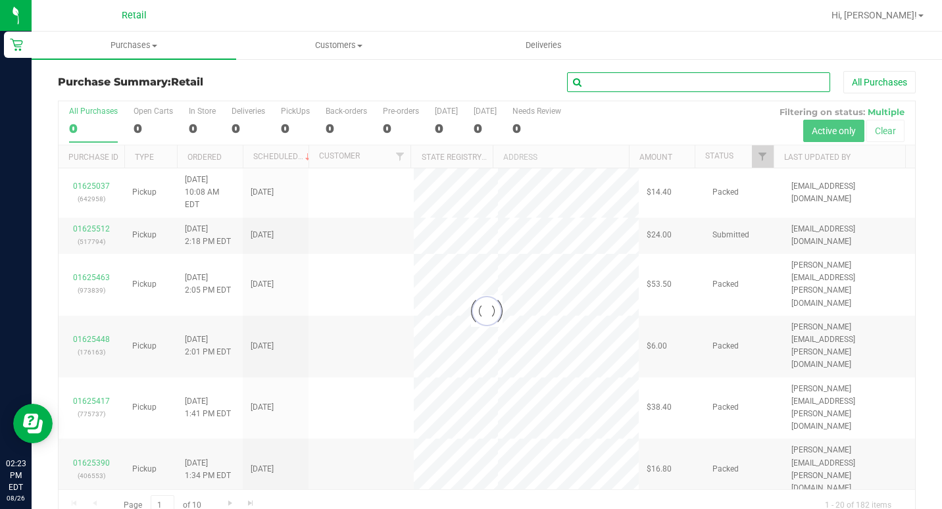
click at [643, 77] on input "text" at bounding box center [698, 82] width 263 height 20
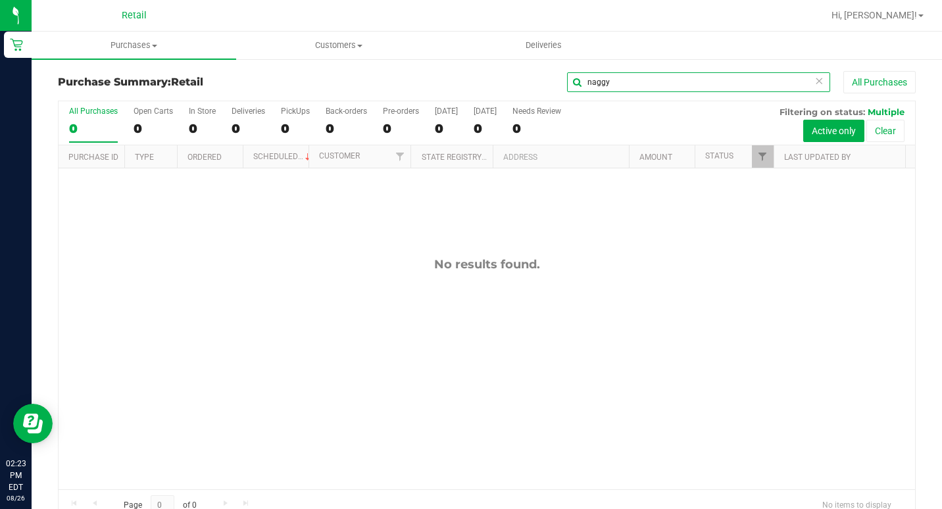
click at [624, 80] on input "naggy" at bounding box center [698, 82] width 263 height 20
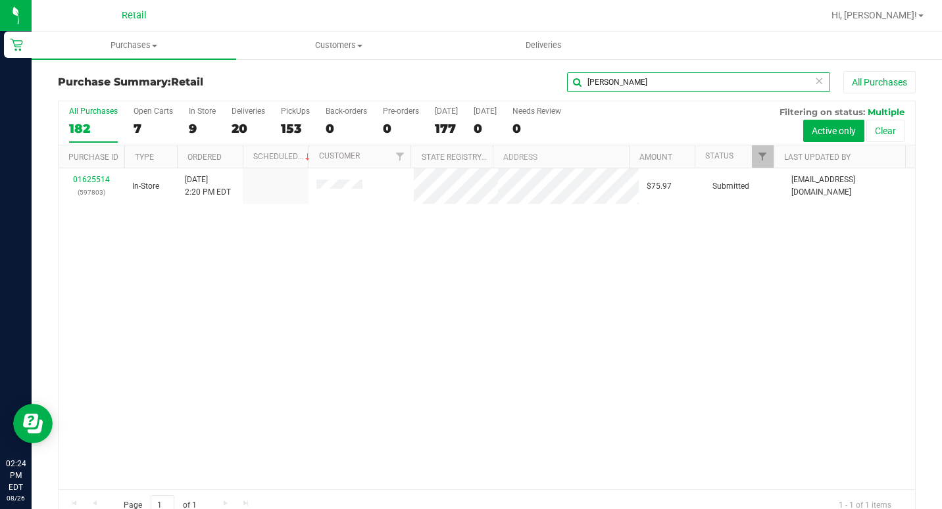
click at [642, 74] on input "[PERSON_NAME]" at bounding box center [698, 82] width 263 height 20
type input "[PERSON_NAME]"
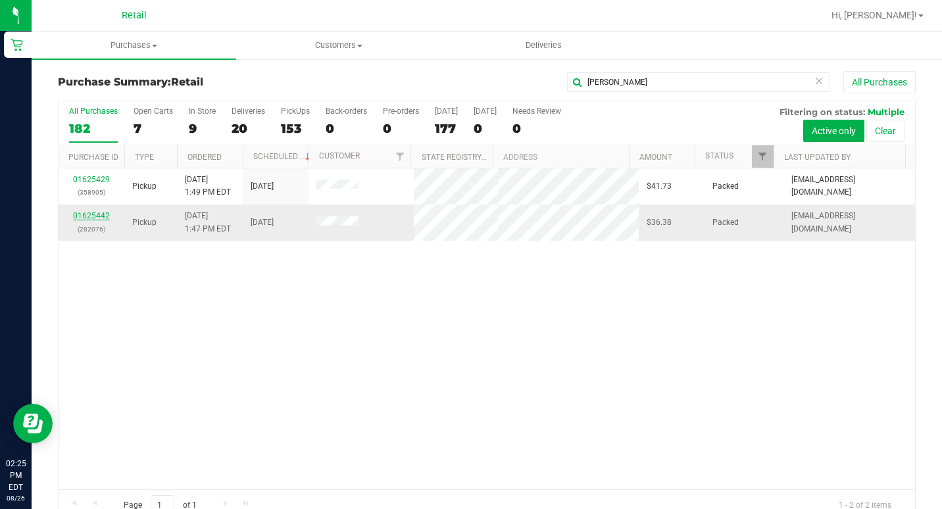
click at [85, 216] on link "01625442" at bounding box center [91, 215] width 37 height 9
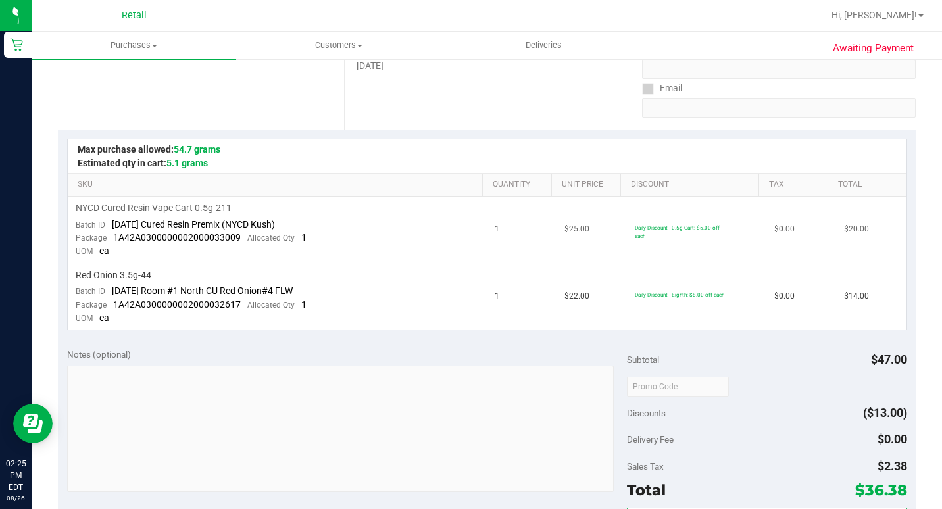
scroll to position [329, 0]
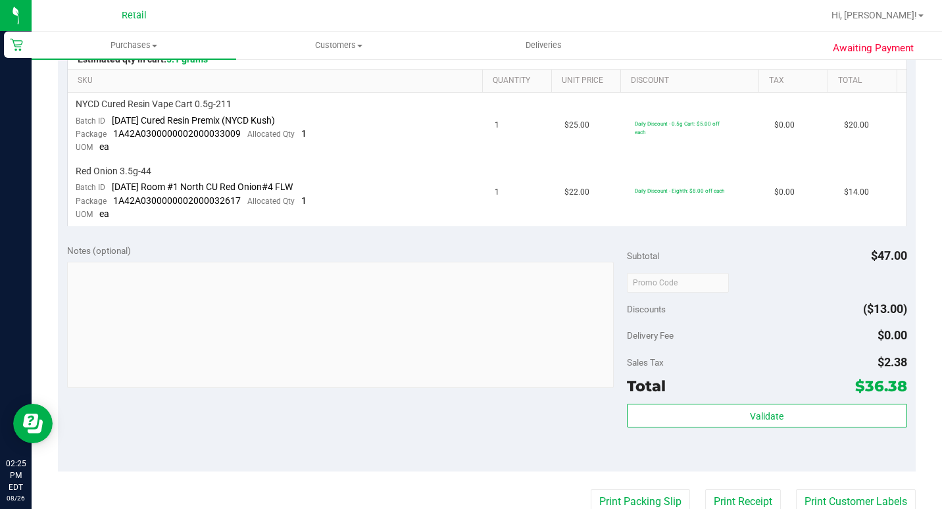
drag, startPoint x: 861, startPoint y: 386, endPoint x: 944, endPoint y: 419, distance: 89.4
click at [942, 419] on html "Retail 02:25 PM EDT [DATE] 08/26 Retail Hi, [GEOGRAPHIC_DATA]! Purchases Summar…" at bounding box center [471, 254] width 942 height 509
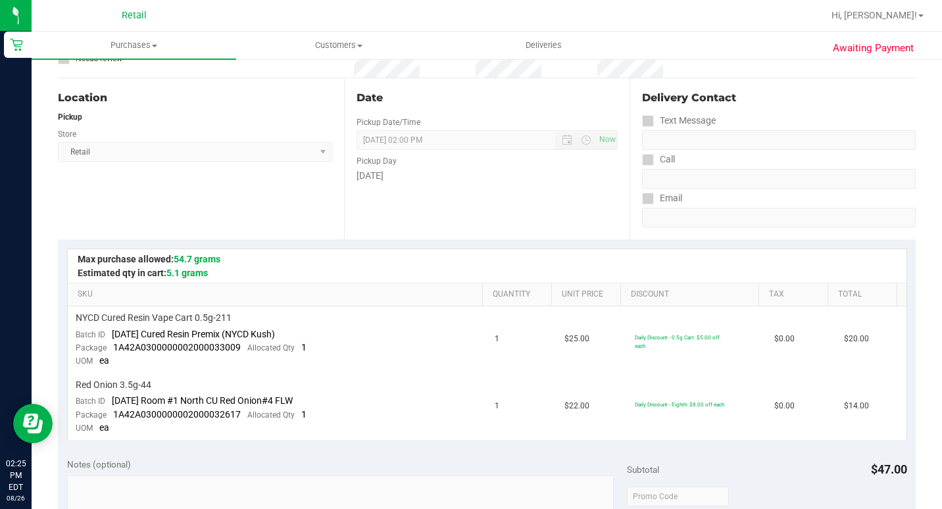
scroll to position [0, 0]
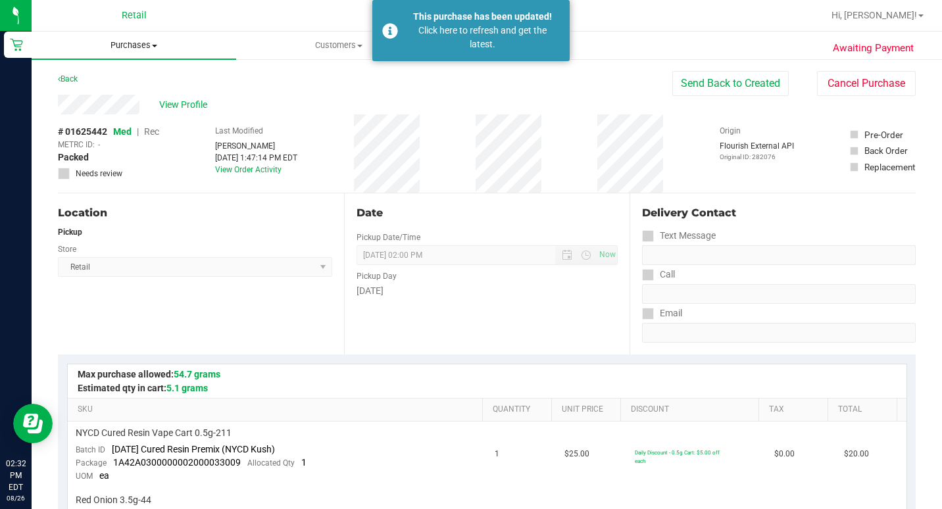
click at [133, 57] on uib-tab-heading "Purchases Summary of purchases Fulfillment All purchases" at bounding box center [134, 46] width 205 height 28
click at [127, 84] on span "Summary of purchases" at bounding box center [99, 79] width 135 height 11
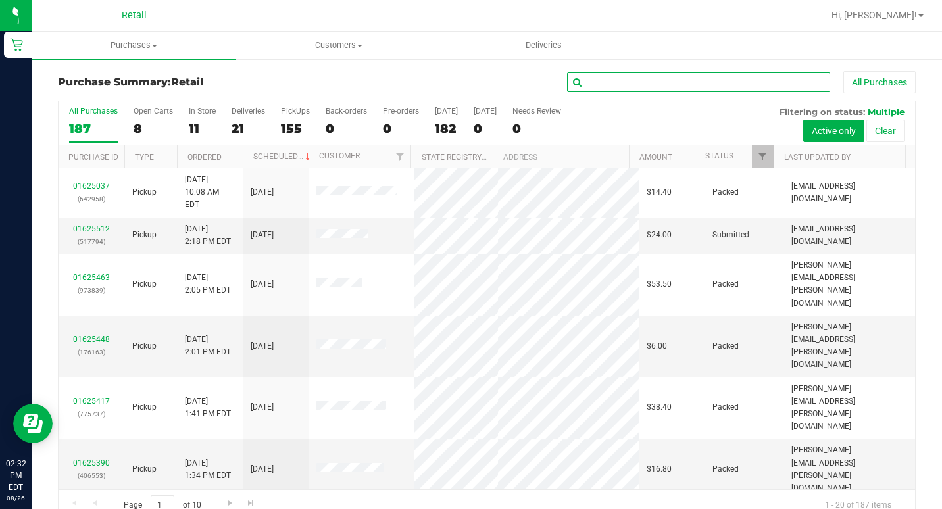
click at [719, 77] on input "text" at bounding box center [698, 82] width 263 height 20
type input "dest"
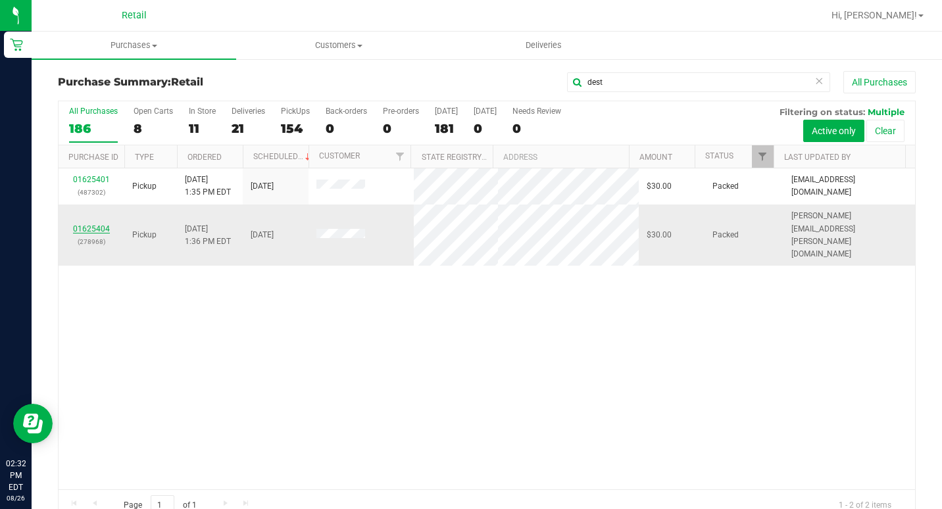
click at [86, 224] on link "01625404" at bounding box center [91, 228] width 37 height 9
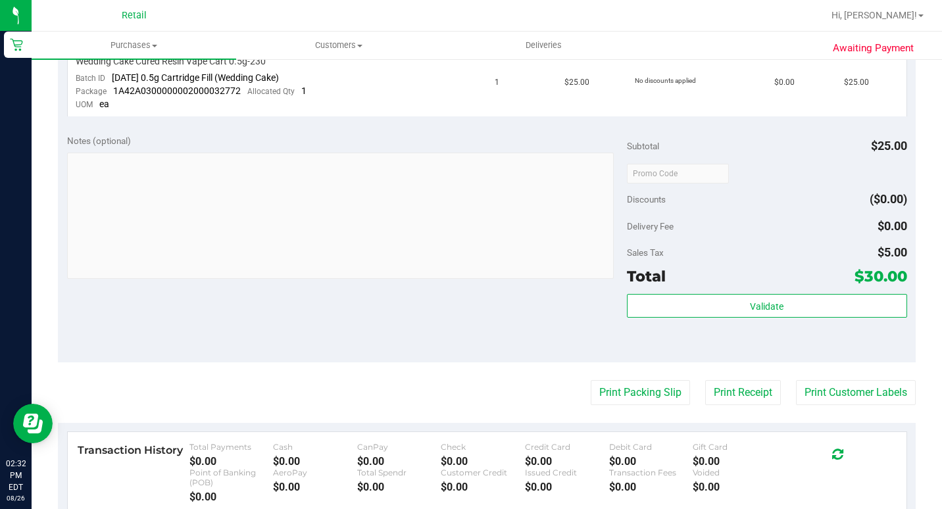
scroll to position [395, 0]
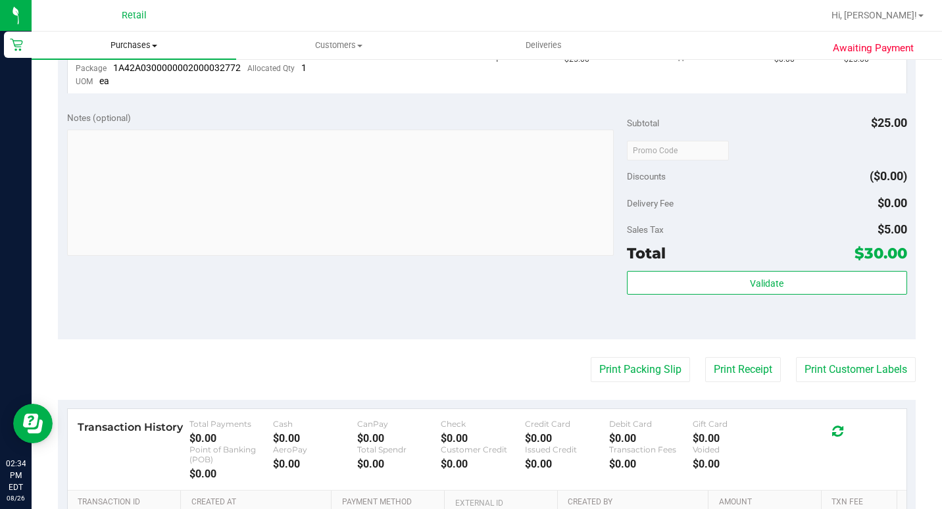
drag, startPoint x: 116, startPoint y: 54, endPoint x: 118, endPoint y: 45, distance: 9.4
click at [116, 53] on uib-tab-heading "Purchases Summary of purchases Fulfillment All purchases" at bounding box center [134, 46] width 205 height 28
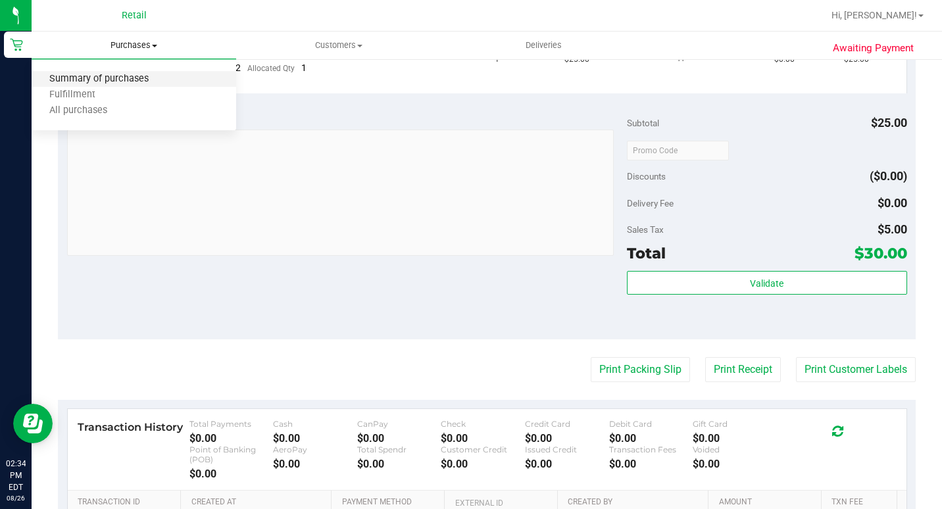
click at [114, 81] on span "Summary of purchases" at bounding box center [99, 79] width 135 height 11
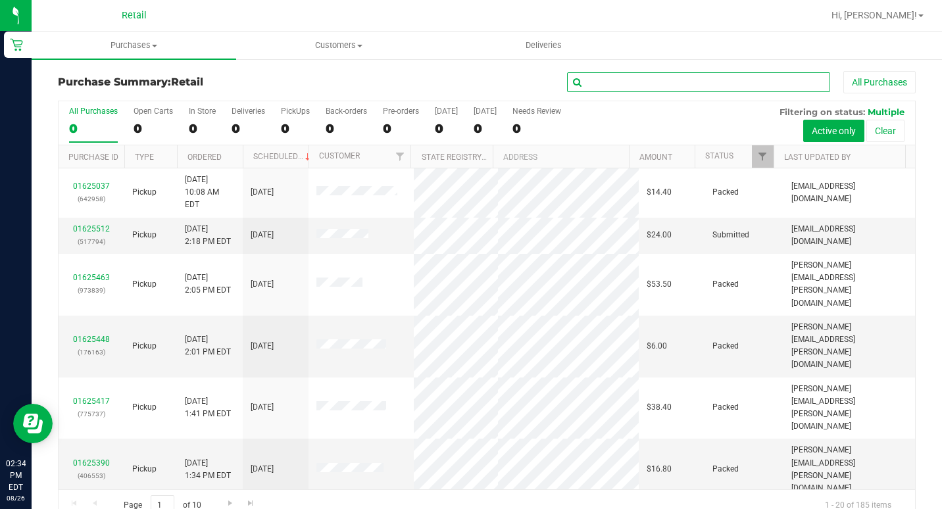
click at [617, 80] on input "text" at bounding box center [698, 82] width 263 height 20
type input "[PERSON_NAME]"
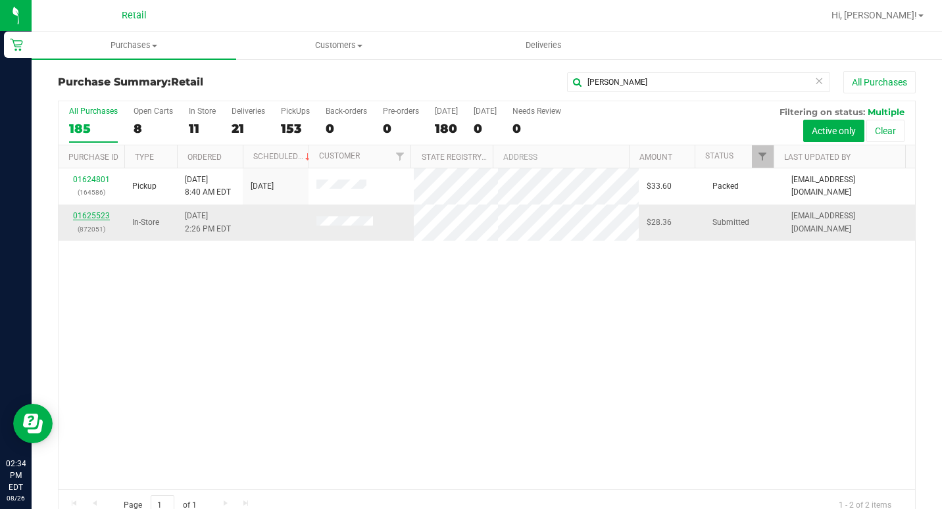
click at [103, 214] on link "01625523" at bounding box center [91, 215] width 37 height 9
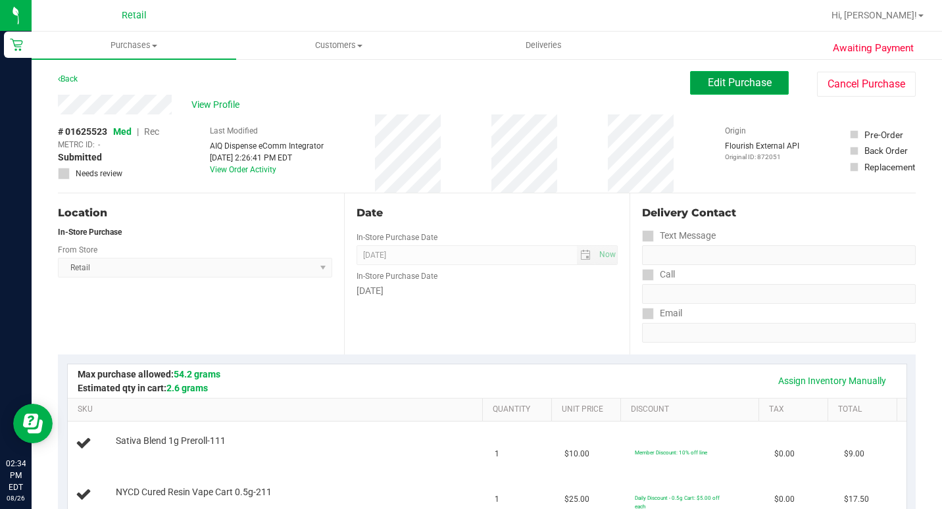
click at [751, 74] on button "Edit Purchase" at bounding box center [739, 83] width 99 height 24
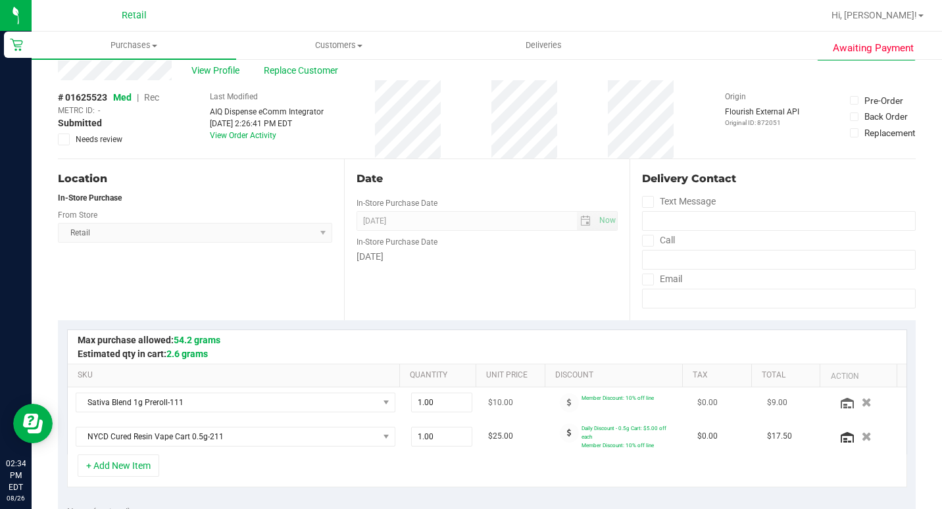
scroll to position [66, 0]
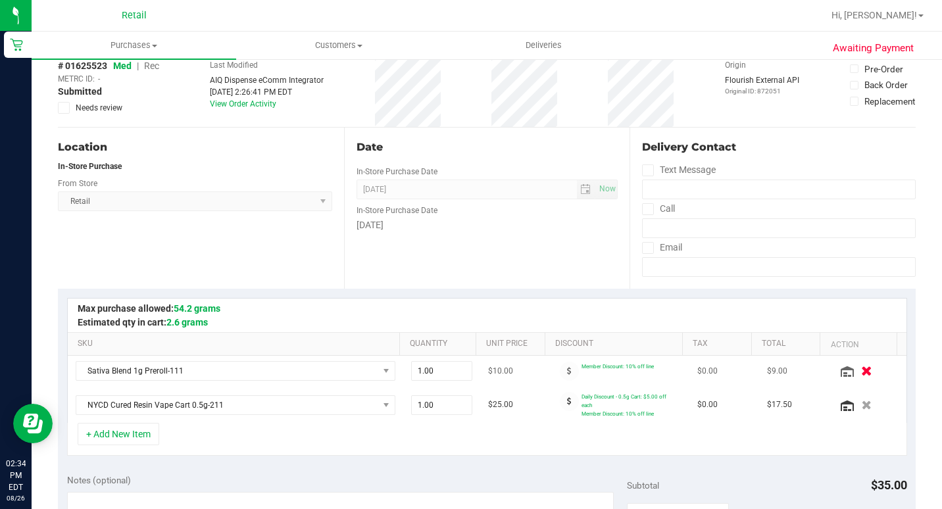
click at [861, 375] on icon "button" at bounding box center [866, 371] width 11 height 10
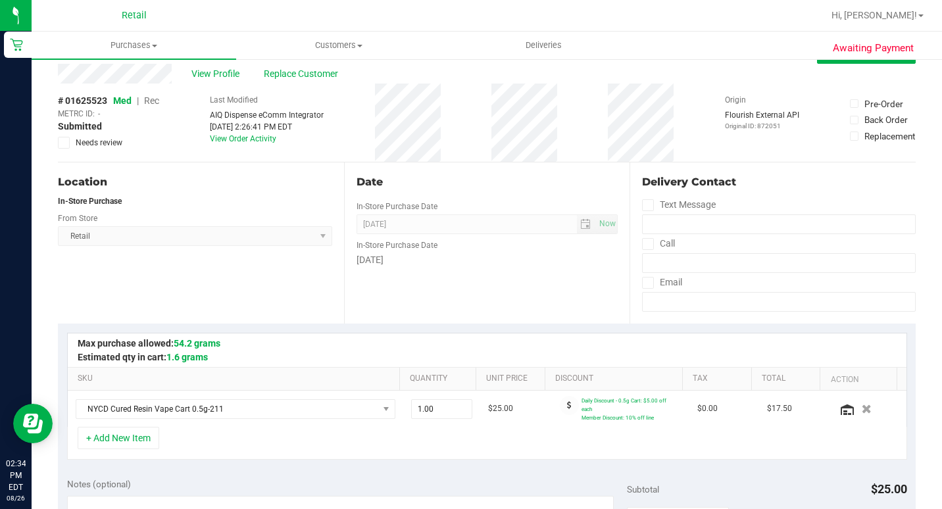
scroll to position [0, 0]
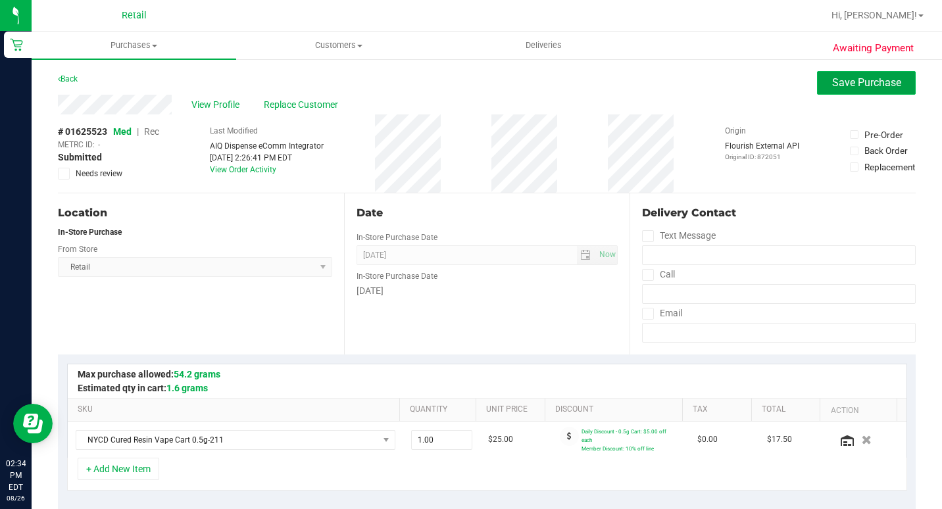
click at [857, 87] on span "Save Purchase" at bounding box center [866, 82] width 69 height 13
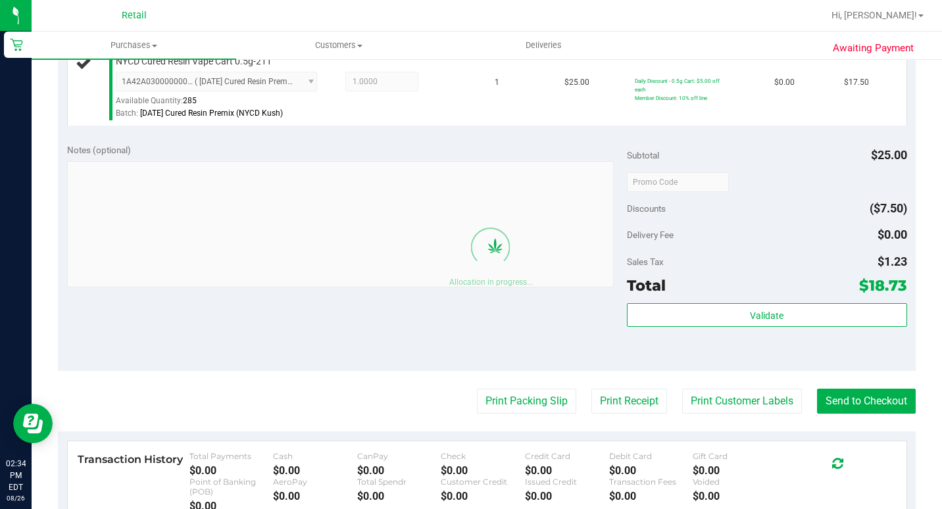
scroll to position [395, 0]
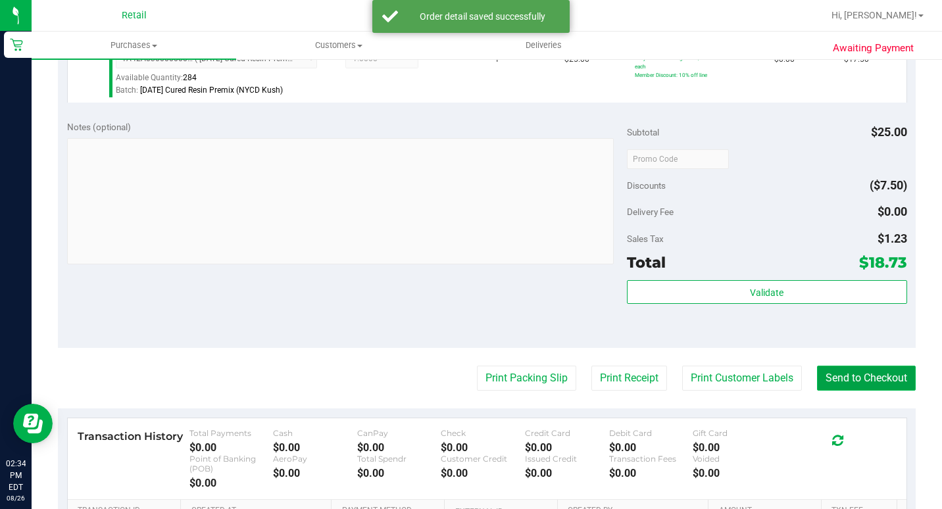
click at [873, 391] on button "Send to Checkout" at bounding box center [866, 378] width 99 height 25
